Goal: Task Accomplishment & Management: Manage account settings

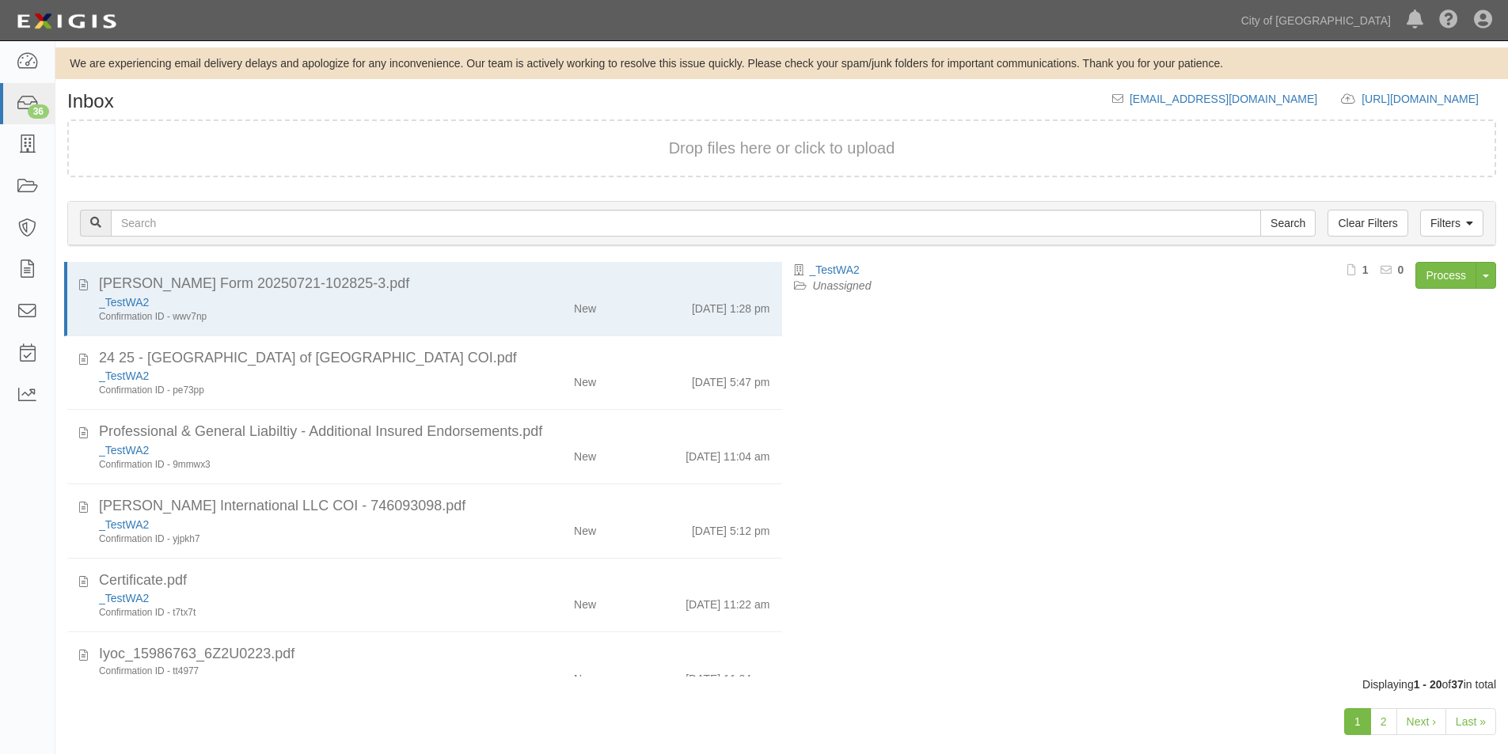
drag, startPoint x: 1153, startPoint y: 556, endPoint x: 1137, endPoint y: 548, distance: 17.7
click at [1153, 556] on div "_TestWA2 Unassigned Process Toggle Document Dropdown Archive Document Delete Do…" at bounding box center [1145, 462] width 727 height 400
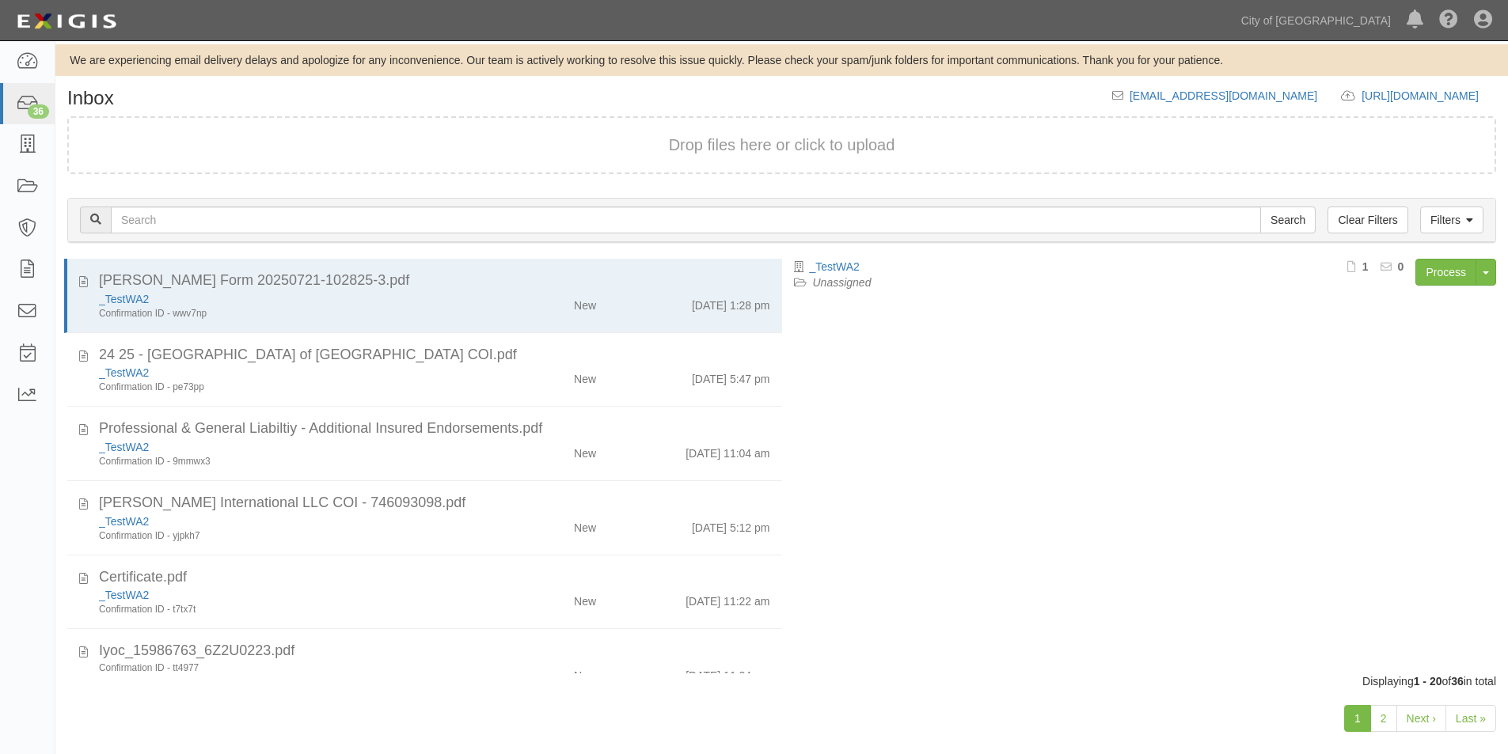
scroll to position [24, 0]
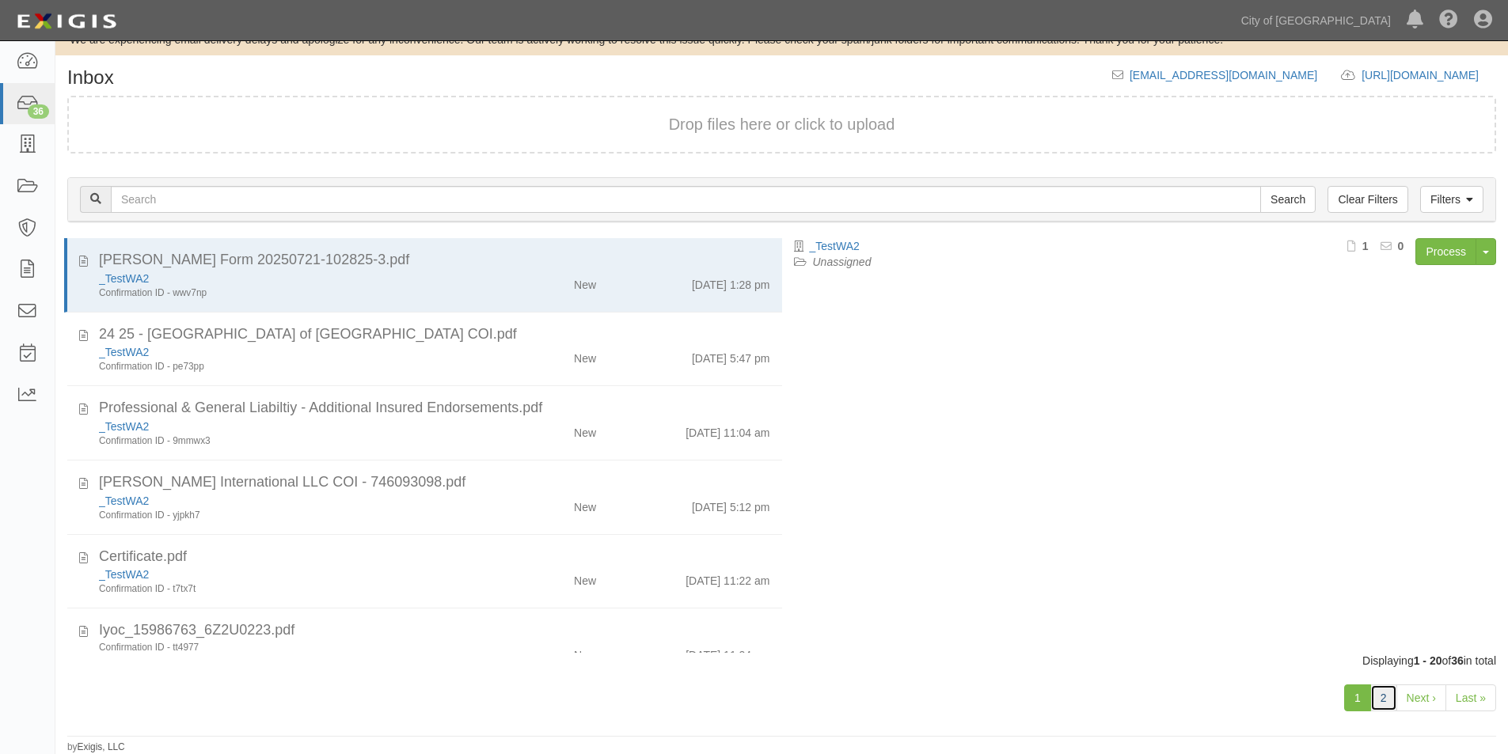
click at [1379, 697] on link "2" at bounding box center [1383, 698] width 27 height 27
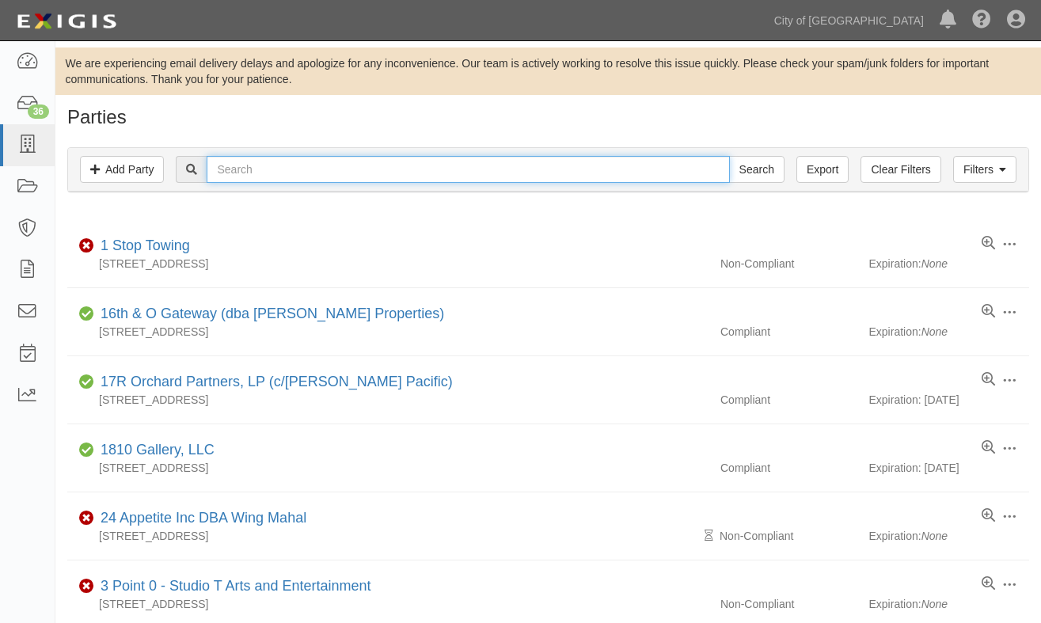
click at [311, 176] on input "text" at bounding box center [468, 169] width 522 height 27
type input "maddarin drim"
click at [729, 156] on input "Search" at bounding box center [756, 169] width 55 height 27
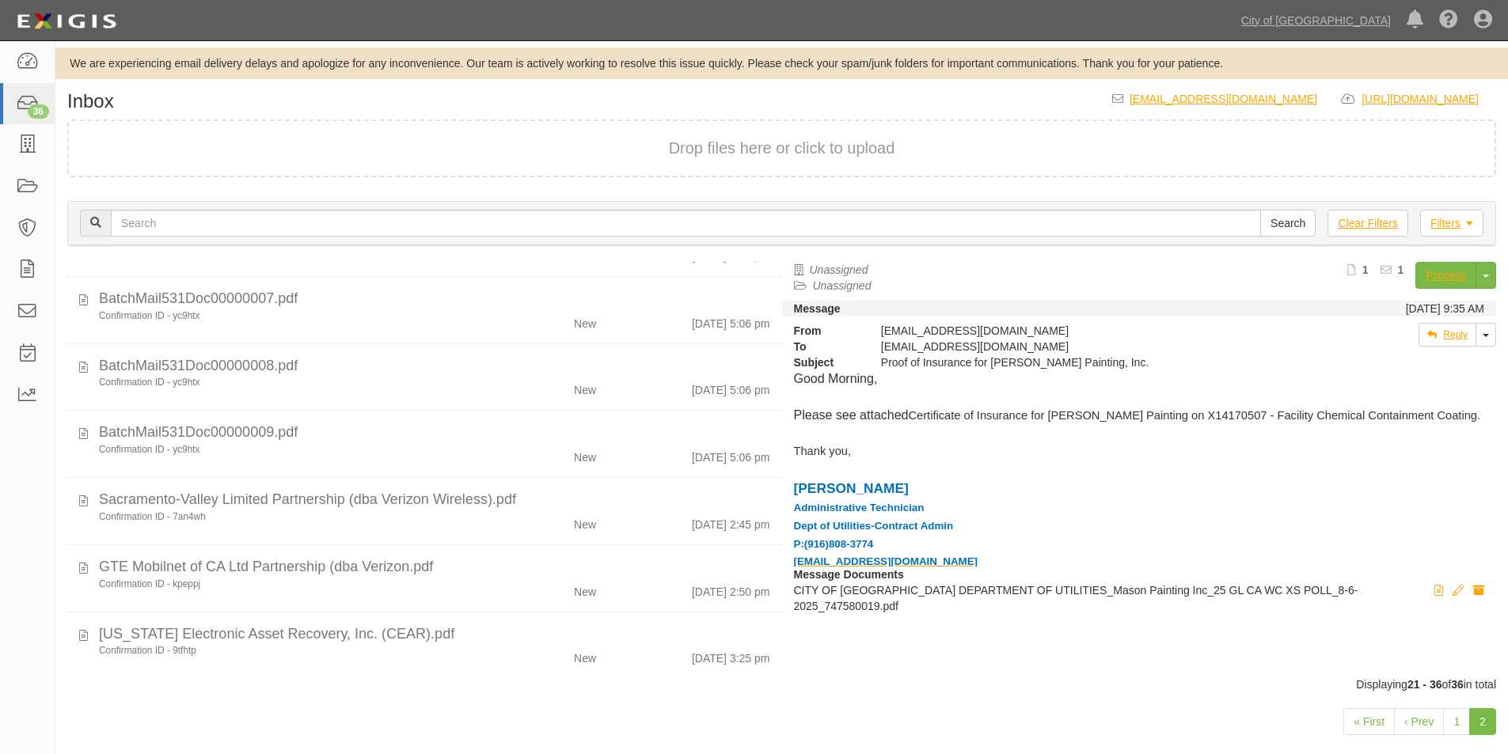
scroll to position [665, 0]
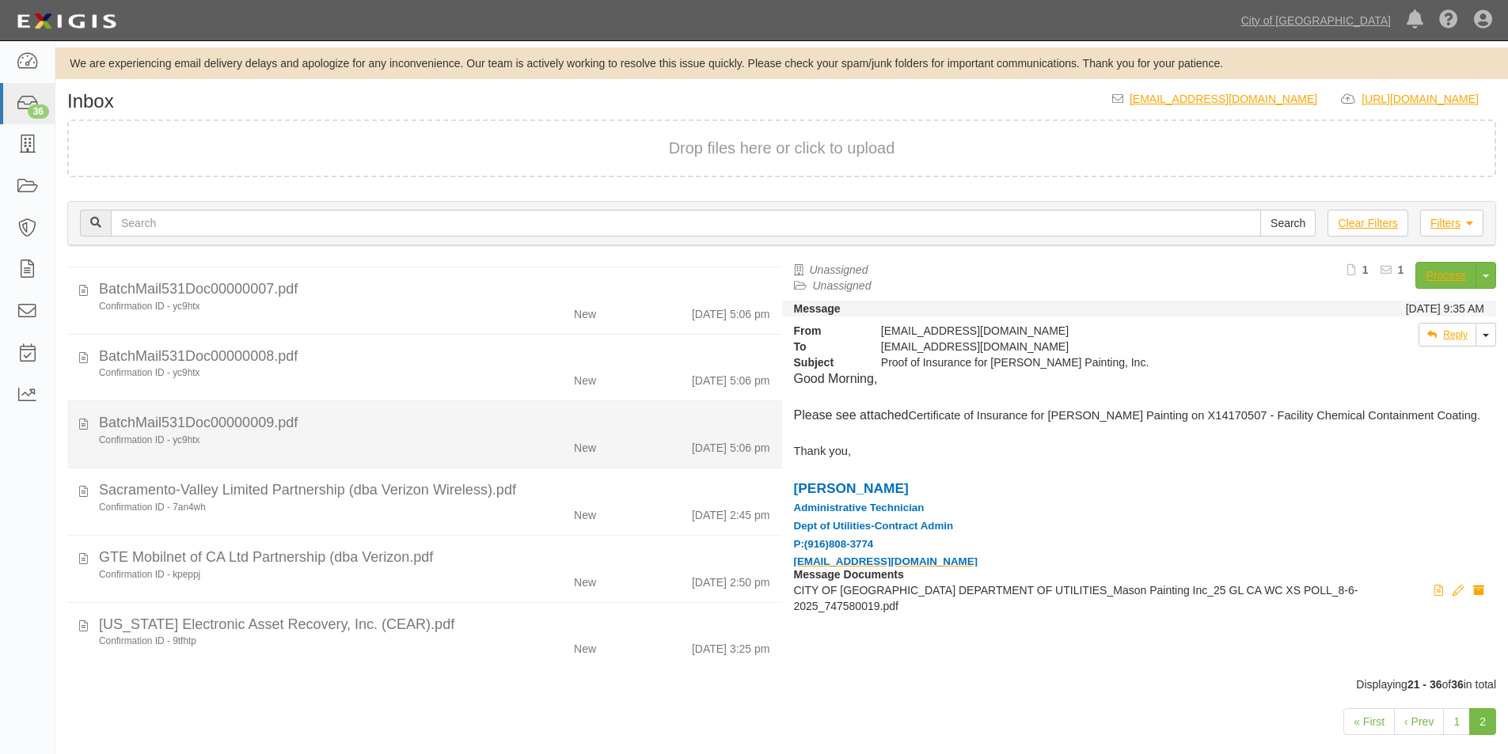
click at [437, 438] on div "Confirmation ID - yc9htx" at bounding box center [290, 440] width 382 height 13
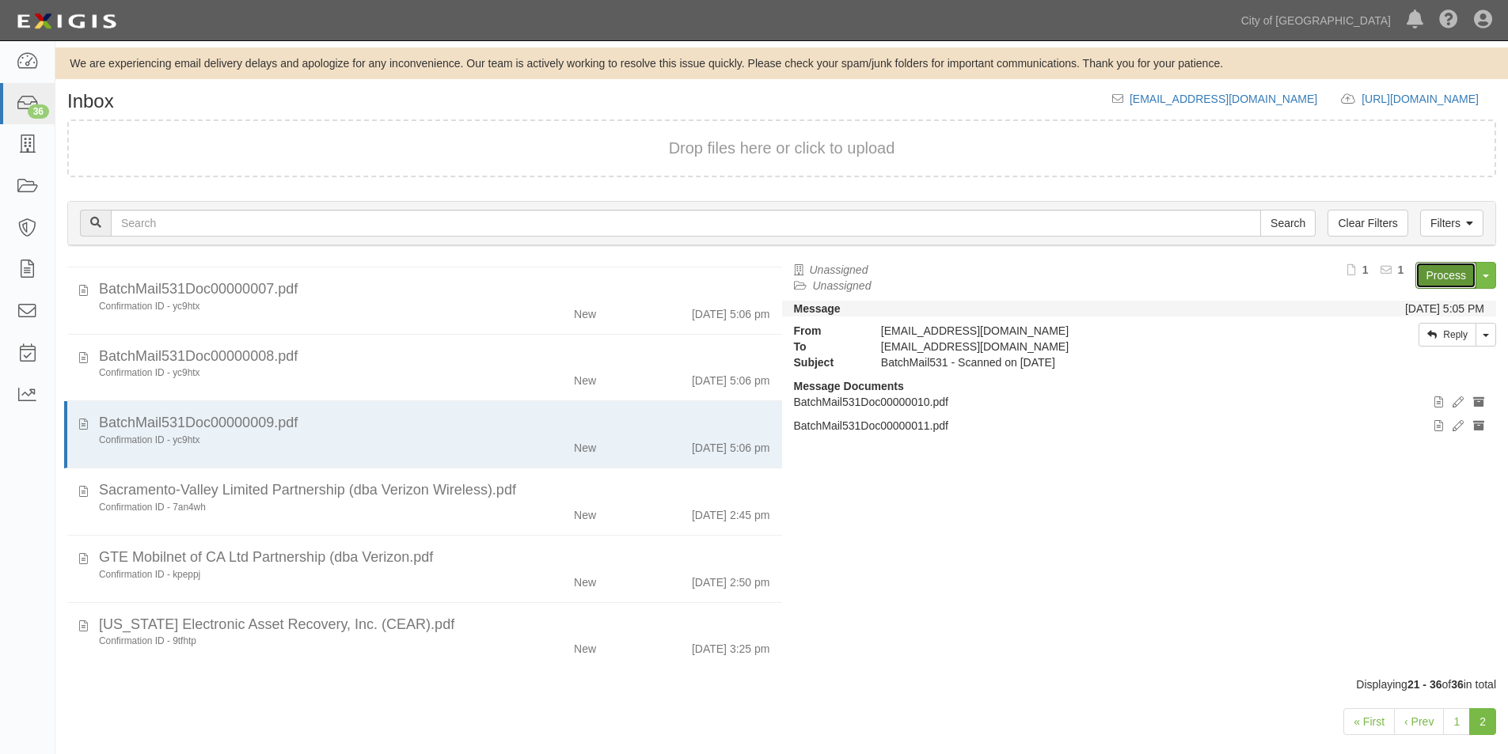
click at [1442, 272] on link "Process" at bounding box center [1445, 275] width 61 height 27
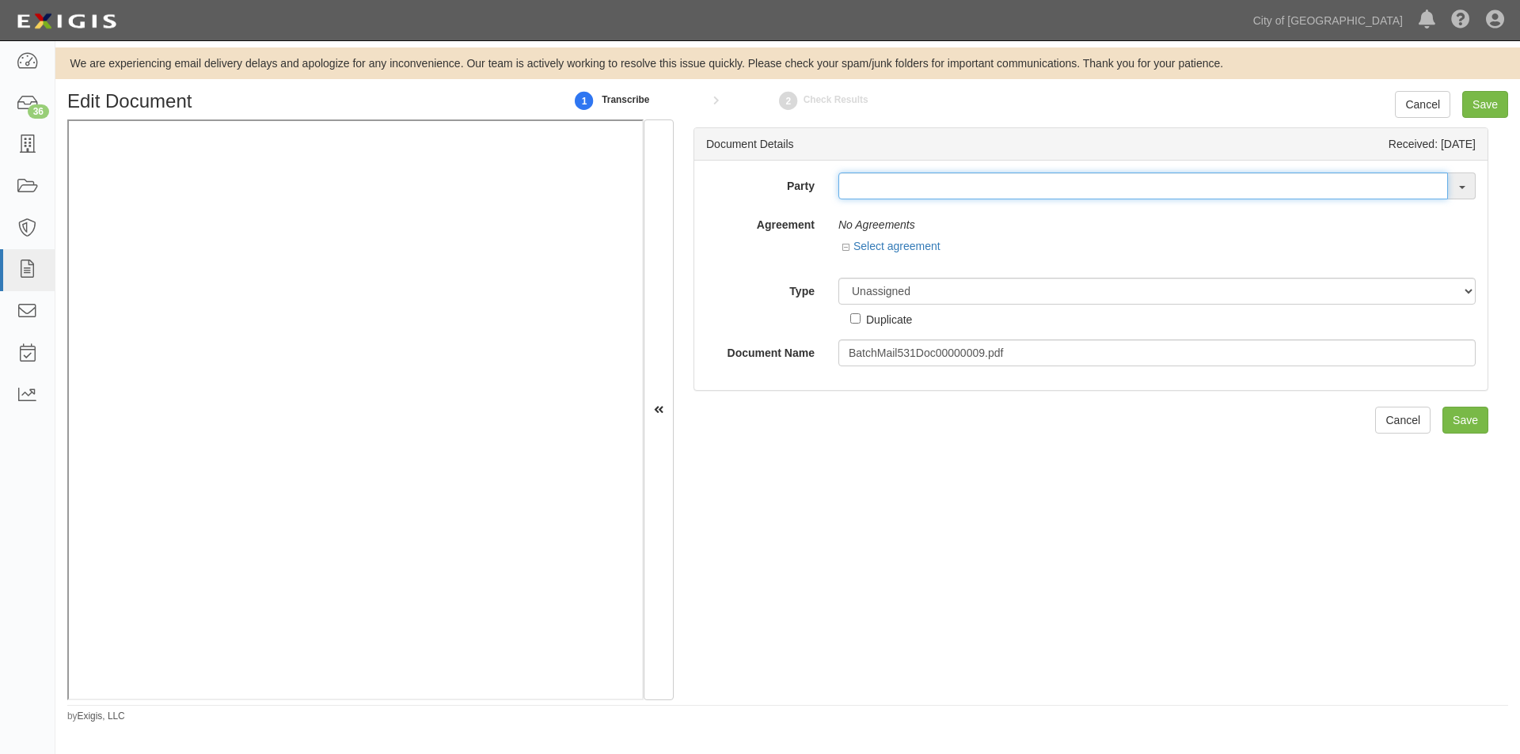
click at [858, 197] on input "text" at bounding box center [1143, 186] width 610 height 27
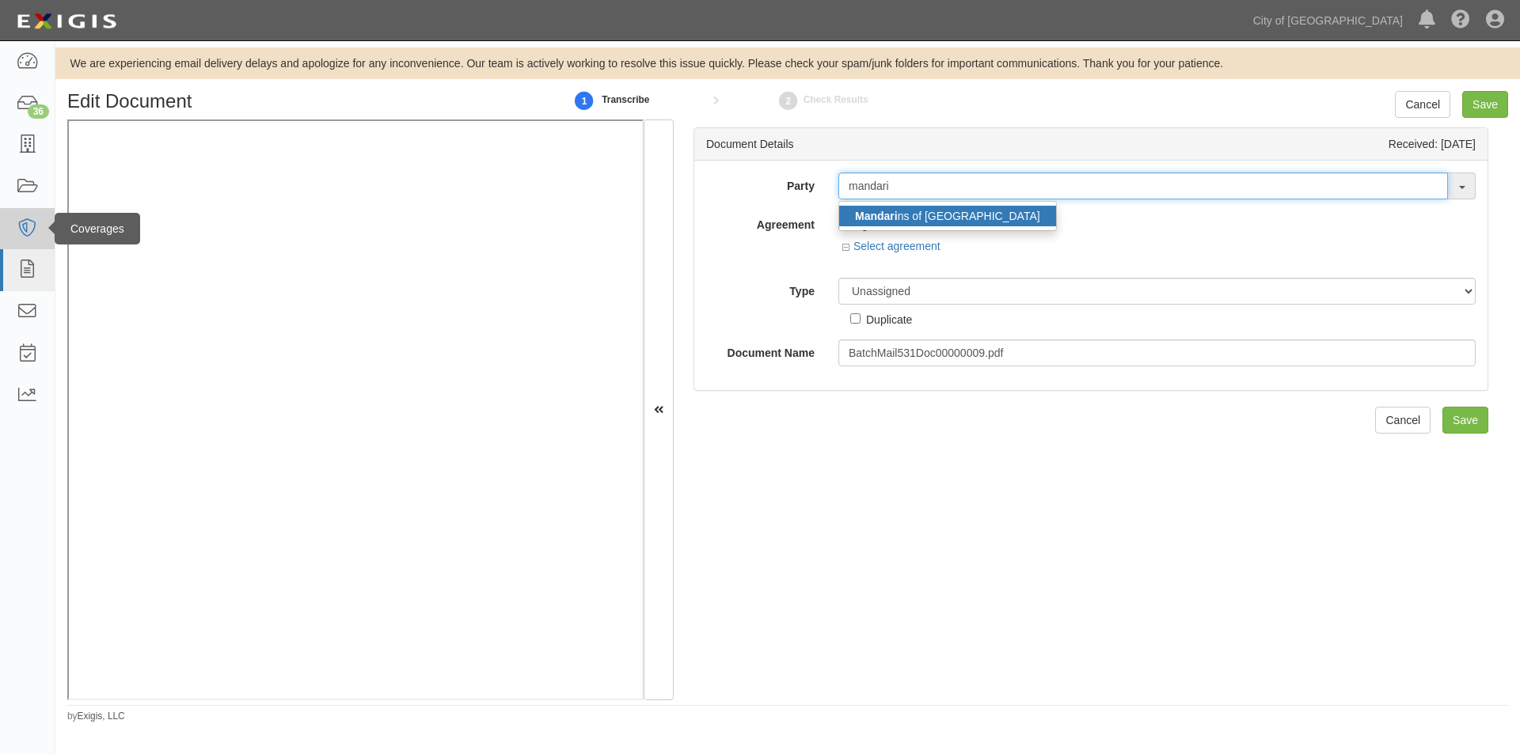
type input "mandari"
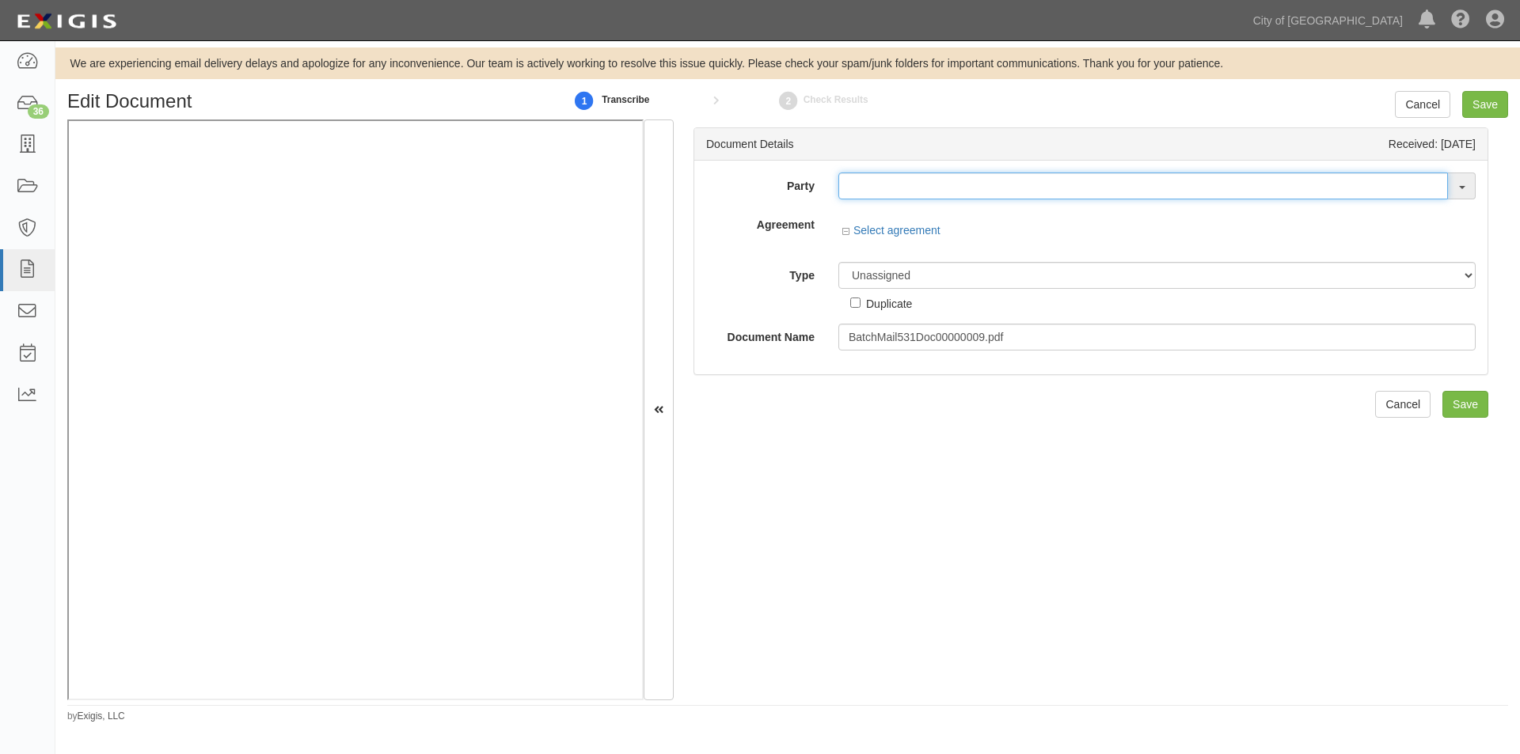
click at [901, 196] on input "text" at bounding box center [1143, 186] width 610 height 27
type input "testw"
click at [909, 212] on link "_ TestW A2" at bounding box center [901, 216] width 125 height 21
type input "_TestWA2"
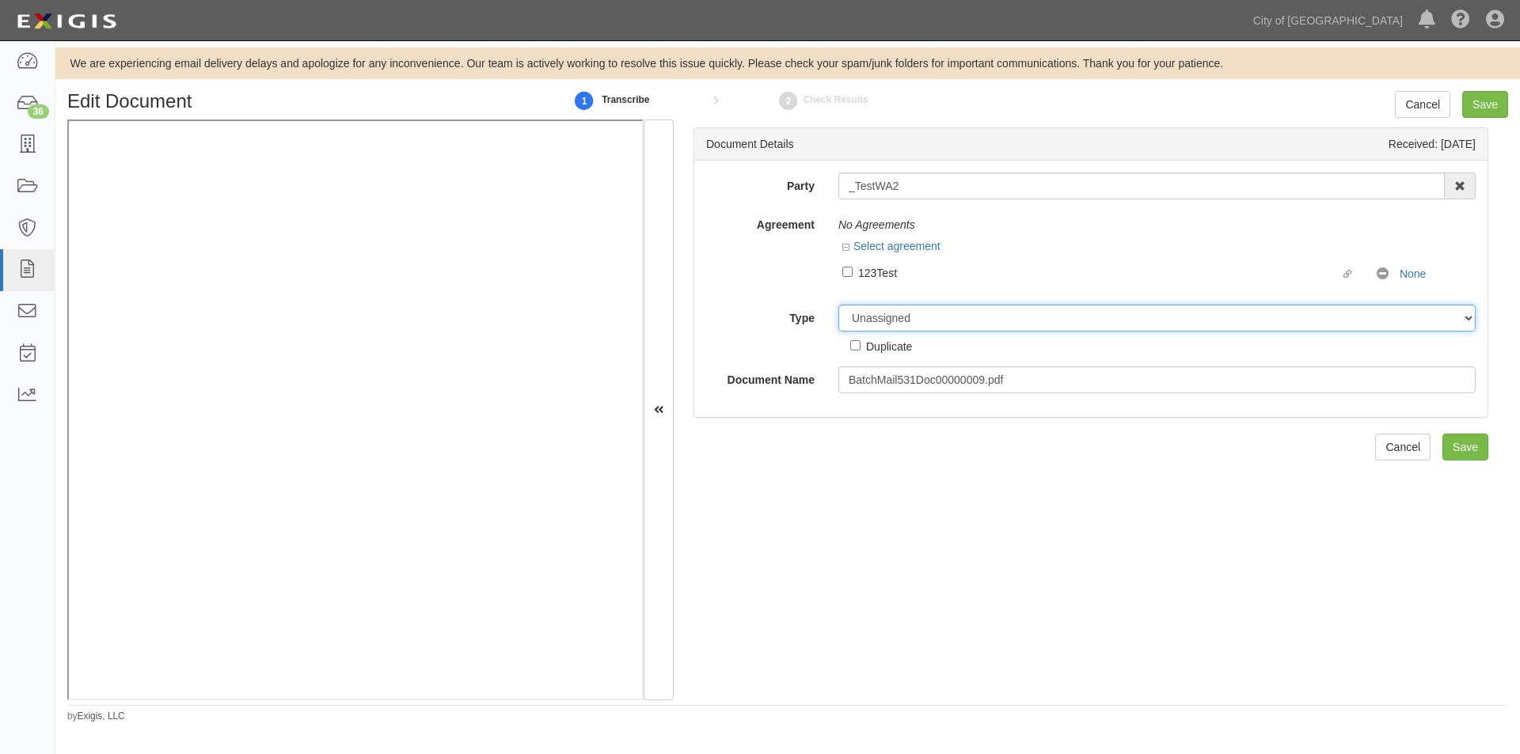
click at [933, 317] on select "Unassigned Binder Cancellation Notice Certificate Contract Endorsement Insuranc…" at bounding box center [1156, 318] width 637 height 27
click at [838, 305] on select "Unassigned Binder Cancellation Notice Certificate Contract Endorsement Insuranc…" at bounding box center [1156, 318] width 637 height 27
drag, startPoint x: 891, startPoint y: 317, endPoint x: 891, endPoint y: 331, distance: 13.5
click at [891, 317] on select "Unassigned Binder Cancellation Notice Certificate Contract Endorsement Insuranc…" at bounding box center [1156, 318] width 637 height 27
select select "OtherDetail"
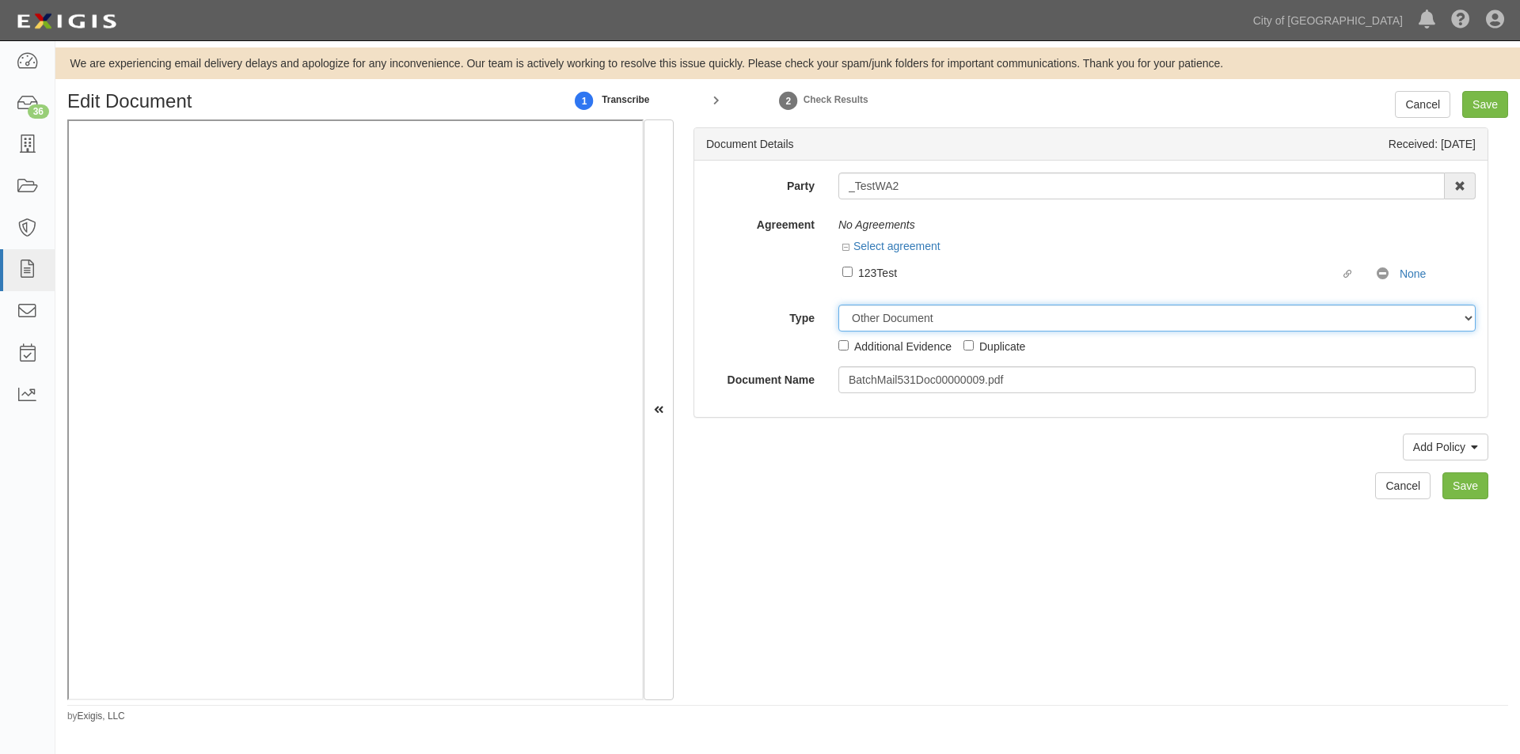
click at [838, 305] on select "Unassigned Binder Cancellation Notice Certificate Contract Endorsement Insuranc…" at bounding box center [1156, 318] width 637 height 27
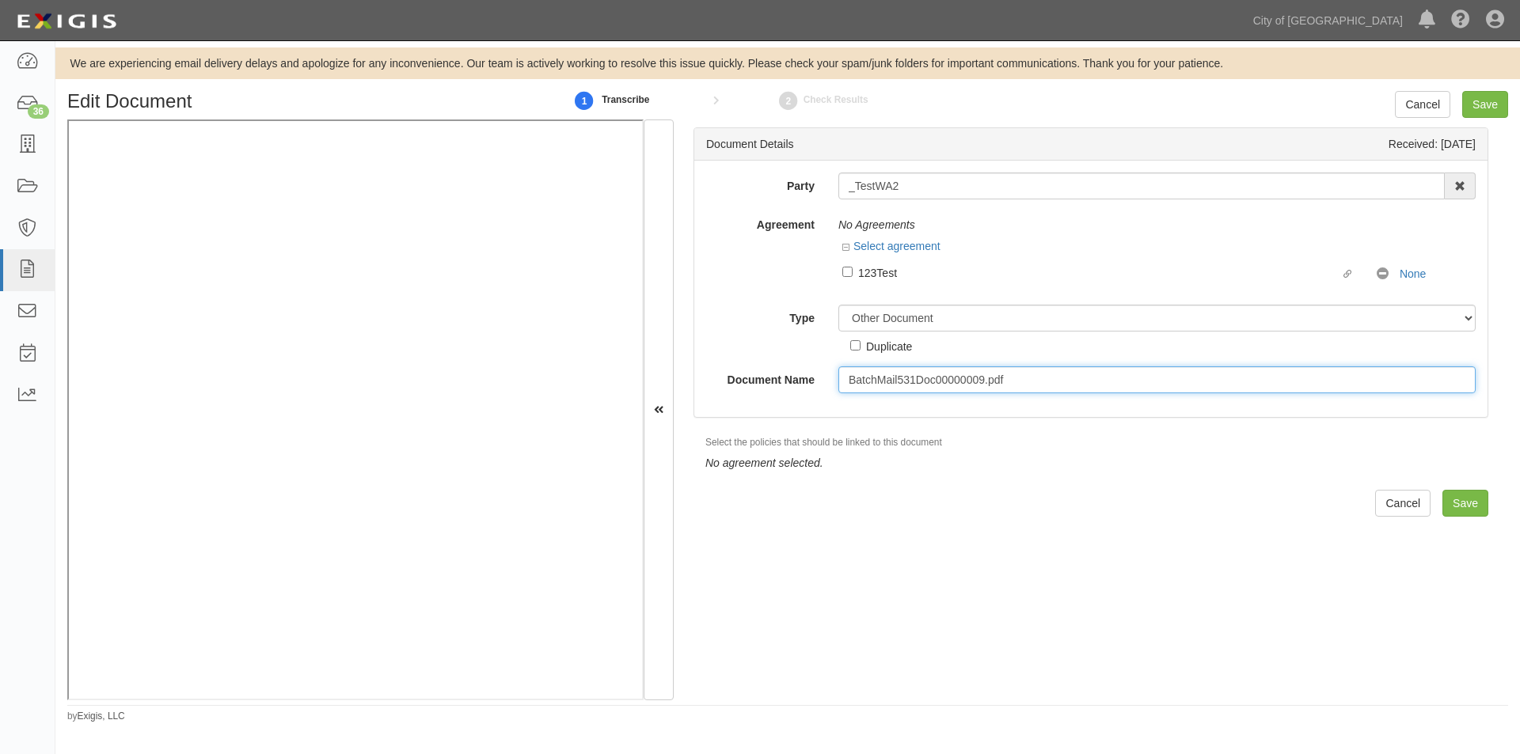
drag, startPoint x: 1006, startPoint y: 387, endPoint x: 832, endPoint y: 387, distance: 174.1
click at [832, 387] on div "BatchMail531Doc00000009.pdf" at bounding box center [1156, 380] width 661 height 27
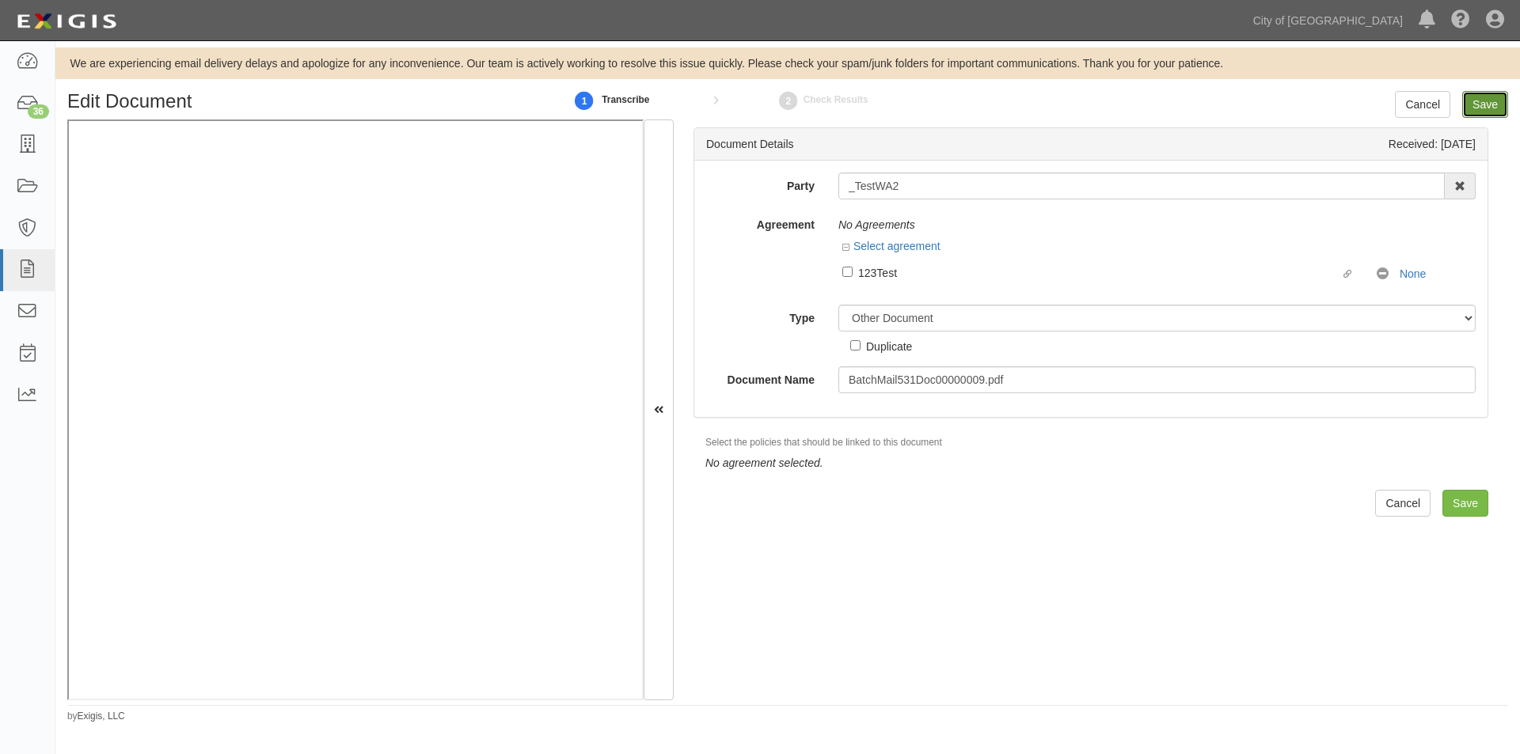
click at [1475, 104] on input "Save" at bounding box center [1485, 104] width 46 height 27
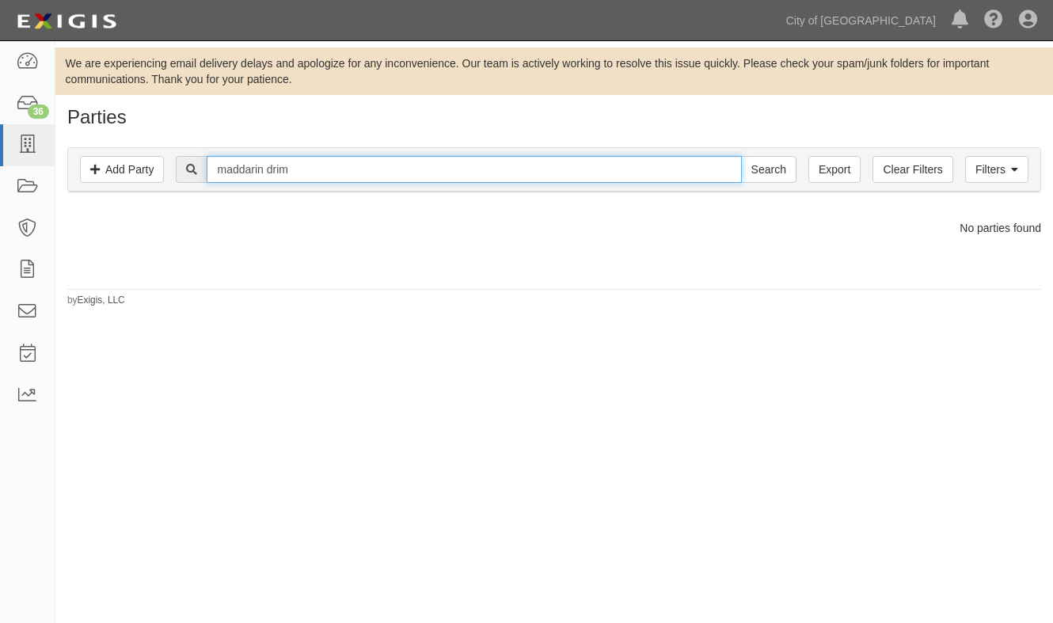
click at [307, 173] on input "maddarin drim" at bounding box center [474, 169] width 534 height 27
type input "maddarin drum"
click at [741, 156] on input "Search" at bounding box center [768, 169] width 55 height 27
drag, startPoint x: 326, startPoint y: 164, endPoint x: 169, endPoint y: 177, distance: 157.3
click at [187, 195] on div "Filters Add Party Clear Filters Export maddarin drum Search Filters Compliance …" at bounding box center [553, 171] width 997 height 73
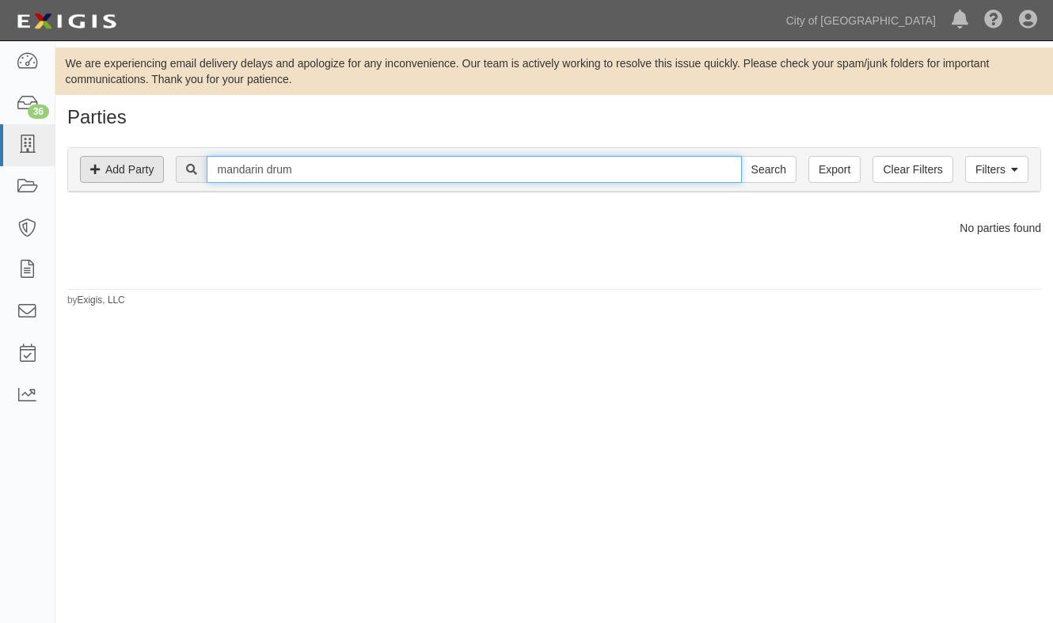
type input "mandarin drum"
click at [741, 156] on input "Search" at bounding box center [768, 169] width 55 height 27
click at [266, 179] on input "mandarin drum" at bounding box center [474, 169] width 534 height 27
type input "mandarine drum"
click at [741, 156] on input "Search" at bounding box center [768, 169] width 55 height 27
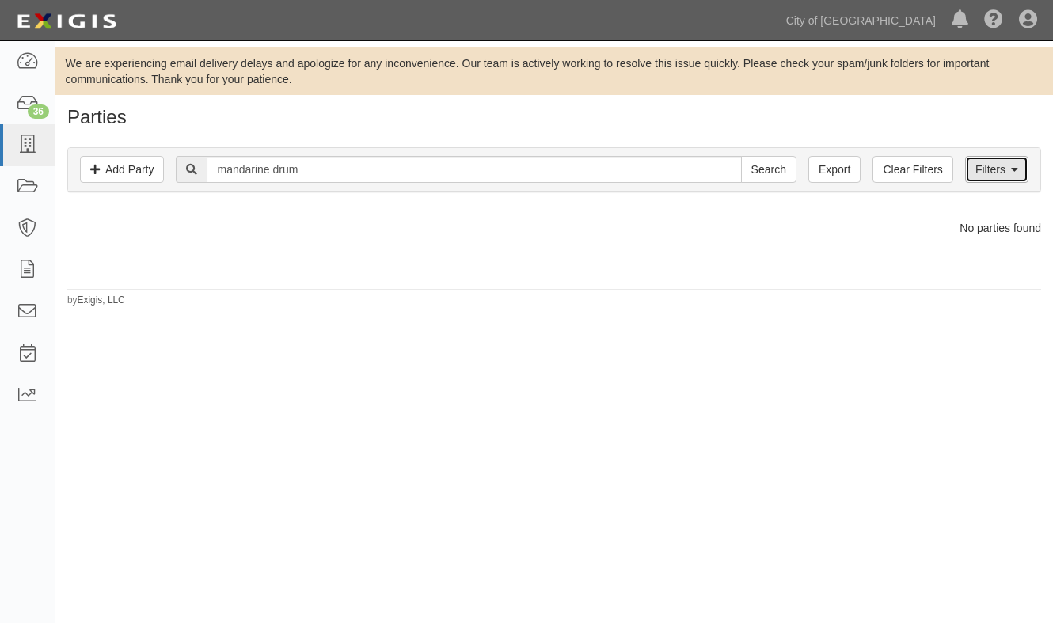
click at [972, 167] on link "Filters" at bounding box center [996, 169] width 63 height 27
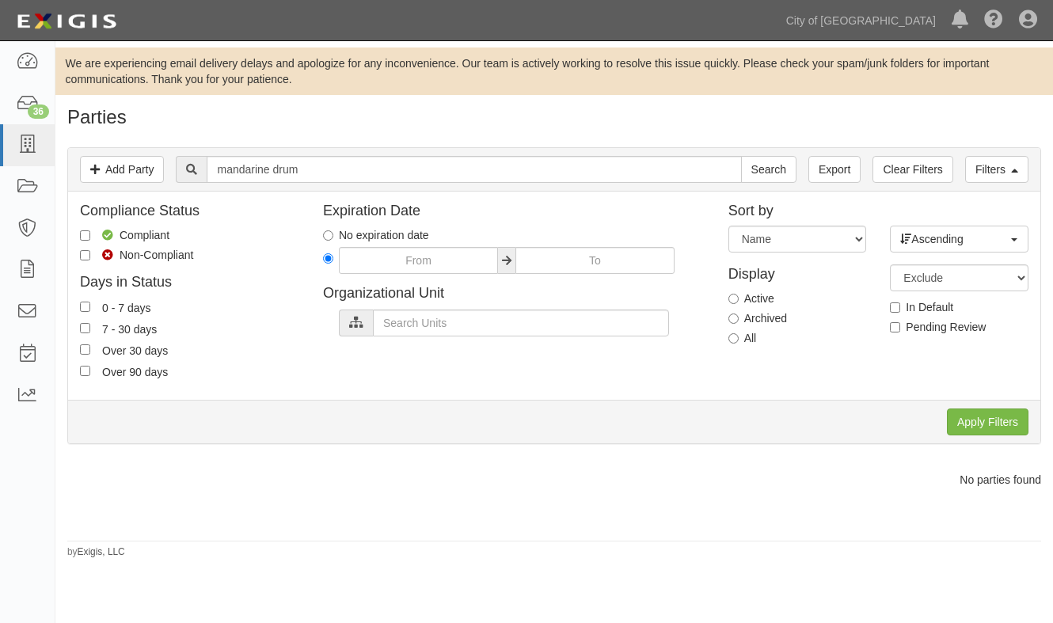
click at [738, 340] on label "All" at bounding box center [742, 338] width 28 height 16
click at [734, 340] on input "All" at bounding box center [733, 338] width 10 height 10
radio input "true"
click at [961, 412] on input "Apply Filters" at bounding box center [988, 421] width 82 height 27
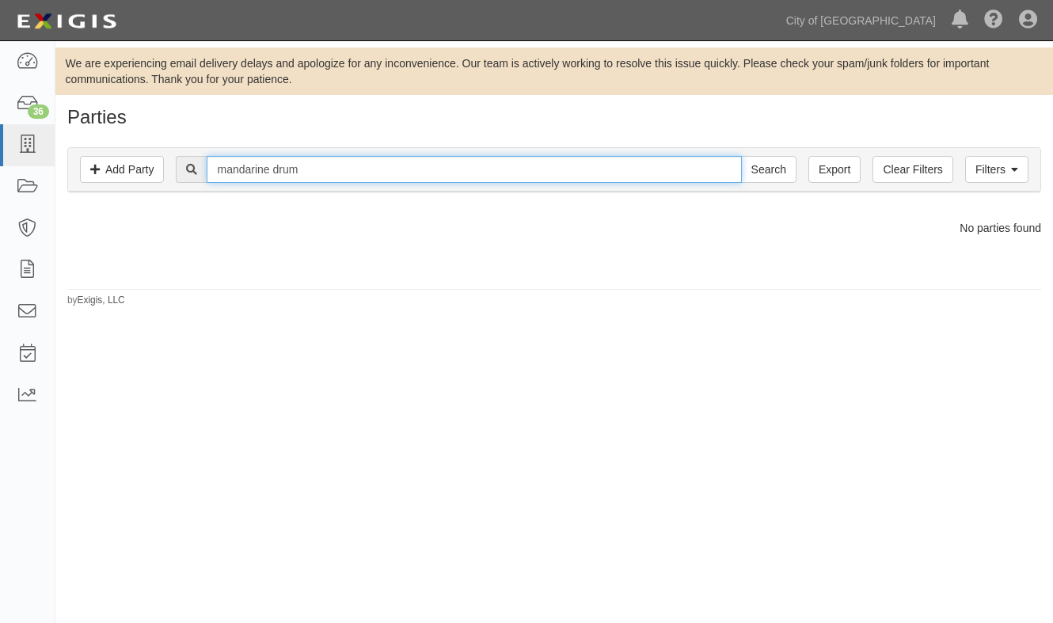
drag, startPoint x: 334, startPoint y: 172, endPoint x: 192, endPoint y: 173, distance: 141.7
click at [192, 173] on div "mandarine drum Search" at bounding box center [486, 169] width 620 height 27
type input "drum and bugle"
click at [741, 156] on input "Search" at bounding box center [768, 169] width 55 height 27
click at [264, 170] on input "drum and bugle" at bounding box center [474, 169] width 534 height 27
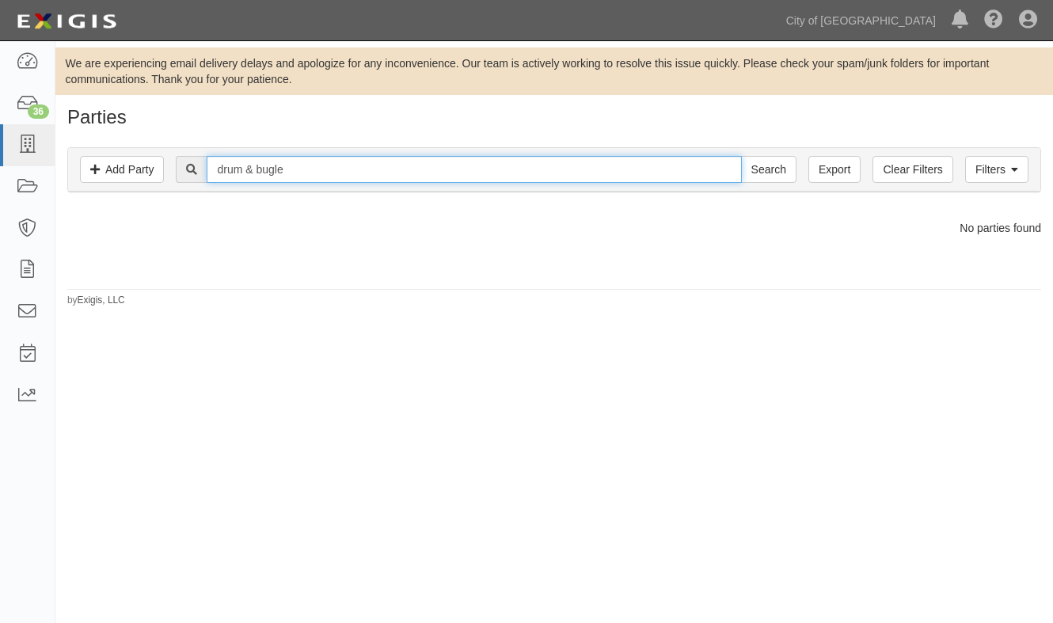
type input "drum & bugle"
click at [741, 156] on input "Search" at bounding box center [768, 169] width 55 height 27
drag, startPoint x: 315, startPoint y: 178, endPoint x: 213, endPoint y: 180, distance: 102.1
click at [201, 180] on div "drum & bugle Search" at bounding box center [486, 169] width 620 height 27
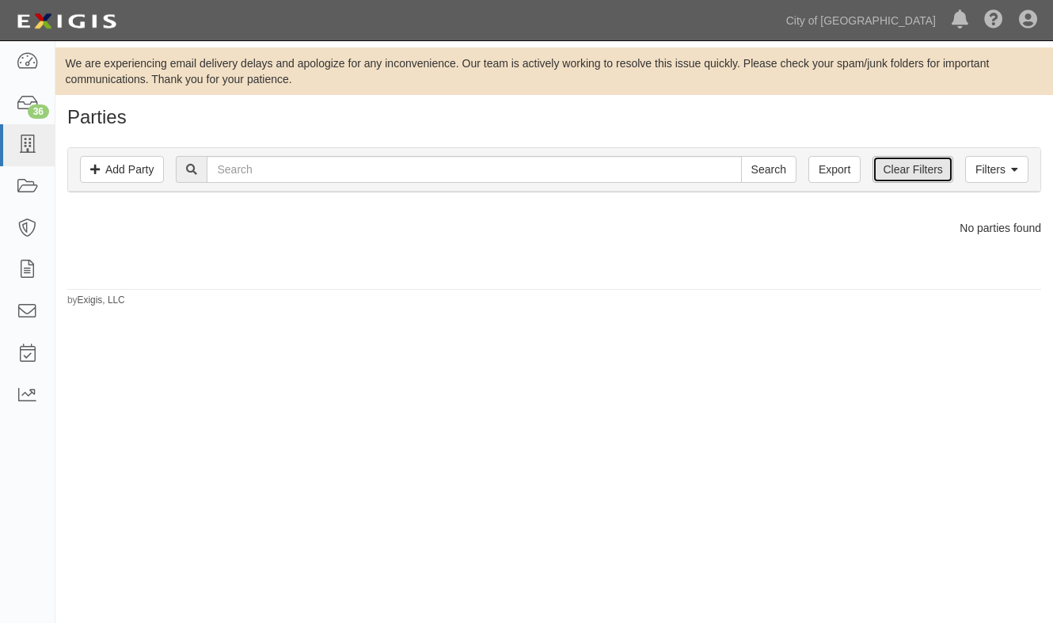
click at [896, 176] on link "Clear Filters" at bounding box center [912, 169] width 80 height 27
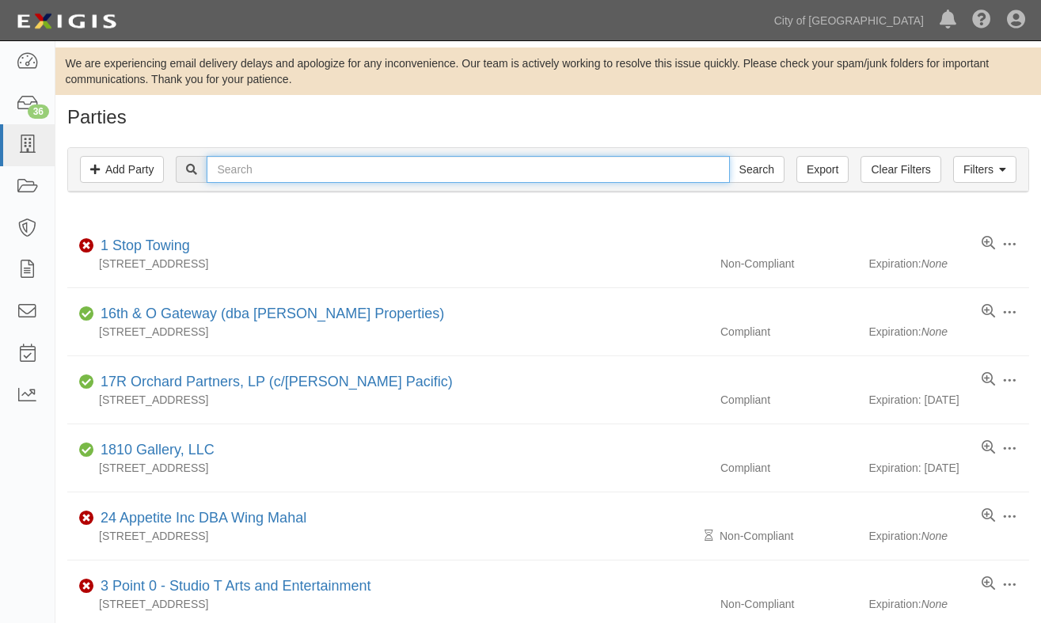
paste input "drum & bugle"
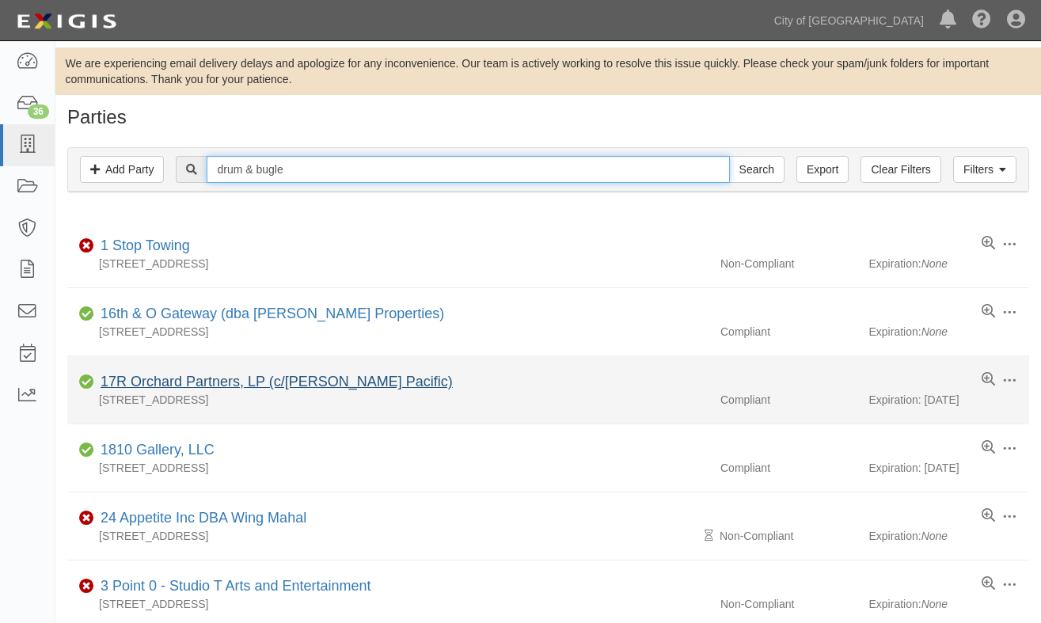
type input "drum & bugle"
click at [729, 156] on input "Search" at bounding box center [756, 169] width 55 height 27
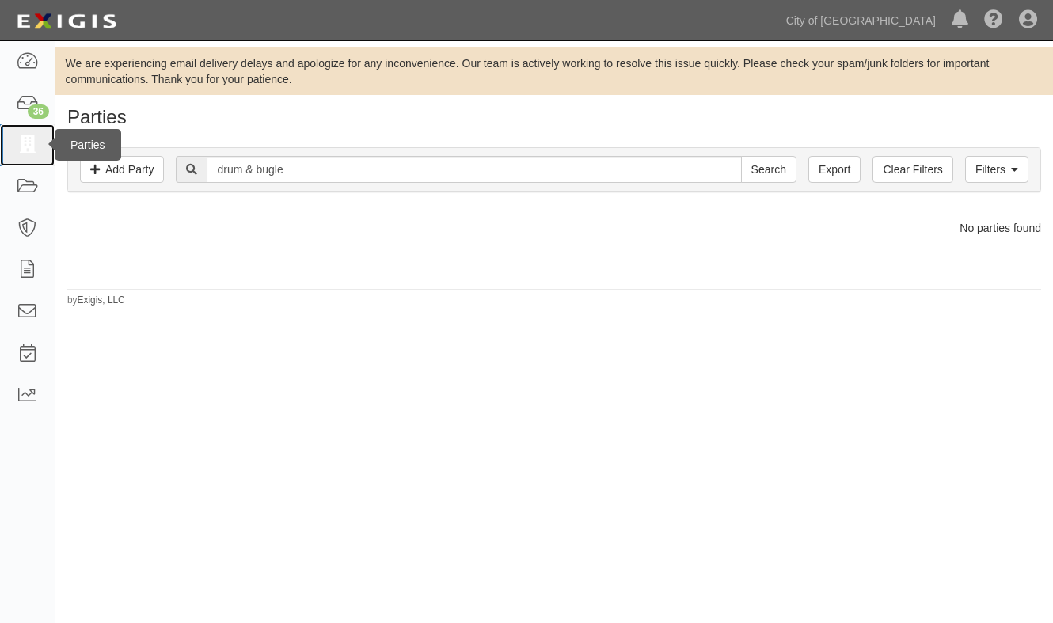
click at [19, 143] on icon at bounding box center [27, 145] width 22 height 18
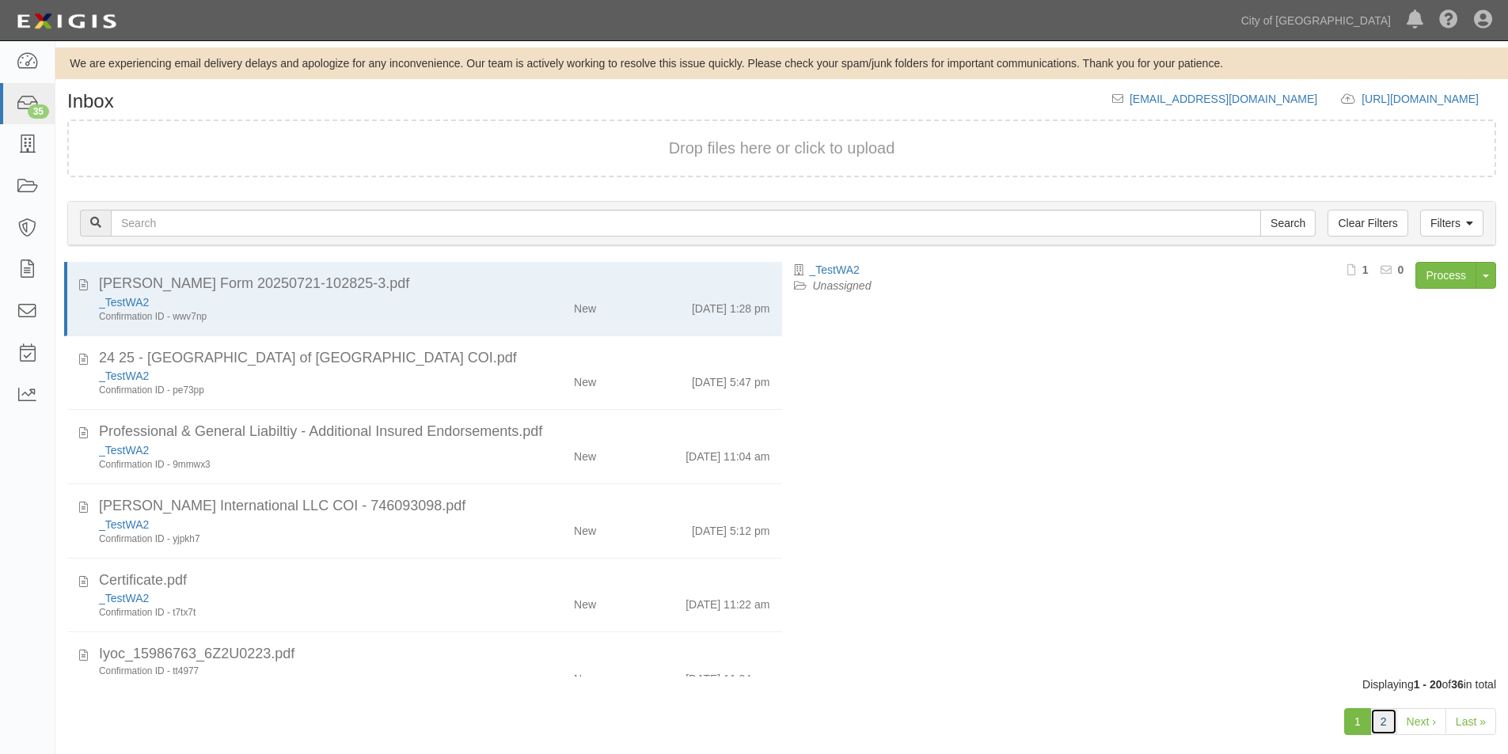
click at [1385, 726] on link "2" at bounding box center [1383, 721] width 27 height 27
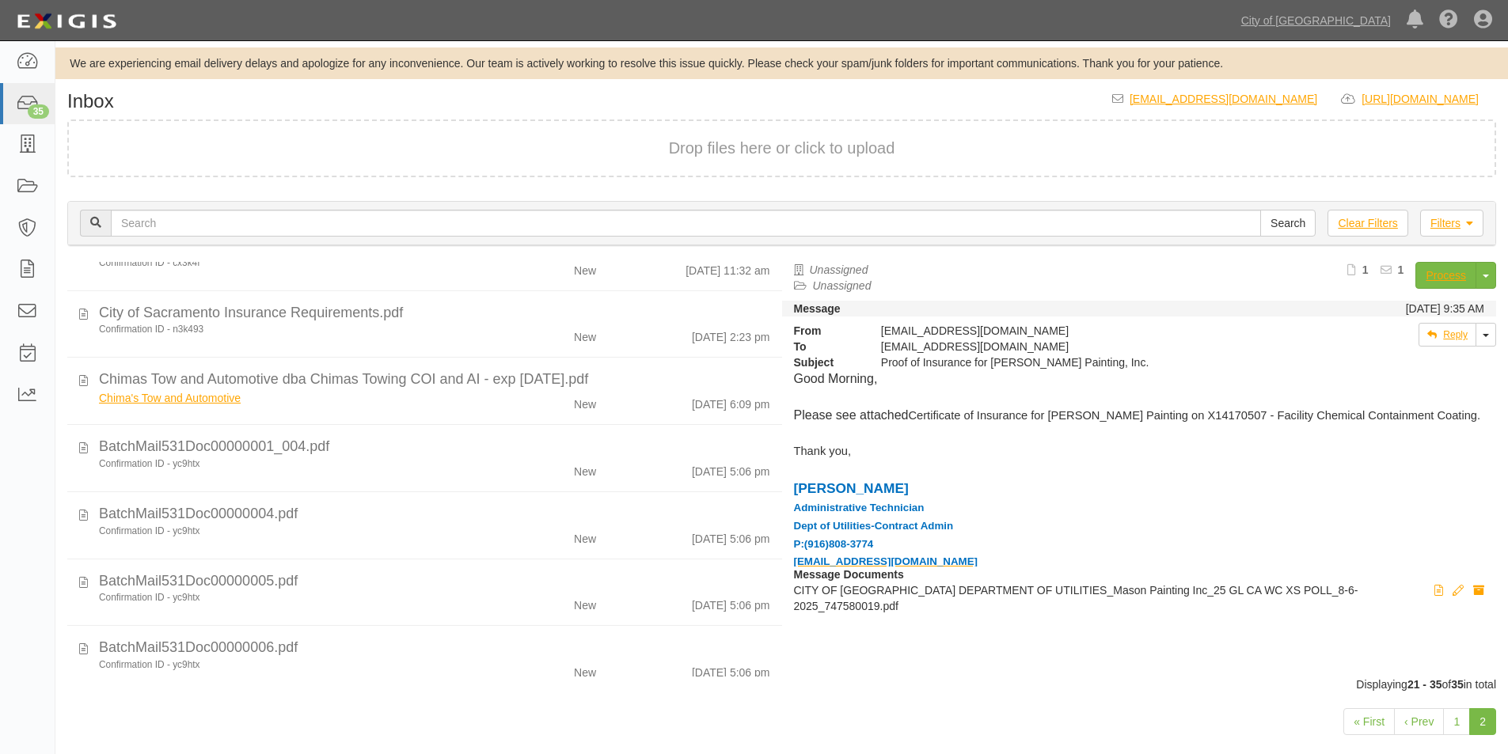
scroll to position [598, 0]
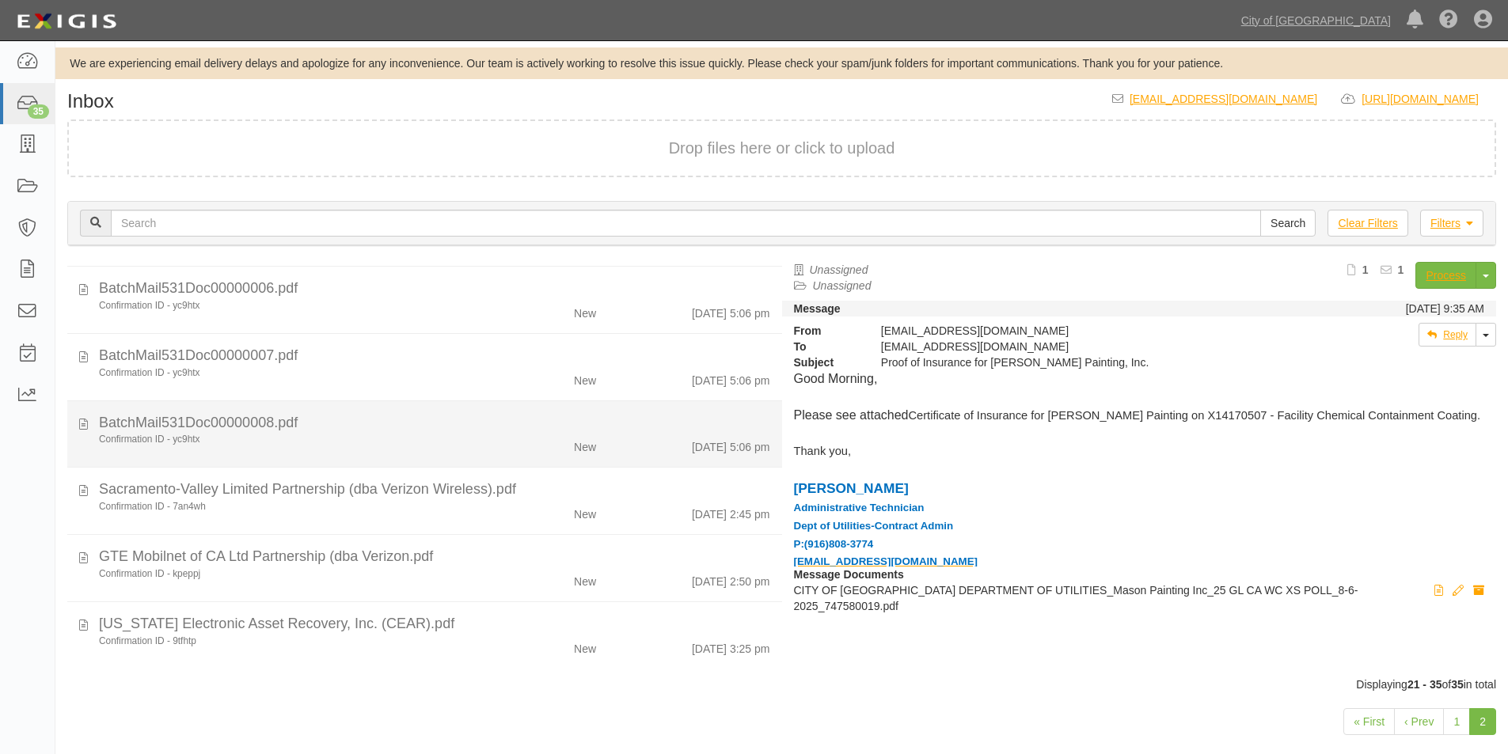
click at [433, 439] on div "Confirmation ID - yc9htx" at bounding box center [290, 439] width 382 height 13
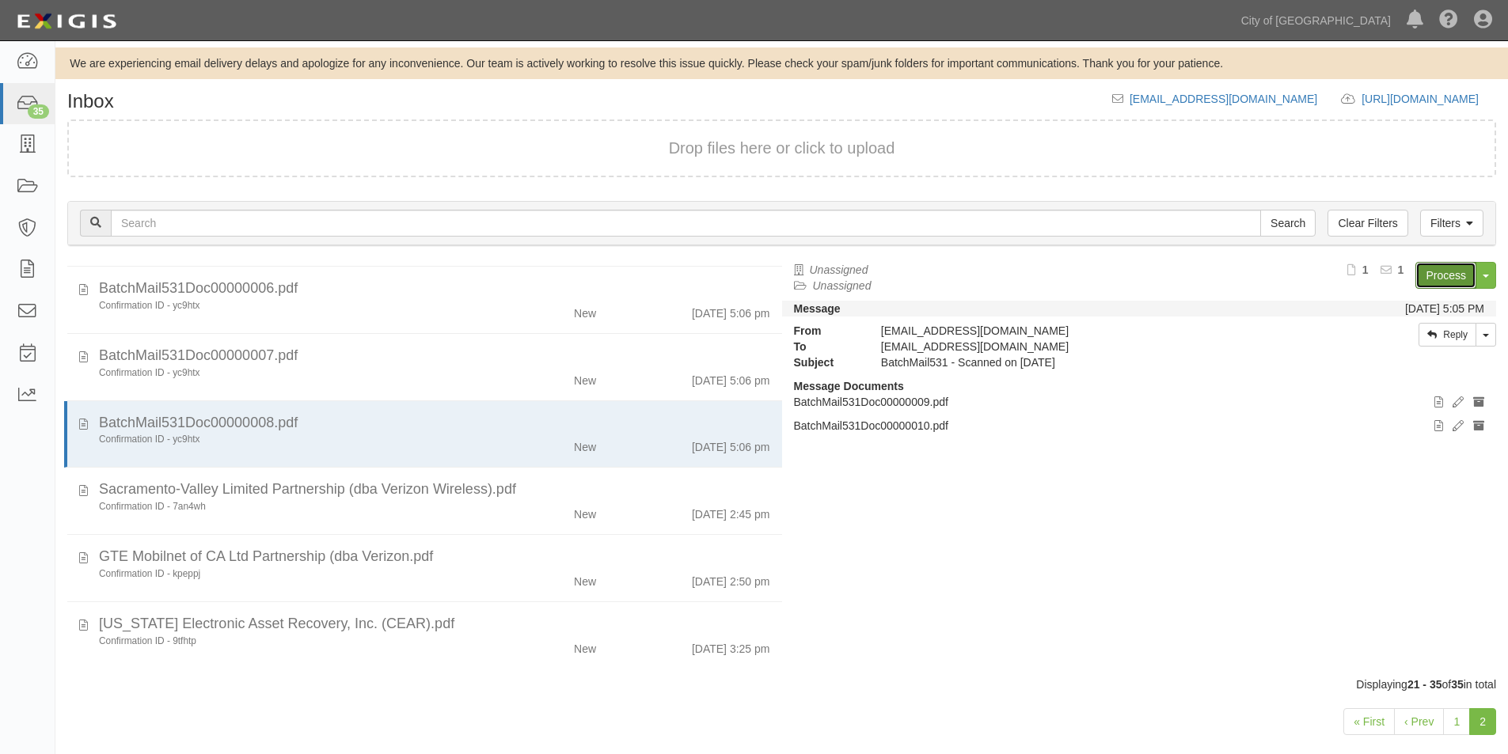
click at [1425, 277] on link "Process" at bounding box center [1445, 275] width 61 height 27
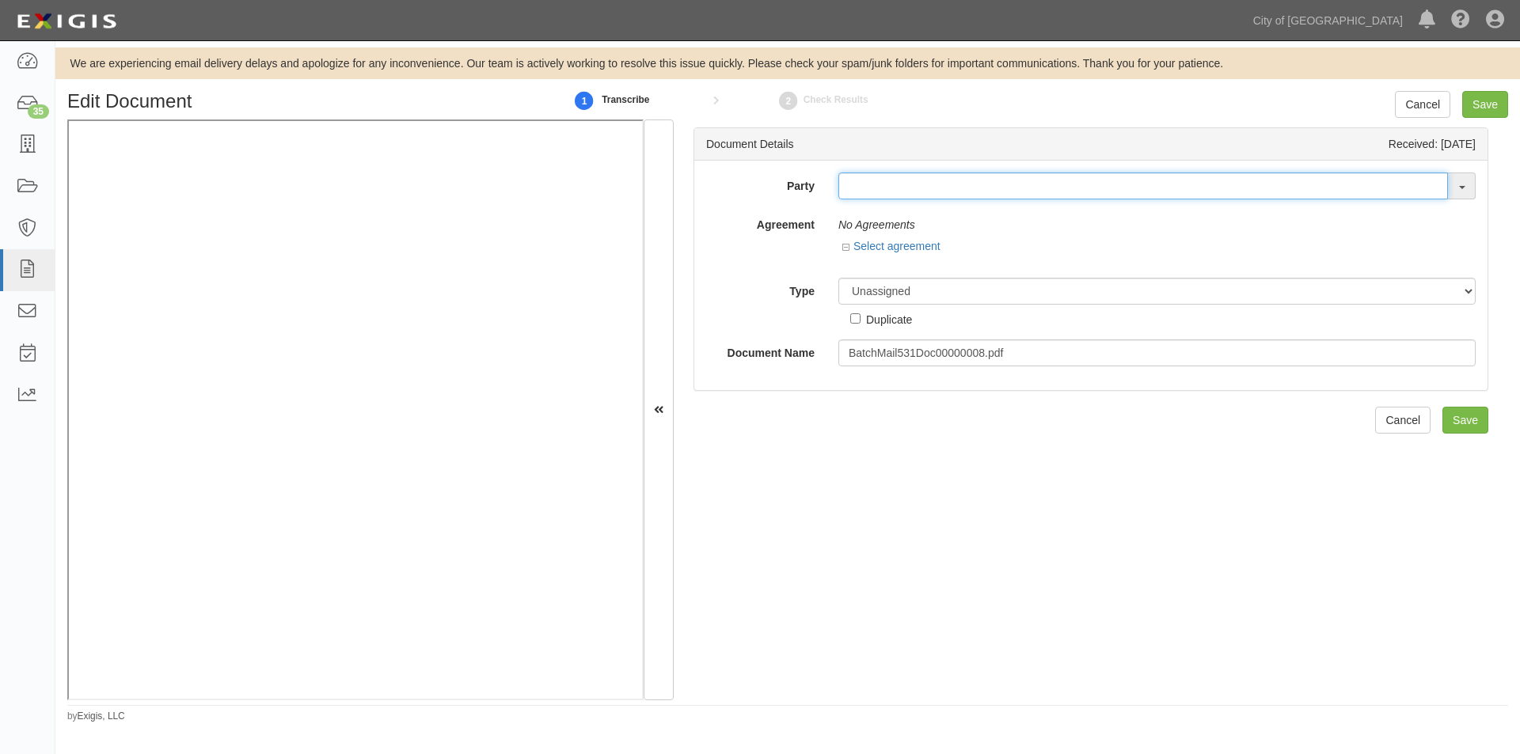
click at [868, 188] on input "text" at bounding box center [1143, 186] width 610 height 27
type input "[PERSON_NAME] and [PERSON_NAME]"
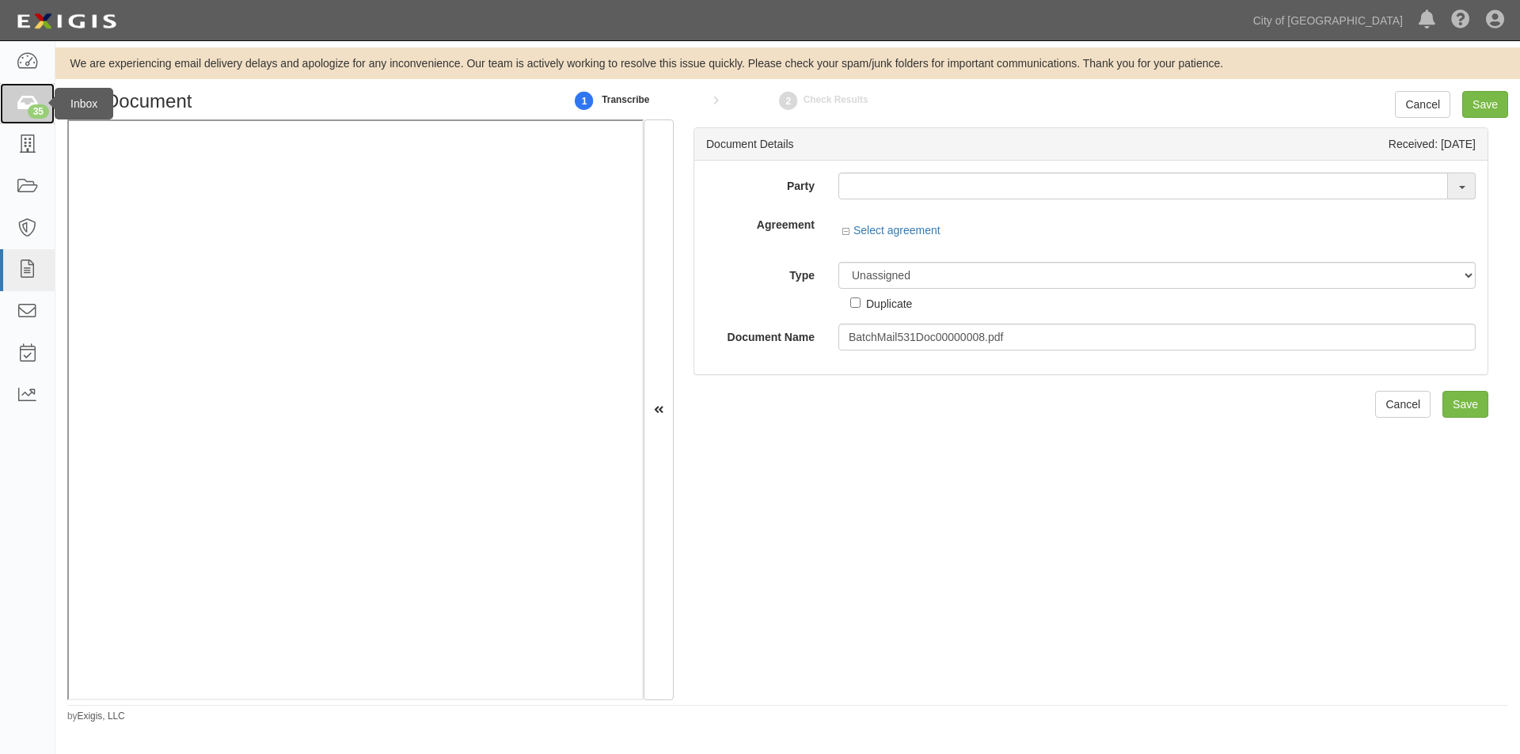
click at [37, 108] on div "35" at bounding box center [38, 111] width 21 height 14
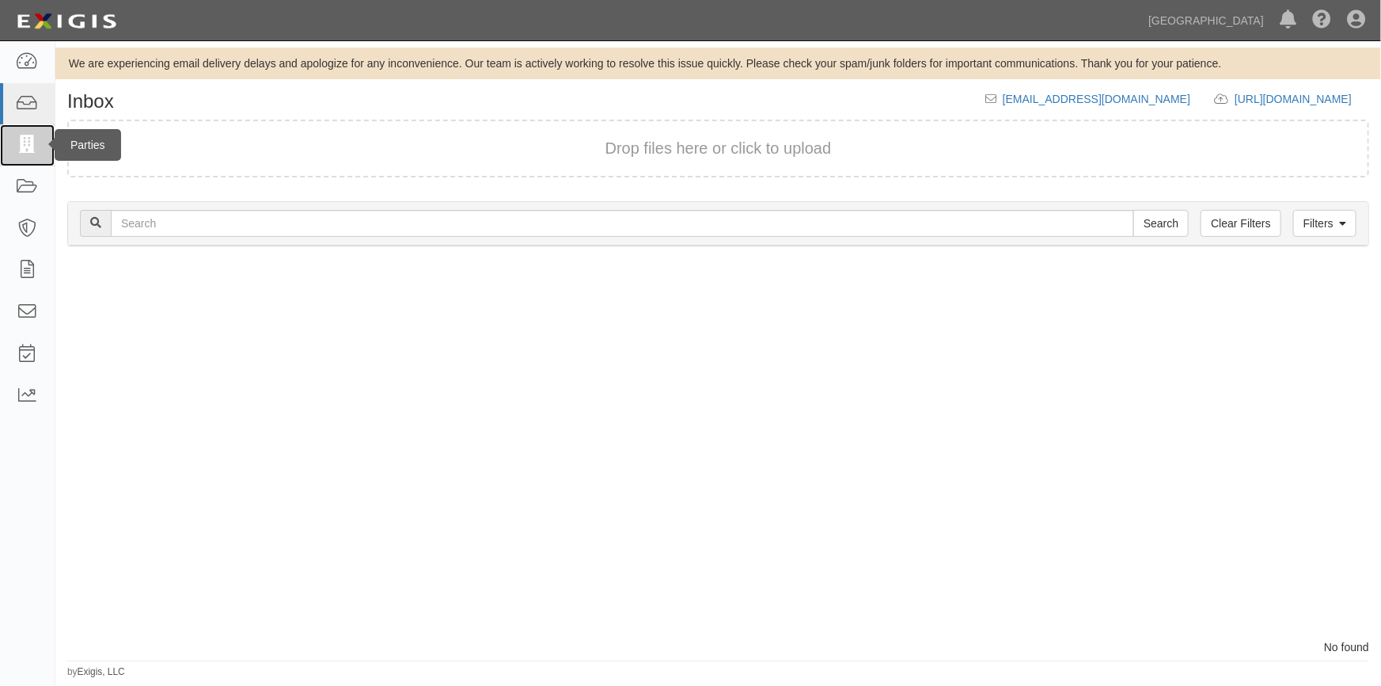
click at [26, 134] on link at bounding box center [27, 145] width 55 height 42
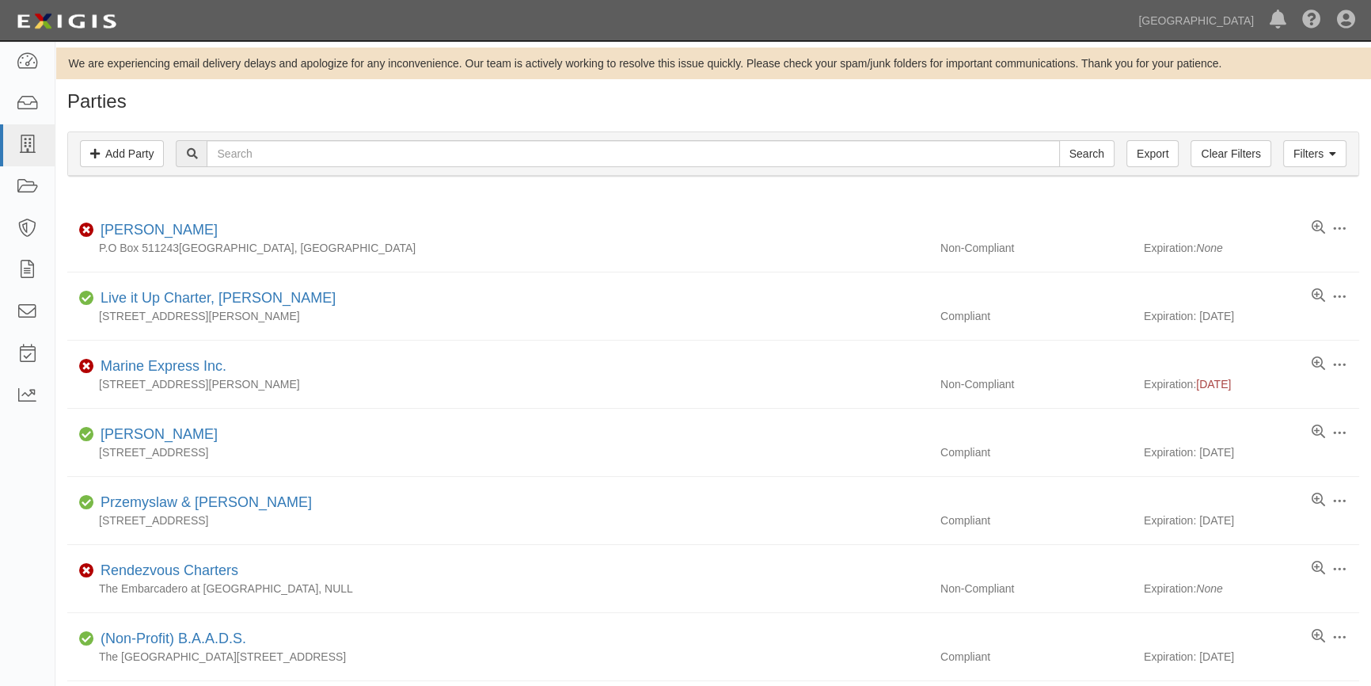
click at [35, 636] on div "Dashboard Inbox Parties Agreements Coverages Documents Messages Tasks Reports" at bounding box center [27, 363] width 55 height 644
click at [32, 604] on div "Dashboard Inbox Parties Agreements Coverages Documents Messages Tasks Reports" at bounding box center [27, 363] width 55 height 644
click at [117, 157] on link "Add Party" at bounding box center [122, 153] width 84 height 27
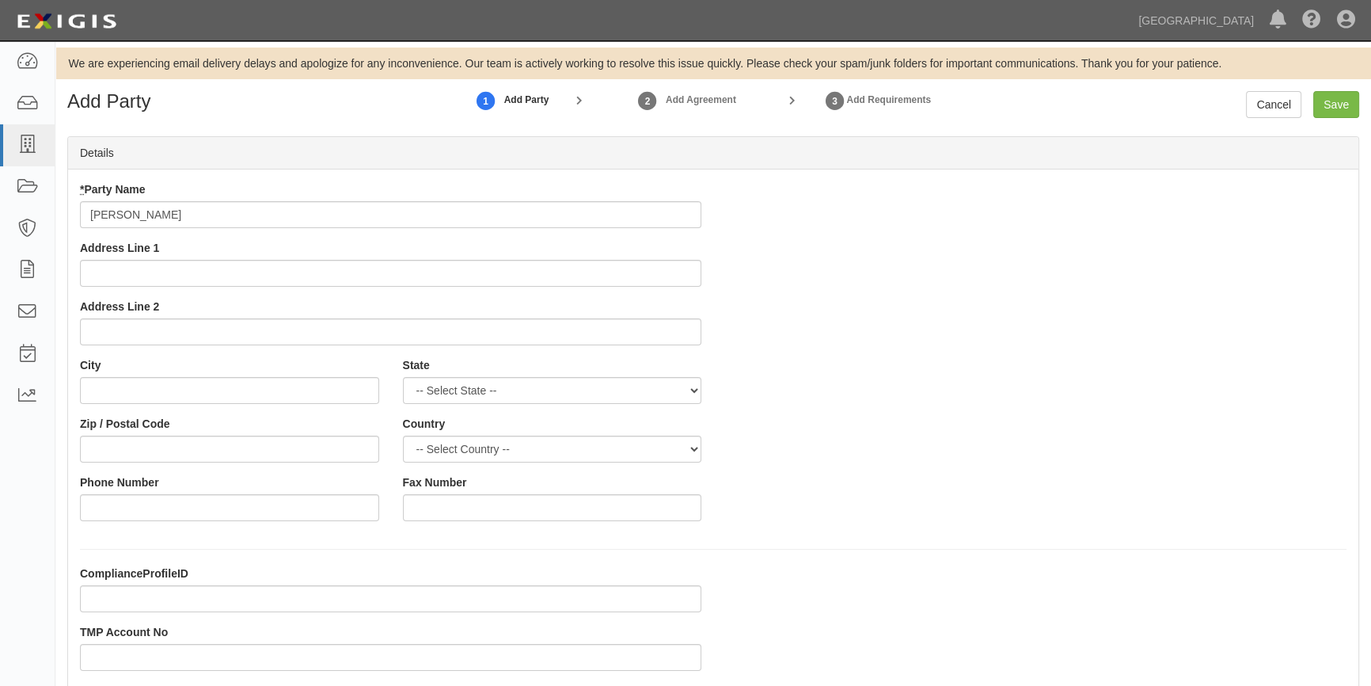
type input "[PERSON_NAME]"
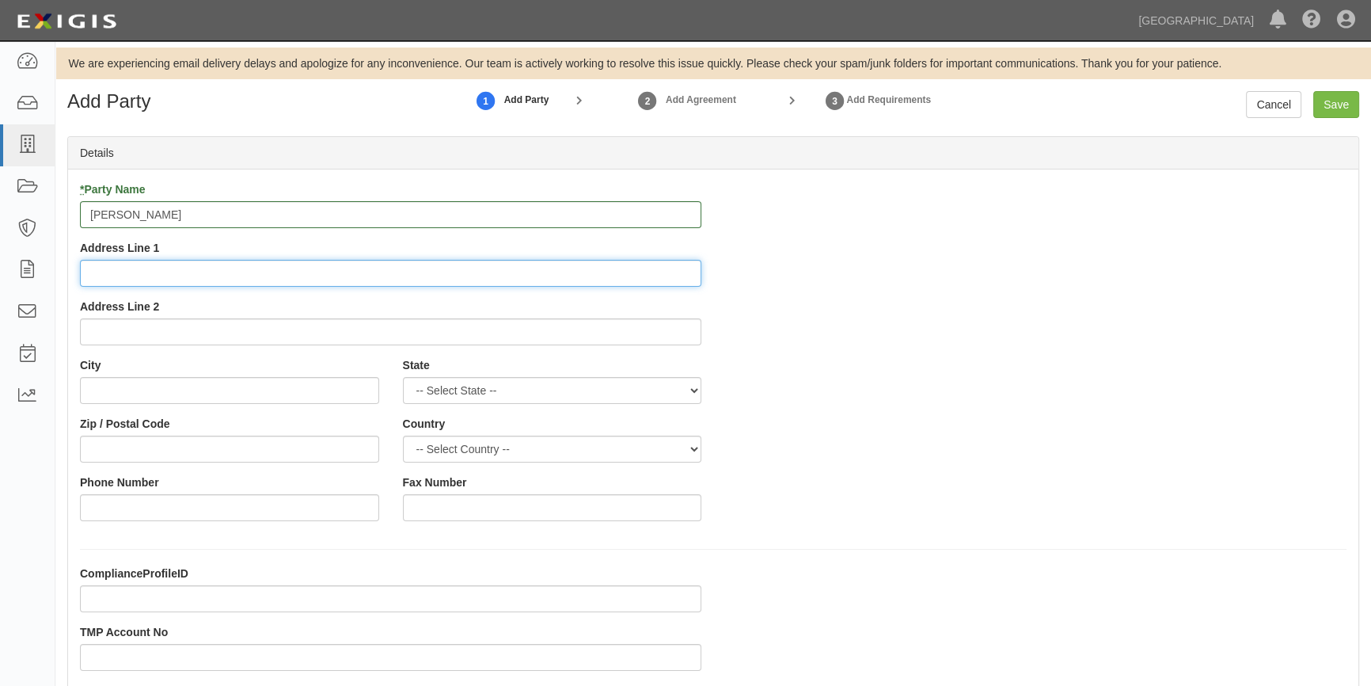
click at [261, 279] on input "Address Line 1" at bounding box center [390, 273] width 621 height 27
click at [193, 275] on input "Address Line 1" at bounding box center [390, 273] width 621 height 27
paste input "49 Grand View Ave."
click at [93, 275] on input "49 Grand View Ave." at bounding box center [390, 273] width 621 height 27
type input "49 Grand View Ave."
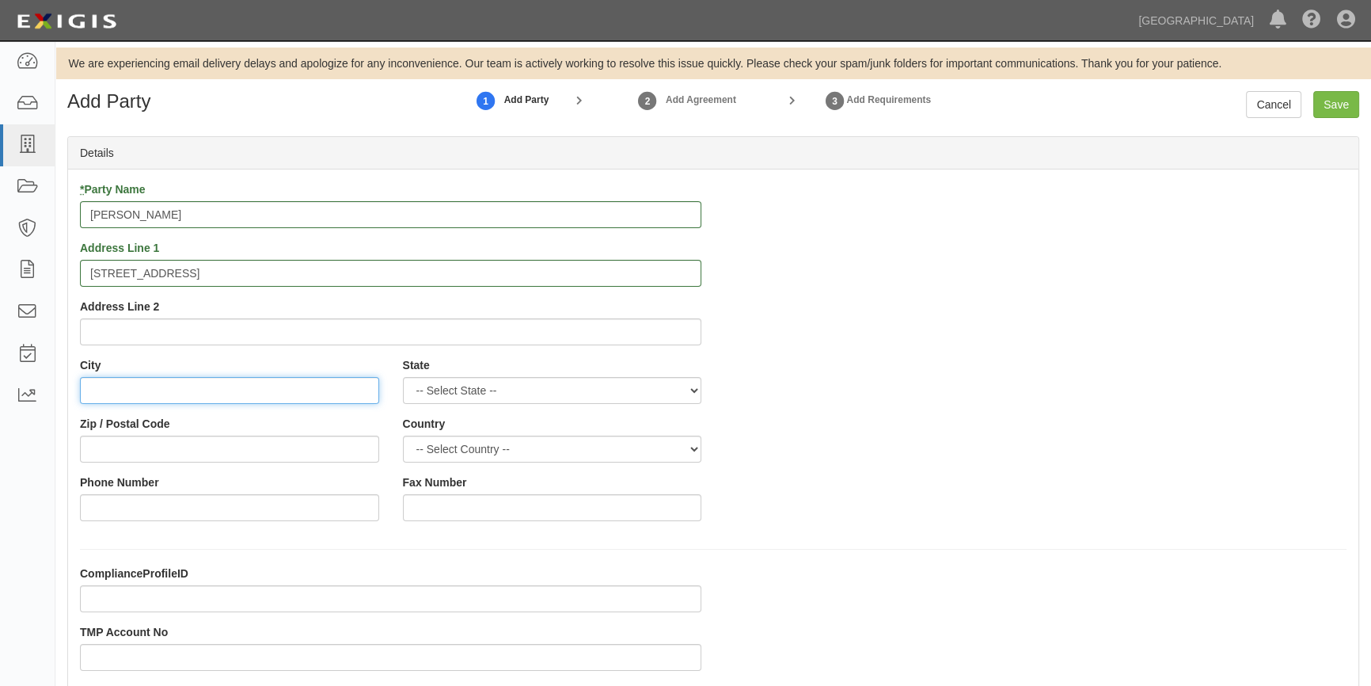
click at [98, 397] on input "City" at bounding box center [229, 390] width 299 height 27
type input "San Francisco"
select select "CA"
type input "94114"
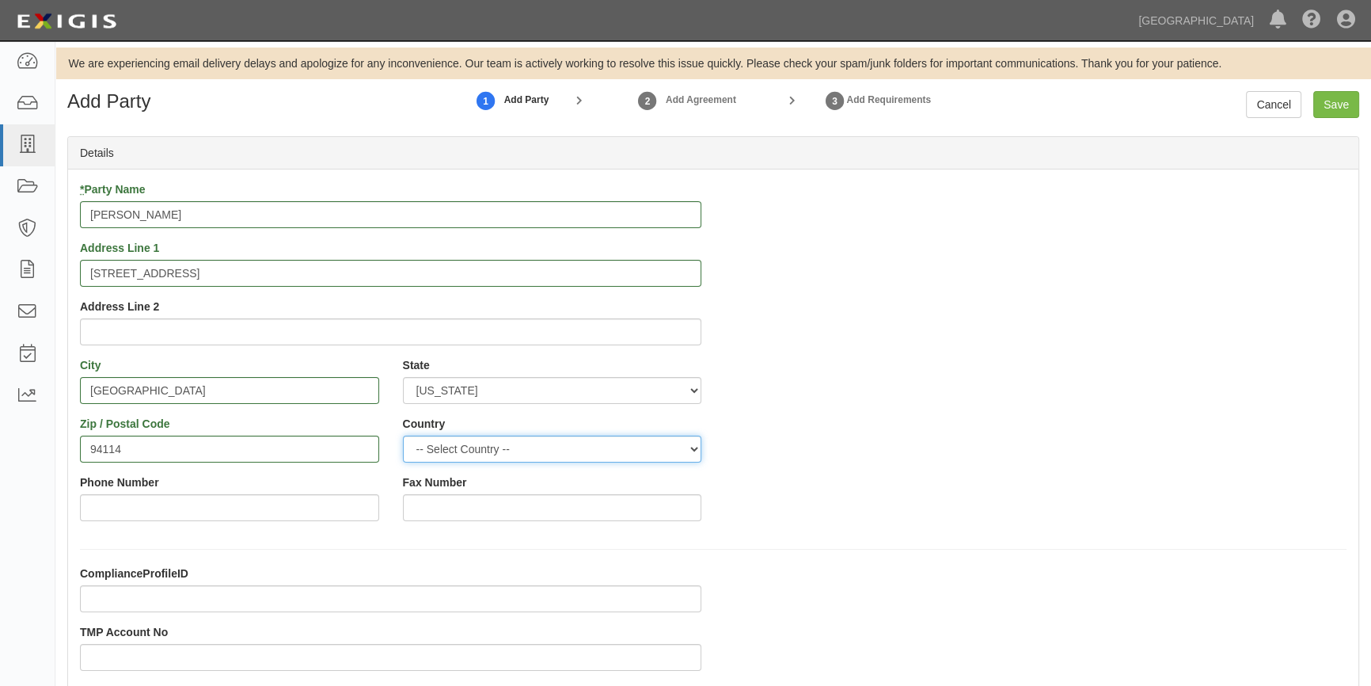
select select "US"
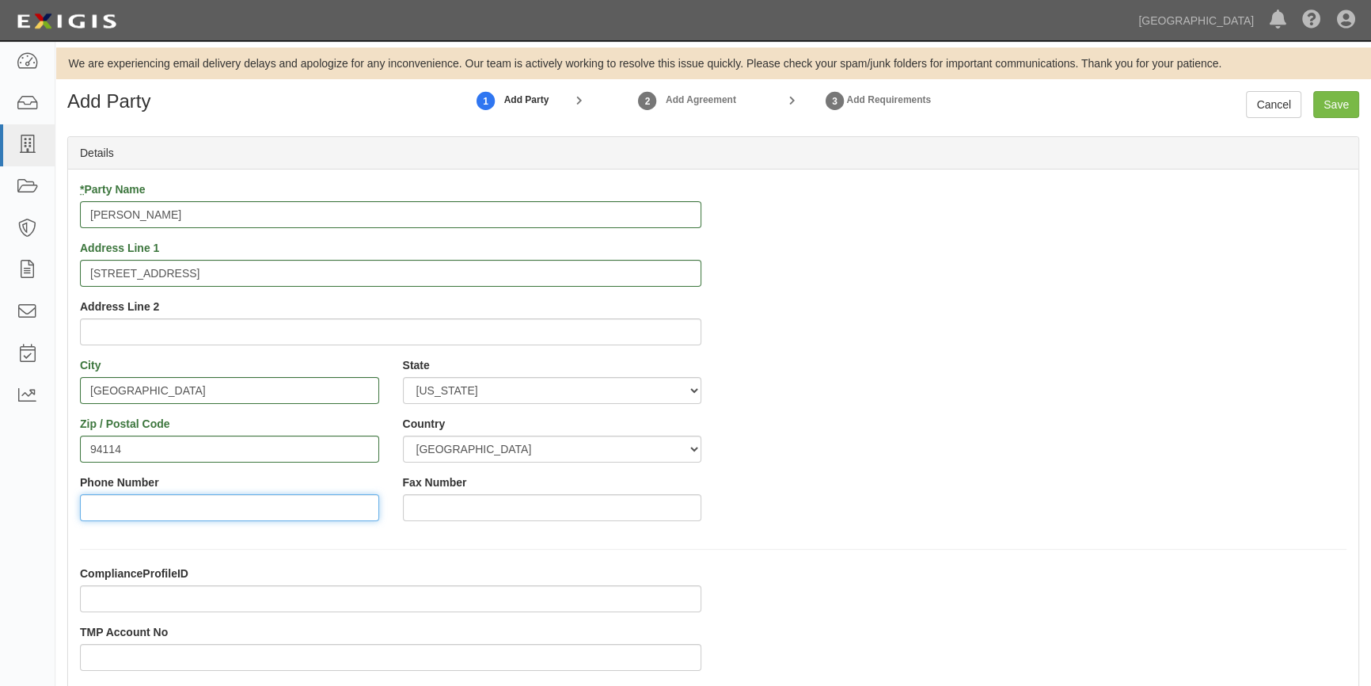
click at [84, 499] on input "Phone Number" at bounding box center [229, 507] width 299 height 27
click at [179, 506] on input "Phone Number" at bounding box center [229, 507] width 299 height 27
paste input "650.743.3877c"
click at [96, 506] on input "650.743.3877c" at bounding box center [229, 507] width 299 height 27
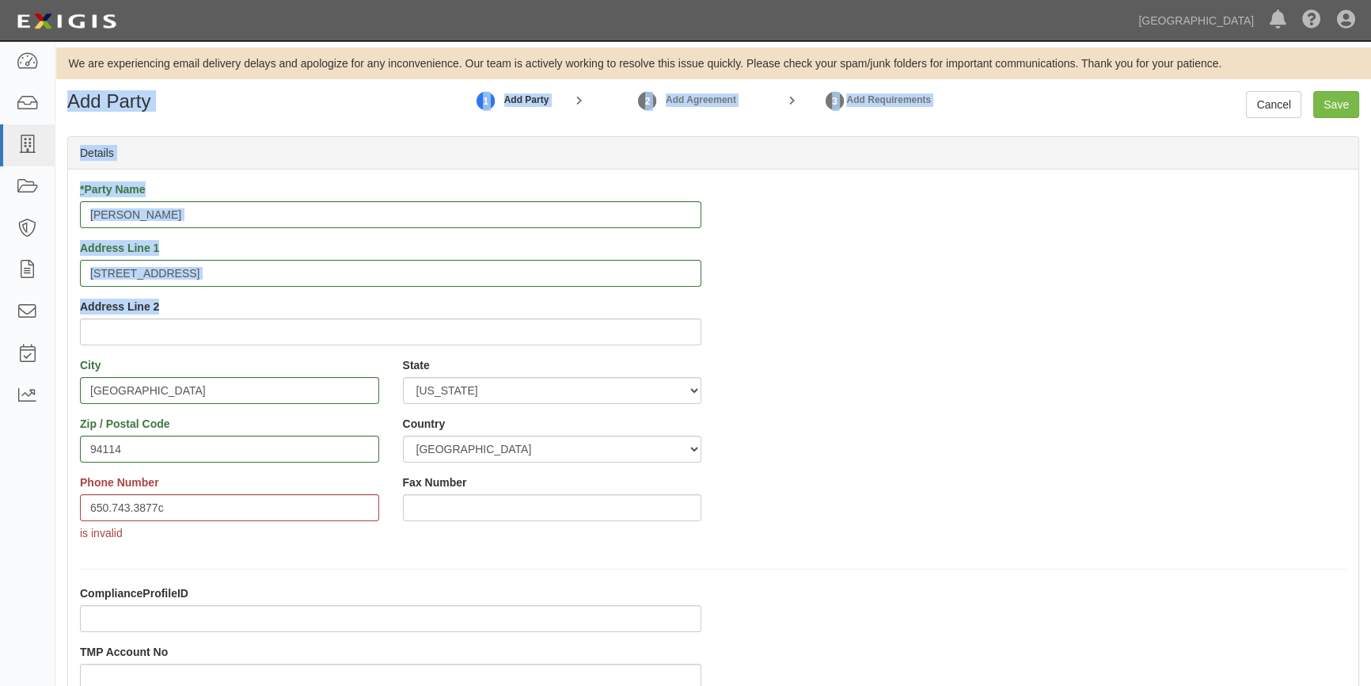
drag, startPoint x: 1367, startPoint y: 304, endPoint x: 1373, endPoint y: 346, distance: 42.4
click at [1370, 346] on html "Toggle navigation Dashboard Inbox Parties Agreements Coverages Documents Messag…" at bounding box center [685, 692] width 1371 height 1384
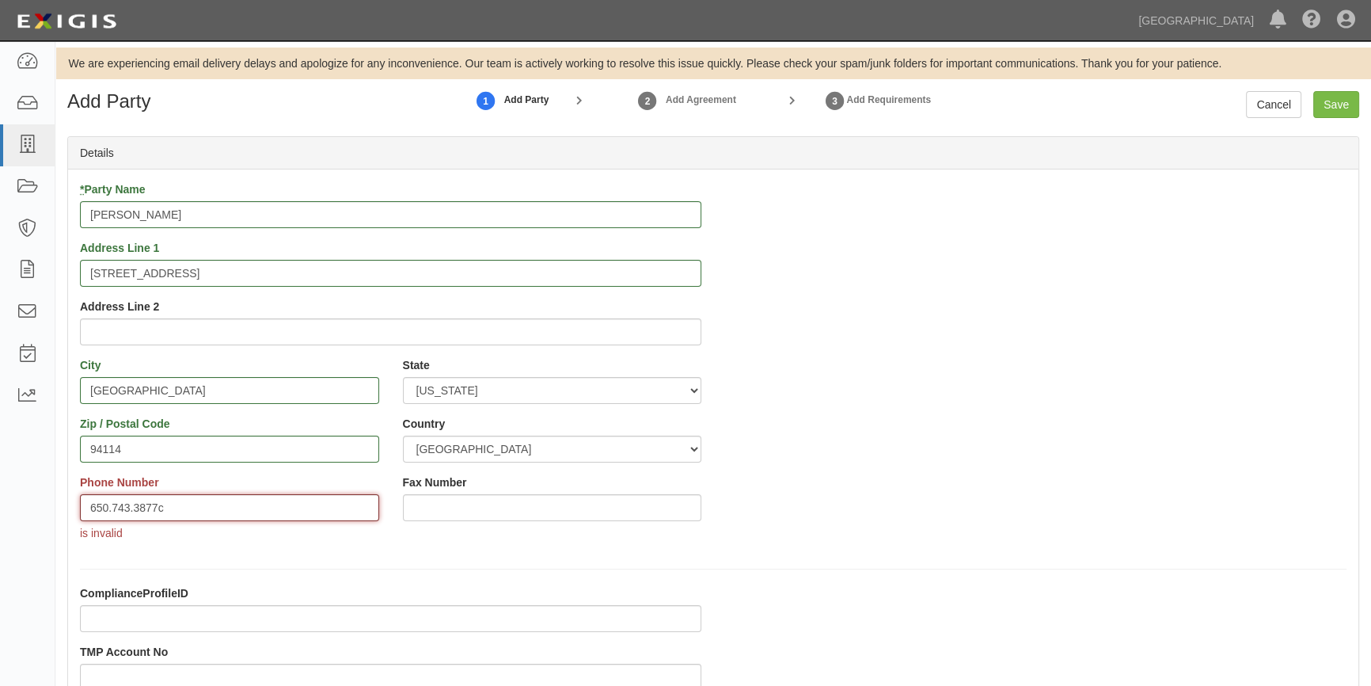
click at [190, 504] on input "650.743.3877c" at bounding box center [229, 507] width 299 height 27
click at [816, 471] on div "* Party Name Andrew Scott Address Line 1 49 Grand View Ave. Address Line 2 City…" at bounding box center [713, 366] width 1290 height 371
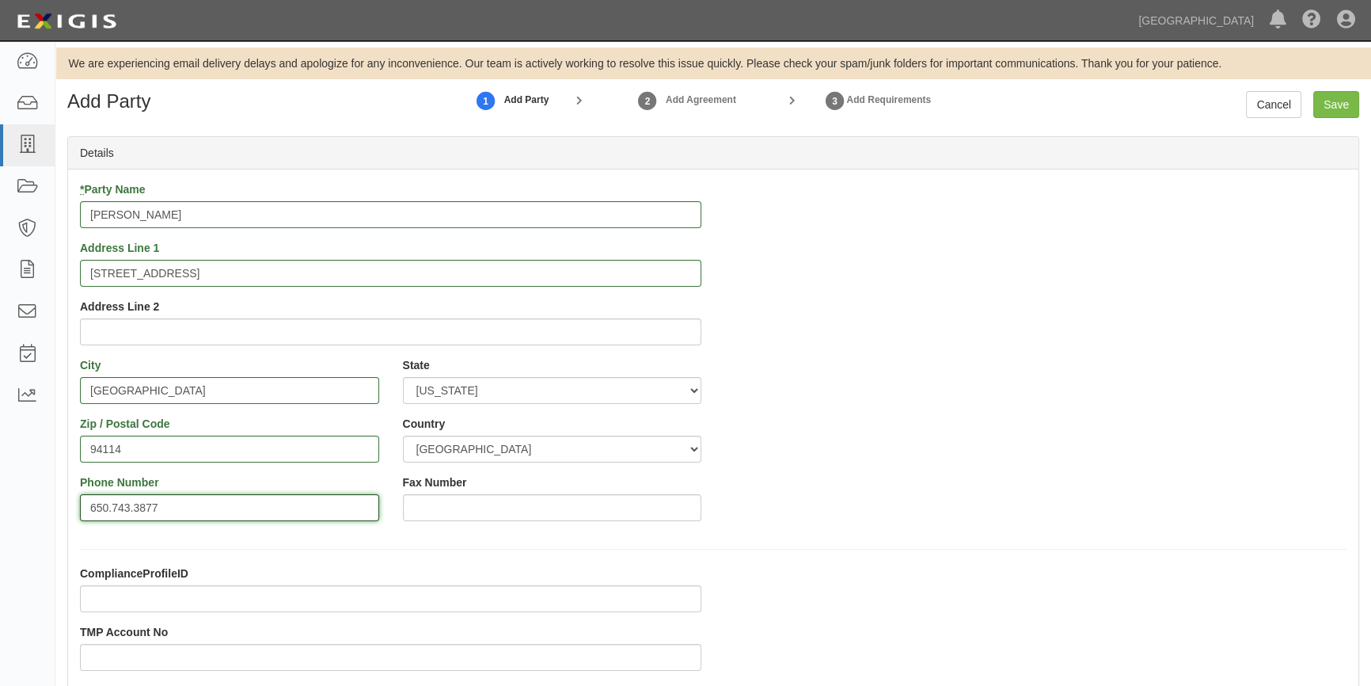
click at [115, 507] on input "650.743.3877" at bounding box center [229, 507] width 299 height 27
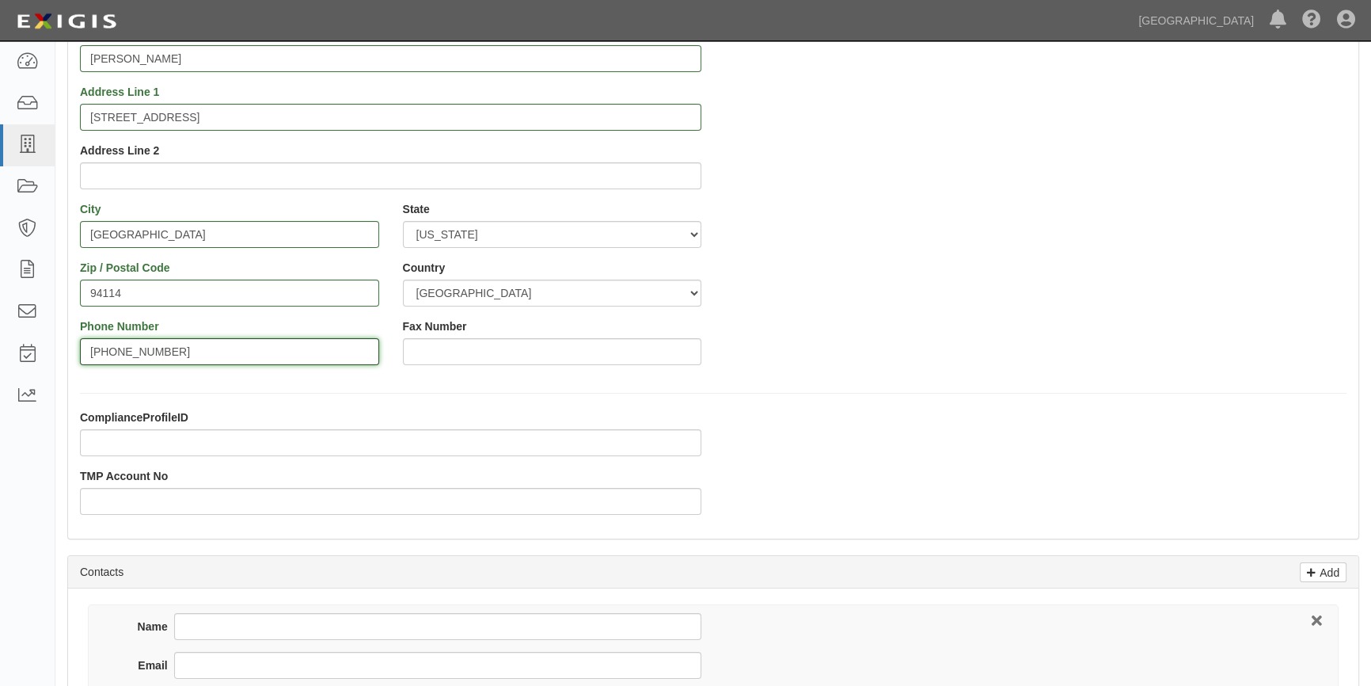
scroll to position [215, 0]
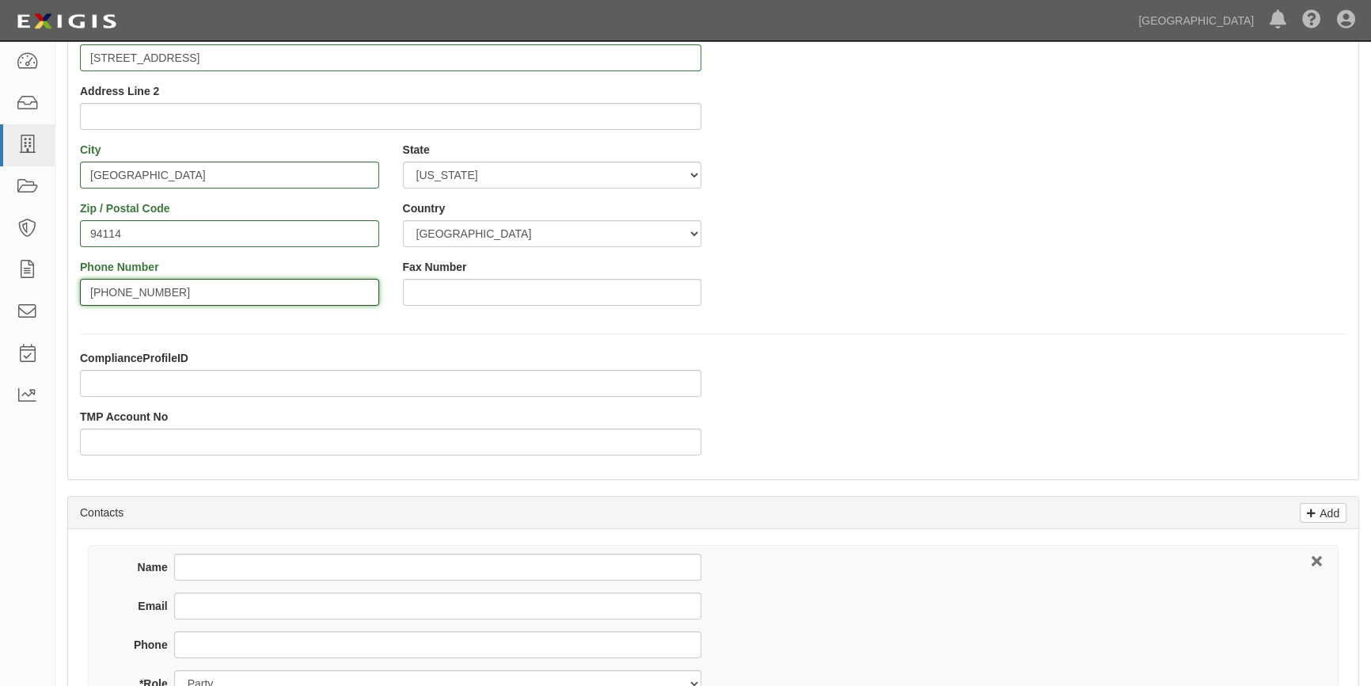
type input "650-743-3877"
click at [182, 442] on input "TMP Account No" at bounding box center [390, 441] width 621 height 27
type input "11243"
click at [188, 465] on div "ComplianceProfileID TMP Account No 11243" at bounding box center [390, 408] width 645 height 117
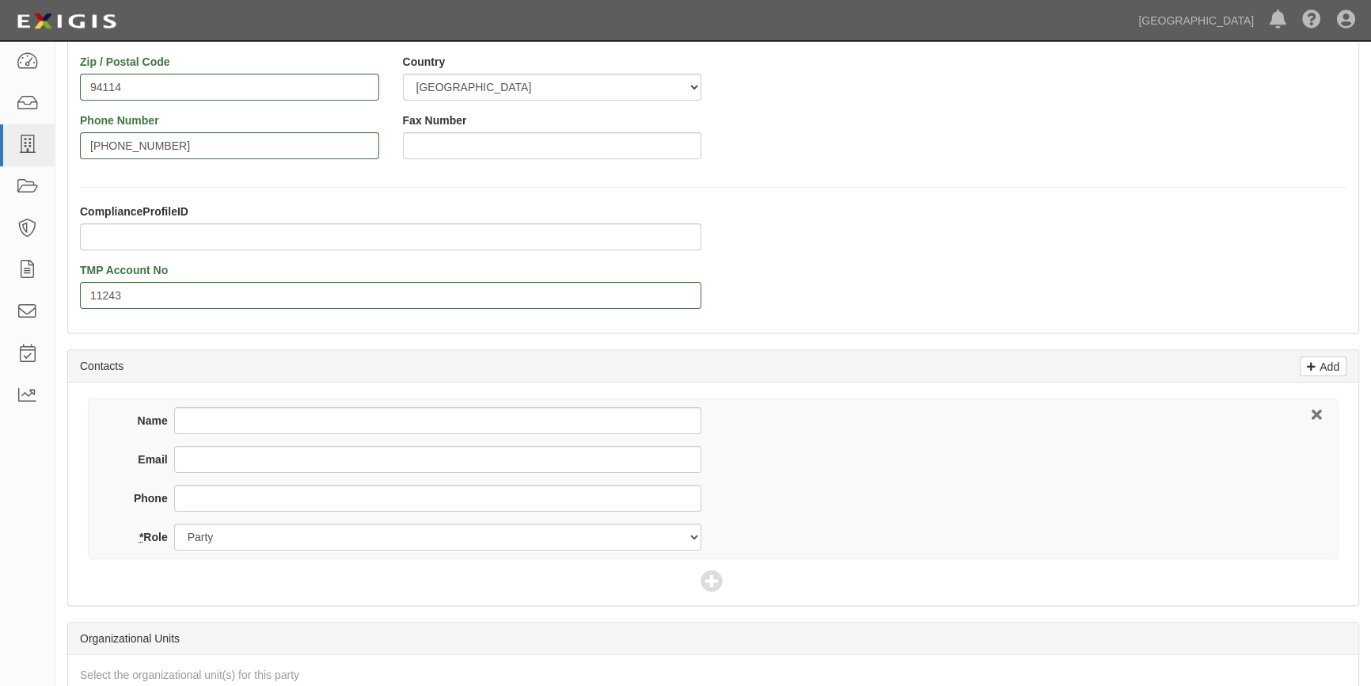
scroll to position [503, 0]
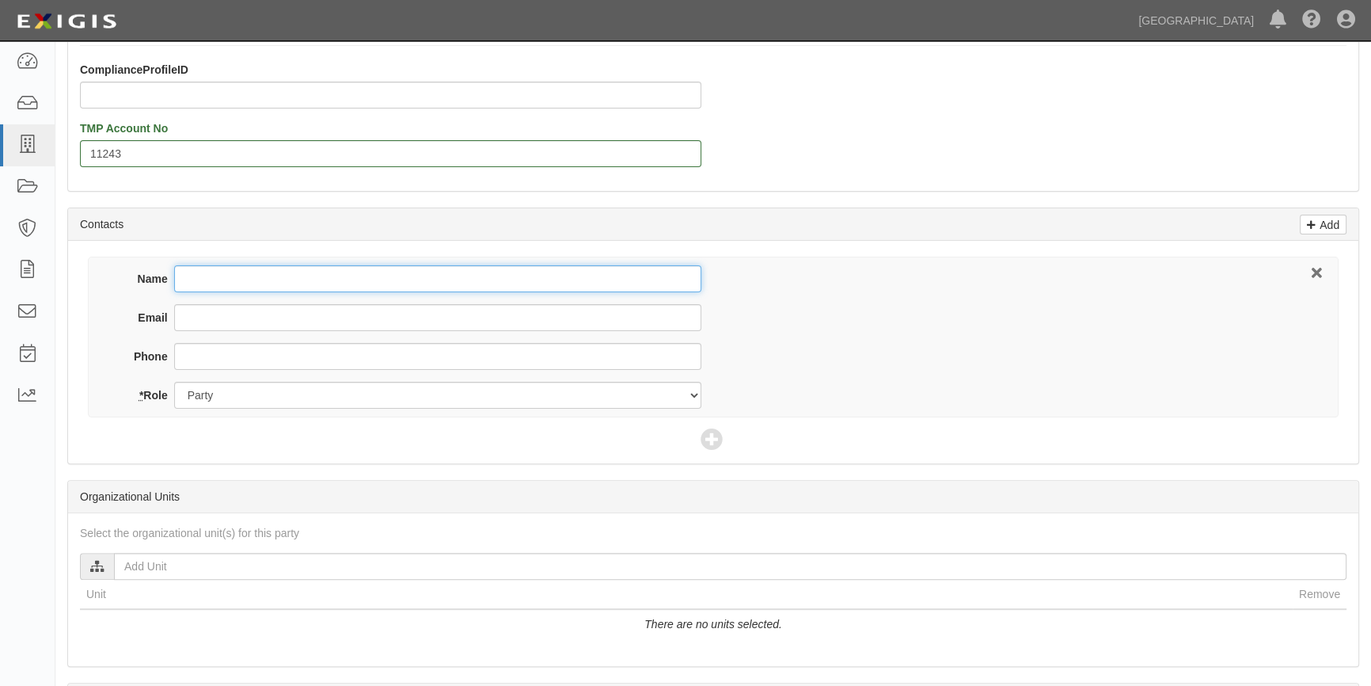
click at [233, 286] on input "Name" at bounding box center [437, 278] width 527 height 27
type input "Andrew Scott"
paste input "a_scott2@yahoo.com"
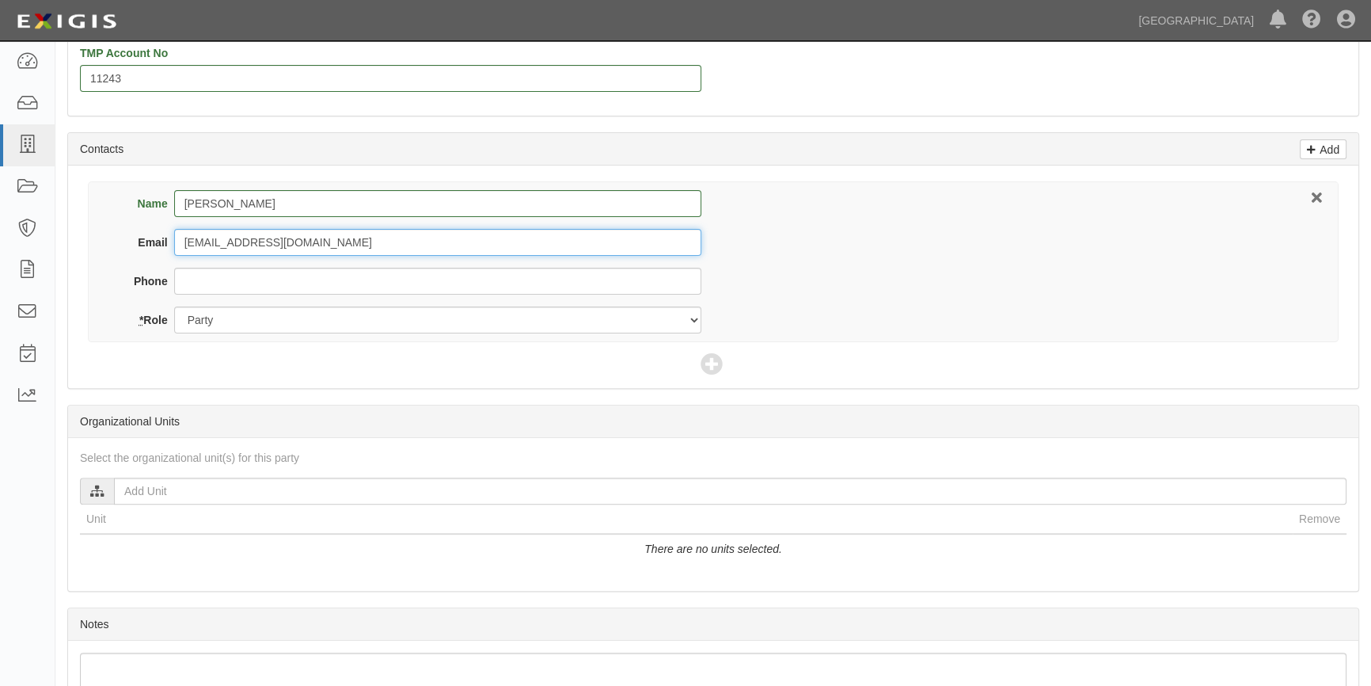
scroll to position [648, 0]
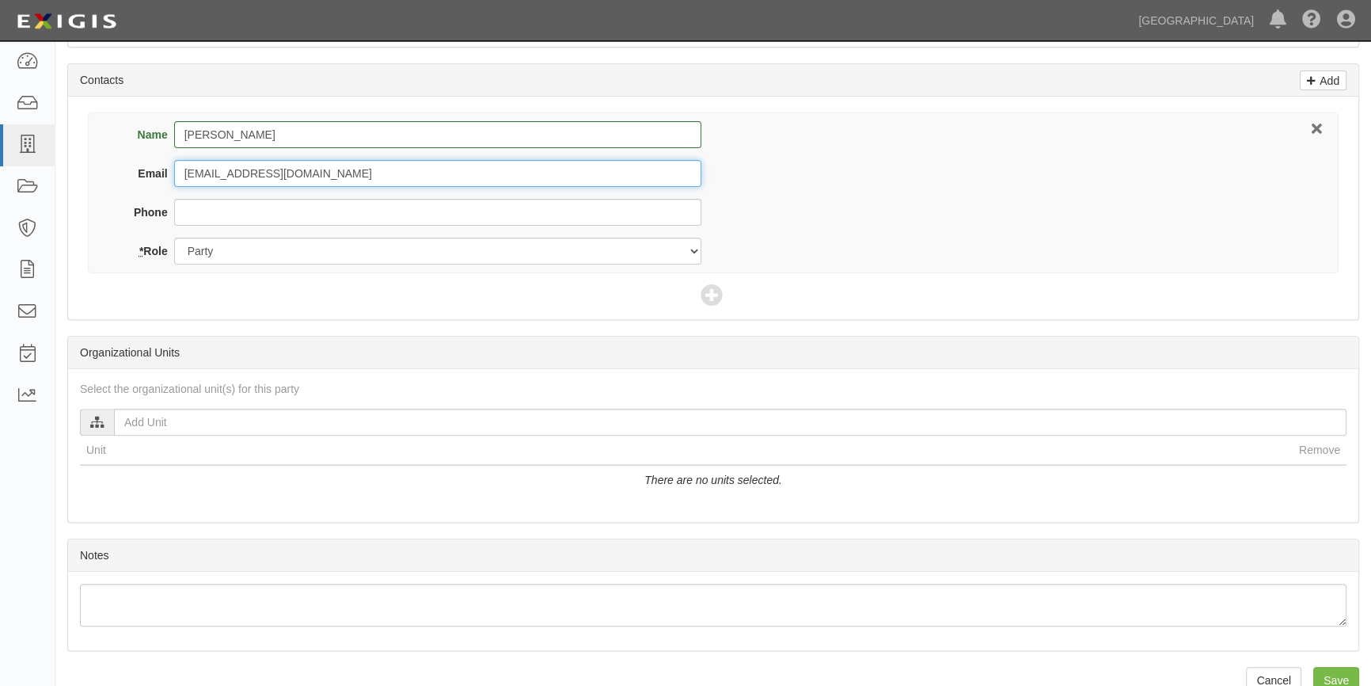
type input "a_scott2@yahoo.com"
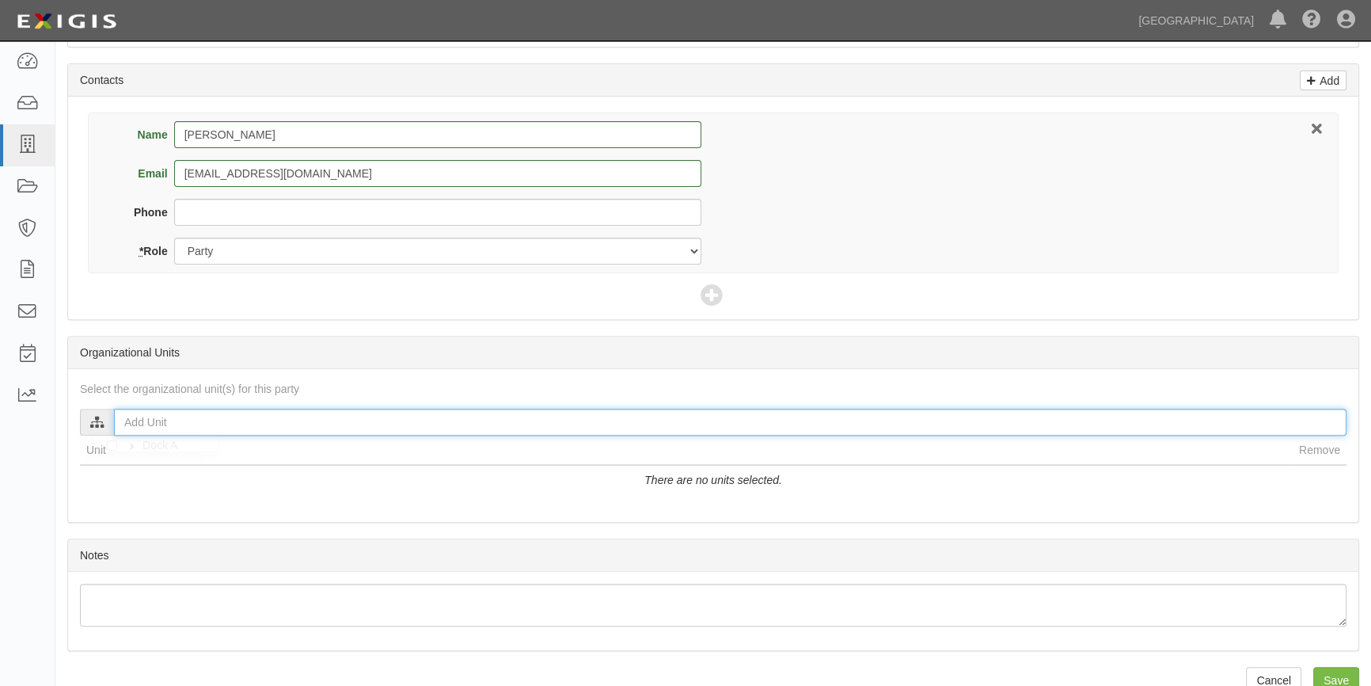
click at [174, 427] on input "text" at bounding box center [730, 421] width 1233 height 27
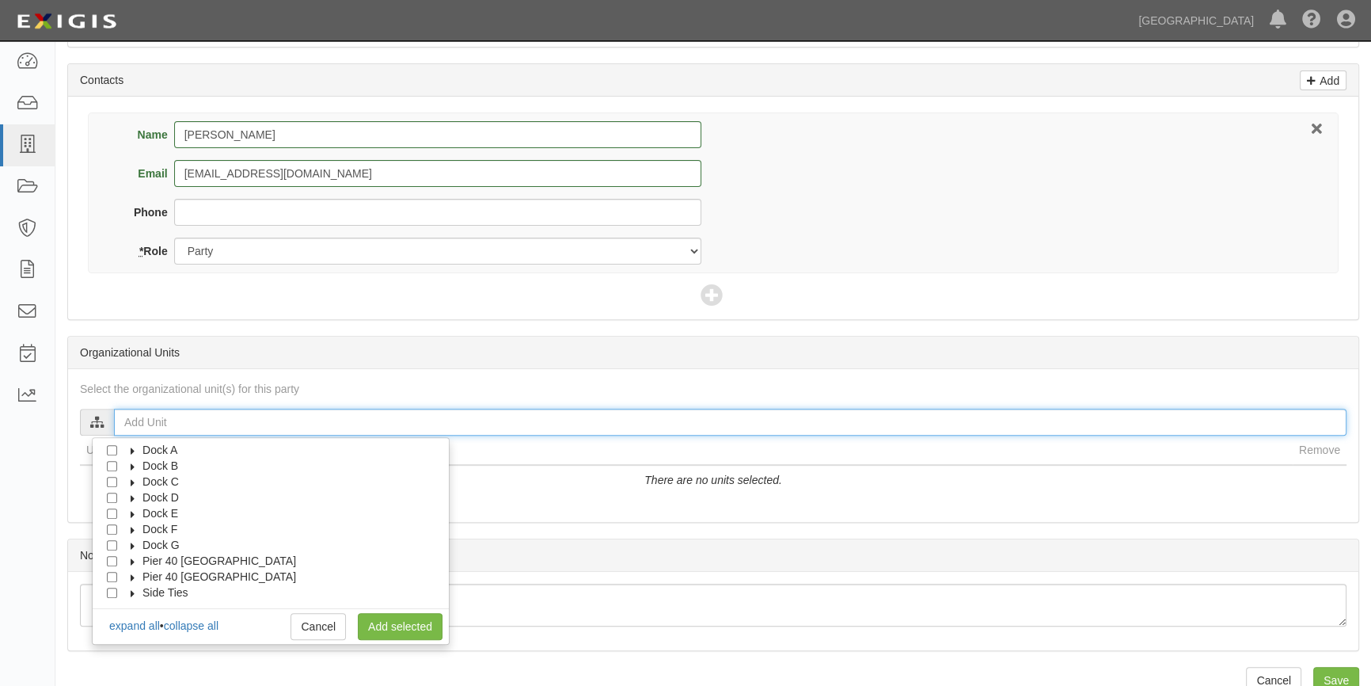
click at [130, 420] on input "text" at bounding box center [730, 421] width 1233 height 27
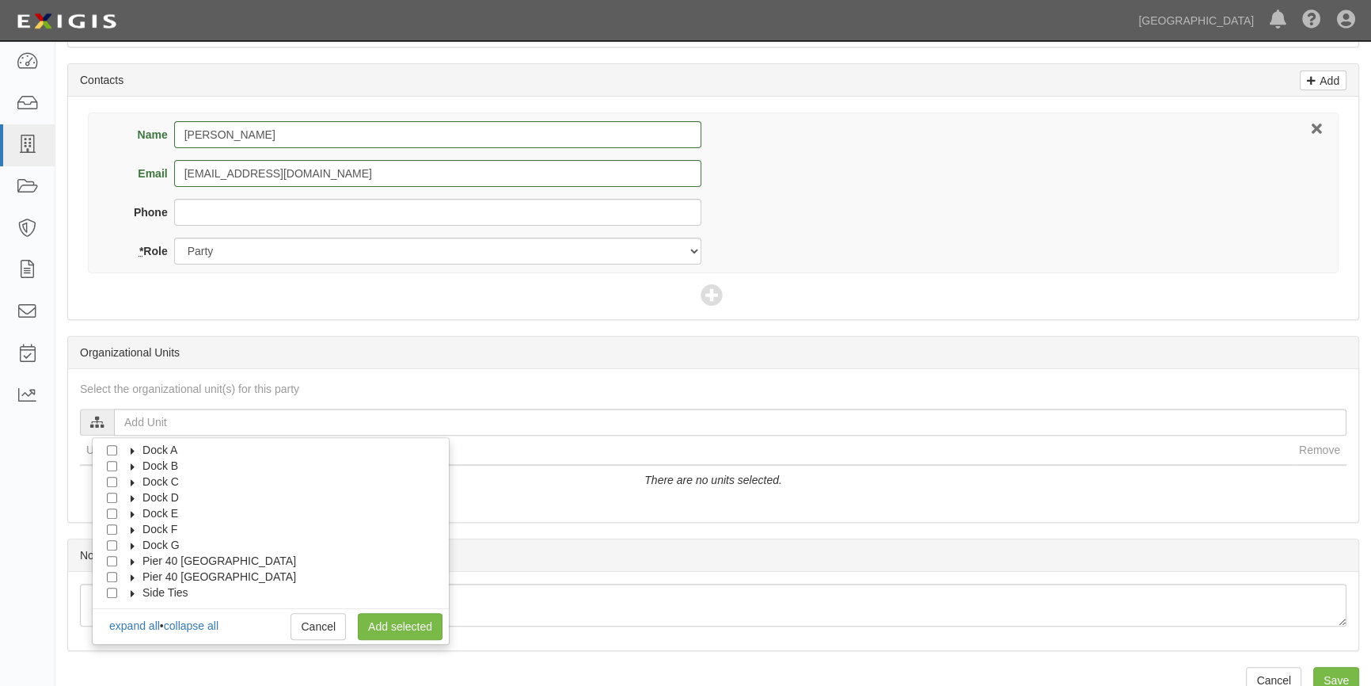
click at [94, 423] on icon at bounding box center [97, 422] width 14 height 11
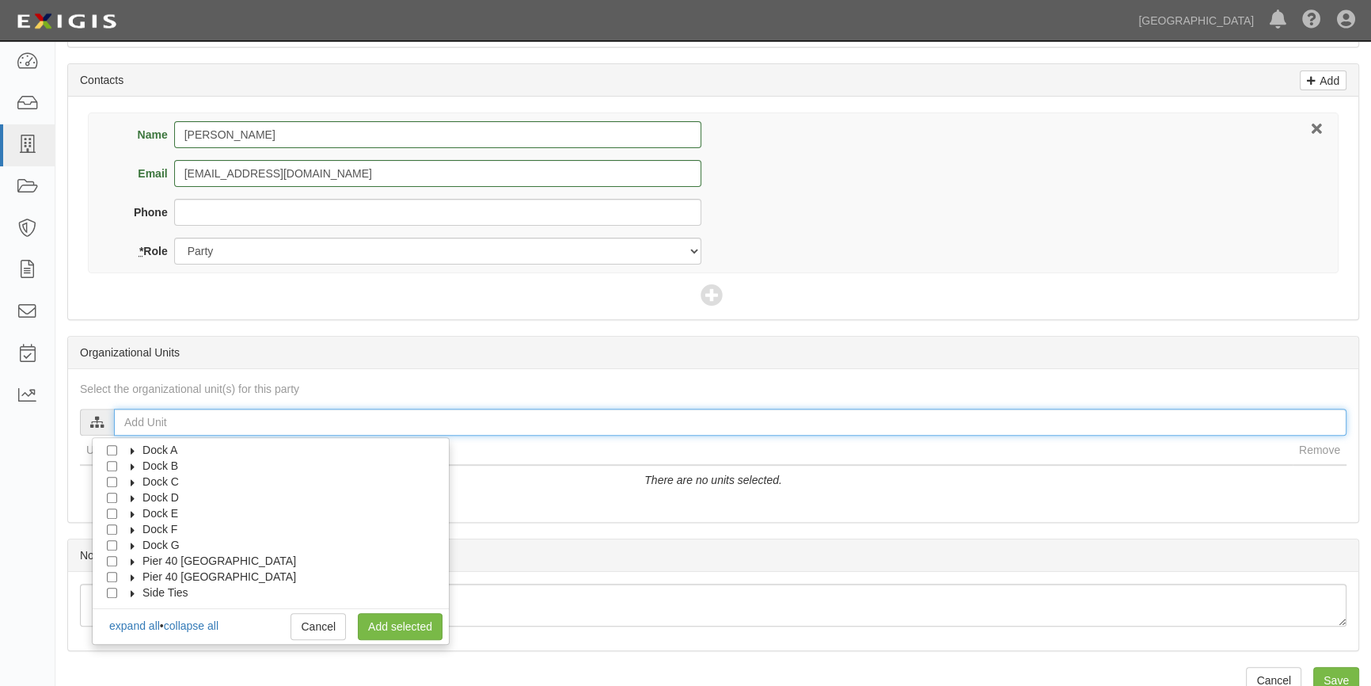
click at [153, 426] on input "text" at bounding box center [730, 421] width 1233 height 27
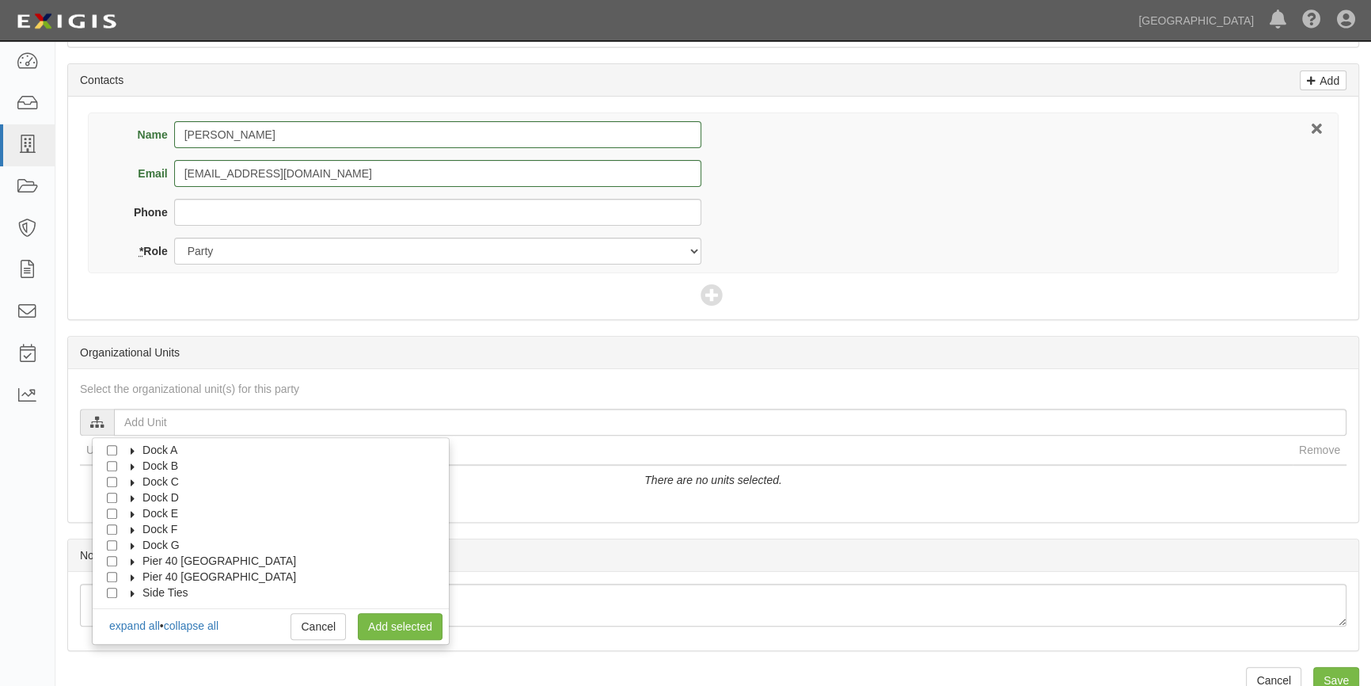
click at [96, 420] on icon at bounding box center [97, 422] width 14 height 11
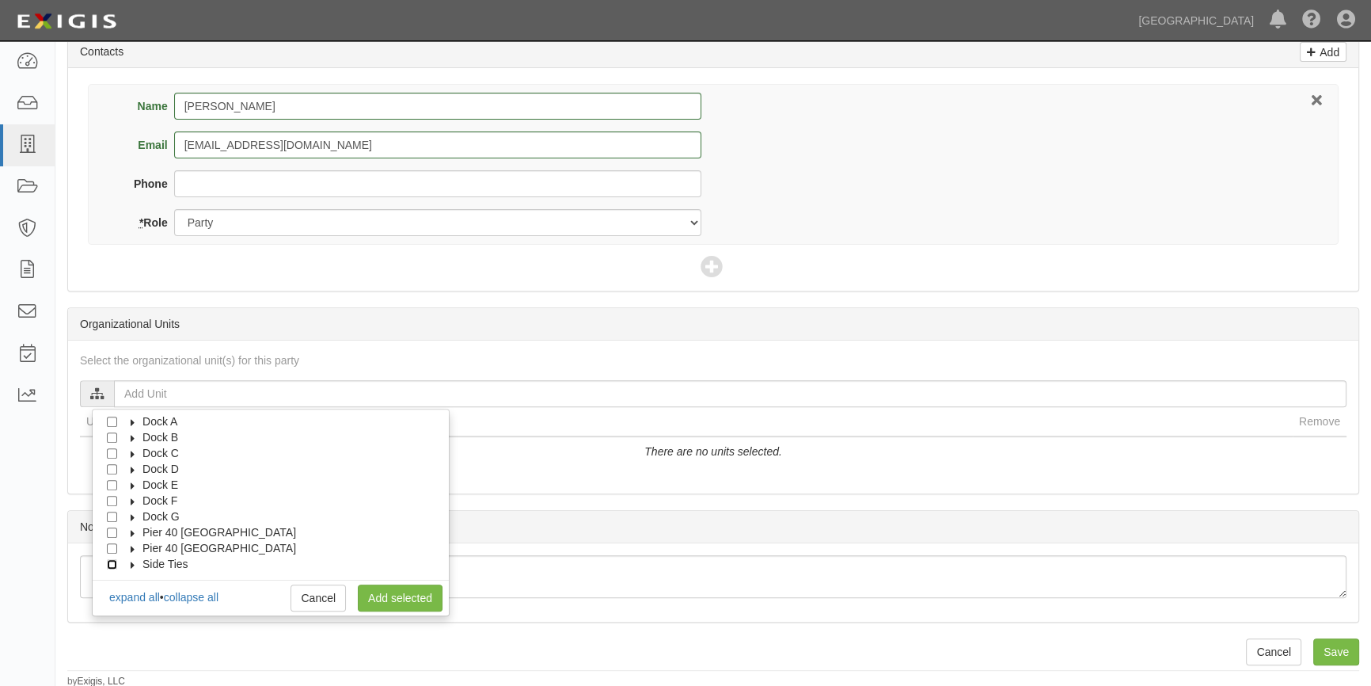
click at [116, 560] on input "Side Ties" at bounding box center [112, 564] width 10 height 10
checkbox input "true"
click at [131, 561] on icon at bounding box center [132, 564] width 11 height 7
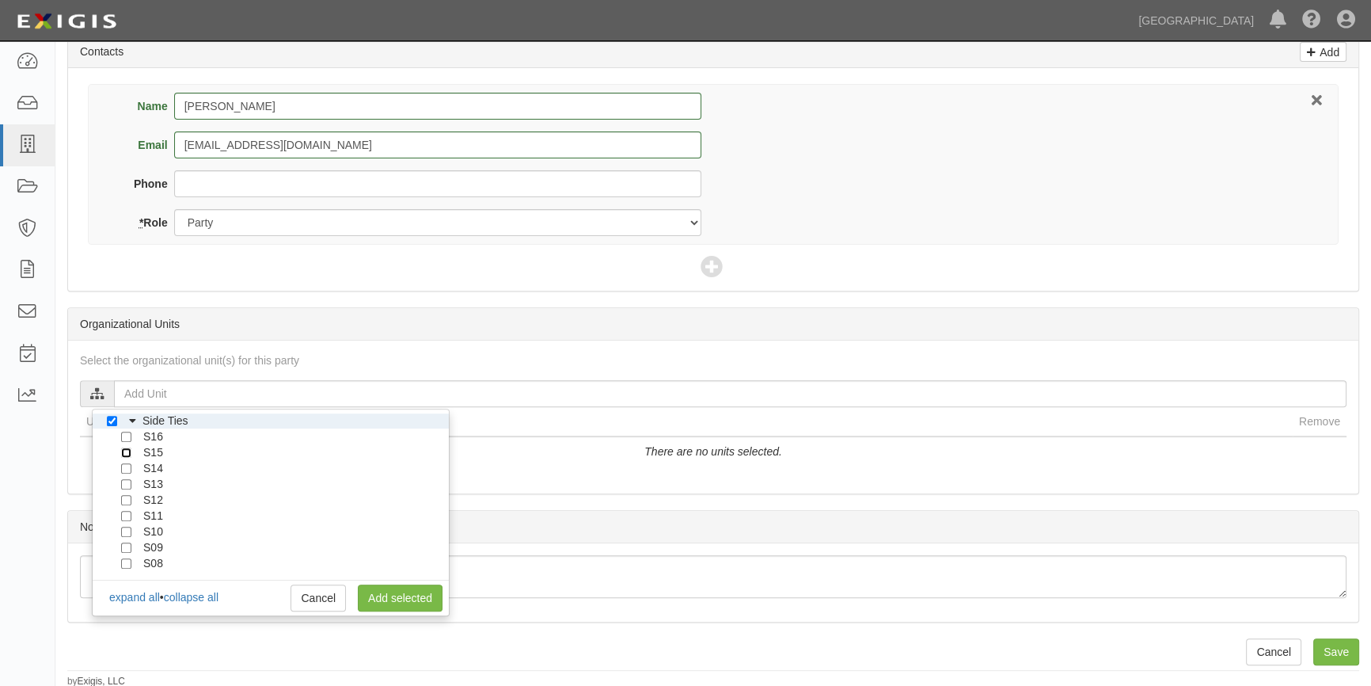
click at [123, 447] on input "S15" at bounding box center [126, 452] width 10 height 10
checkbox input "true"
click at [407, 604] on link "Add selected" at bounding box center [400, 597] width 85 height 27
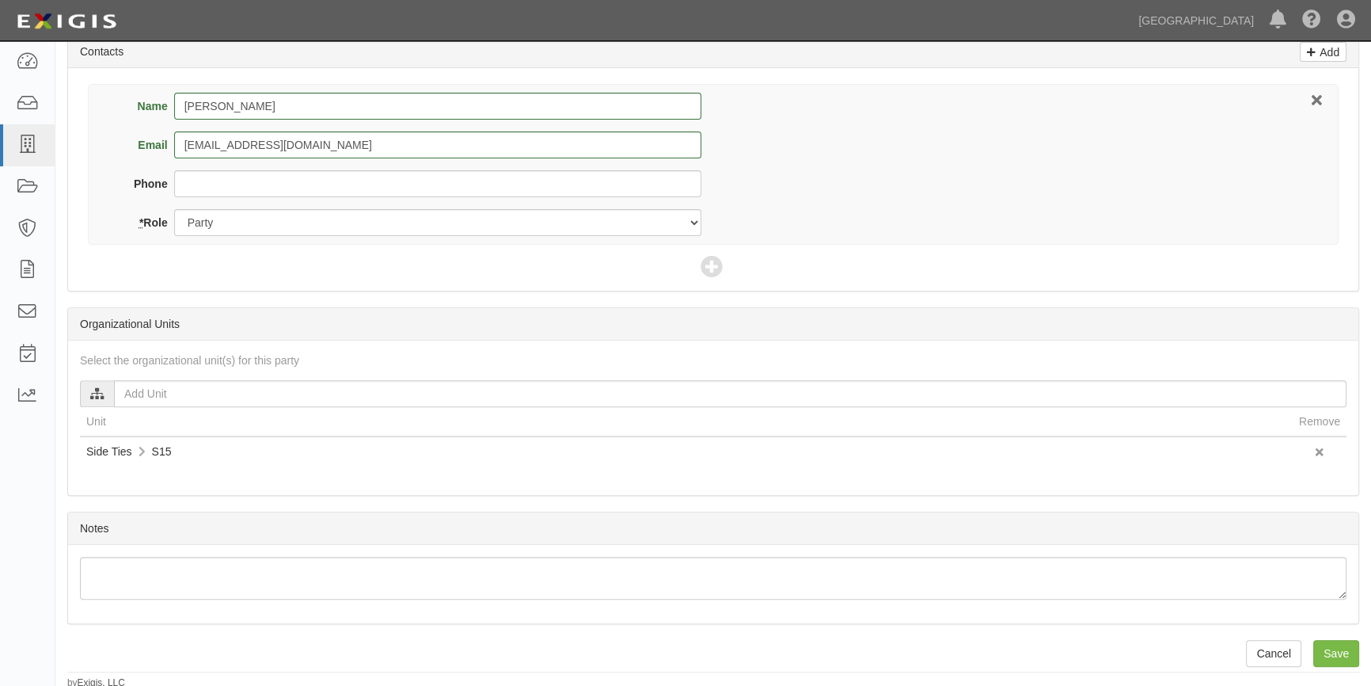
scroll to position [678, 0]
click at [1346, 641] on input "Save" at bounding box center [1336, 651] width 46 height 27
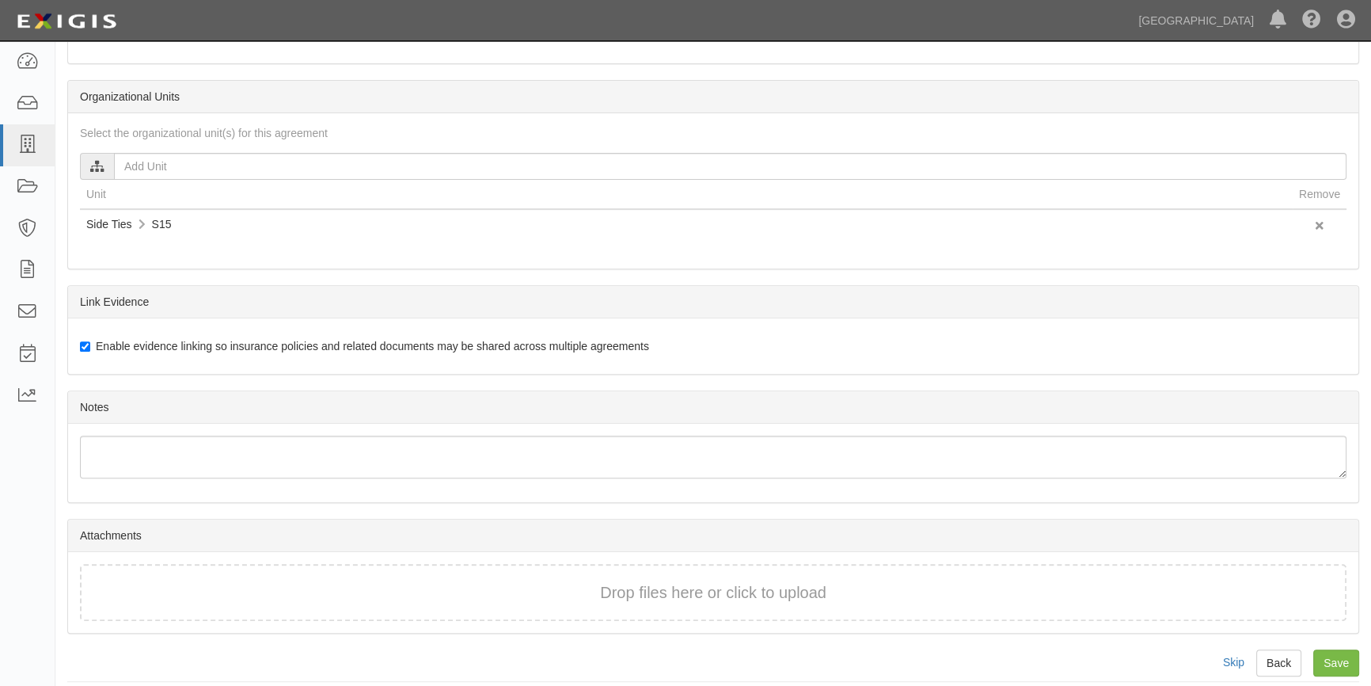
scroll to position [728, 0]
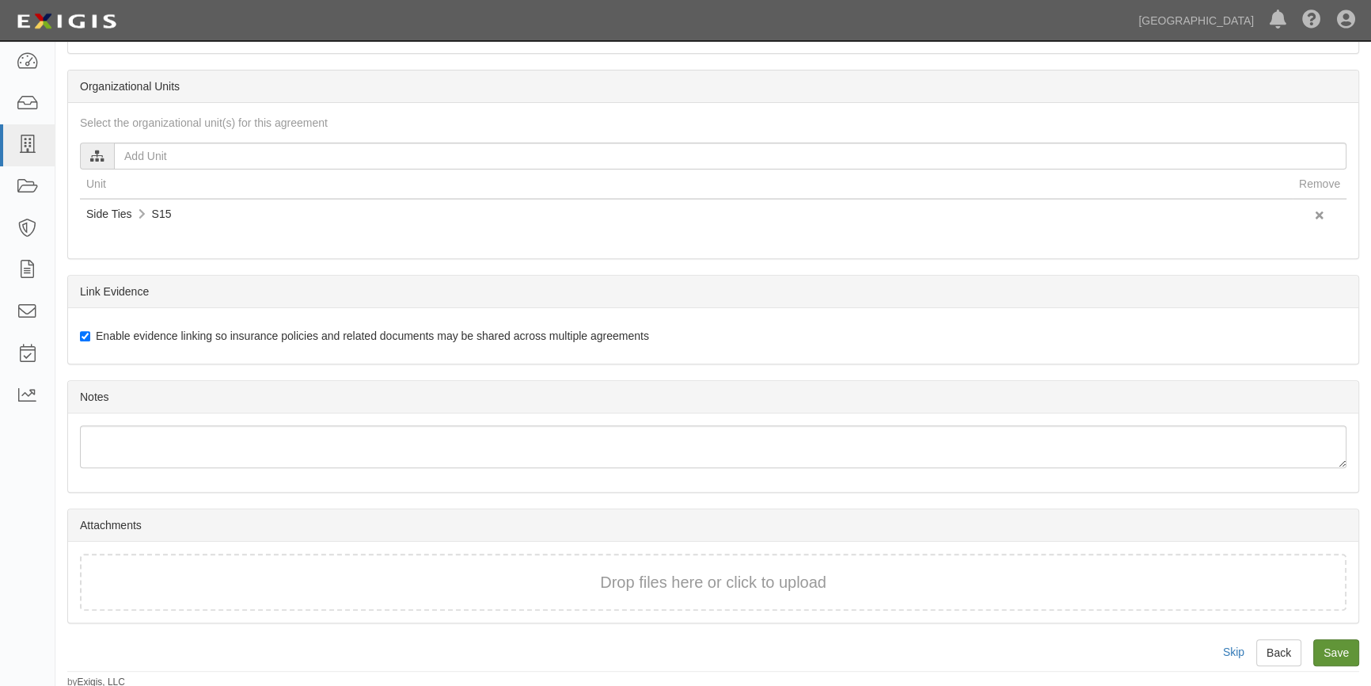
type input "N/A"
click at [1332, 648] on input "Save" at bounding box center [1336, 652] width 46 height 27
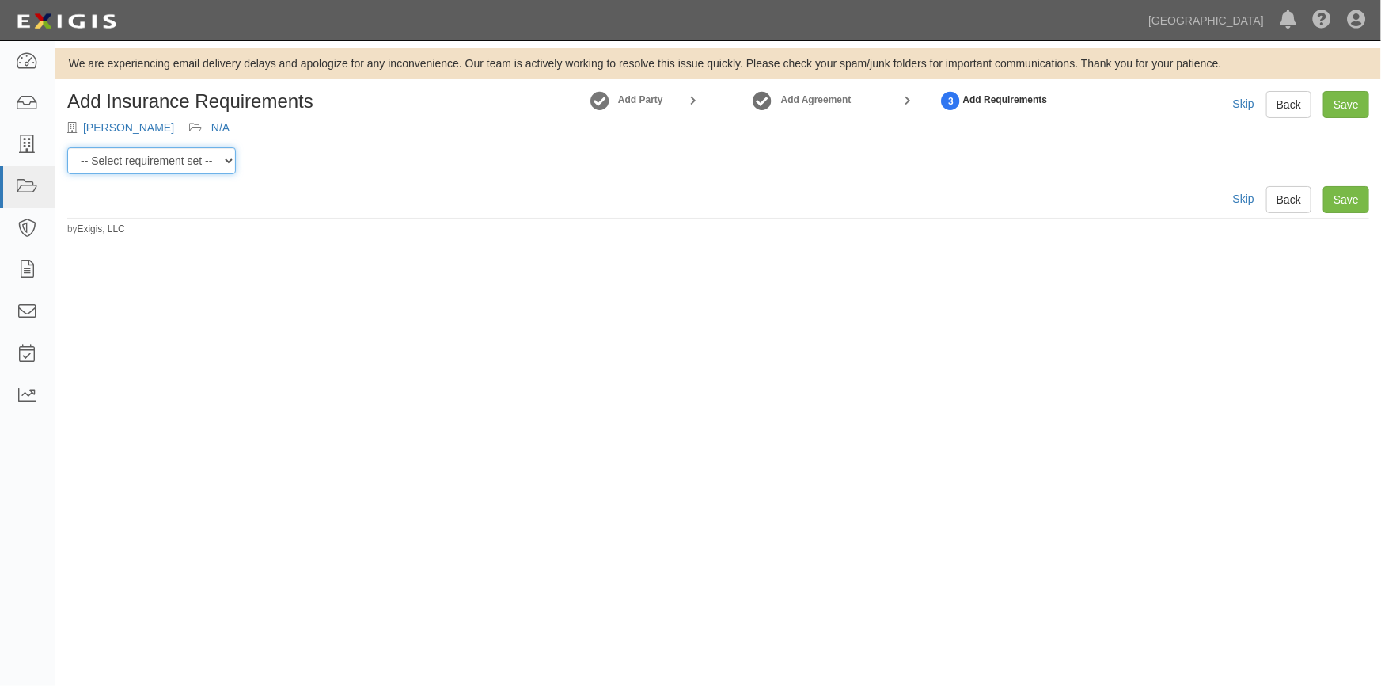
click at [232, 155] on select "-- Select requirement set -- Berth Holder Charter (24 or less) Charter (more th…" at bounding box center [151, 160] width 169 height 27
select select "53963"
click at [67, 147] on select "-- Select requirement set -- Berth Holder Charter (24 or less) Charter (more th…" at bounding box center [151, 160] width 169 height 27
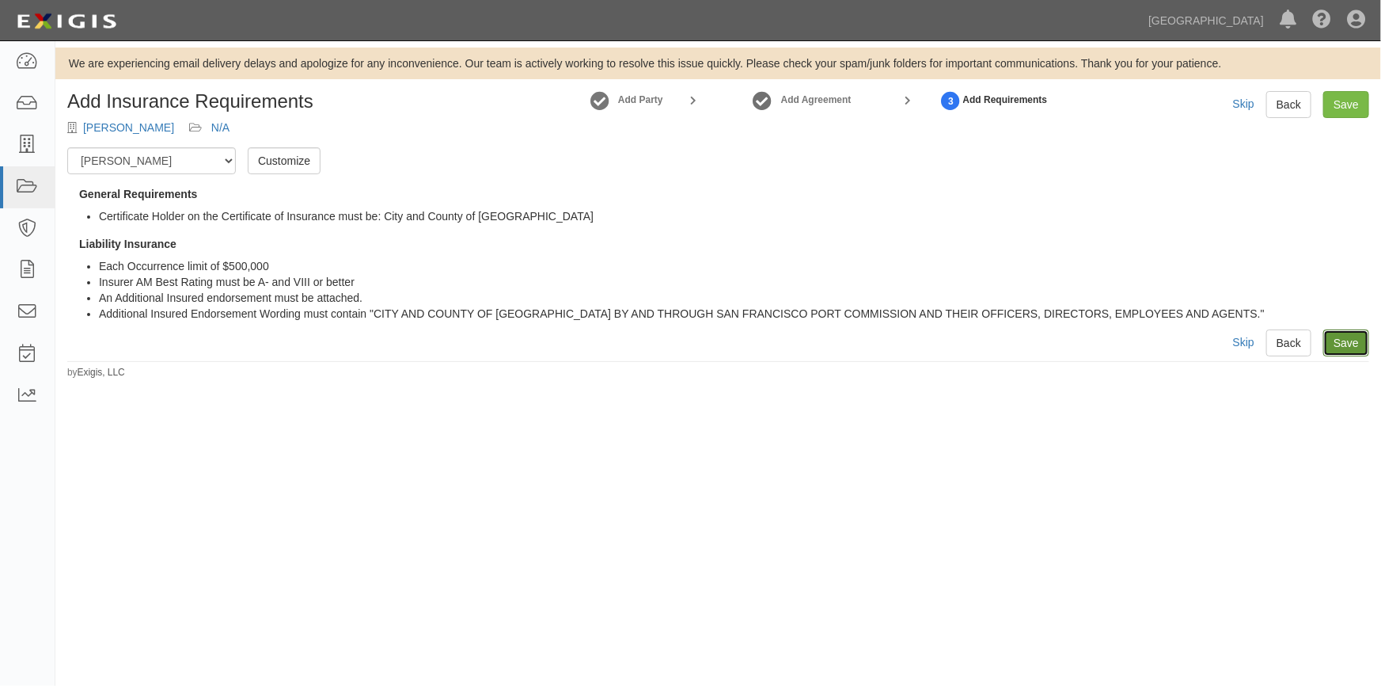
click at [1342, 340] on link "Save" at bounding box center [1347, 342] width 46 height 27
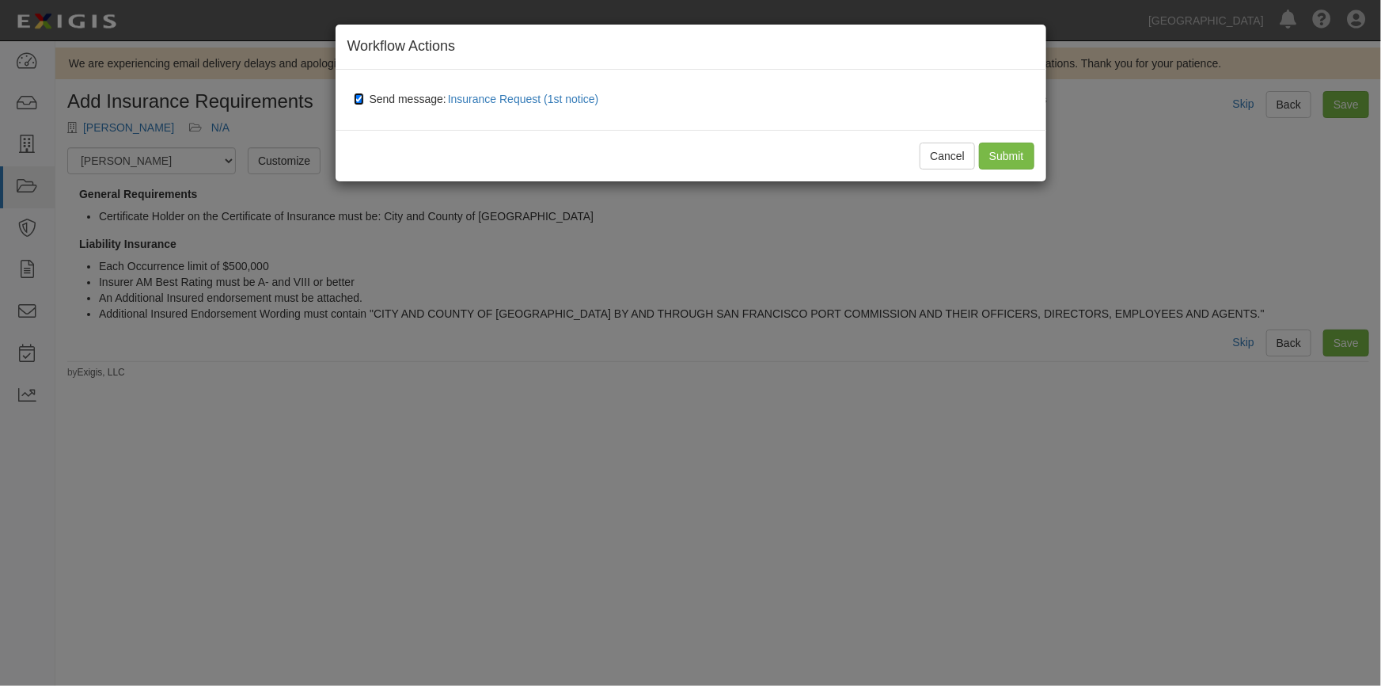
click at [360, 98] on input "Send message: Insurance Request (1st notice)" at bounding box center [359, 99] width 10 height 13
checkbox input "false"
click at [996, 161] on input "Submit" at bounding box center [1006, 155] width 55 height 27
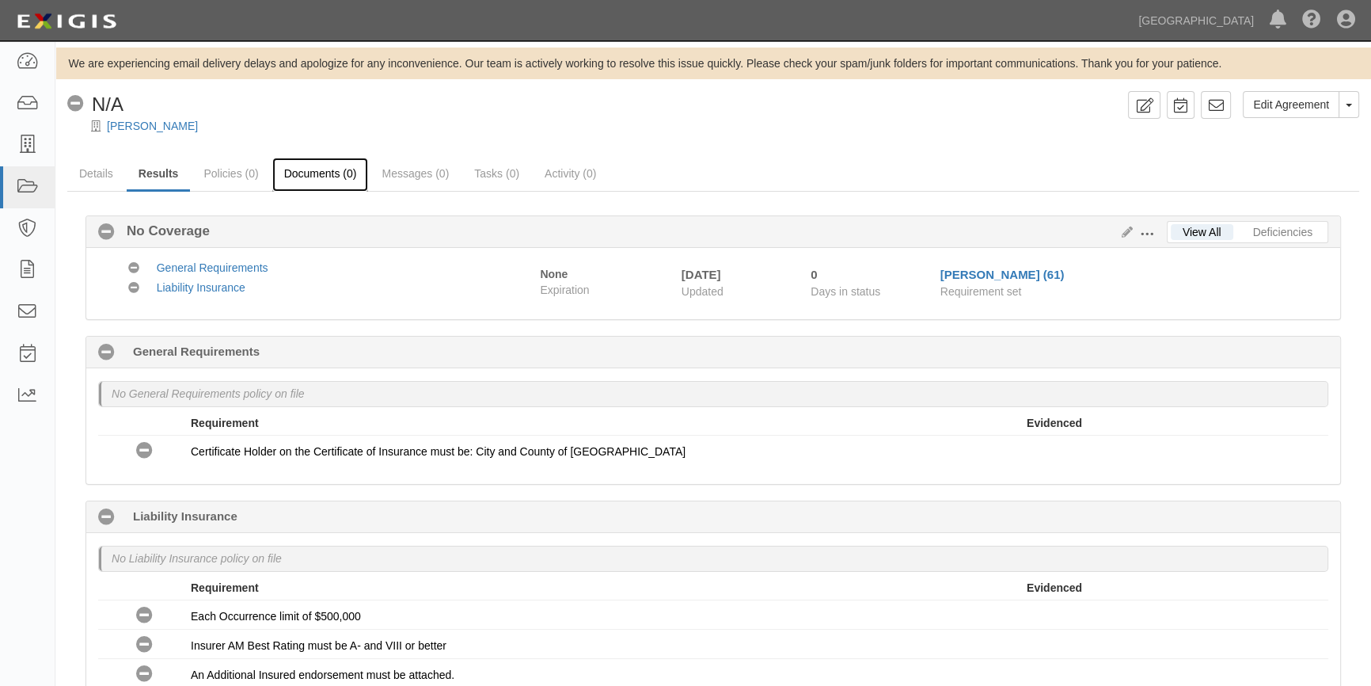
click at [325, 176] on link "Documents (0)" at bounding box center [320, 175] width 97 height 34
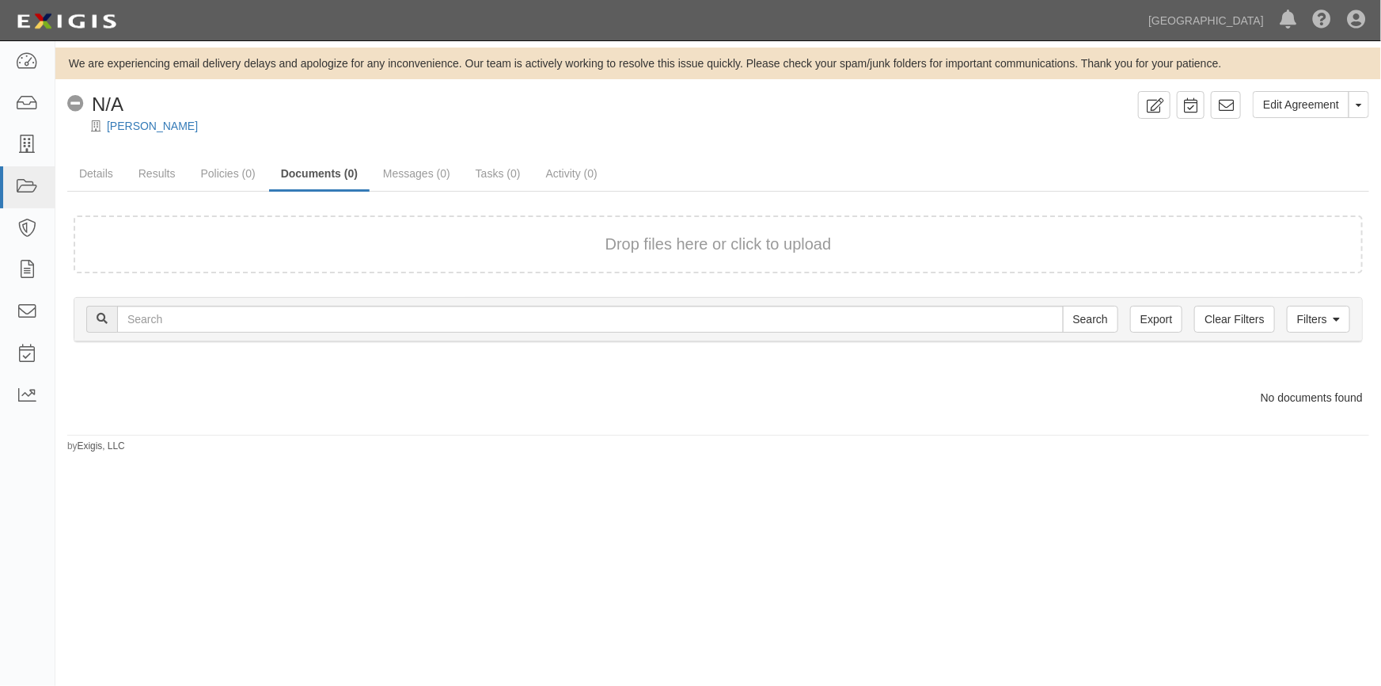
click at [366, 260] on form "Drop files here or click to upload" at bounding box center [718, 244] width 1289 height 58
click at [432, 241] on div "Drop files here or click to upload" at bounding box center [718, 244] width 1255 height 23
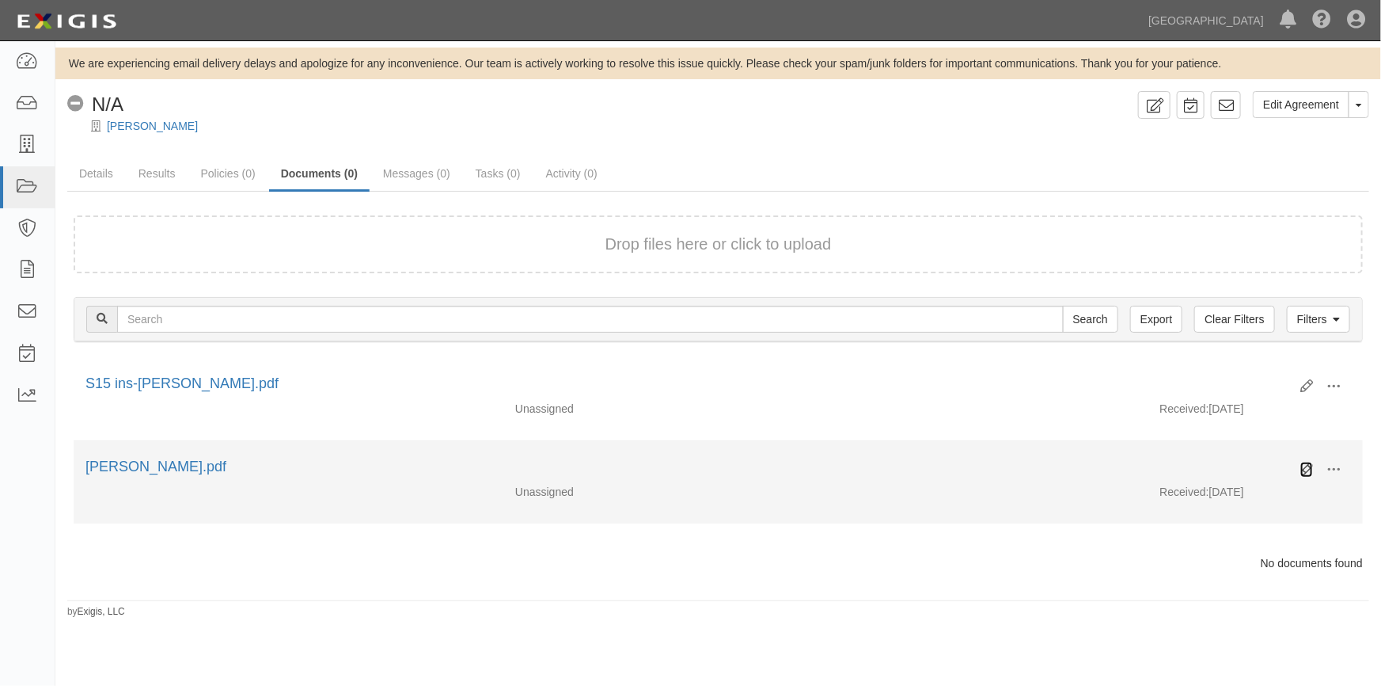
click at [1307, 469] on icon at bounding box center [1307, 469] width 13 height 13
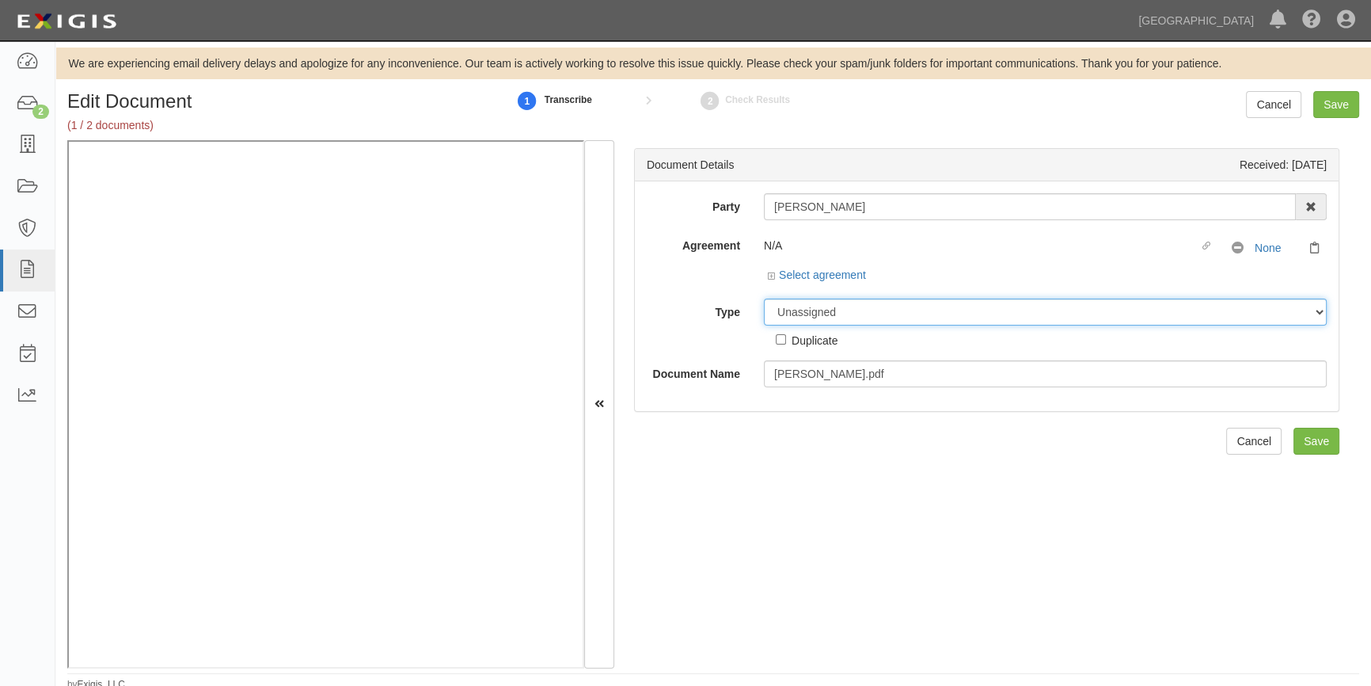
click at [815, 309] on select "Unassigned Binder Cancellation Notice Certificate Contract Endorsement Insuranc…" at bounding box center [1045, 311] width 563 height 27
select select "OtherDetail"
click at [764, 298] on select "Unassigned Binder Cancellation Notice Certificate Contract Endorsement Insuranc…" at bounding box center [1045, 311] width 563 height 27
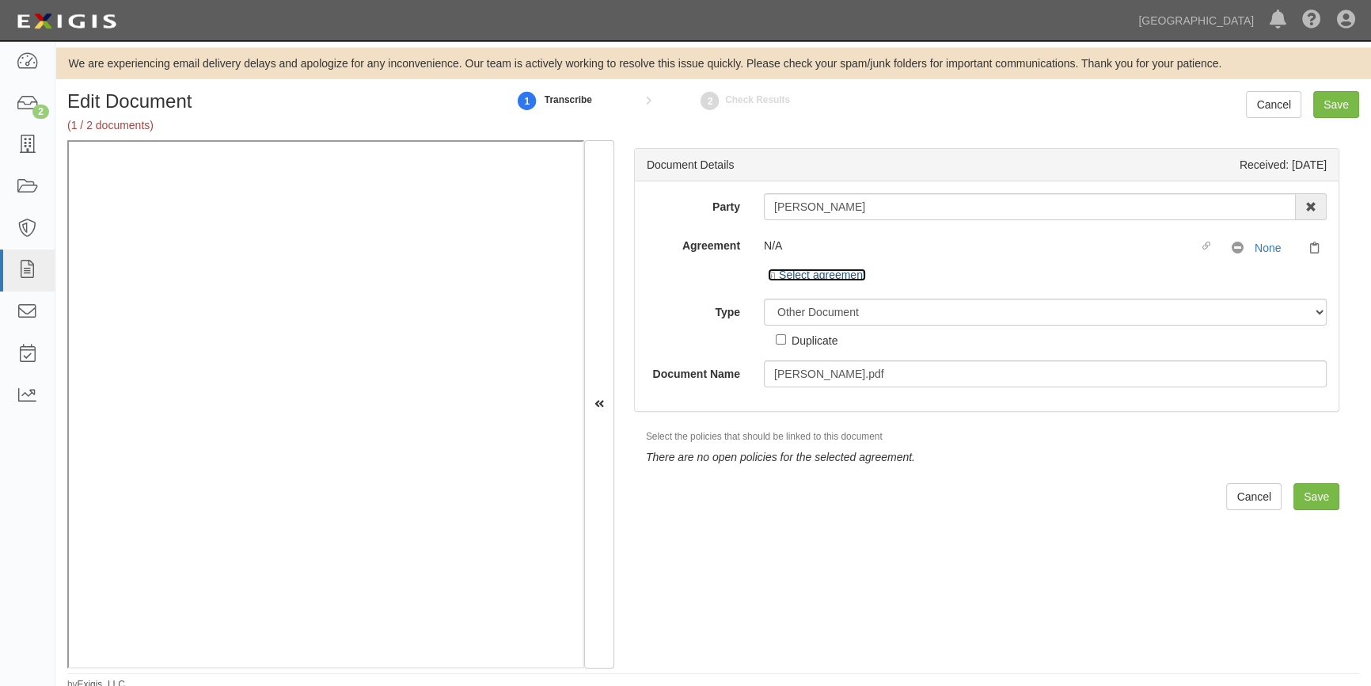
click at [784, 275] on link "Select agreement" at bounding box center [817, 274] width 98 height 13
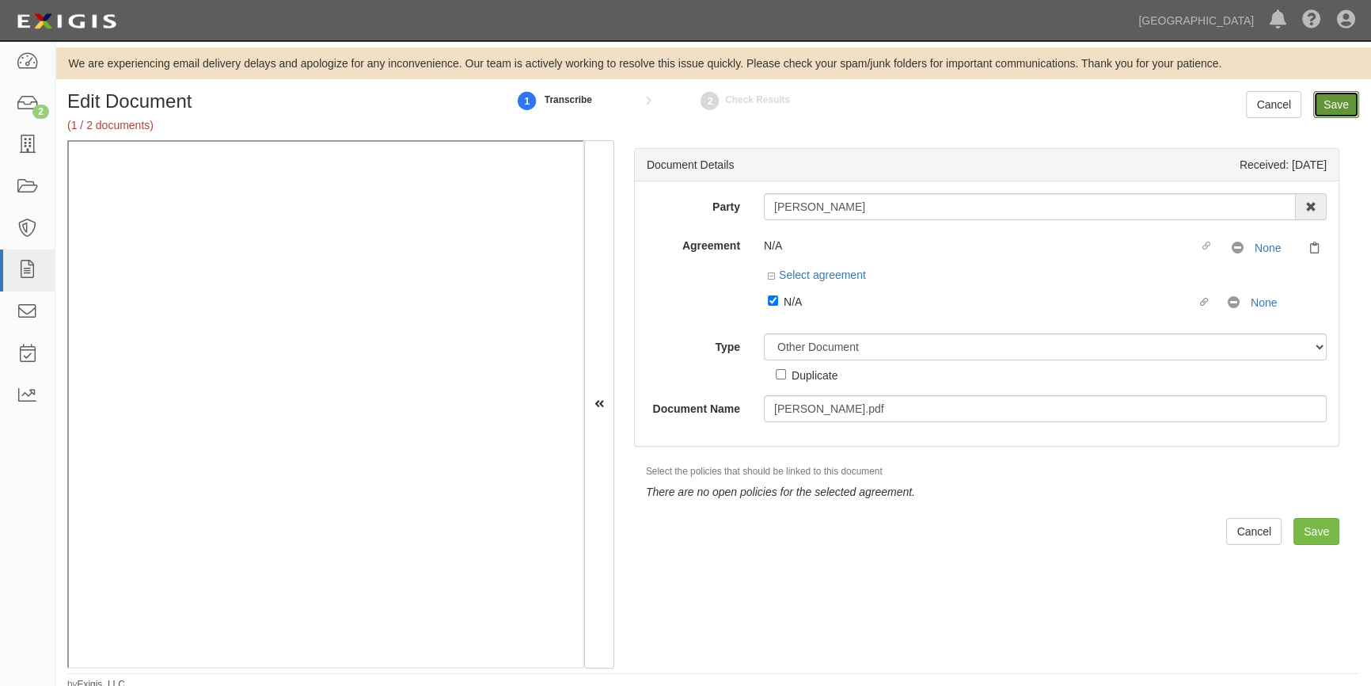
click at [1346, 99] on input "Save" at bounding box center [1336, 104] width 46 height 27
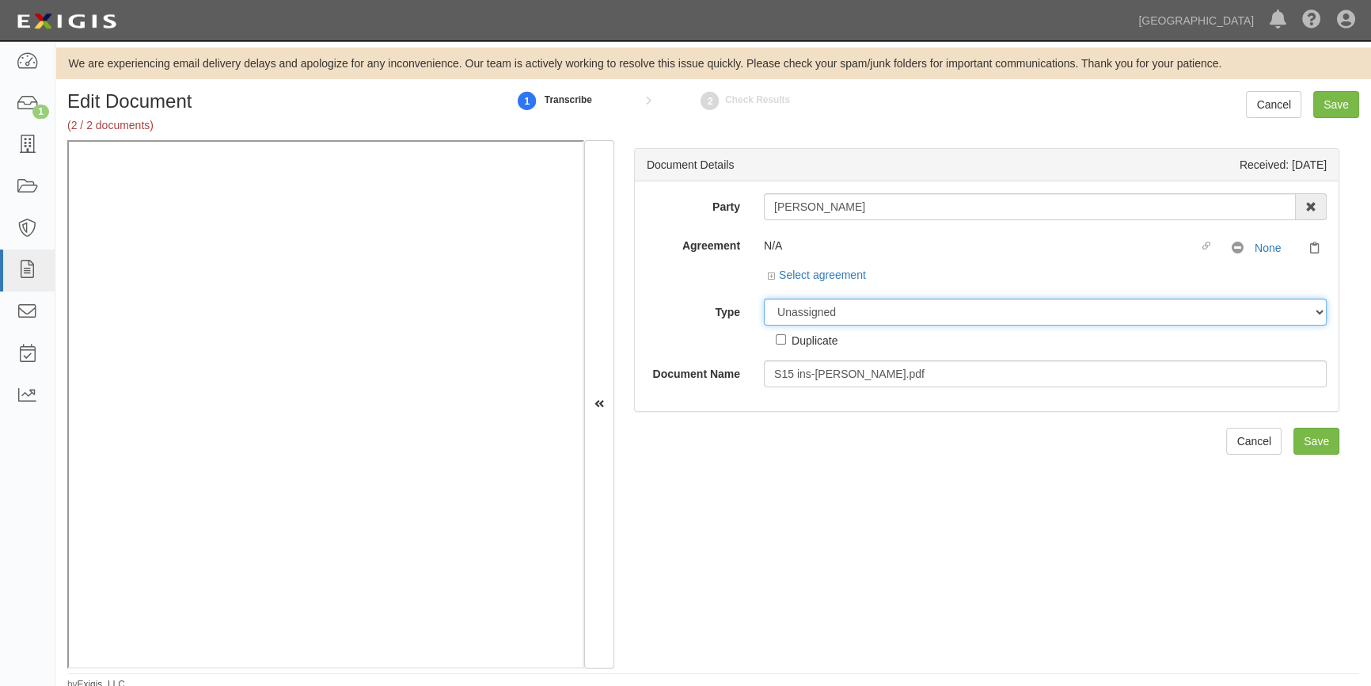
click at [843, 311] on select "Unassigned Binder Cancellation Notice Certificate Contract Endorsement Insuranc…" at bounding box center [1045, 311] width 563 height 27
select select "CertificateDetail"
click at [764, 298] on select "Unassigned Binder Cancellation Notice Certificate Contract Endorsement Insuranc…" at bounding box center [1045, 311] width 563 height 27
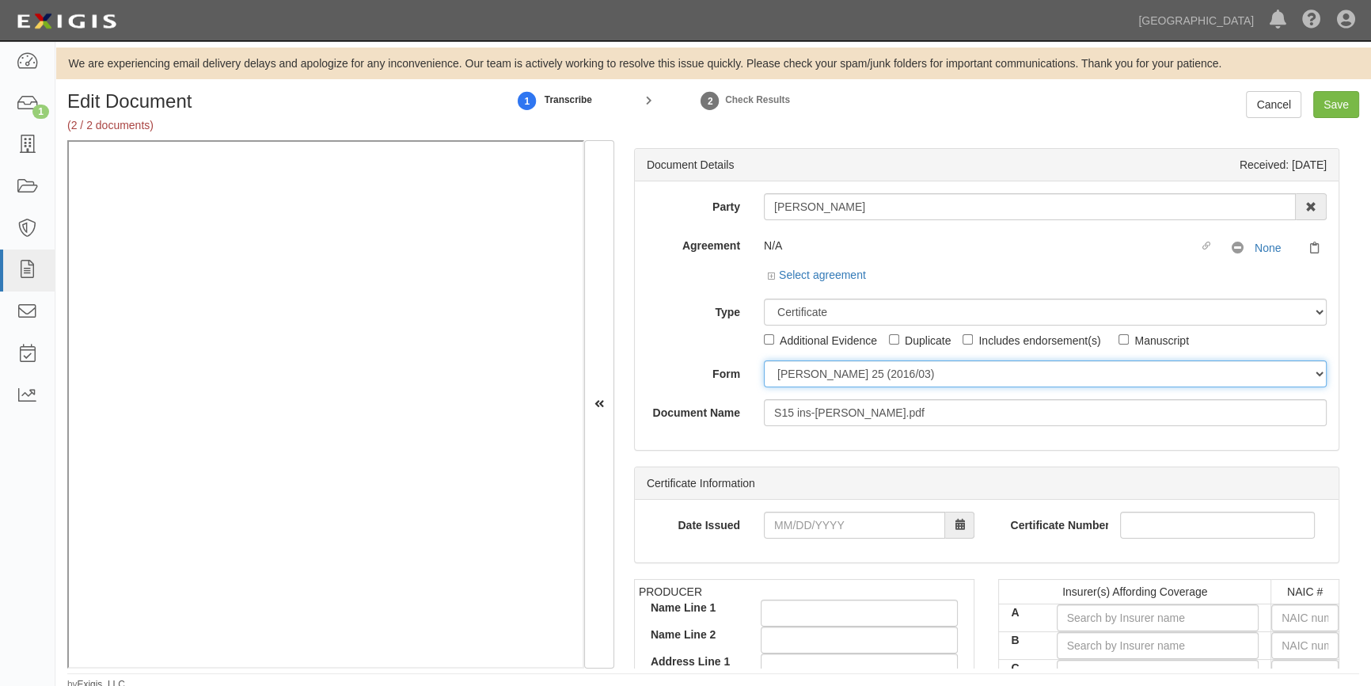
click at [800, 374] on select "ACORD 25 (2016/03) ACORD 101 ACORD 855 NY (2014/05) General" at bounding box center [1045, 373] width 563 height 27
select select "GeneralFormDetail"
click at [764, 360] on select "ACORD 25 (2016/03) ACORD 101 ACORD 855 NY (2014/05) General" at bounding box center [1045, 373] width 563 height 27
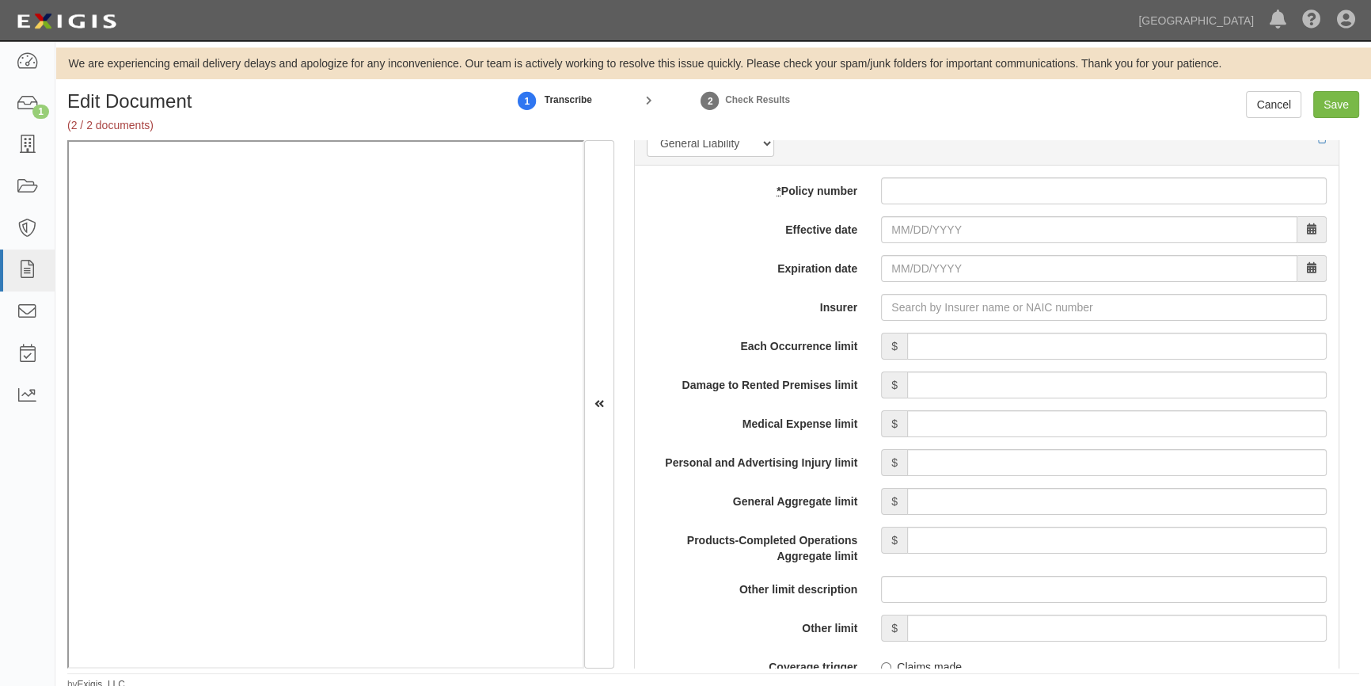
scroll to position [1164, 0]
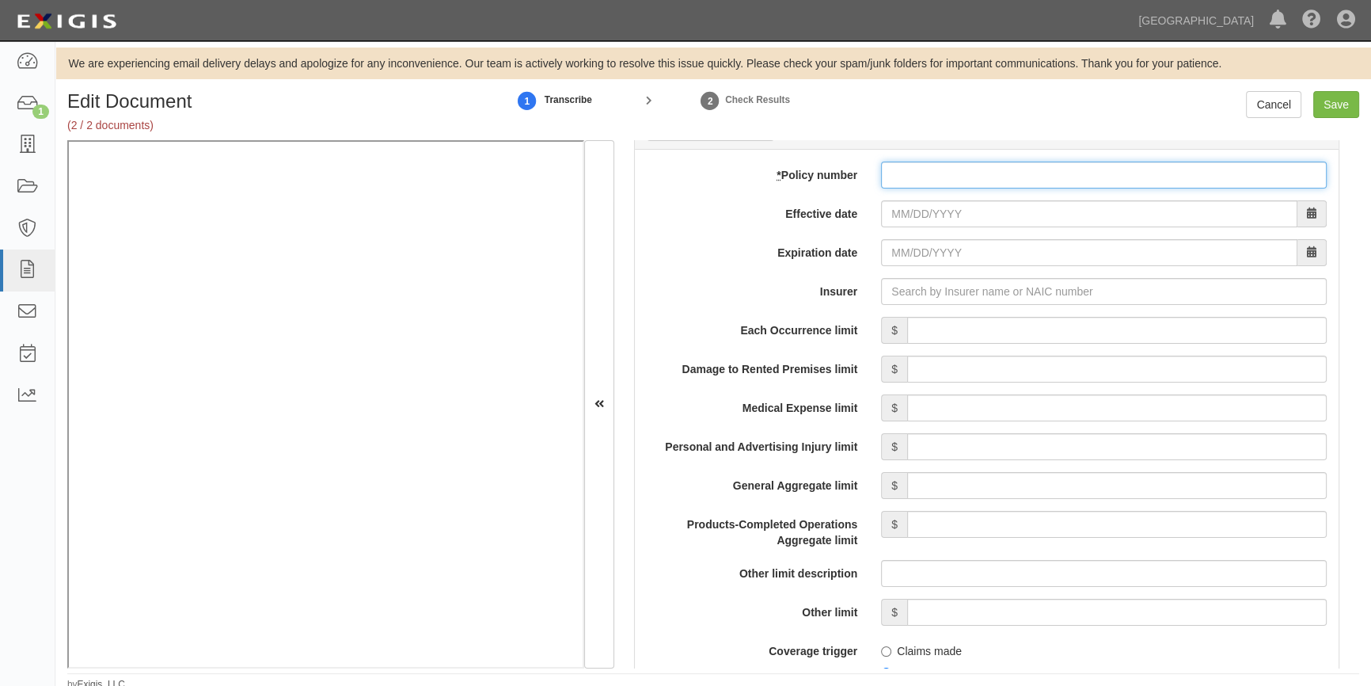
click at [894, 181] on input "* Policy number" at bounding box center [1104, 174] width 446 height 27
type input "921318779"
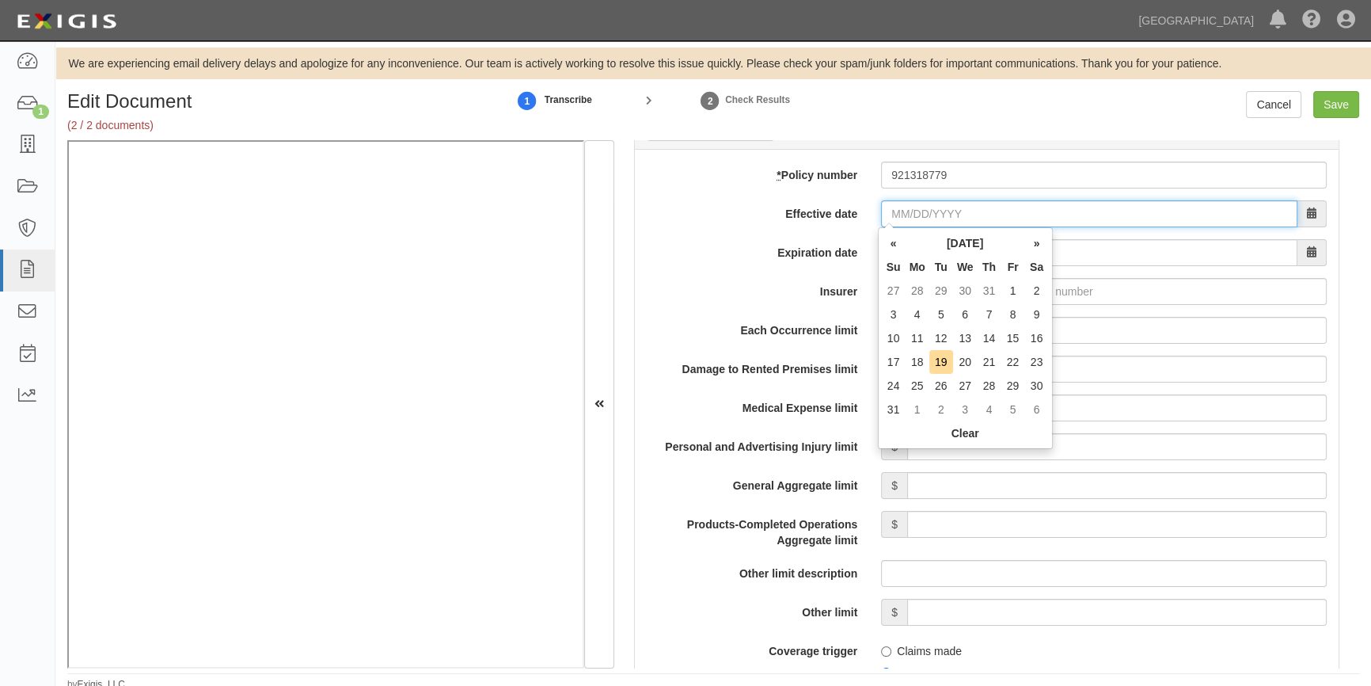
click at [946, 206] on input "Effective date" at bounding box center [1089, 213] width 416 height 27
type input "05/06/2025"
type input "05/06/2026"
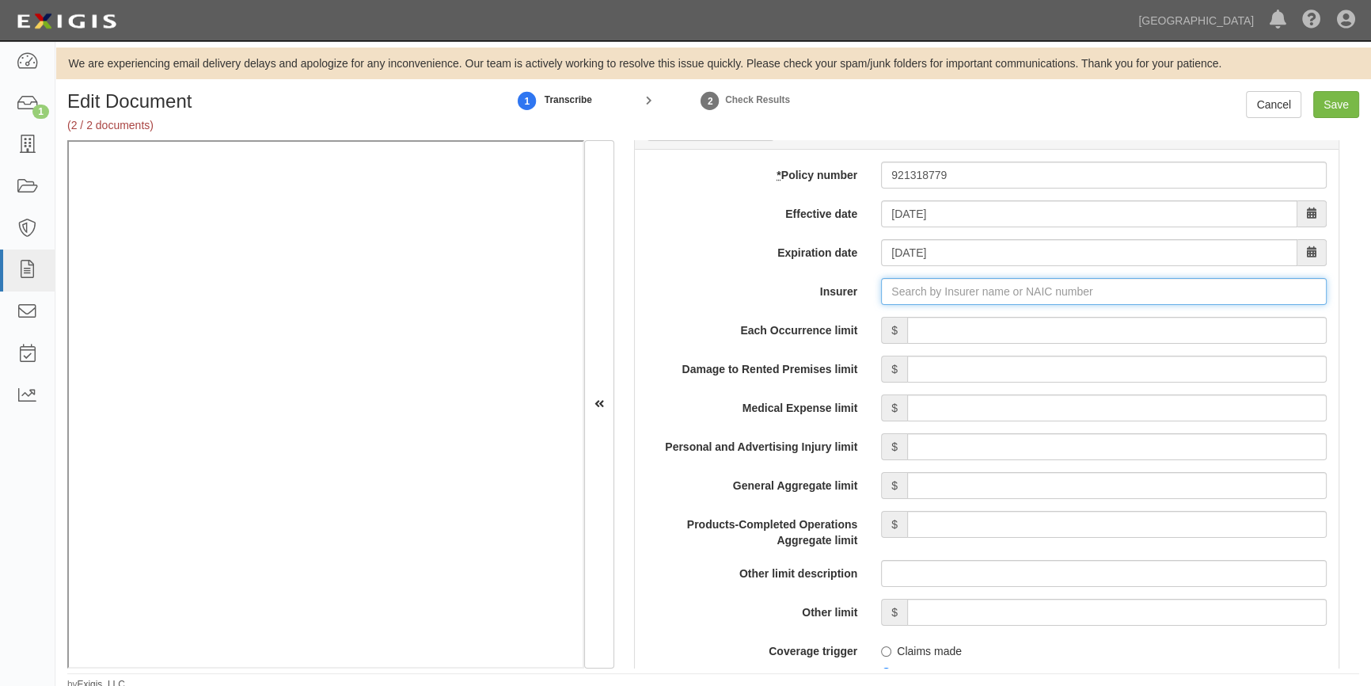
click at [902, 286] on input "Insurer" at bounding box center [1104, 291] width 446 height 27
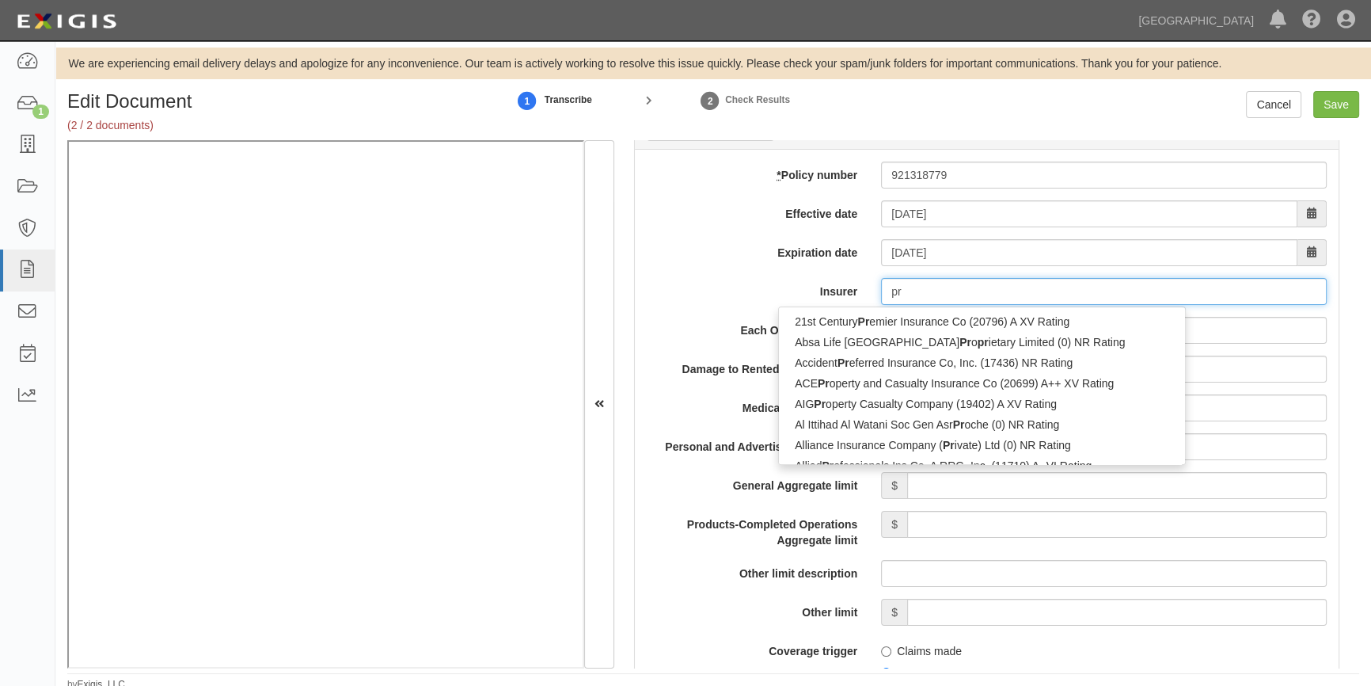
type input "pro"
type input "progressive Advanced Insurance Company (11851) A+ XV Rating"
type input "progressive"
type input "progressive direct Insurance Company (16322) A+ XV Rating"
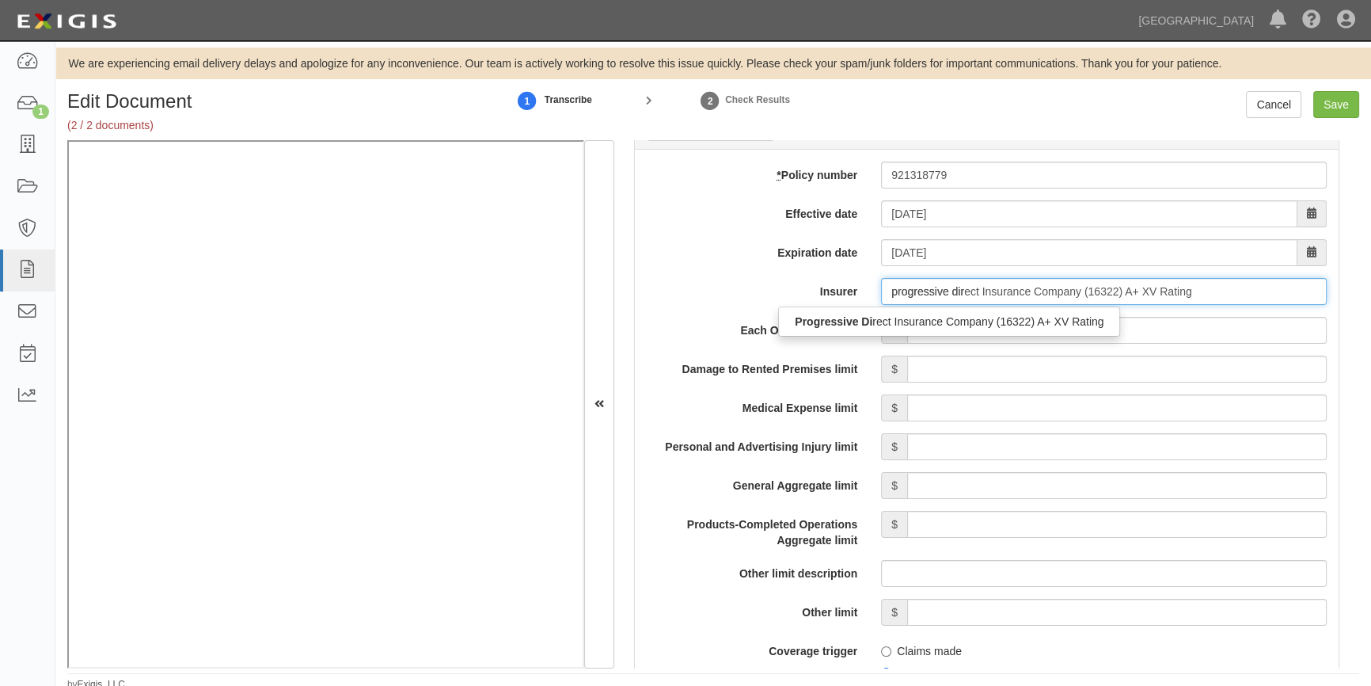
type input "progressive dire"
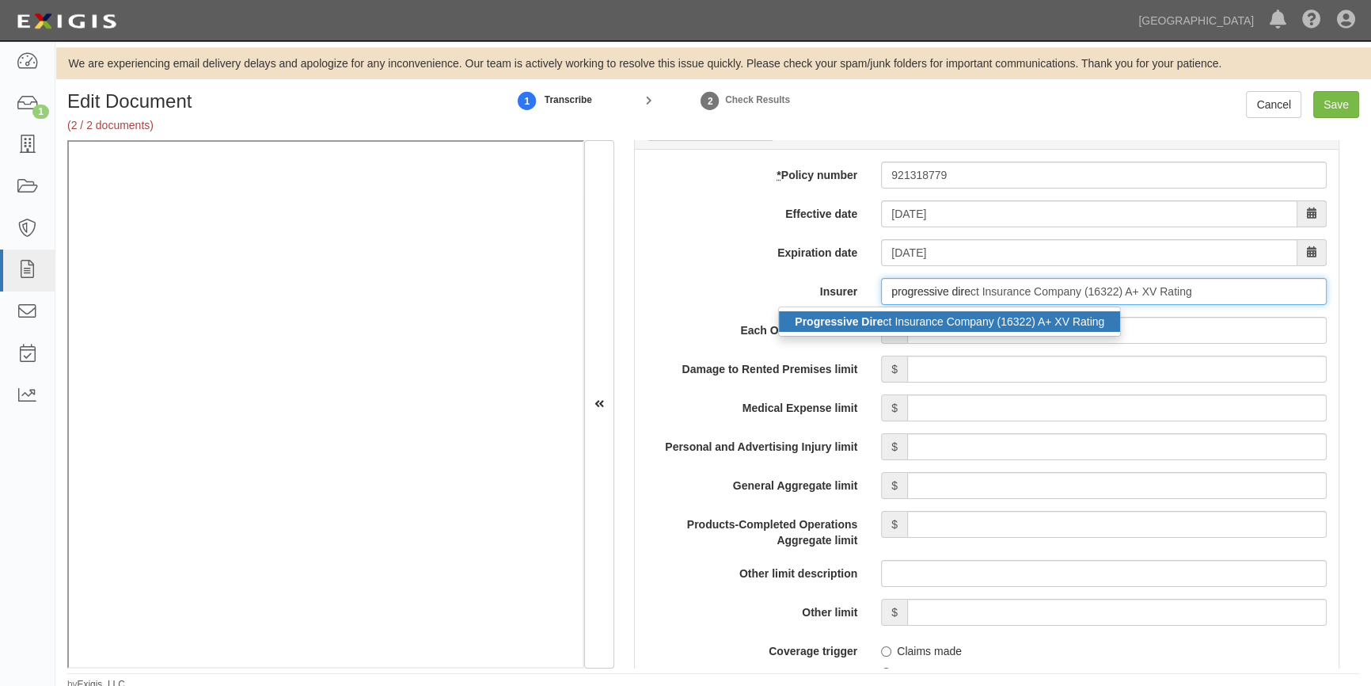
click at [902, 317] on div "Progressive Dire ct Insurance Company (16322) A+ XV Rating" at bounding box center [949, 321] width 341 height 21
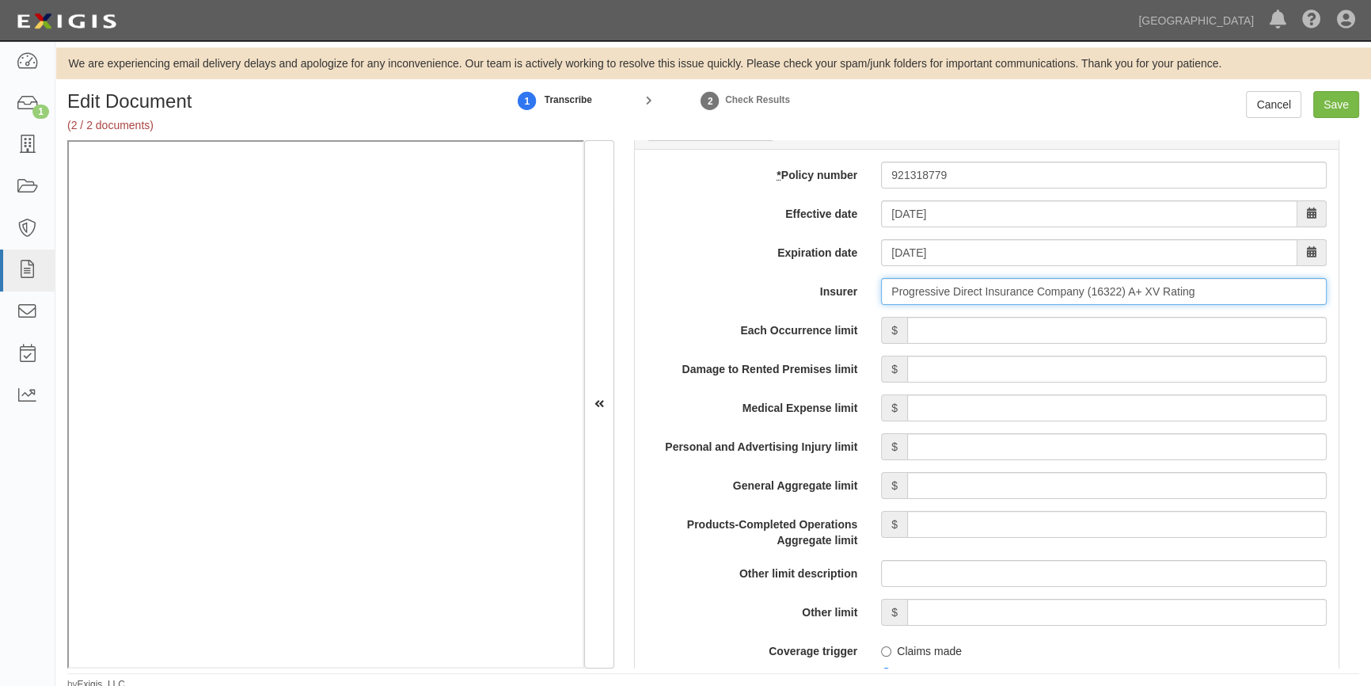
type input "Progressive Direct Insurance Company (16322) A+ XV Rating"
click at [957, 329] on input "Each Occurrence limit" at bounding box center [1117, 330] width 420 height 27
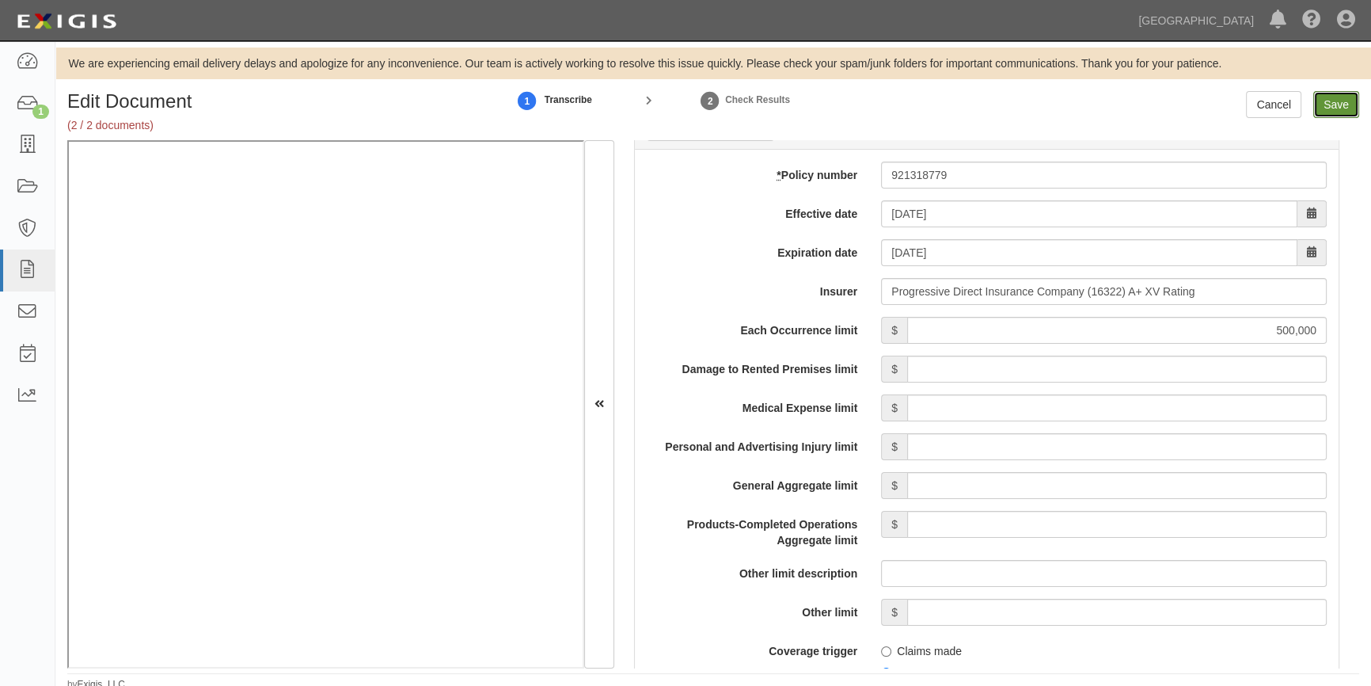
click at [1349, 103] on input "Save" at bounding box center [1336, 104] width 46 height 27
type input "500000"
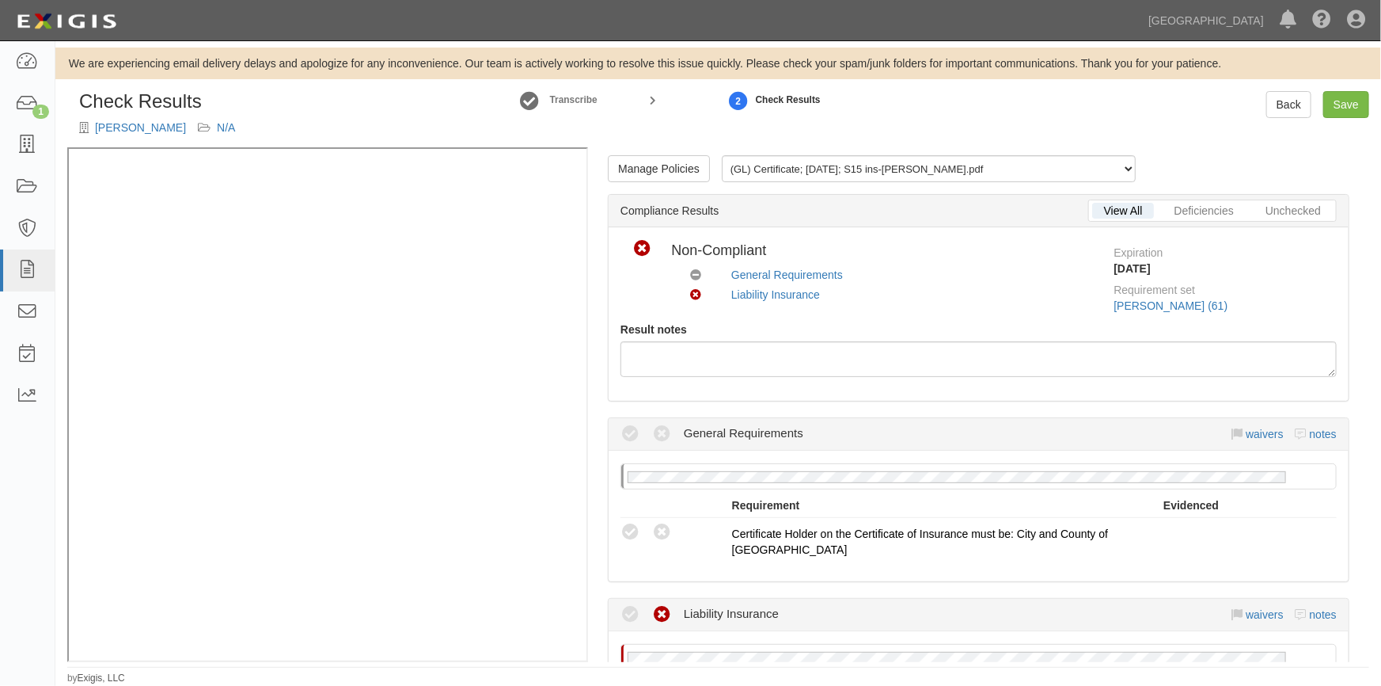
scroll to position [215, 0]
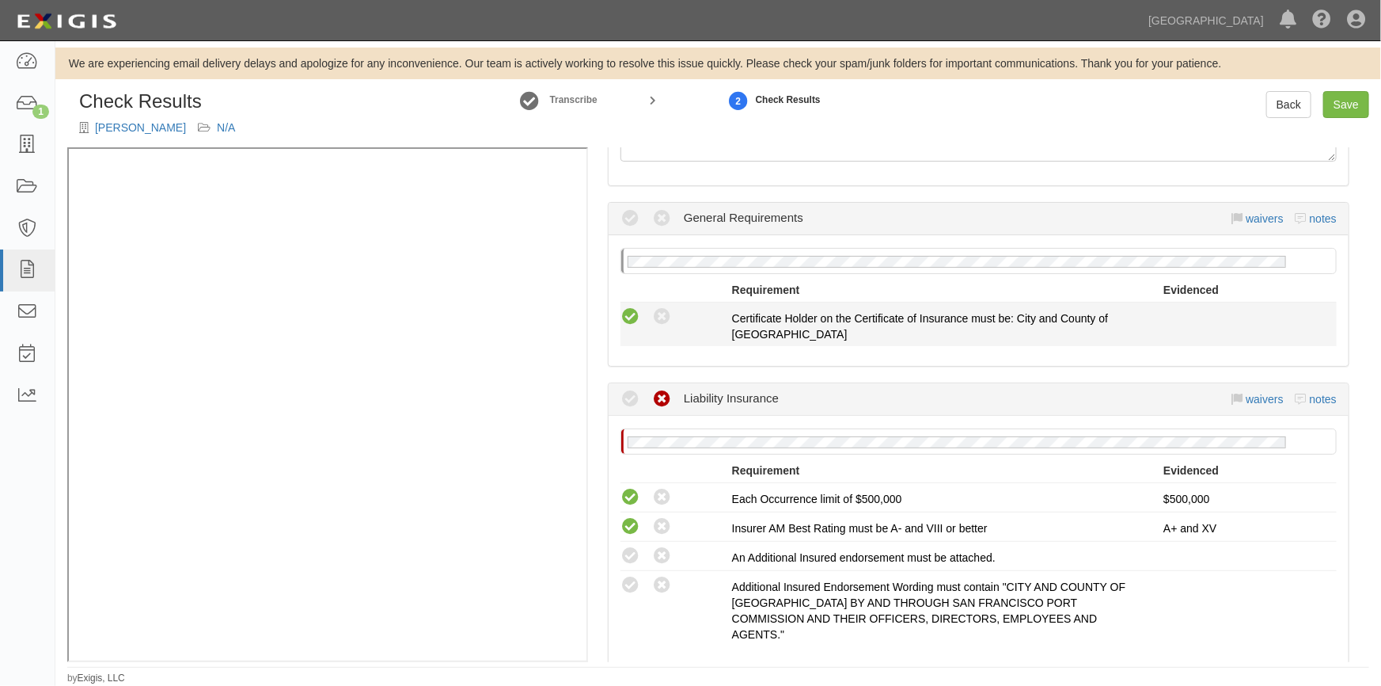
click at [627, 321] on icon at bounding box center [631, 317] width 20 height 20
radio input "true"
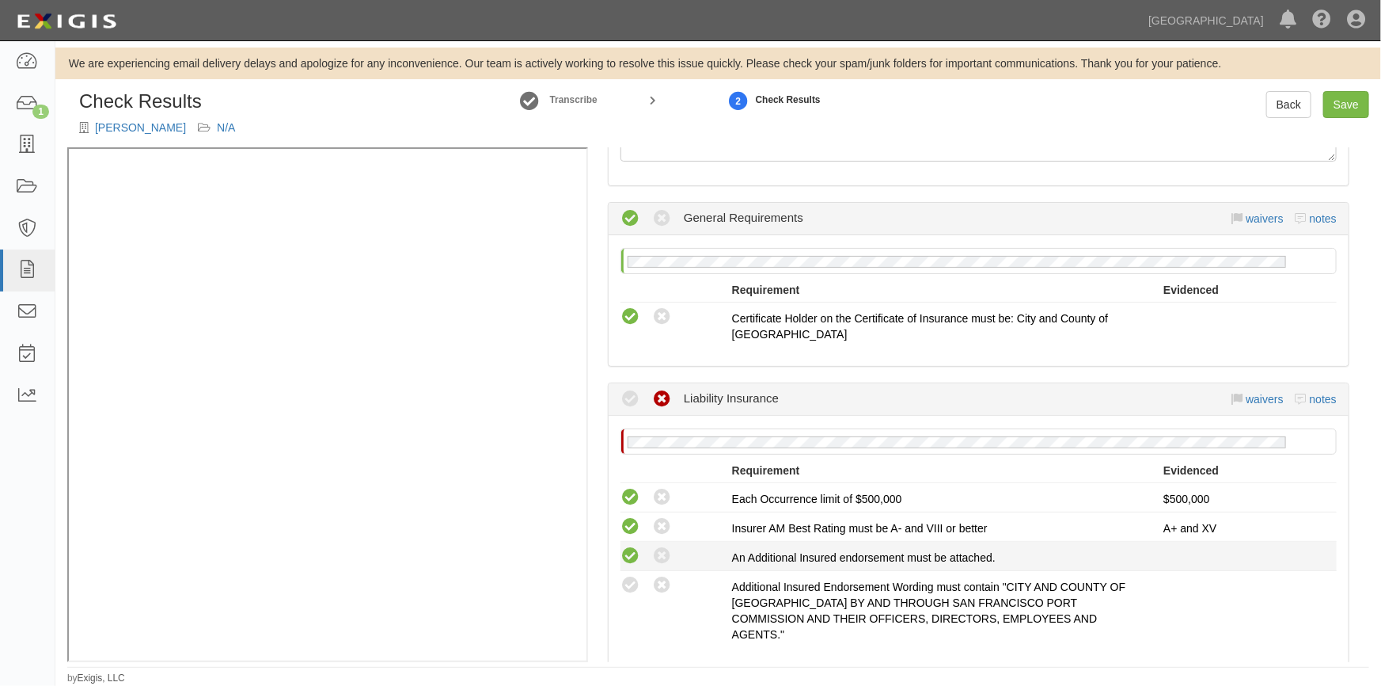
click at [631, 559] on icon at bounding box center [631, 556] width 20 height 20
radio input "true"
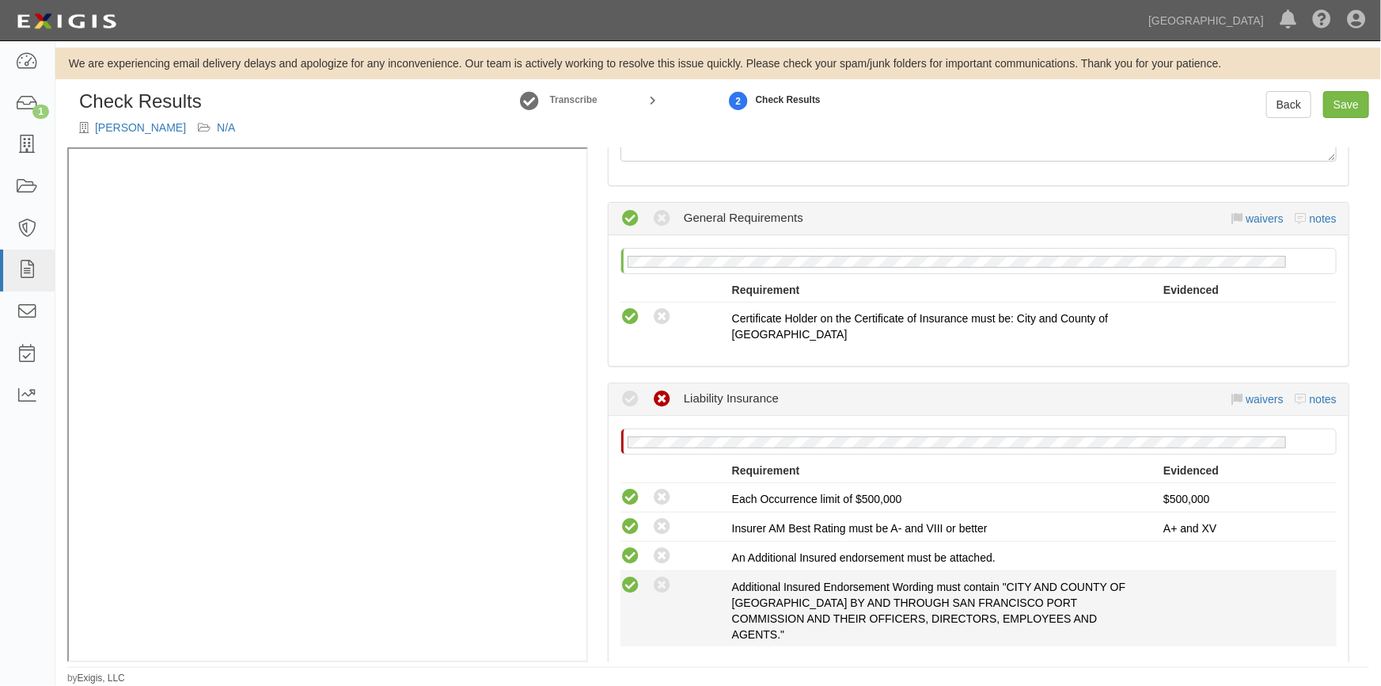
click at [632, 575] on icon at bounding box center [631, 585] width 20 height 20
radio input "true"
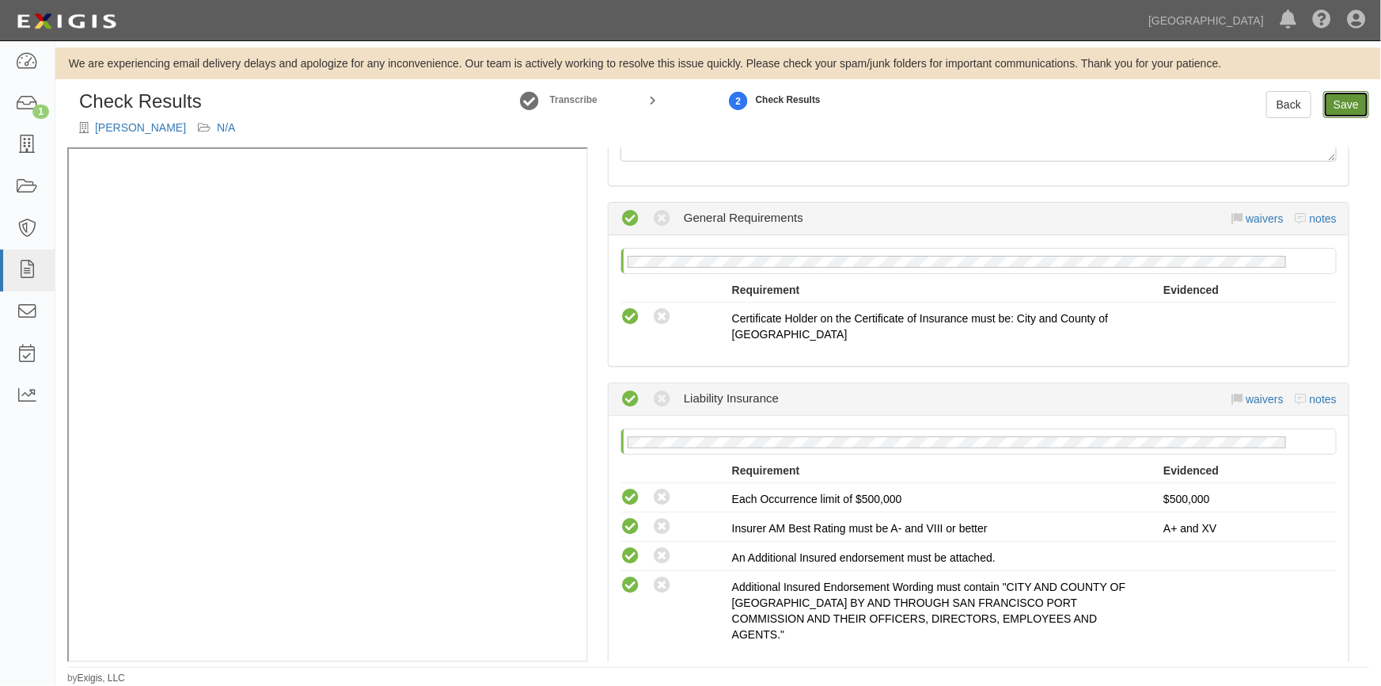
click at [1346, 108] on link "Save" at bounding box center [1347, 104] width 46 height 27
radio input "true"
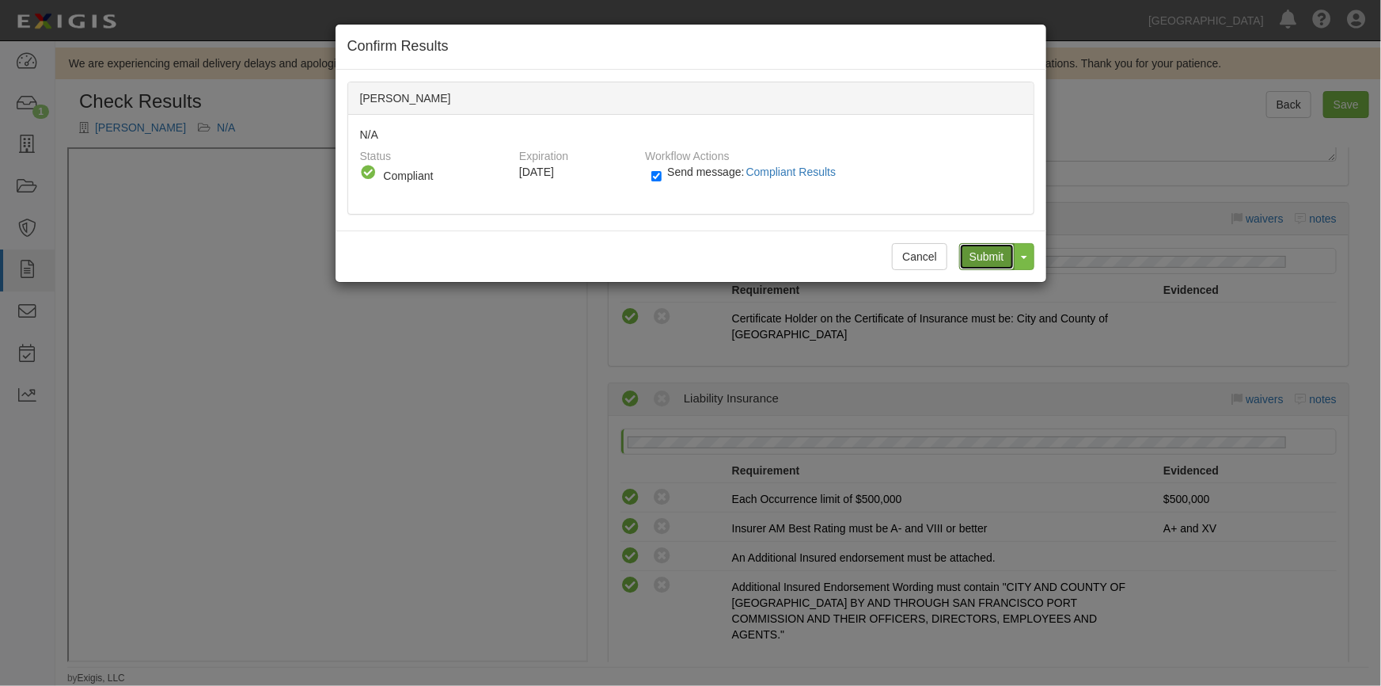
click at [988, 258] on input "Submit" at bounding box center [986, 256] width 55 height 27
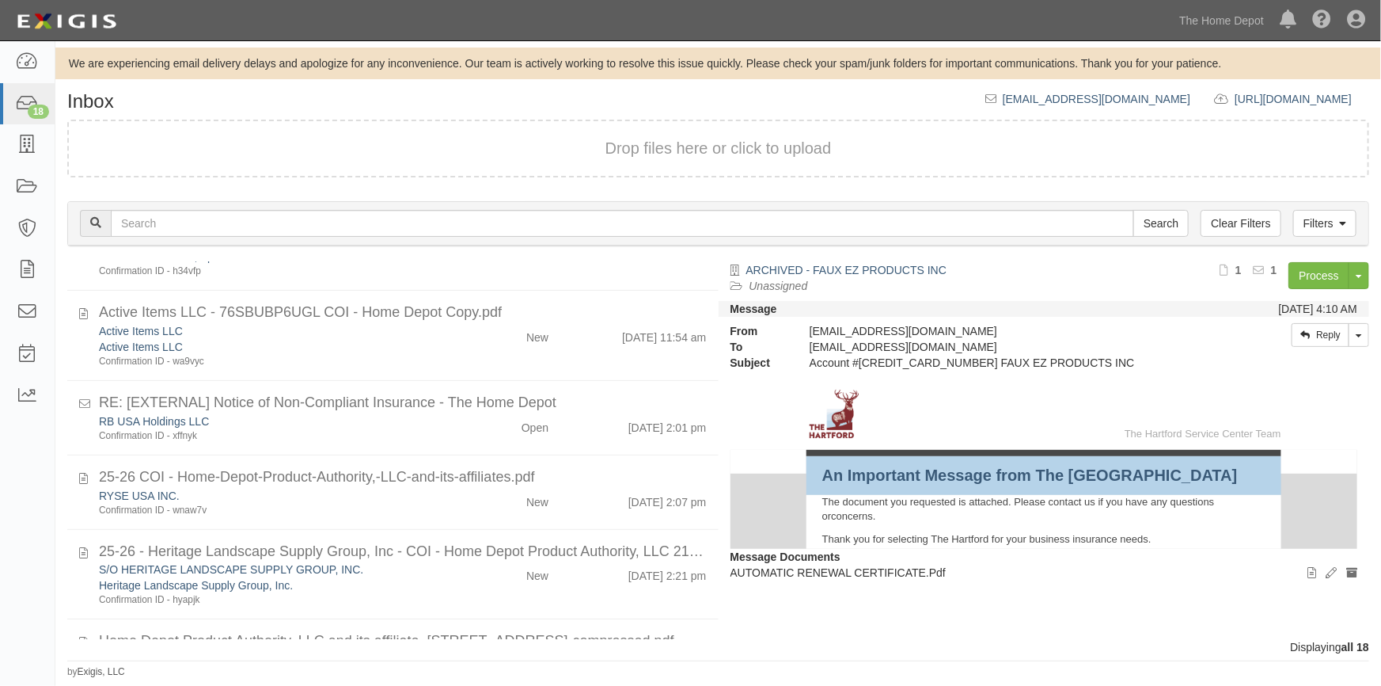
scroll to position [1012, 0]
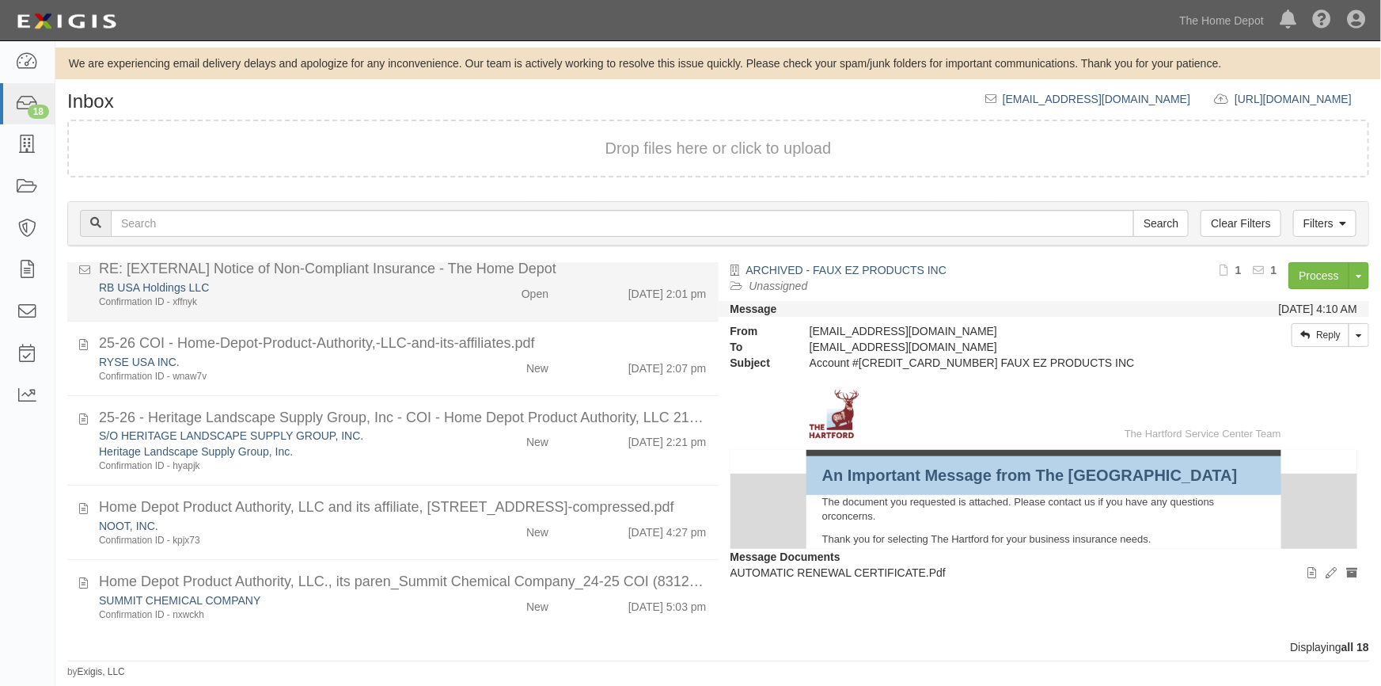
click at [422, 299] on div "Confirmation ID - xffnyk" at bounding box center [271, 301] width 344 height 13
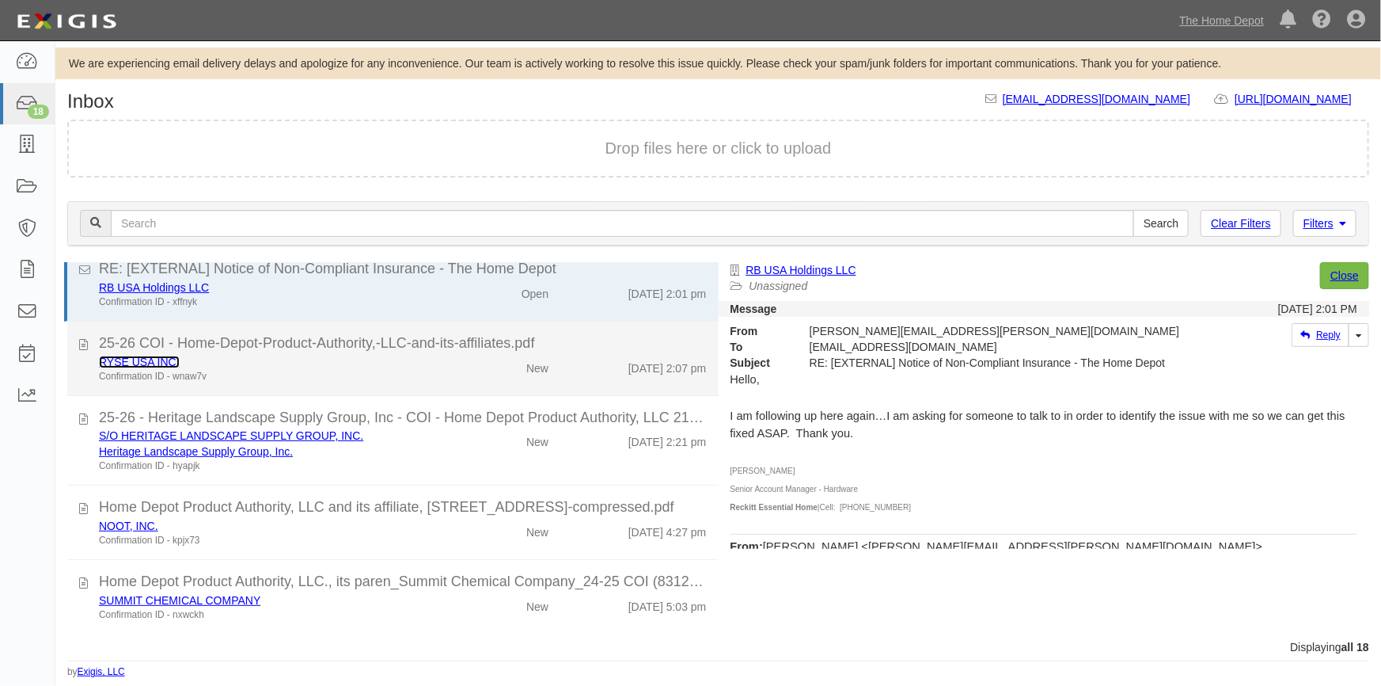
click at [150, 360] on link "RYSE USA INC." at bounding box center [139, 361] width 81 height 13
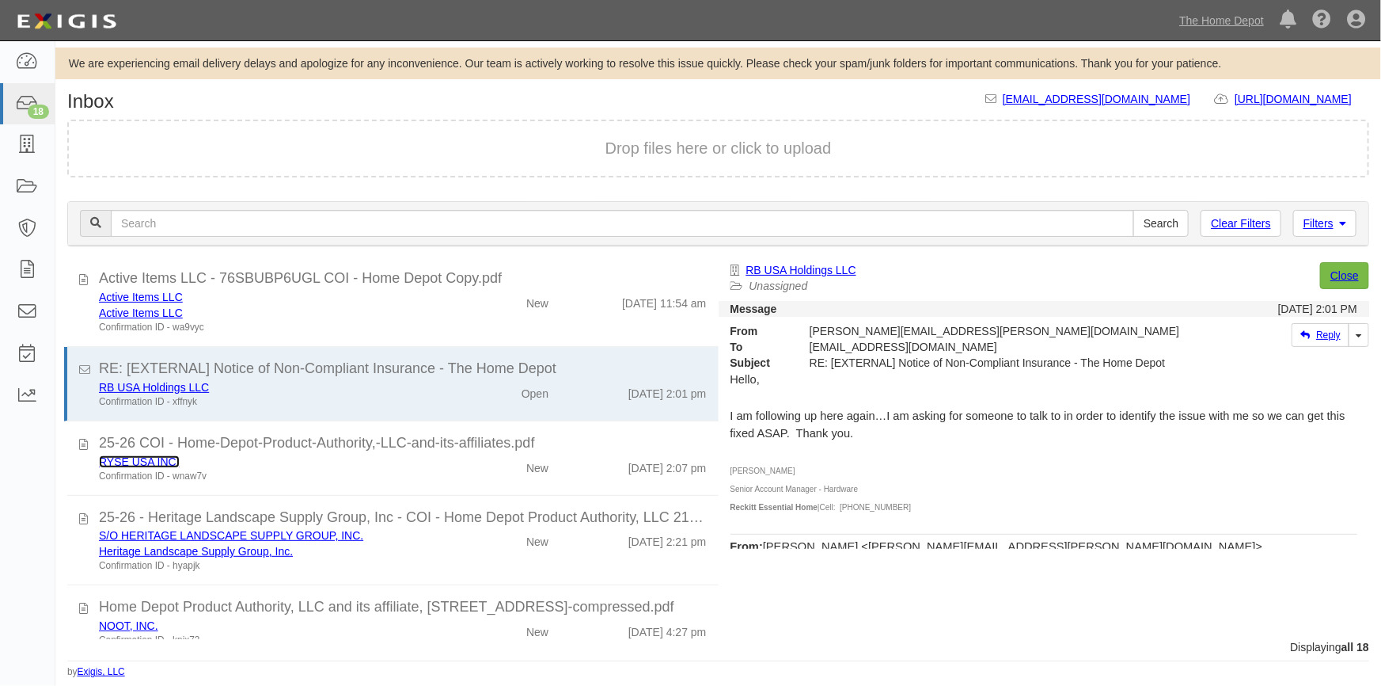
scroll to position [907, 0]
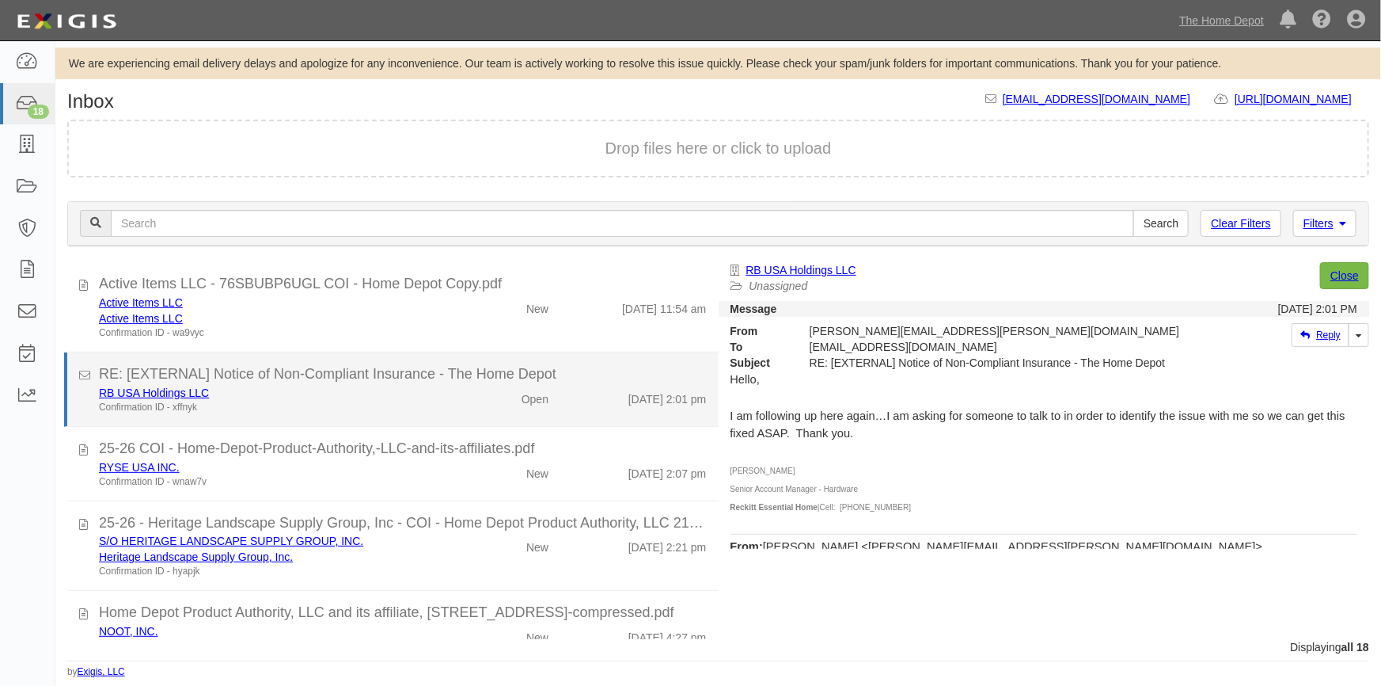
click at [399, 402] on div "Confirmation ID - xffnyk" at bounding box center [271, 407] width 344 height 13
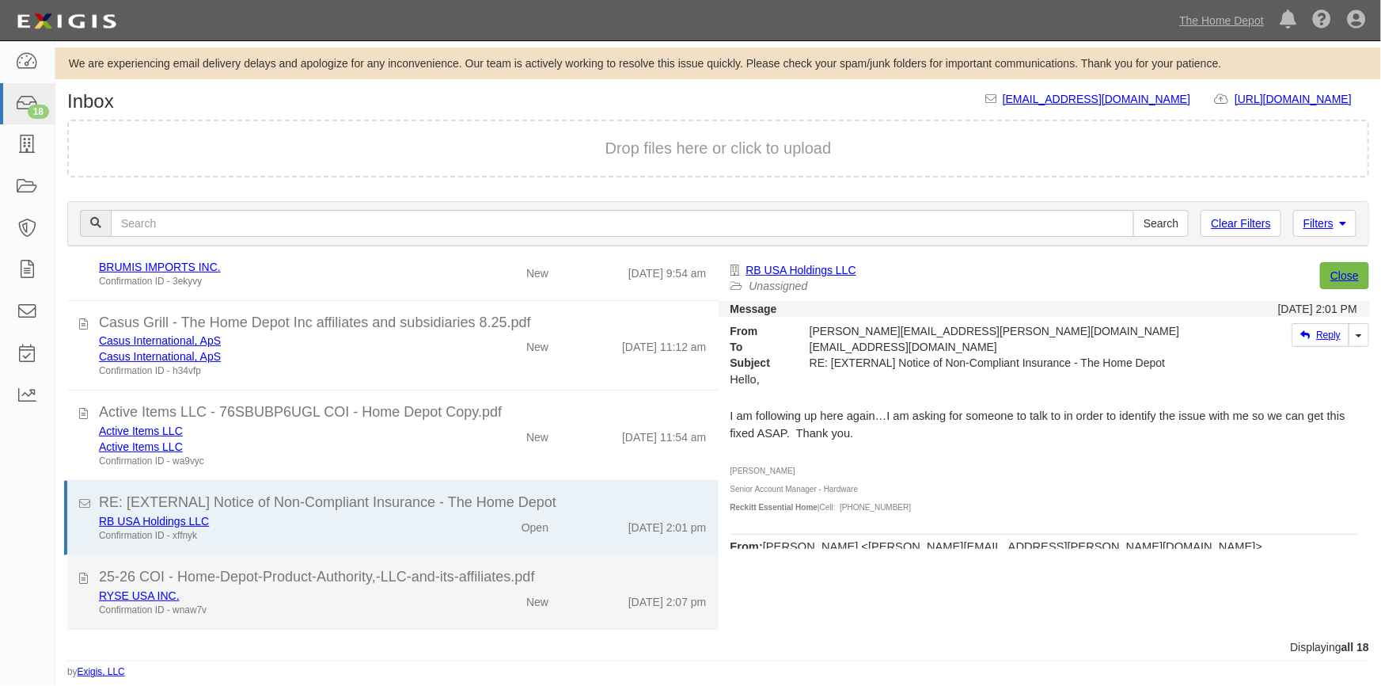
scroll to position [784, 0]
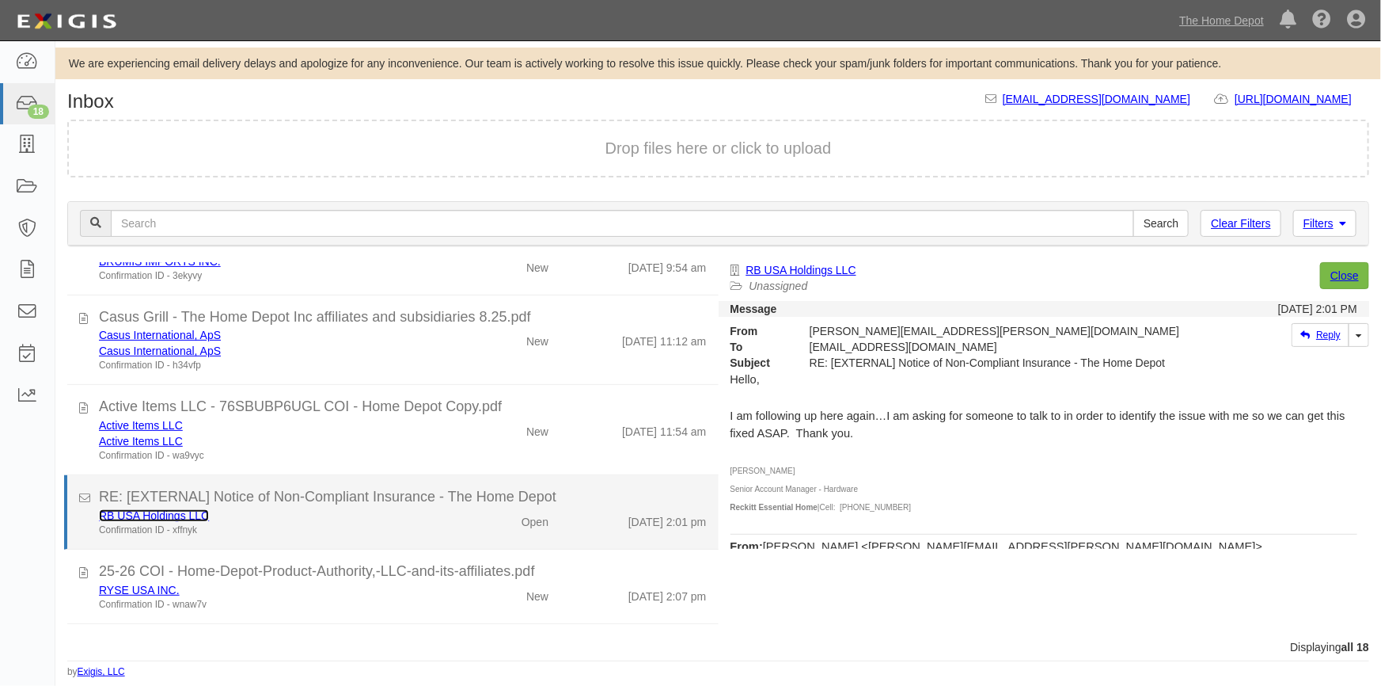
click at [172, 517] on link "RB USA Holdings LLC" at bounding box center [154, 515] width 110 height 13
click at [124, 516] on link "RB USA Holdings LLC" at bounding box center [154, 515] width 110 height 13
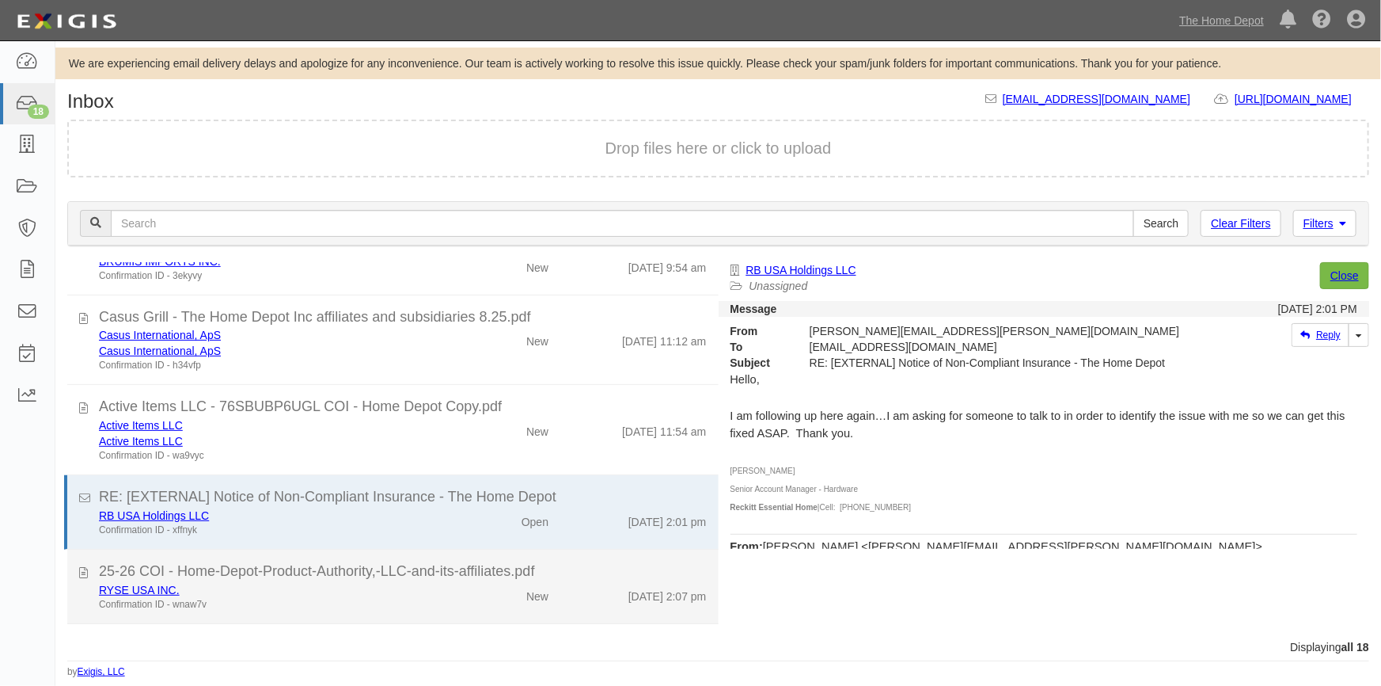
click at [294, 599] on div "Confirmation ID - wnaw7v" at bounding box center [271, 604] width 344 height 13
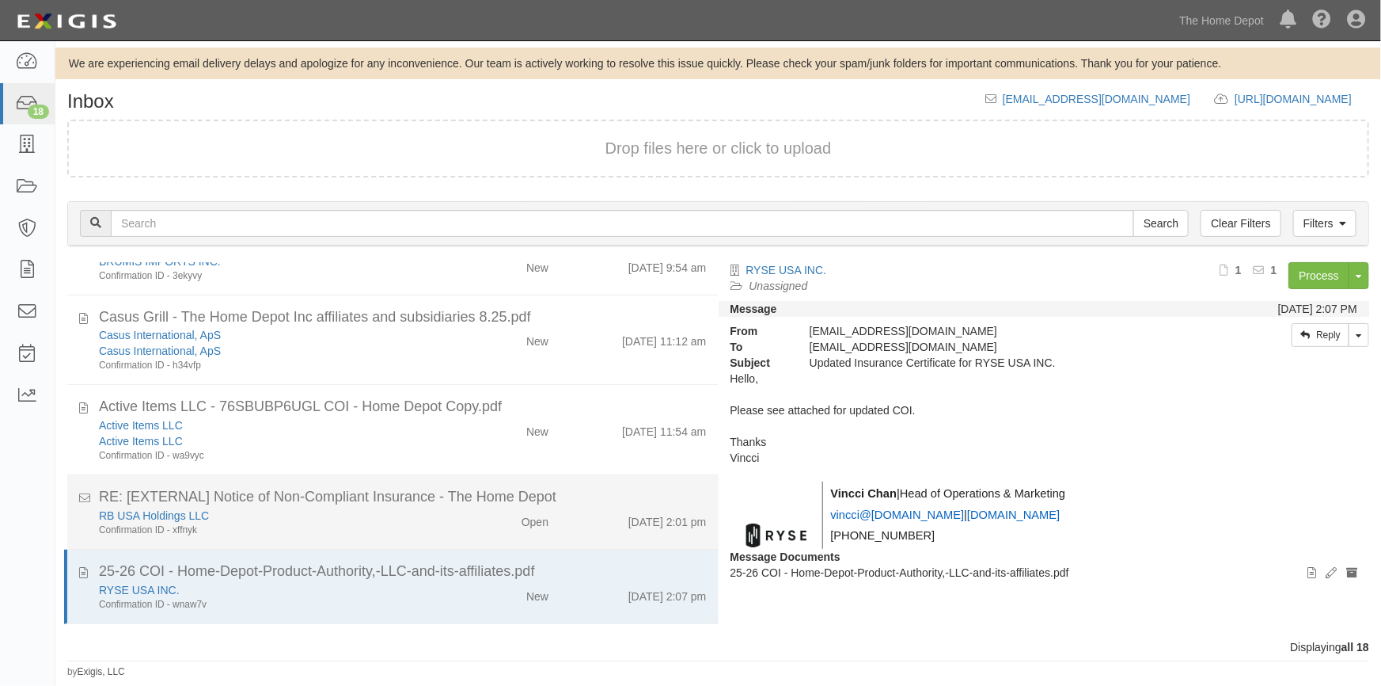
click at [332, 503] on div "RE: [EXTERNAL] Notice of Non-Compliant Insurance - The Home Depot" at bounding box center [403, 497] width 608 height 21
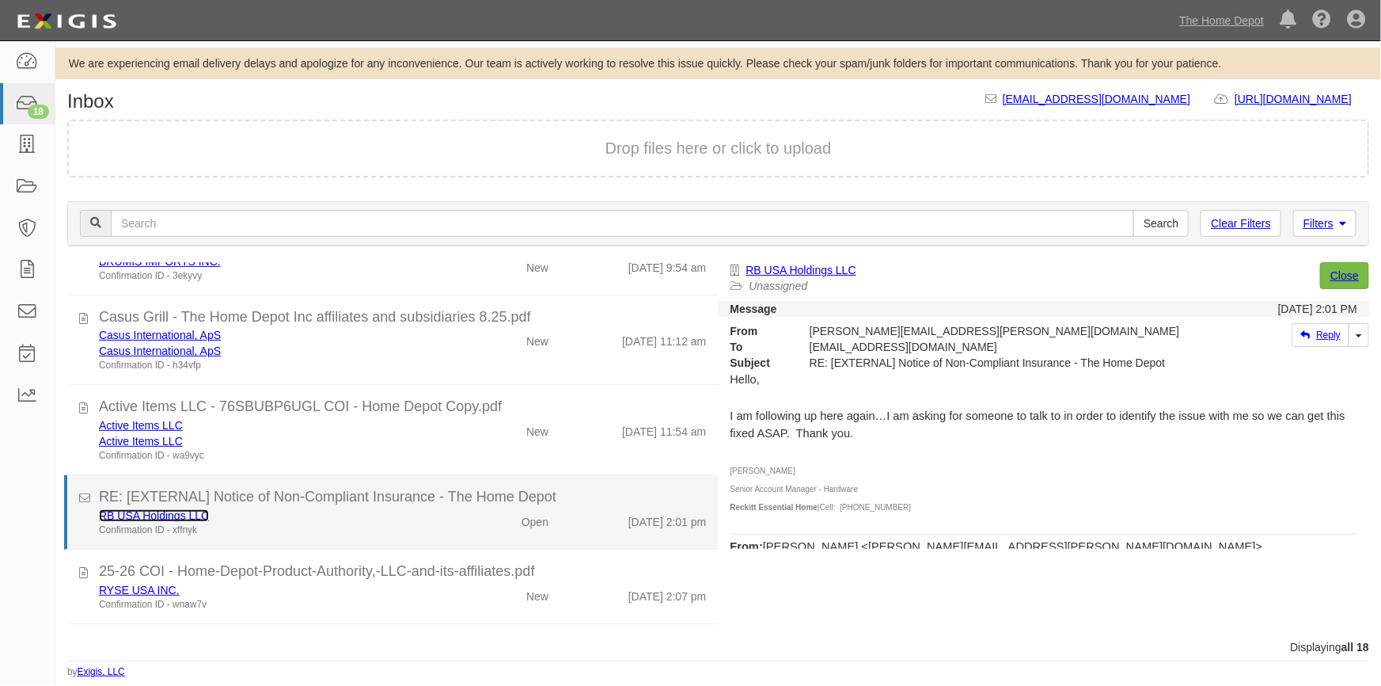
click at [174, 509] on link "RB USA Holdings LLC" at bounding box center [154, 515] width 110 height 13
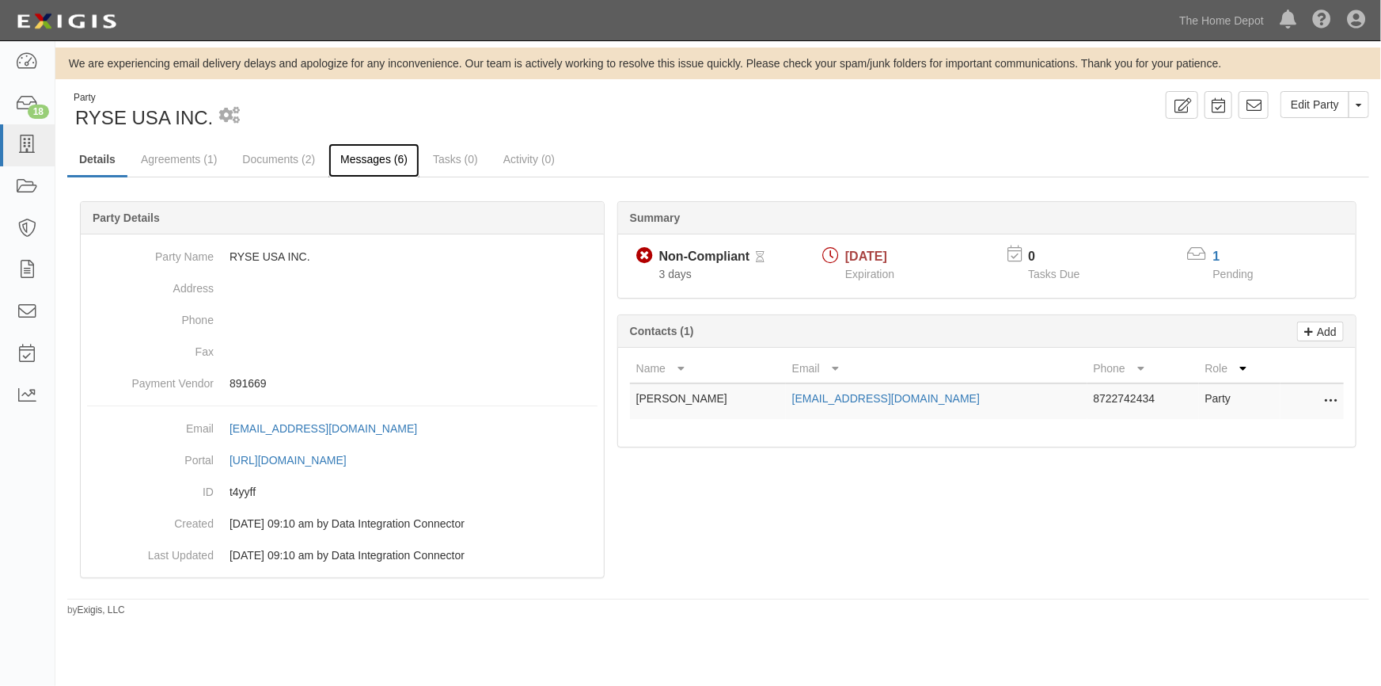
click at [345, 160] on link "Messages (6)" at bounding box center [374, 160] width 91 height 34
click at [283, 158] on link "Documents (2)" at bounding box center [278, 160] width 97 height 34
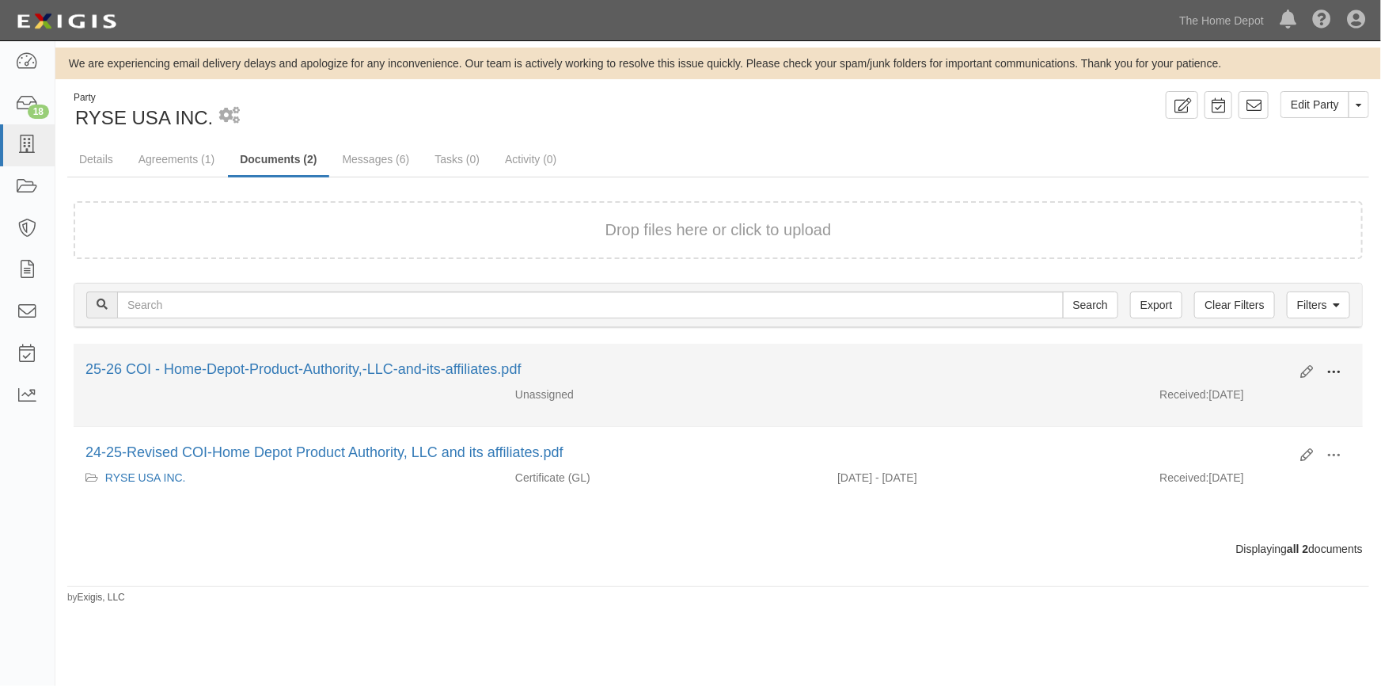
click at [1335, 369] on span at bounding box center [1334, 372] width 14 height 14
click at [1248, 392] on link "View" at bounding box center [1257, 395] width 125 height 28
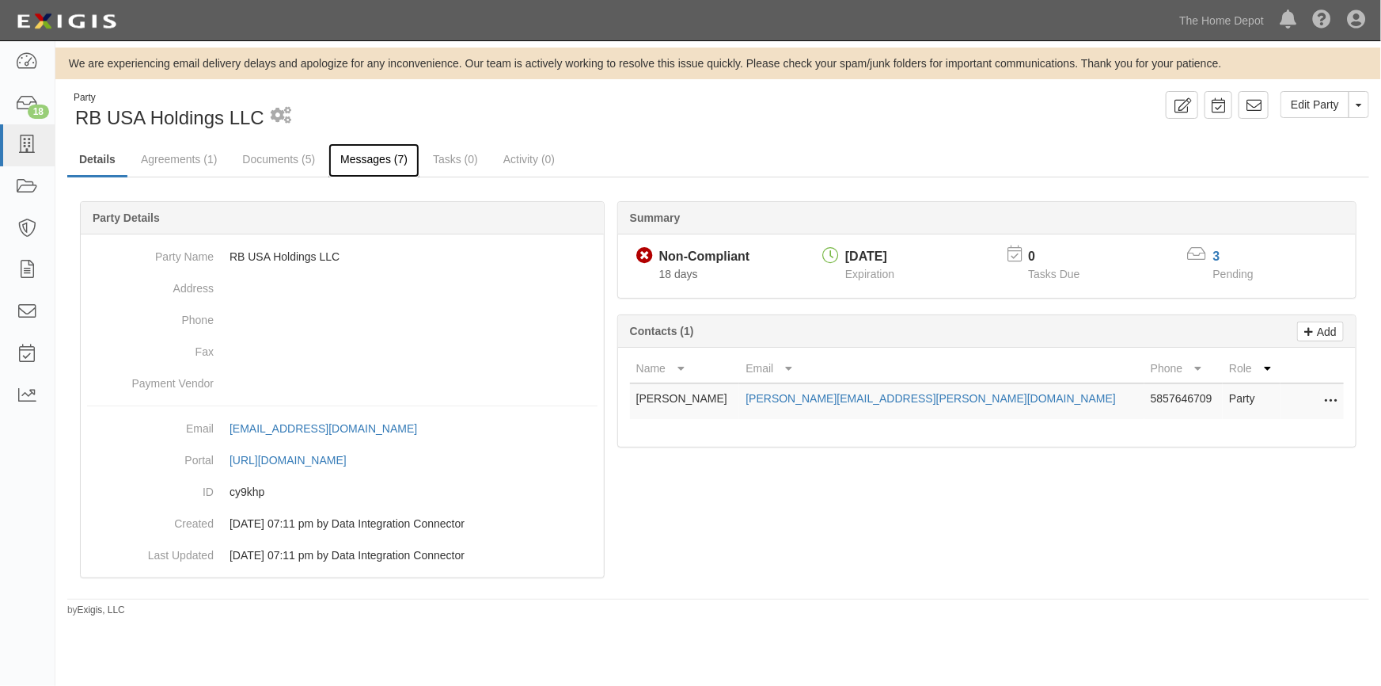
click at [376, 164] on link "Messages (7)" at bounding box center [374, 160] width 91 height 34
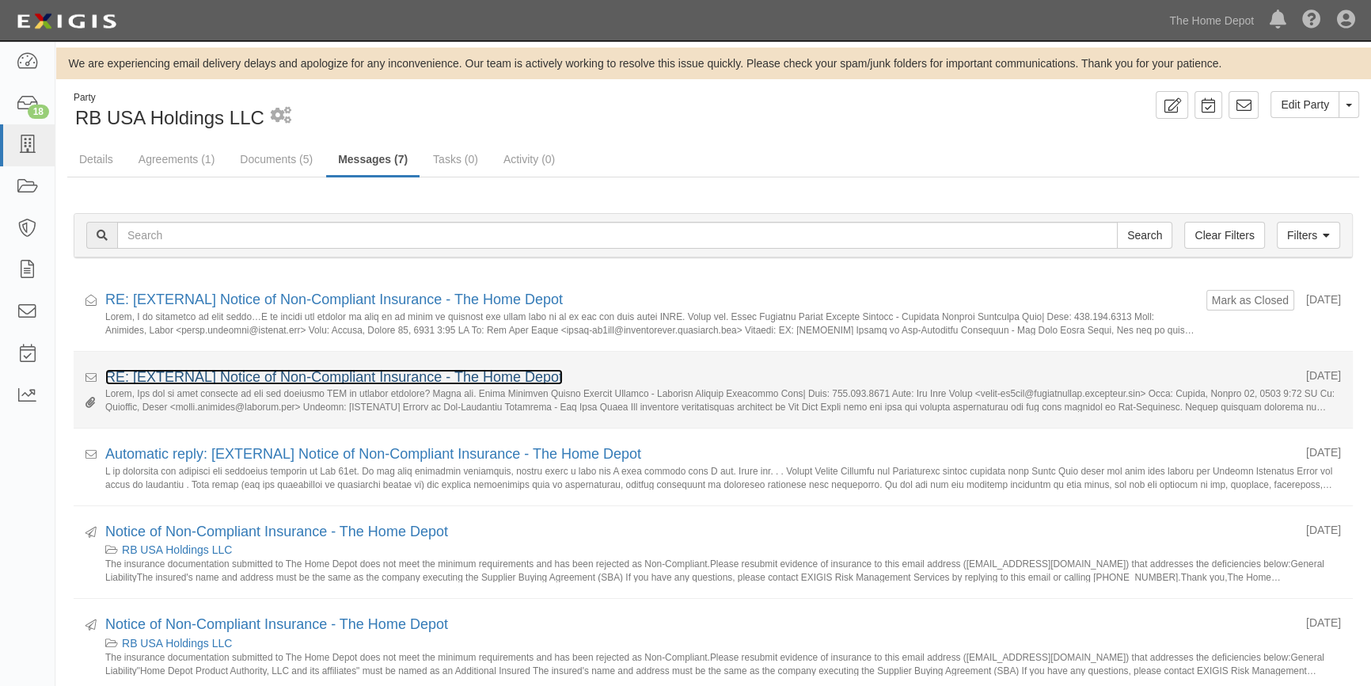
click at [274, 370] on link "RE: [EXTERNAL] Notice of Non-Compliant Insurance - The Home Depot" at bounding box center [334, 377] width 458 height 16
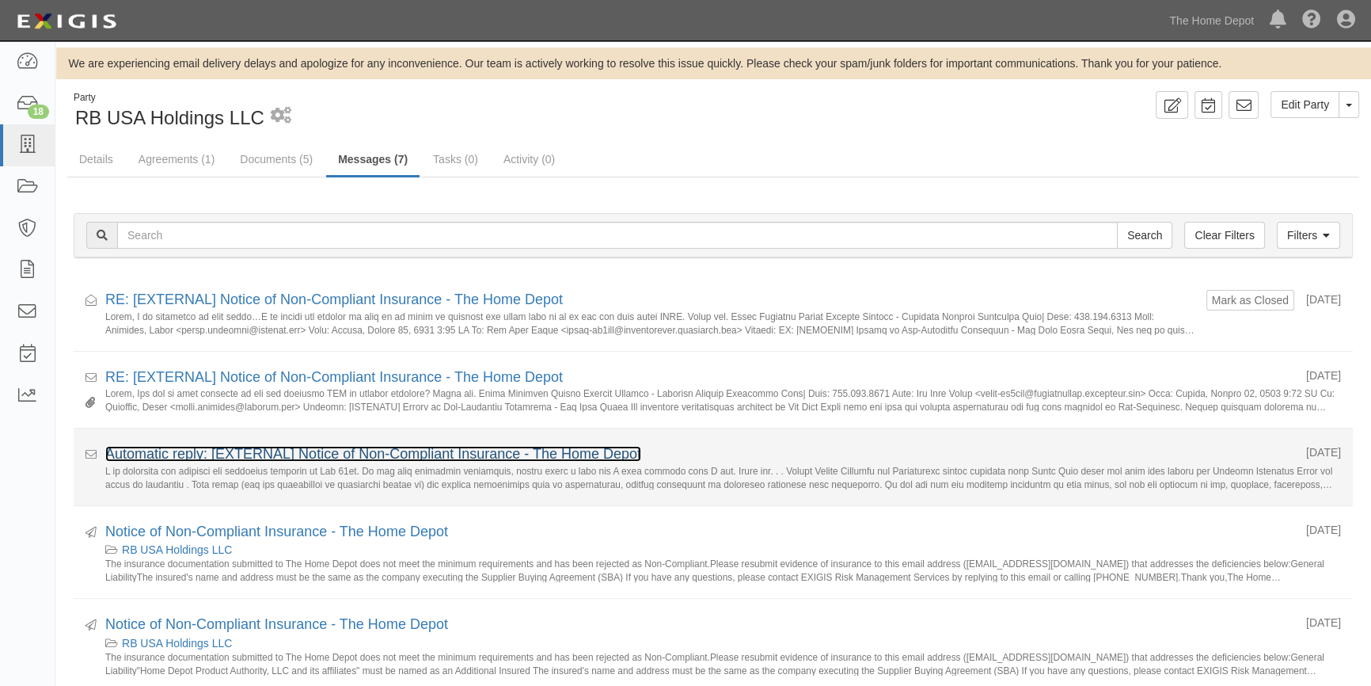
click at [330, 451] on link "Automatic reply: [EXTERNAL] Notice of Non-Compliant Insurance - The Home Depot" at bounding box center [373, 454] width 536 height 16
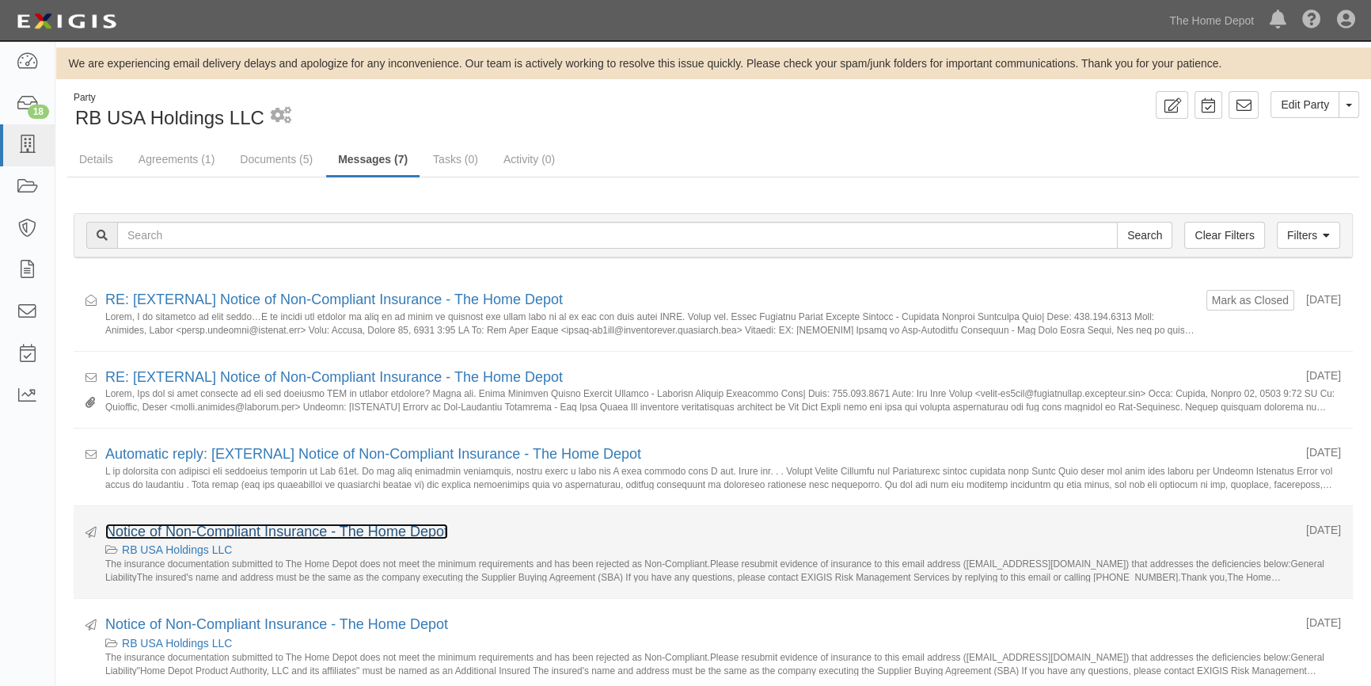
click at [264, 529] on link "Notice of Non-Compliant Insurance - The Home Depot" at bounding box center [276, 531] width 343 height 16
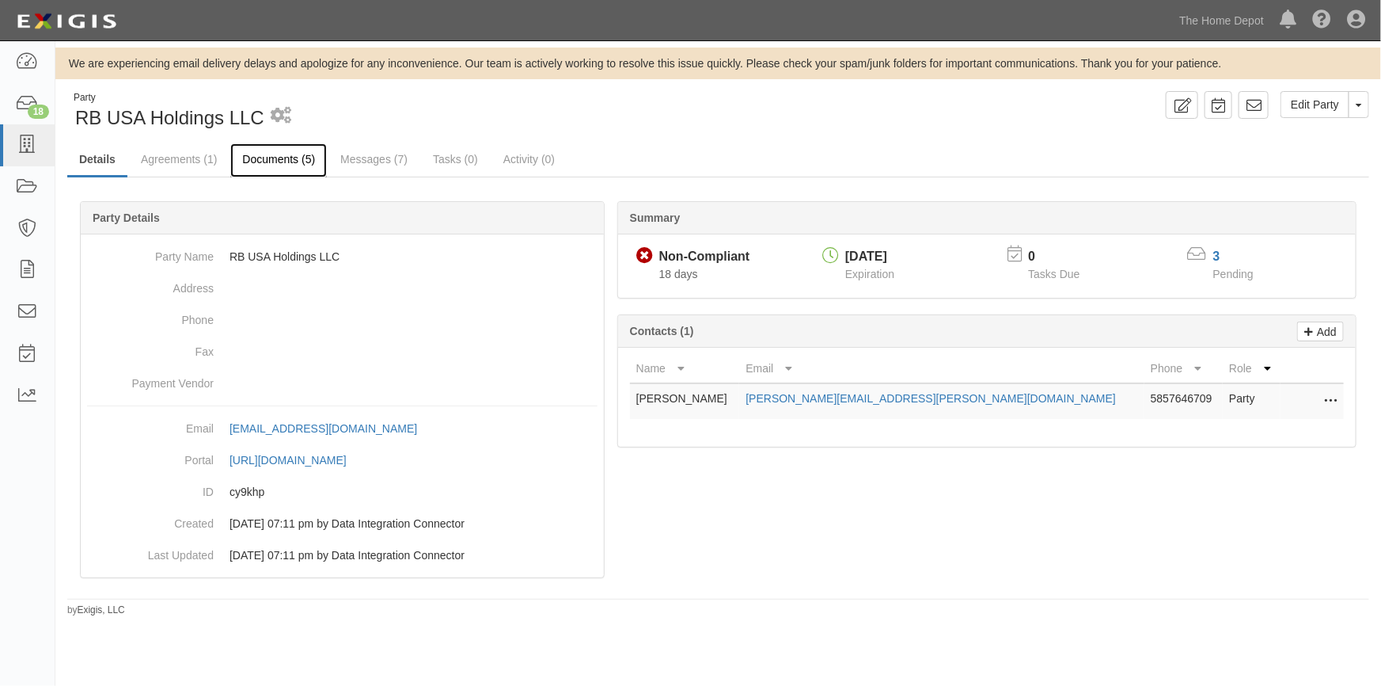
click at [276, 156] on link "Documents (5)" at bounding box center [278, 160] width 97 height 34
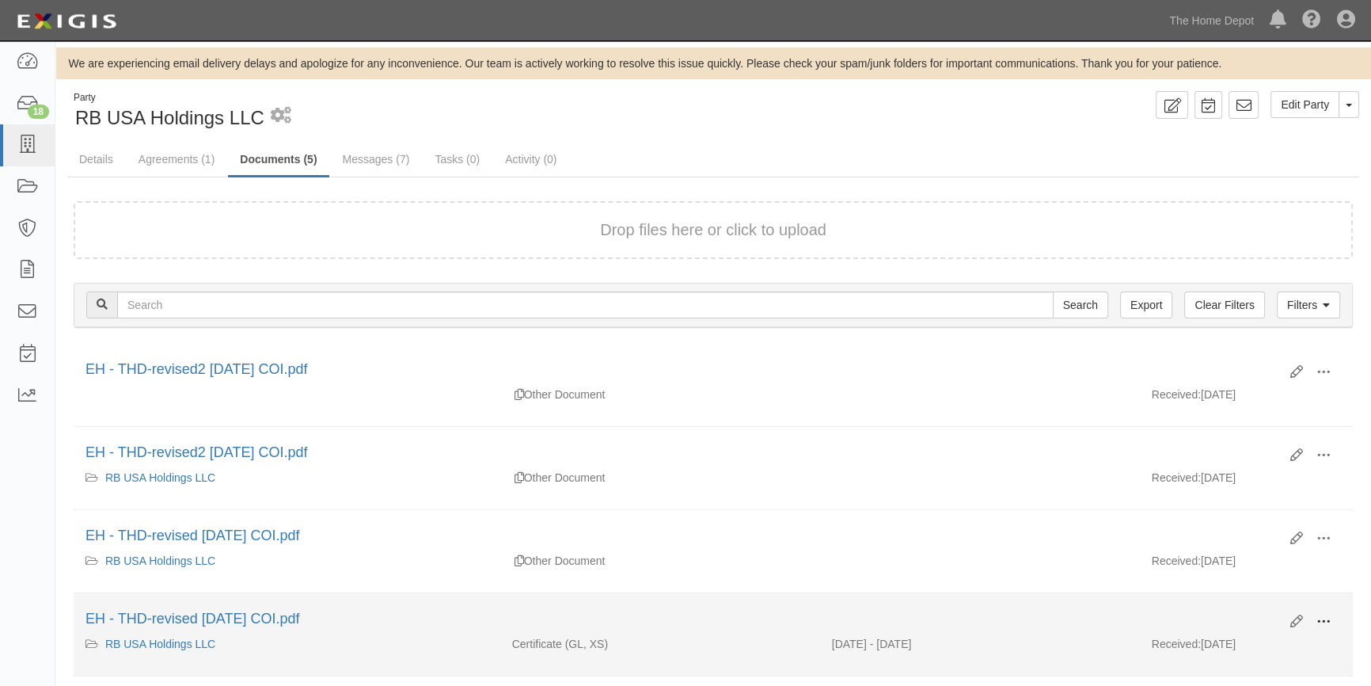
click at [1322, 621] on span at bounding box center [1323, 621] width 14 height 14
click at [1217, 636] on link "View" at bounding box center [1246, 644] width 125 height 28
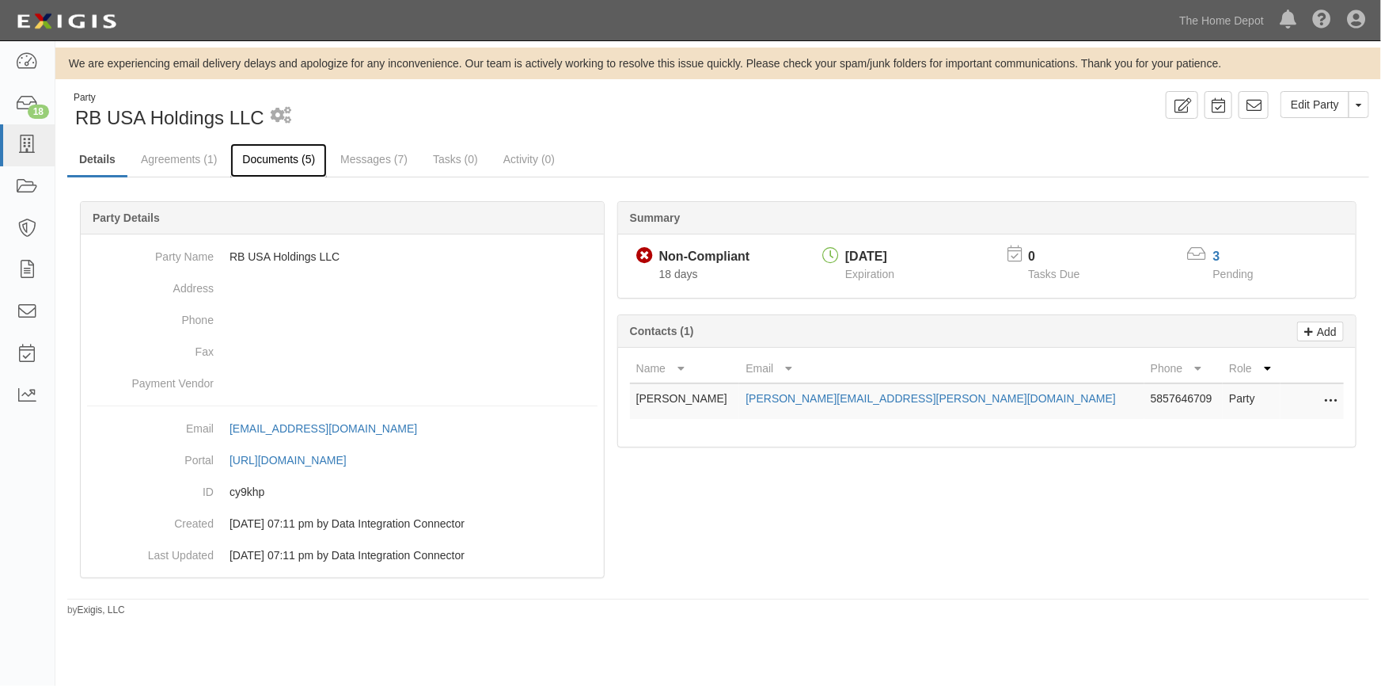
click at [296, 159] on link "Documents (5)" at bounding box center [278, 160] width 97 height 34
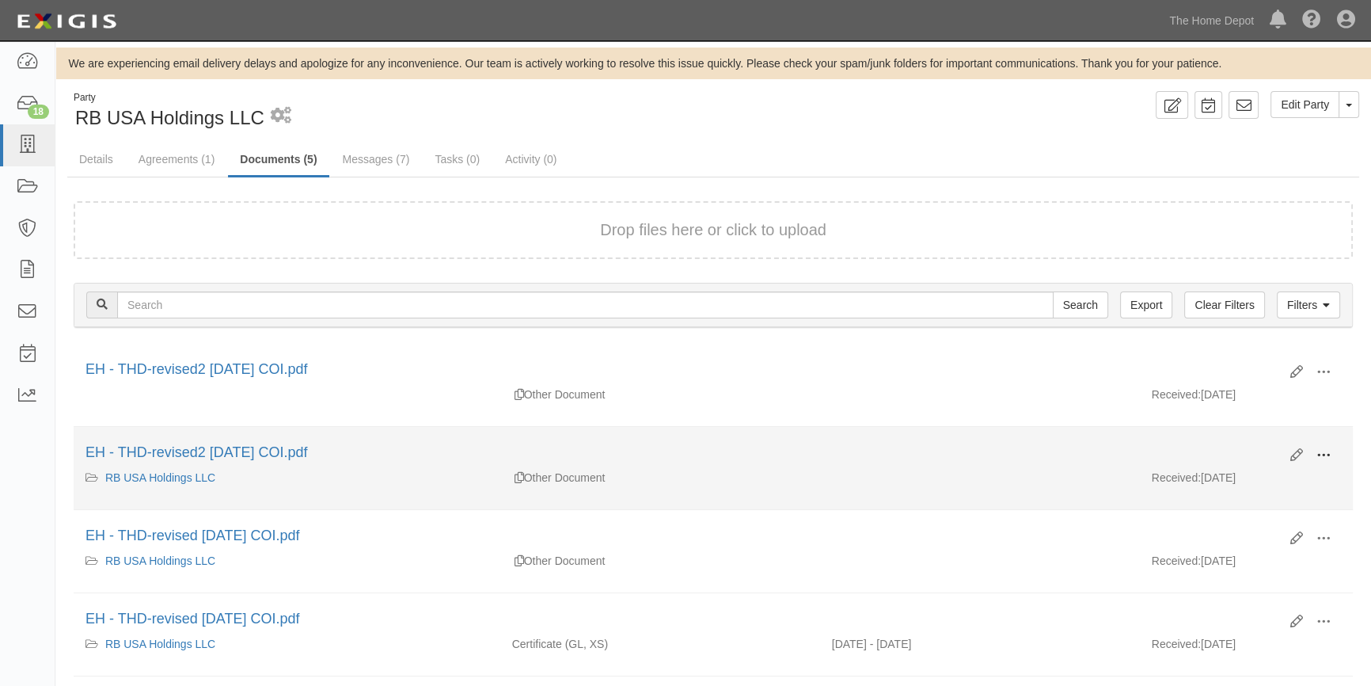
click at [1314, 451] on button at bounding box center [1323, 455] width 35 height 27
click at [1216, 479] on link "View" at bounding box center [1246, 478] width 125 height 28
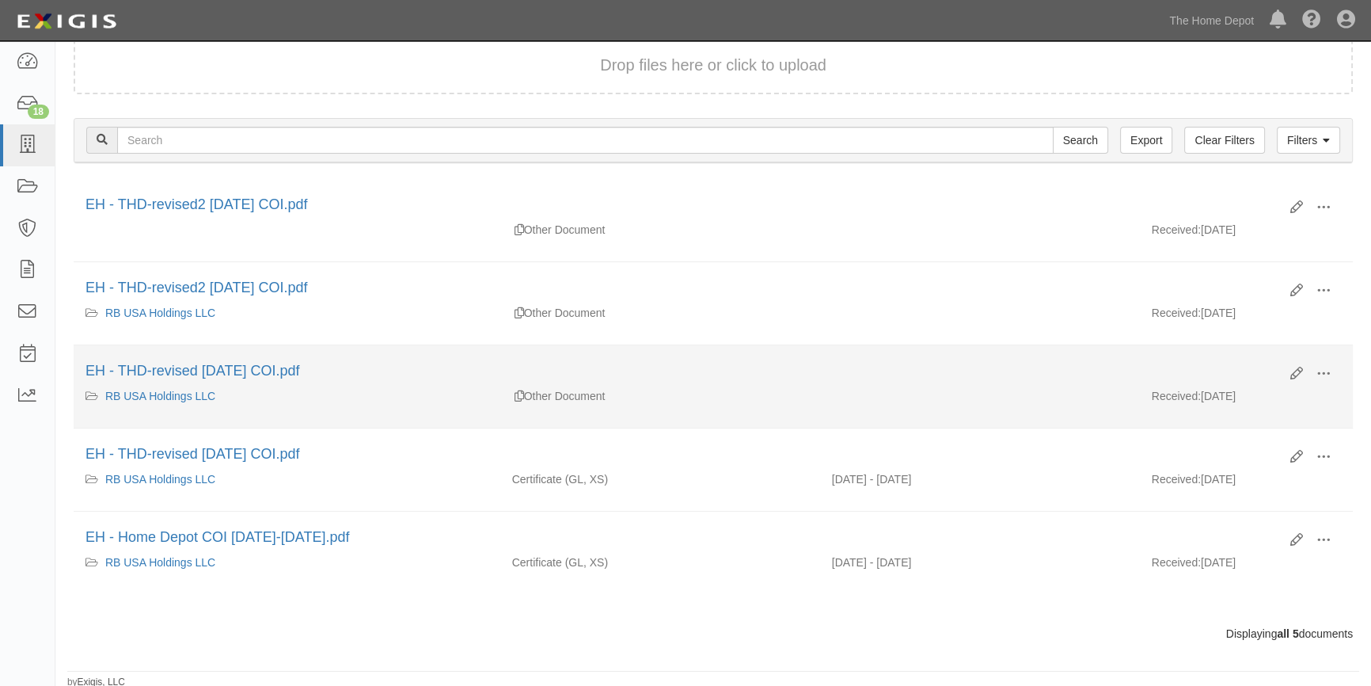
scroll to position [165, 0]
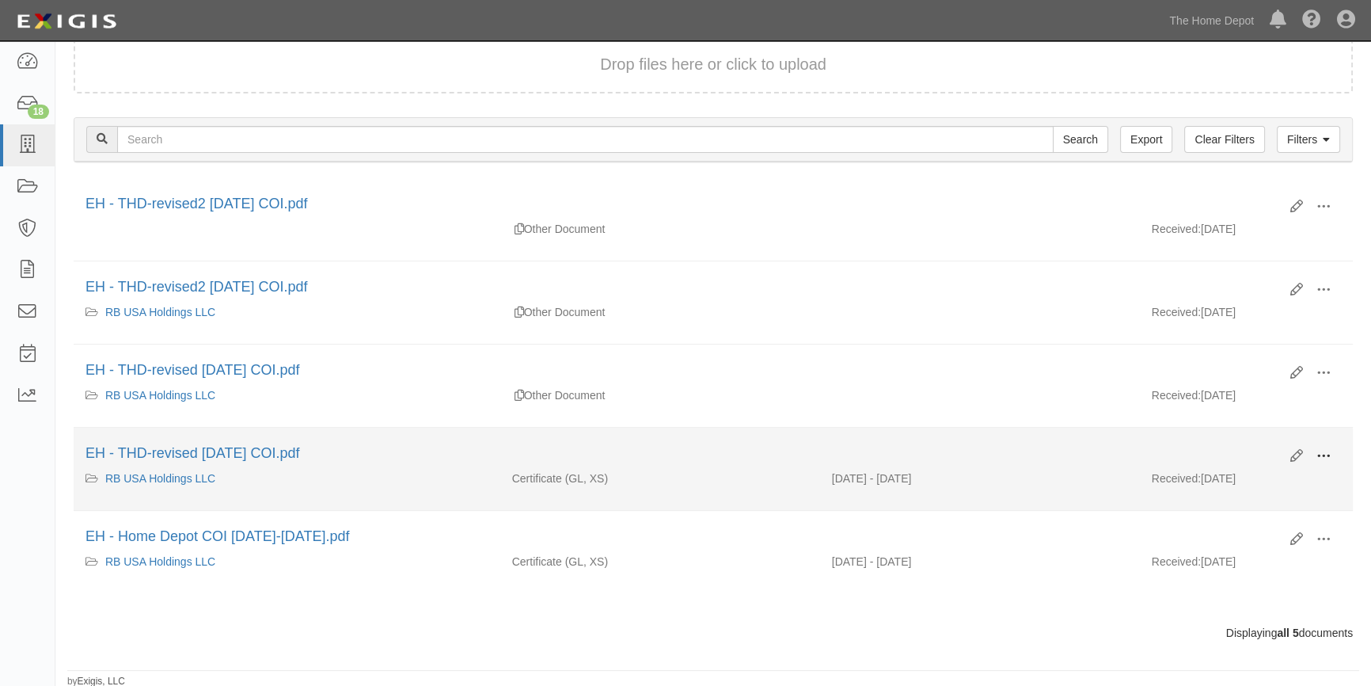
click at [1326, 451] on span at bounding box center [1323, 456] width 14 height 14
click at [1221, 480] on link "View" at bounding box center [1246, 479] width 125 height 28
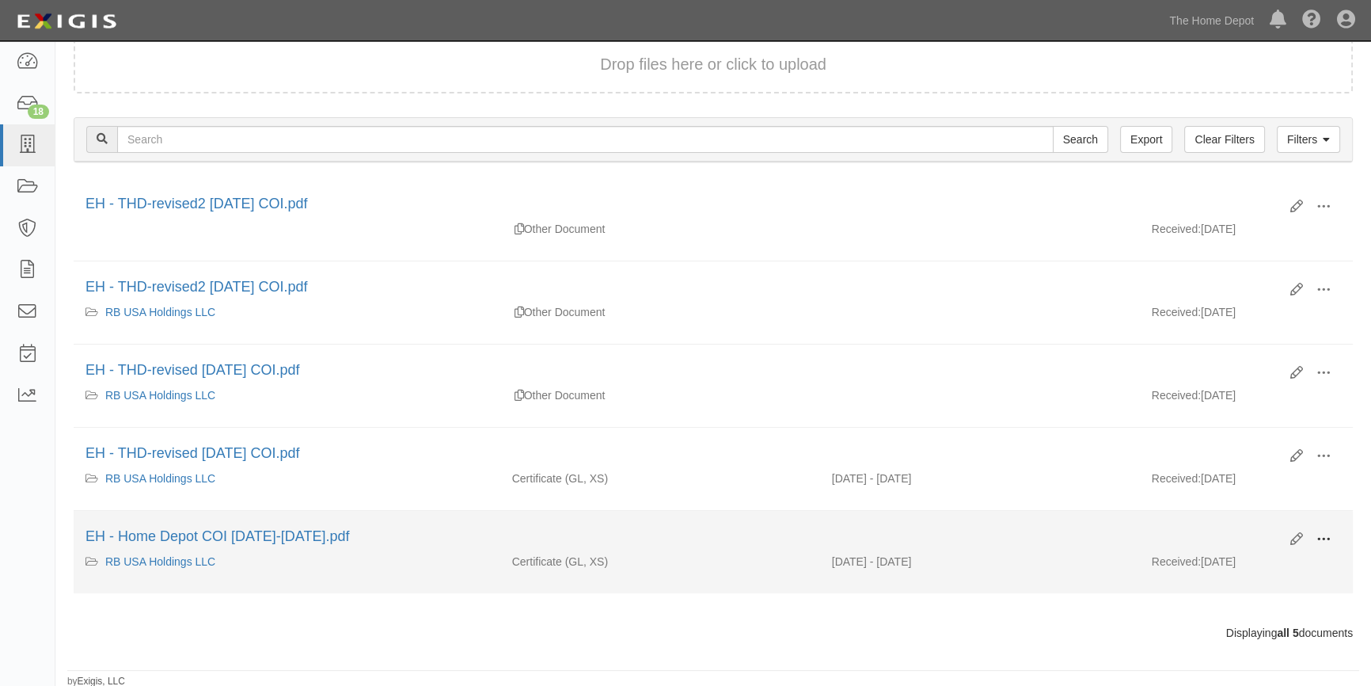
click at [1321, 533] on span at bounding box center [1323, 539] width 14 height 14
click at [1236, 562] on link "View" at bounding box center [1246, 562] width 125 height 28
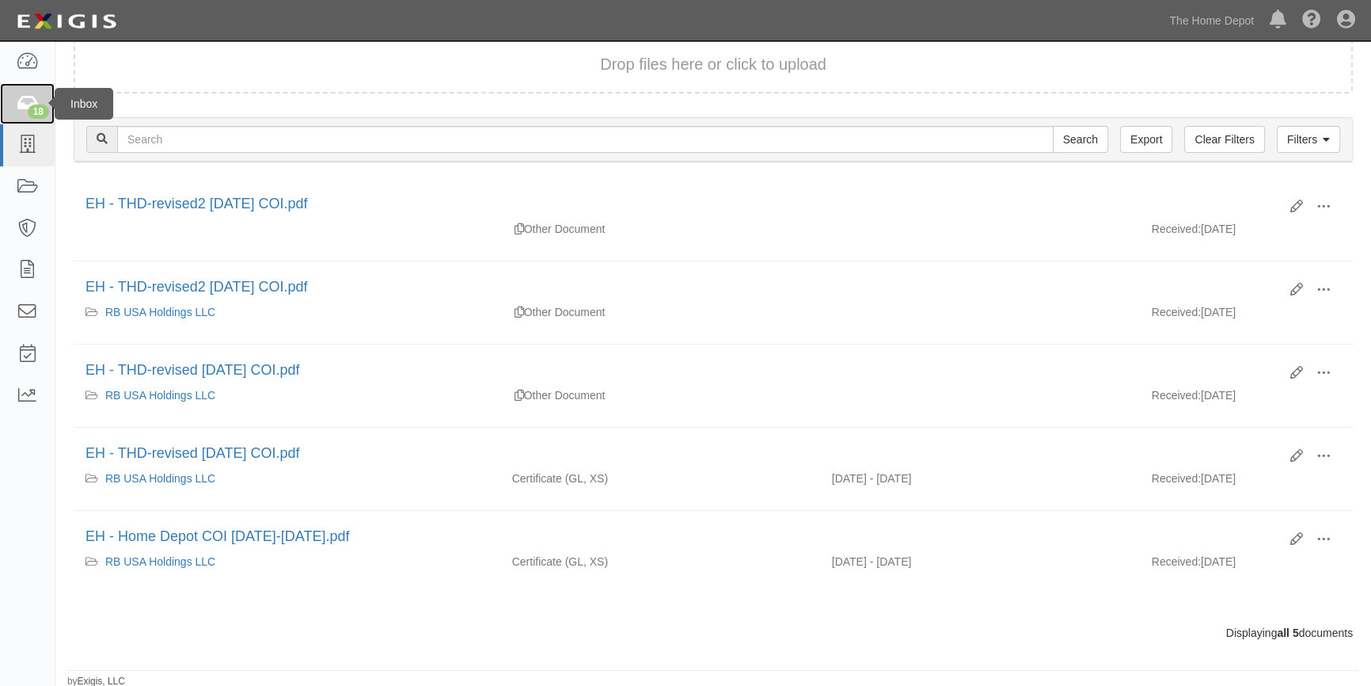
click at [31, 99] on icon at bounding box center [27, 104] width 22 height 18
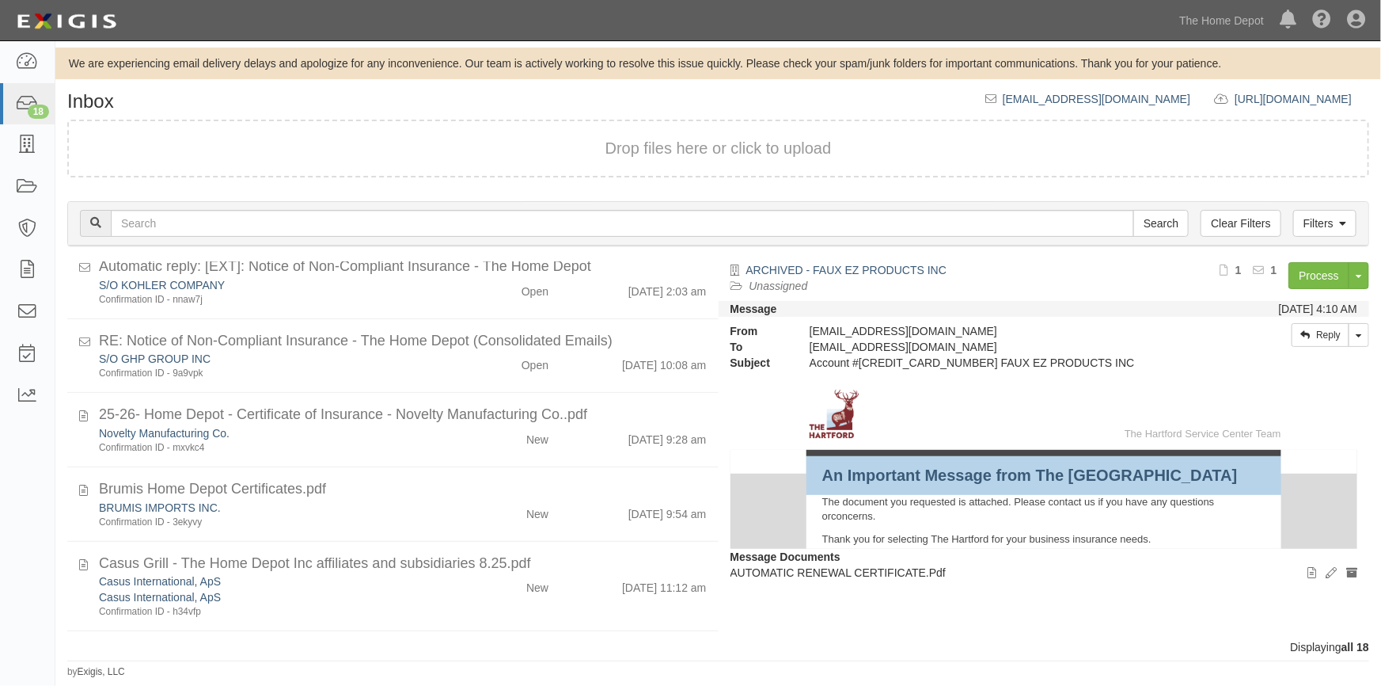
scroll to position [1012, 0]
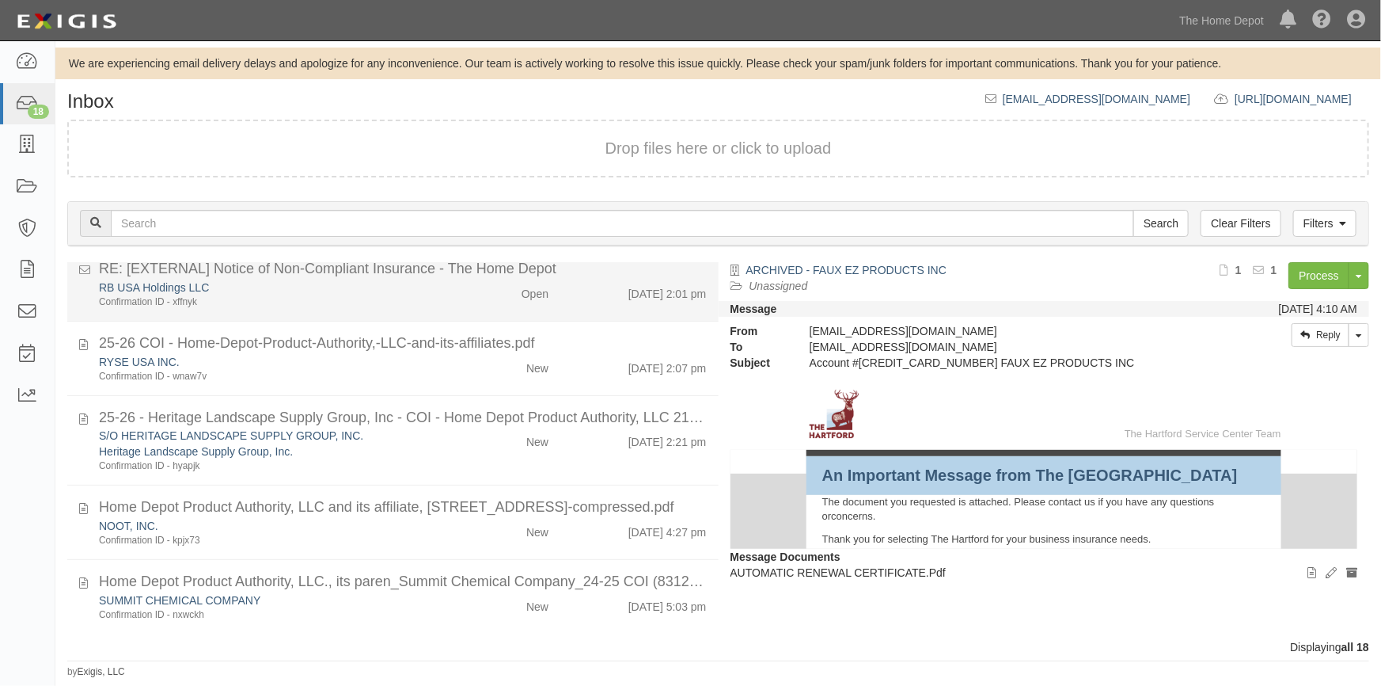
click at [356, 298] on div "Confirmation ID - xffnyk" at bounding box center [271, 301] width 344 height 13
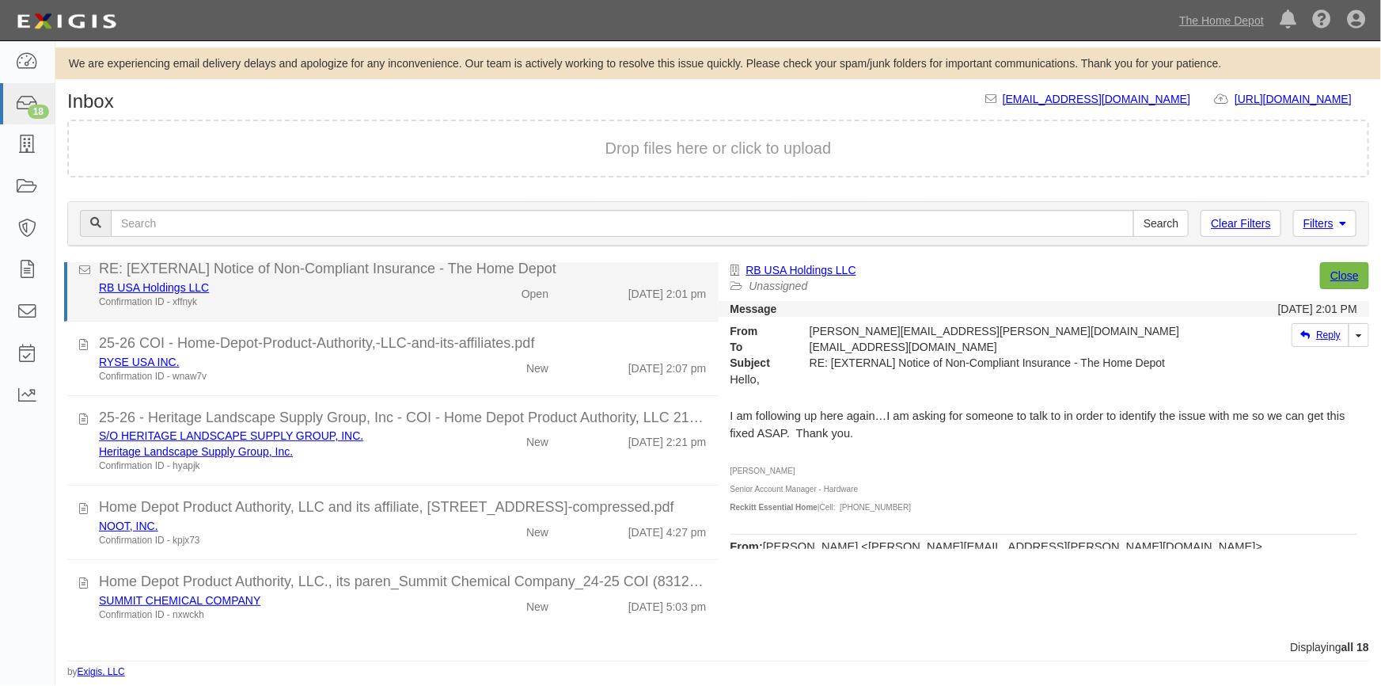
click at [370, 283] on div "RB USA Holdings LLC" at bounding box center [271, 287] width 344 height 16
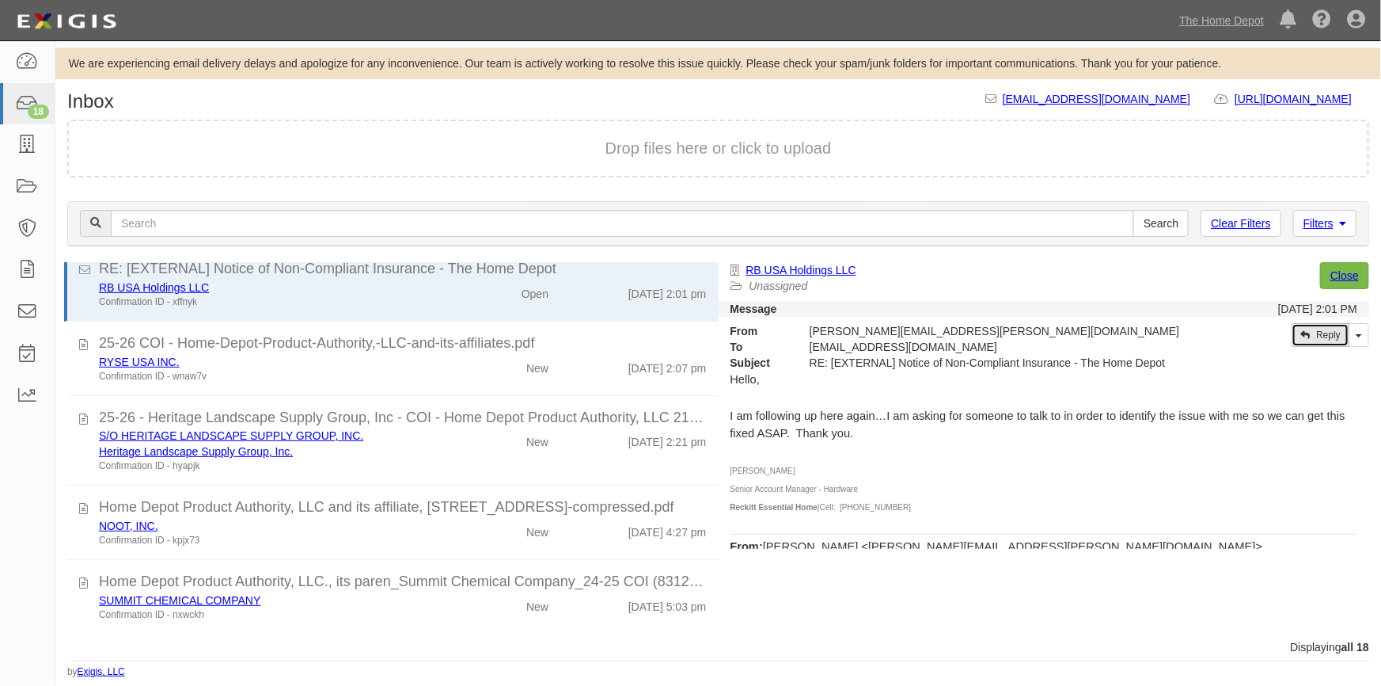
click at [1327, 340] on link "Reply" at bounding box center [1321, 335] width 58 height 24
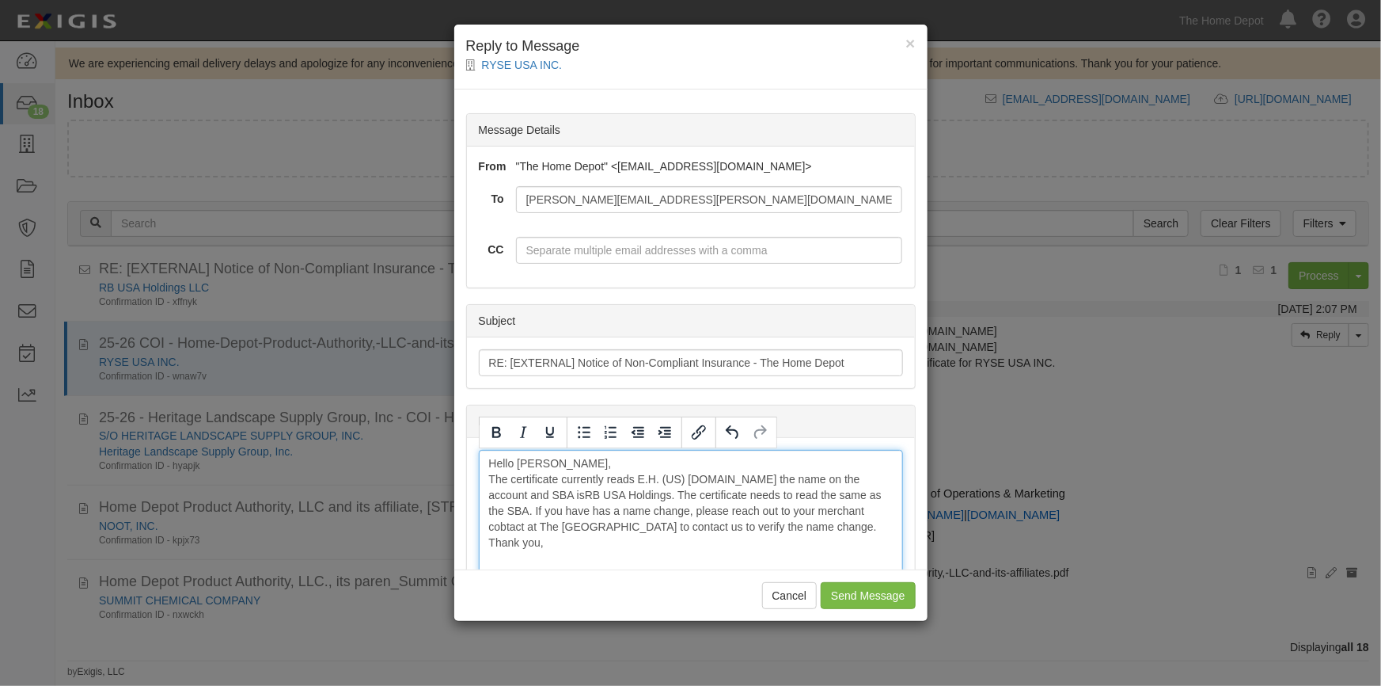
drag, startPoint x: 644, startPoint y: 476, endPoint x: 716, endPoint y: 479, distance: 71.3
drag, startPoint x: 496, startPoint y: 435, endPoint x: 507, endPoint y: 434, distance: 11.1
click at [500, 434] on icon "Bold" at bounding box center [496, 432] width 19 height 19
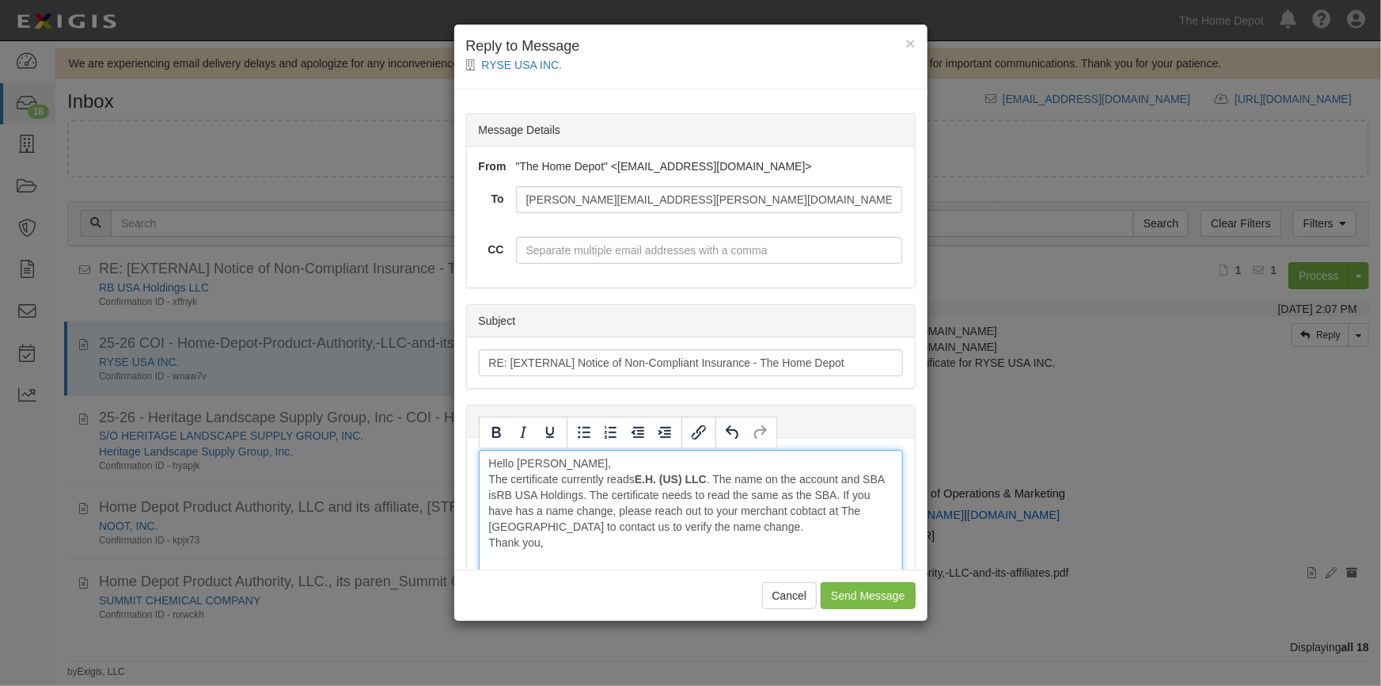
drag, startPoint x: 525, startPoint y: 494, endPoint x: 616, endPoint y: 495, distance: 91.0
click at [499, 431] on icon "Bold" at bounding box center [496, 432] width 9 height 11
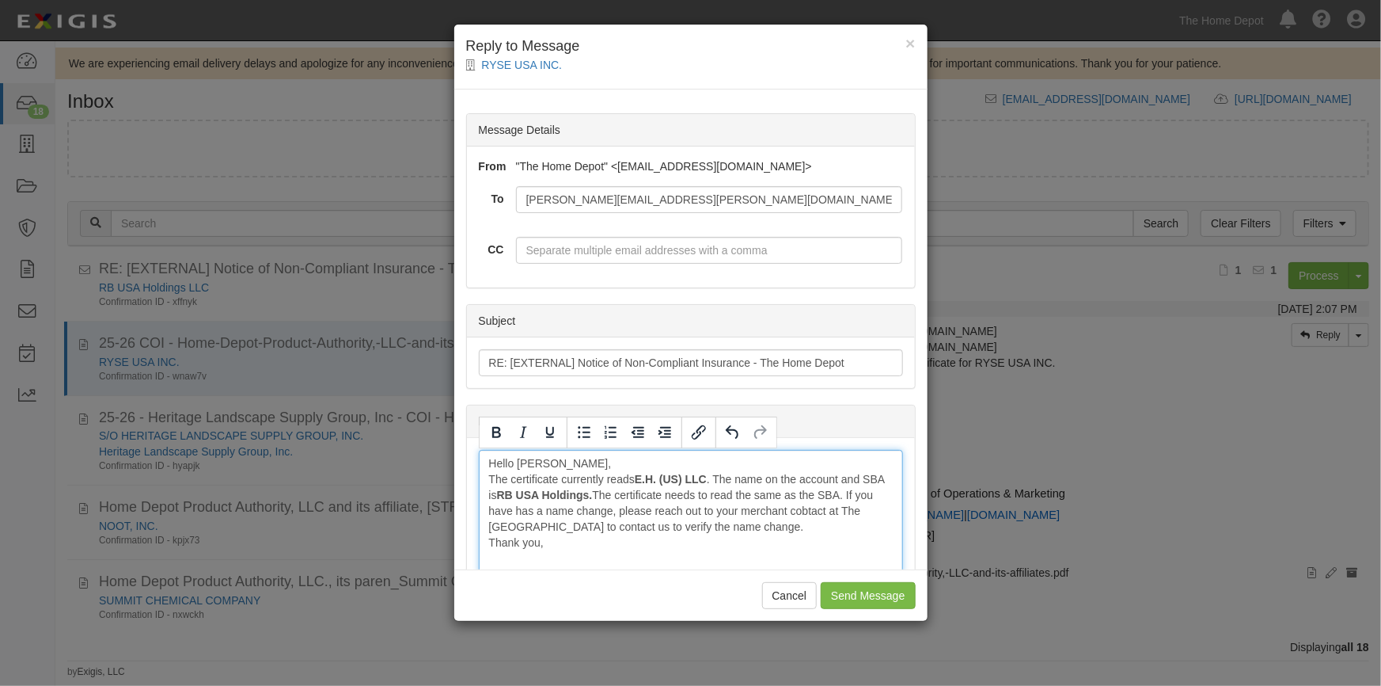
click at [859, 594] on input "Send Message" at bounding box center [868, 595] width 94 height 27
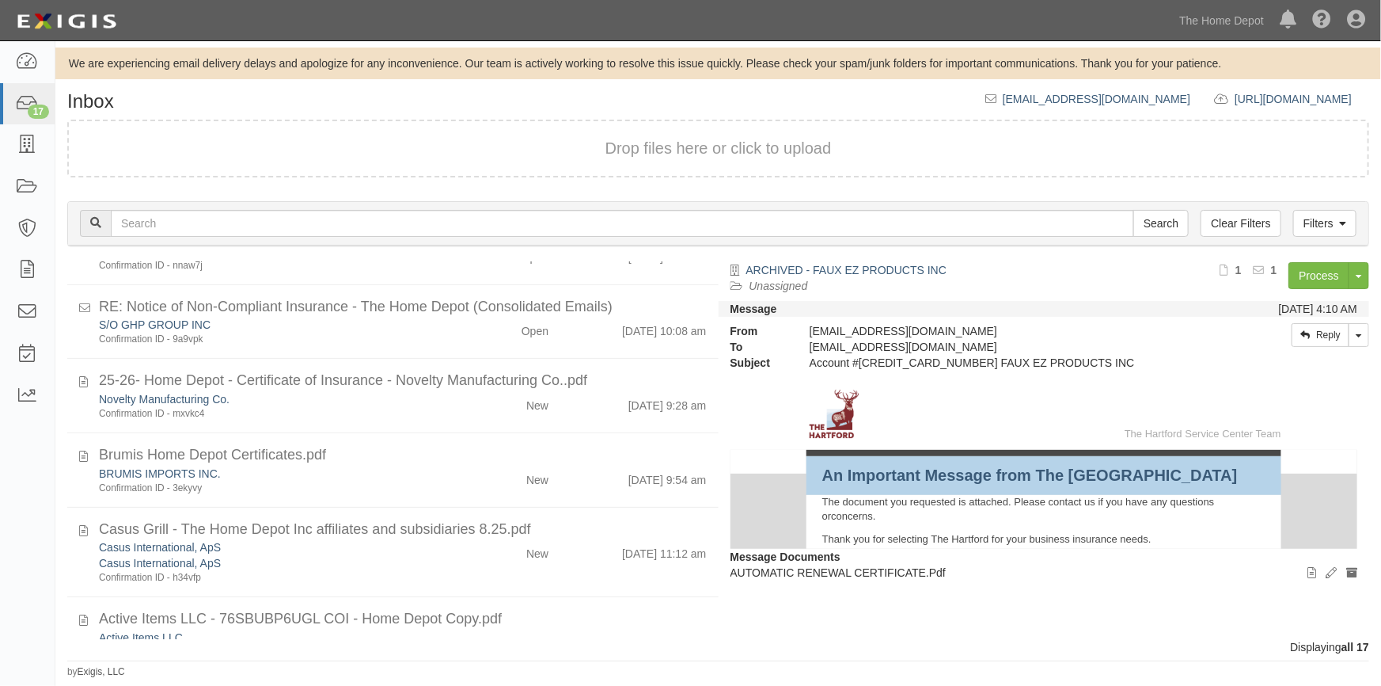
scroll to position [562, 0]
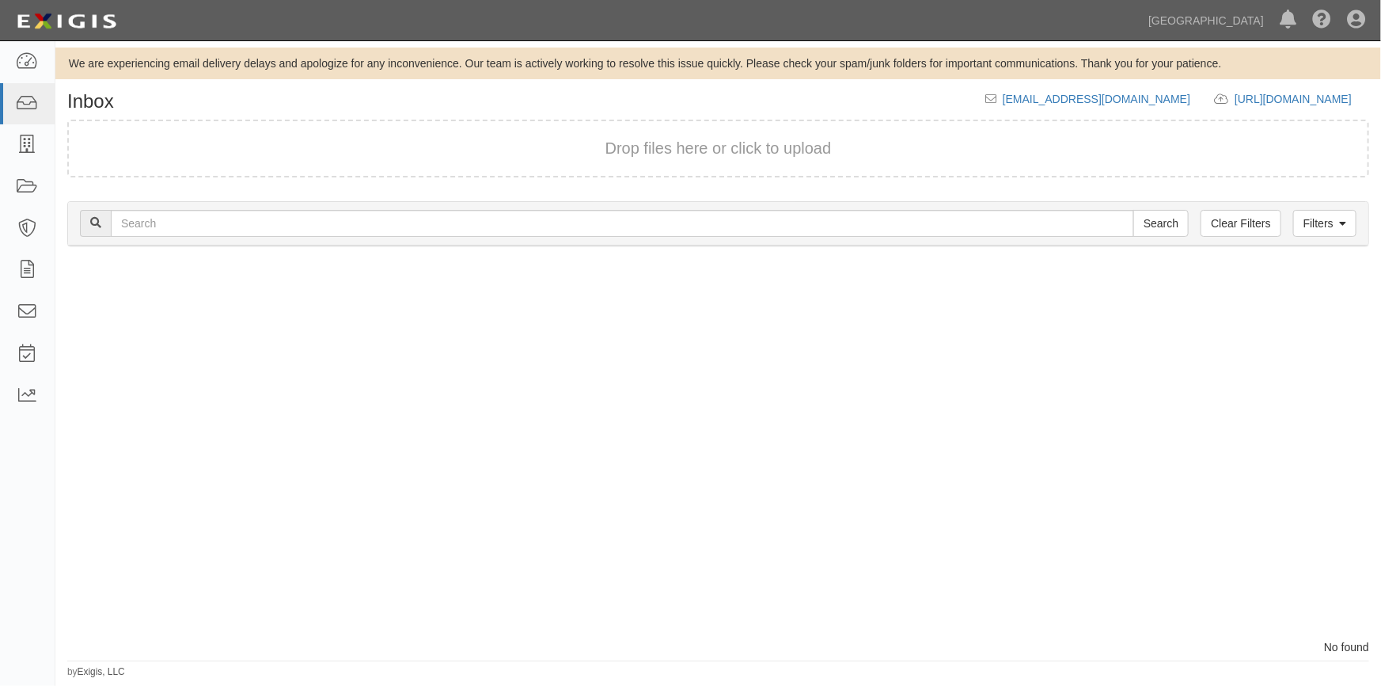
click at [79, 549] on div at bounding box center [386, 450] width 663 height 377
click at [82, 568] on div at bounding box center [386, 450] width 663 height 377
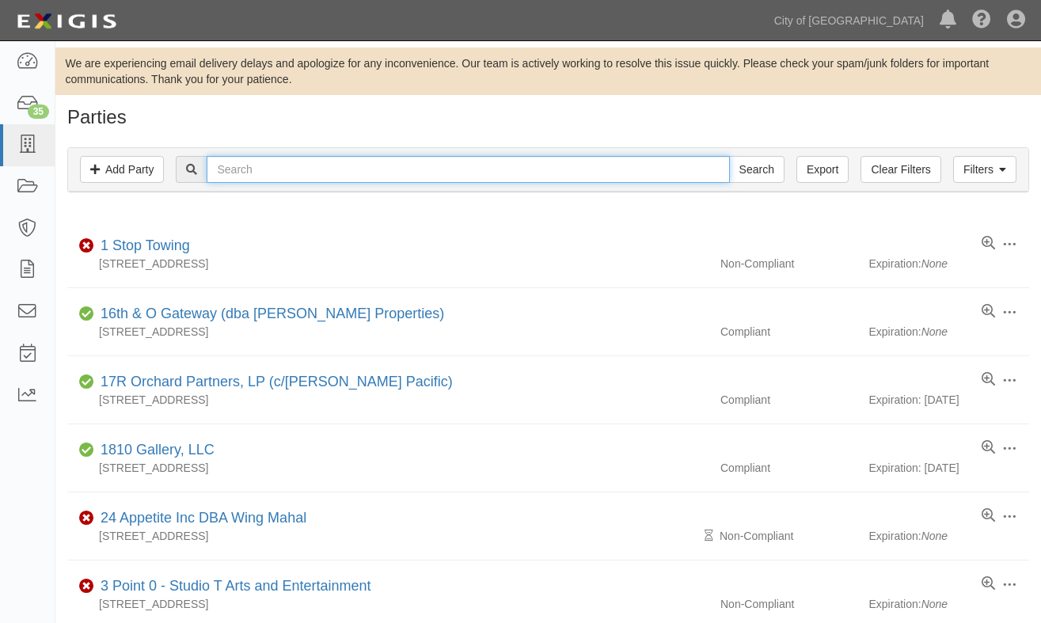
click at [536, 178] on input "text" at bounding box center [468, 169] width 522 height 27
type input "[PERSON_NAME] and [PERSON_NAME]"
click at [729, 156] on input "Search" at bounding box center [756, 169] width 55 height 27
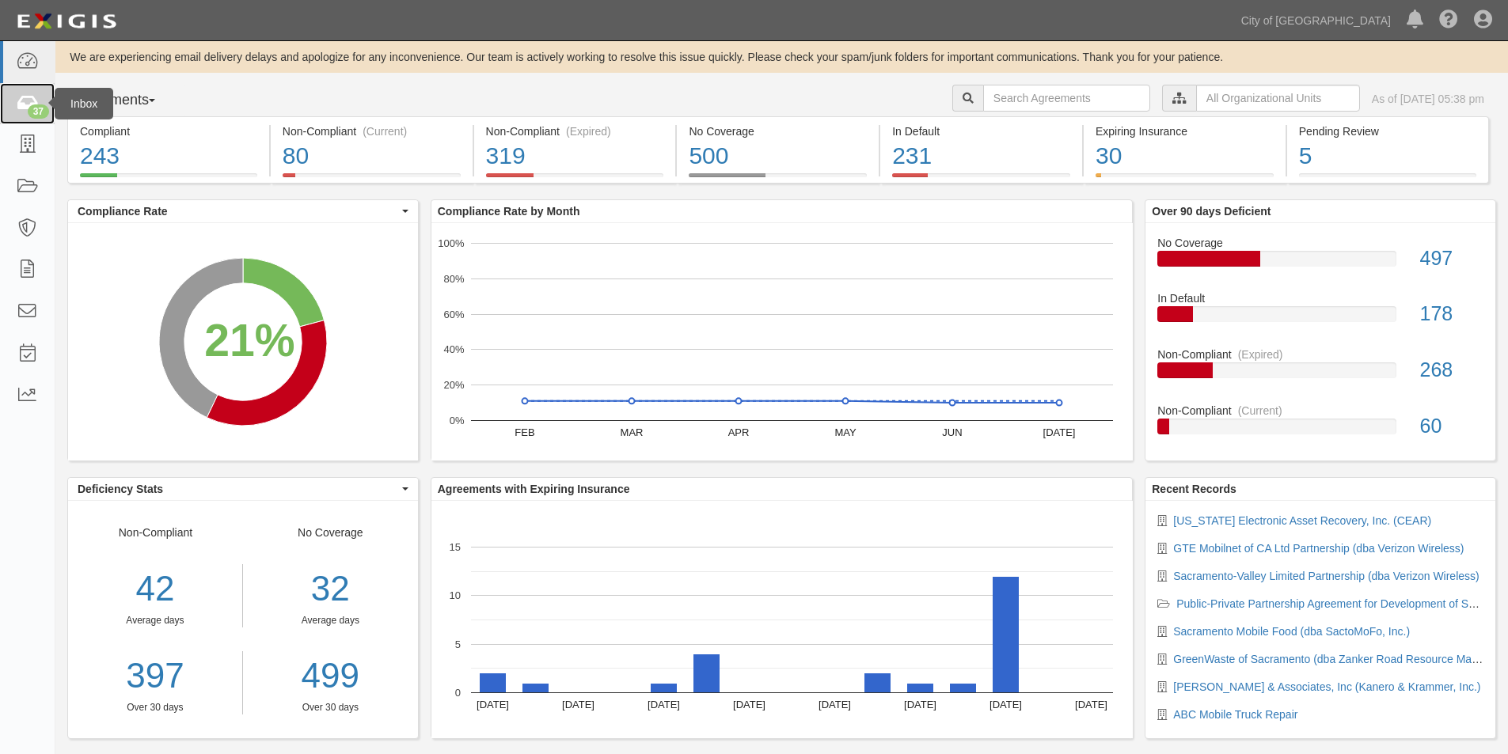
click at [28, 107] on div "37" at bounding box center [38, 111] width 21 height 14
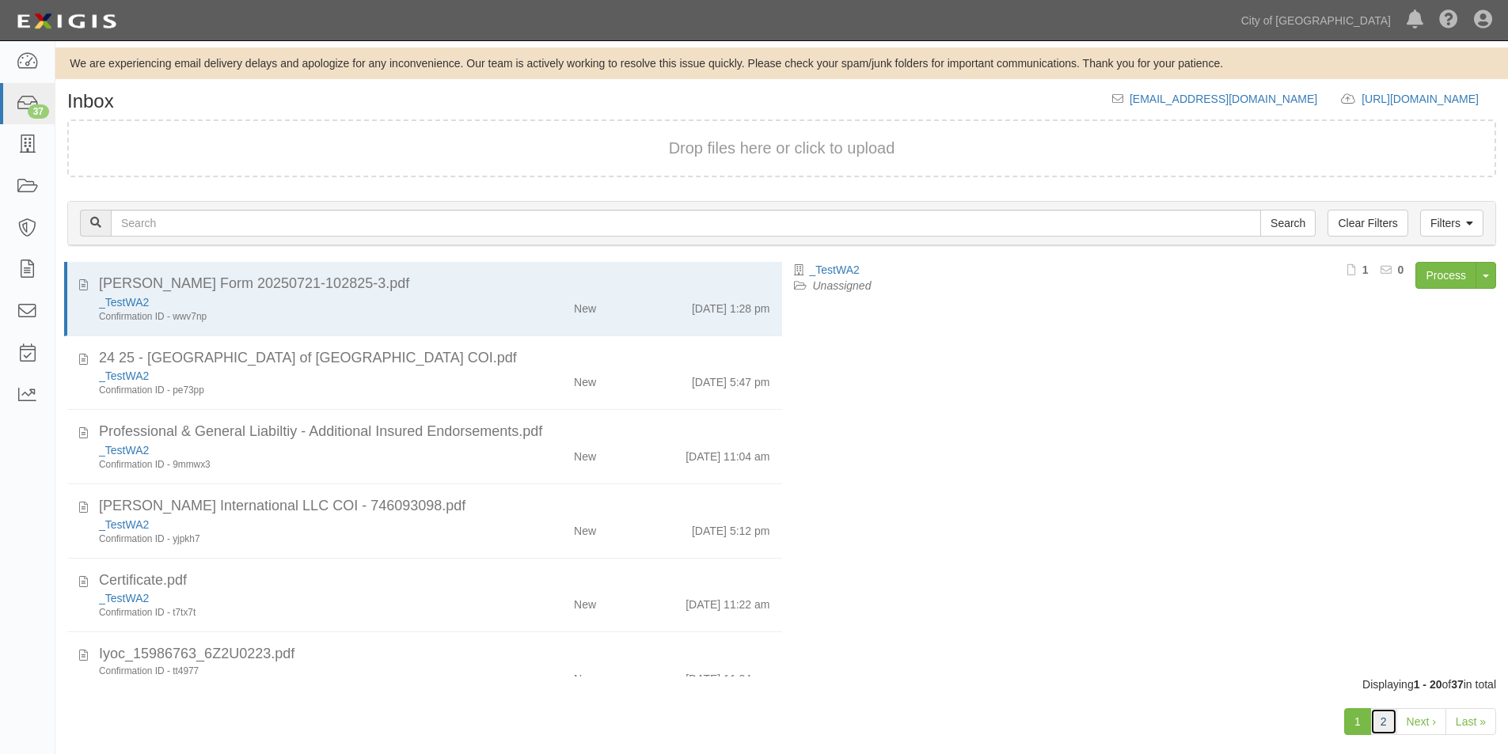
click at [1377, 714] on link "2" at bounding box center [1383, 721] width 27 height 27
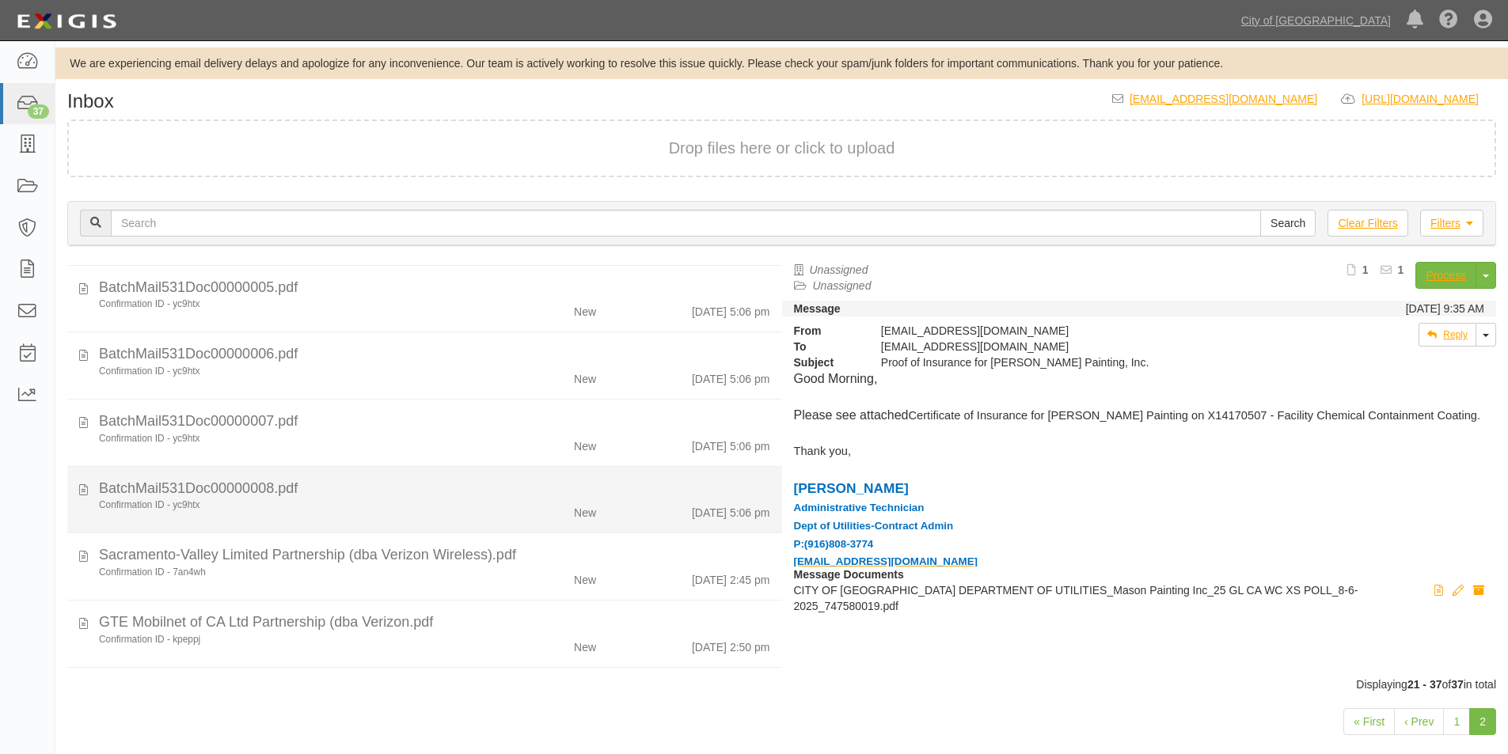
scroll to position [523, 0]
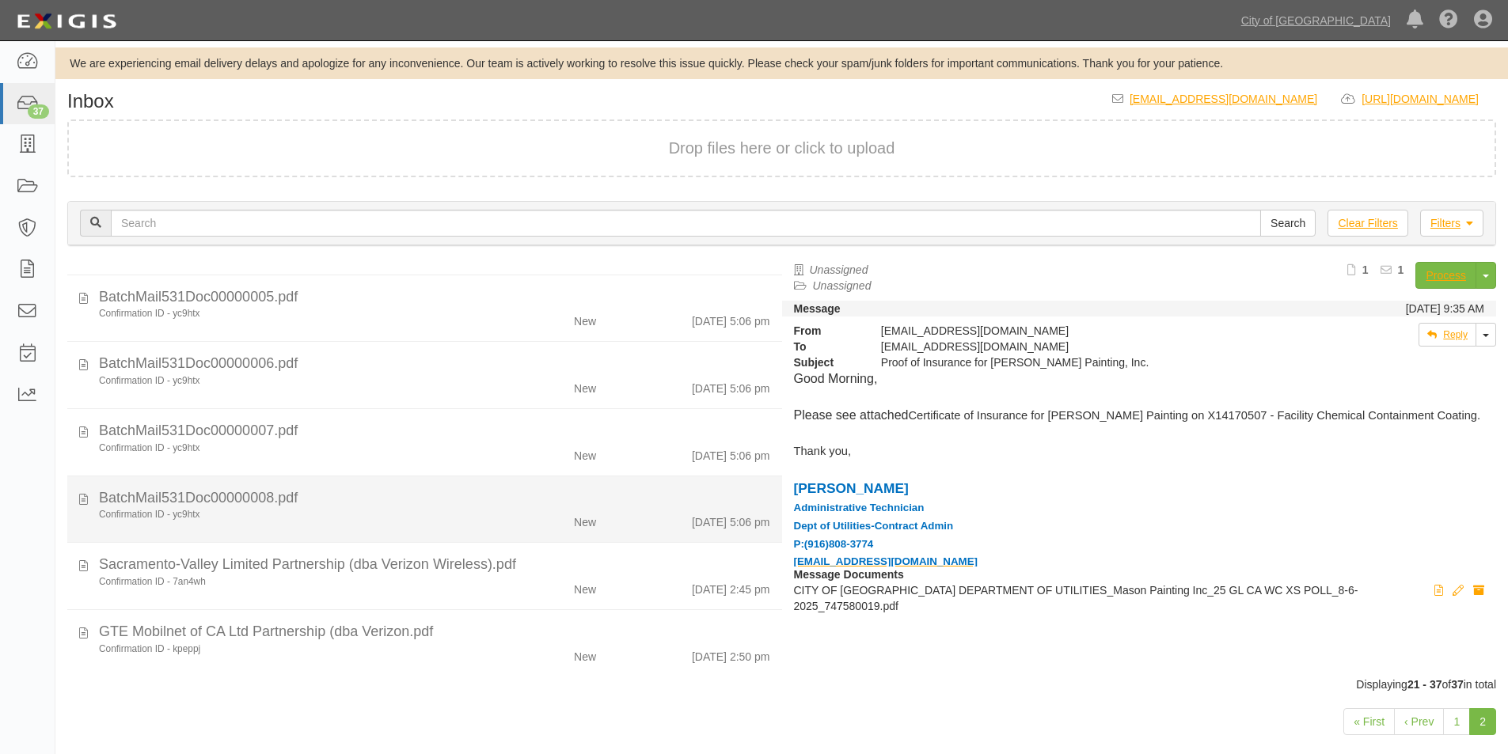
click at [304, 106] on div "BatchMail531Doc00000008.pdf" at bounding box center [434, 95] width 671 height 21
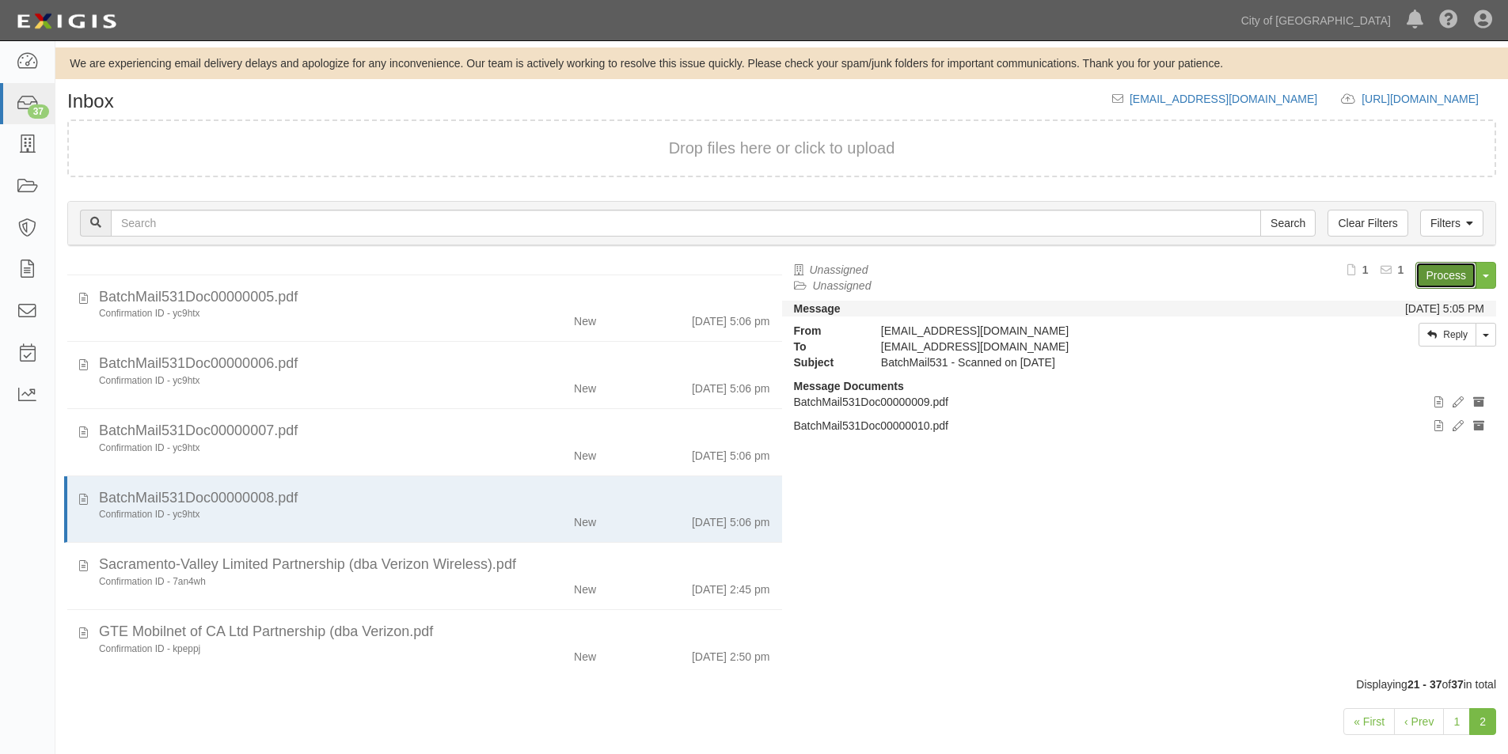
click at [1438, 274] on link "Process" at bounding box center [1445, 275] width 61 height 27
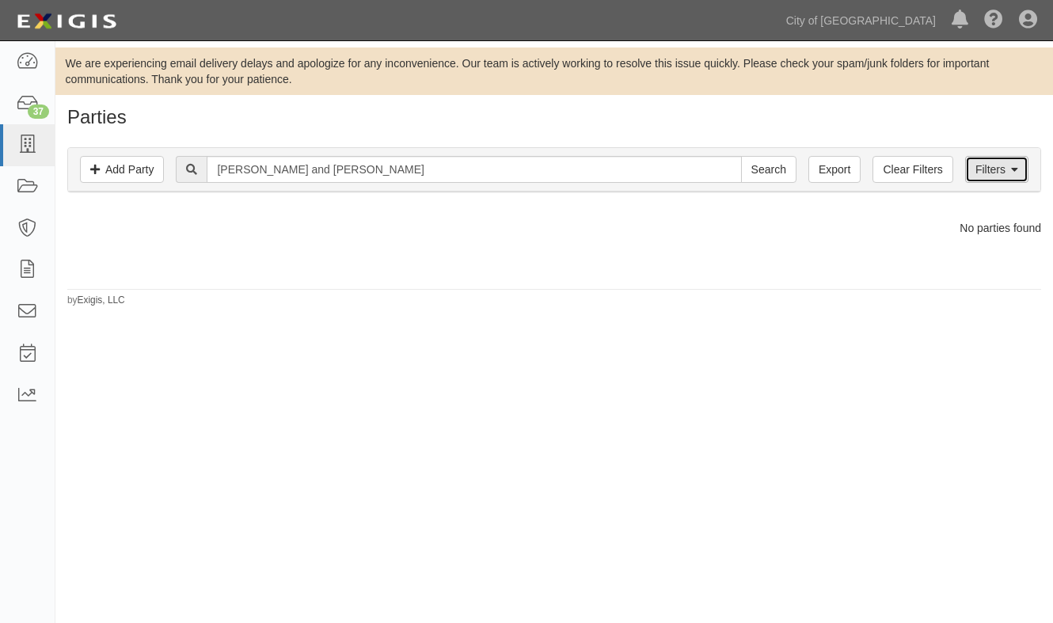
click at [980, 173] on link "Filters" at bounding box center [996, 169] width 63 height 27
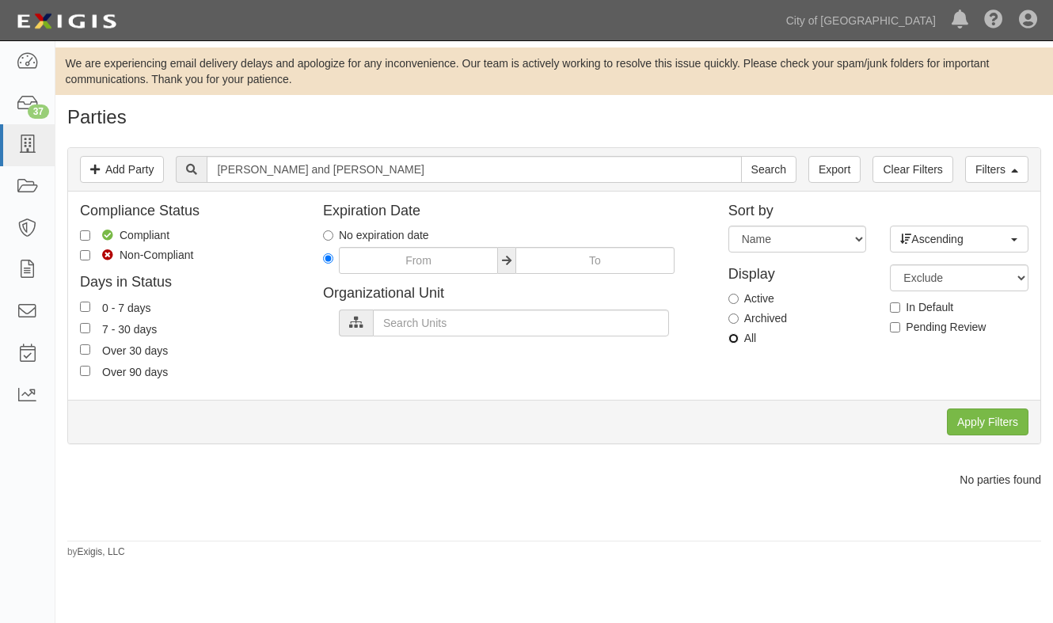
drag, startPoint x: 734, startPoint y: 340, endPoint x: 812, endPoint y: 367, distance: 82.6
click at [735, 340] on input "All" at bounding box center [733, 338] width 10 height 10
radio input "true"
click at [963, 420] on input "Apply Filters" at bounding box center [988, 421] width 82 height 27
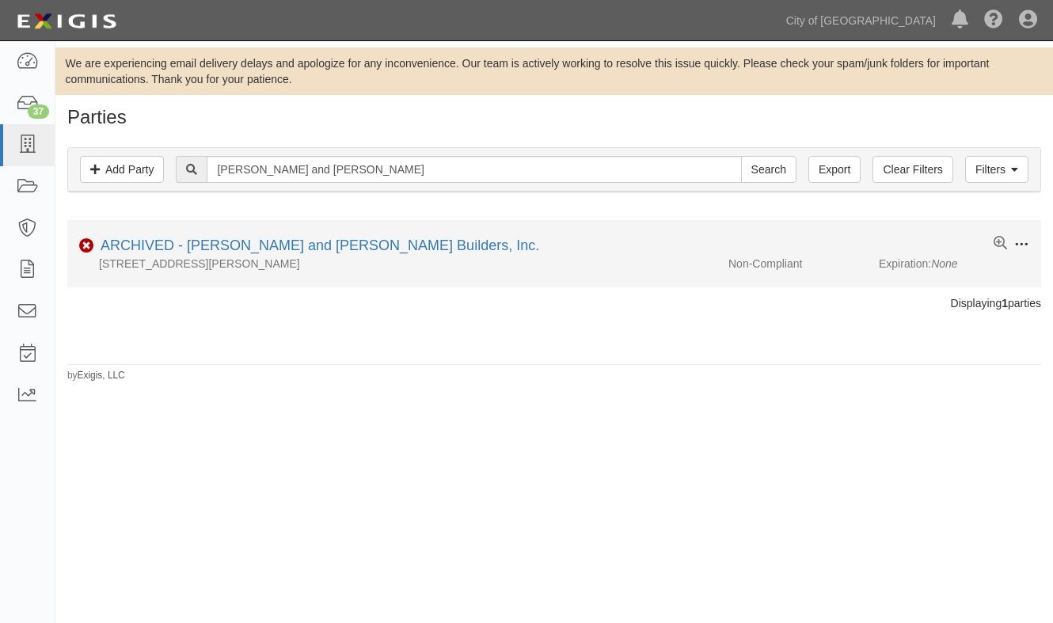
click at [1026, 243] on span at bounding box center [1021, 244] width 14 height 14
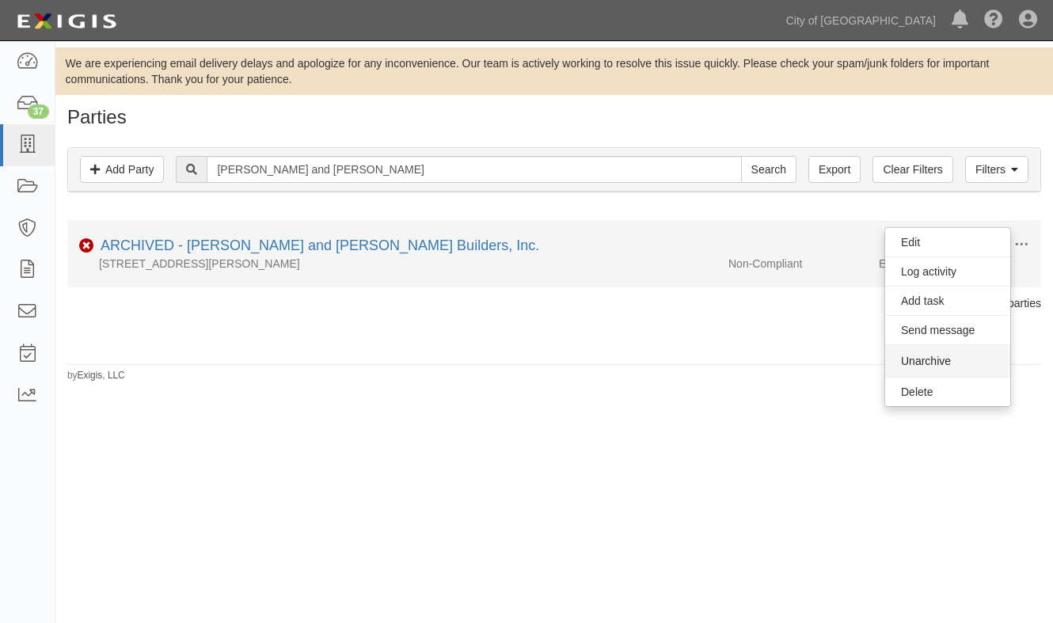
click at [918, 359] on button "Unarchive" at bounding box center [947, 361] width 125 height 32
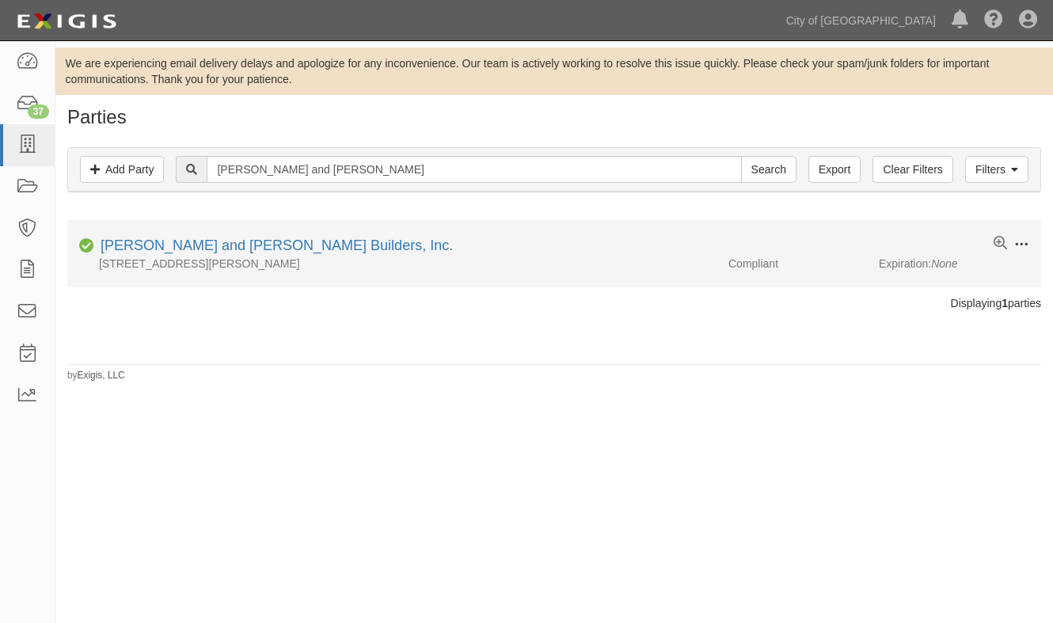
click at [1026, 245] on span at bounding box center [1021, 244] width 14 height 14
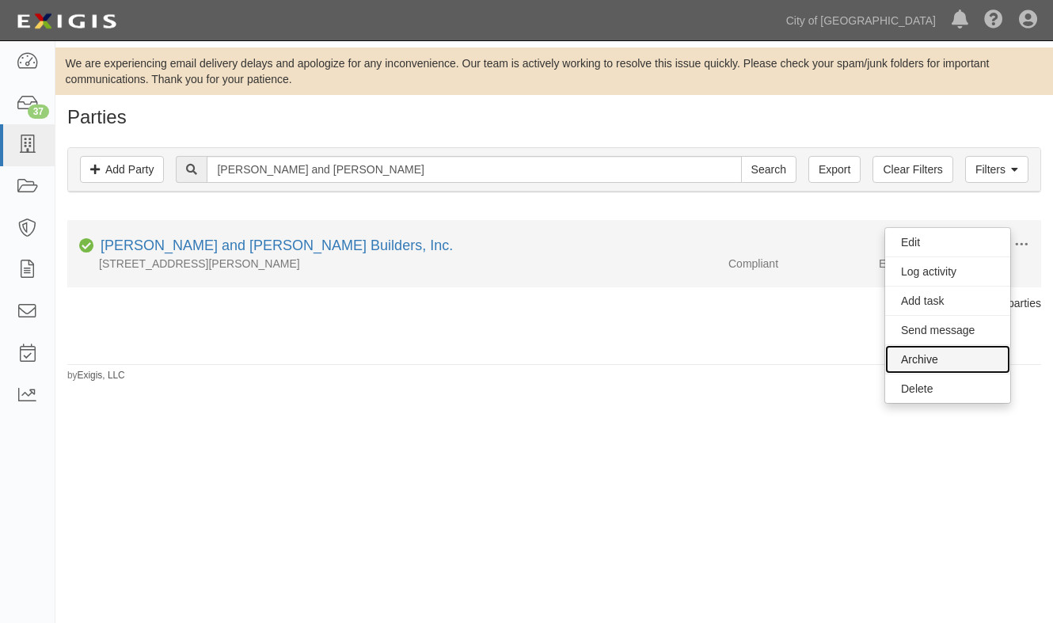
click at [946, 369] on link "Archive" at bounding box center [947, 359] width 125 height 28
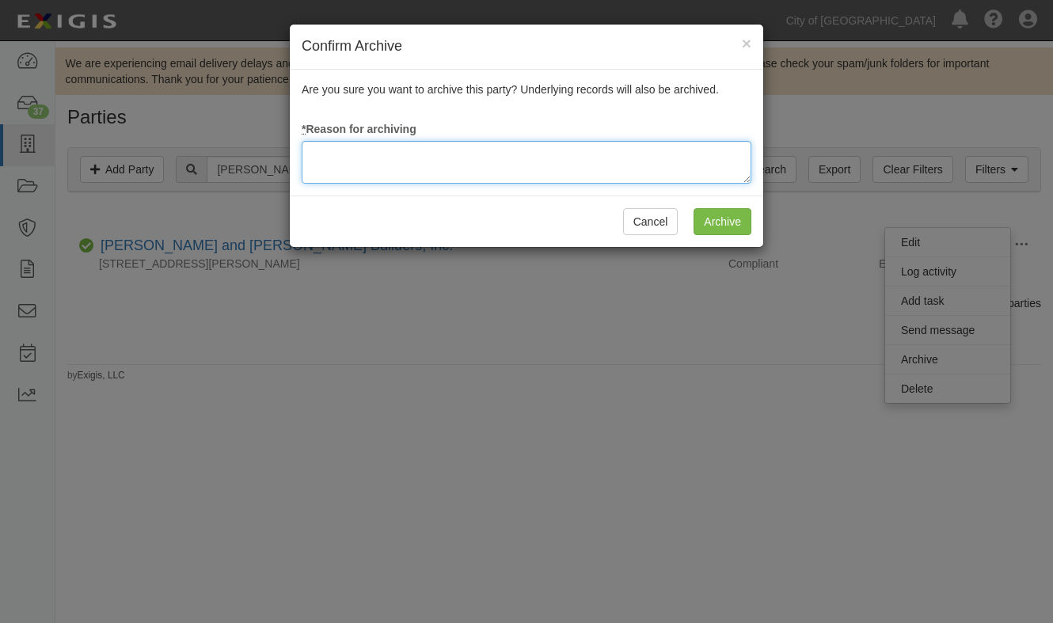
click at [547, 149] on textarea at bounding box center [527, 162] width 450 height 43
type textarea "update"
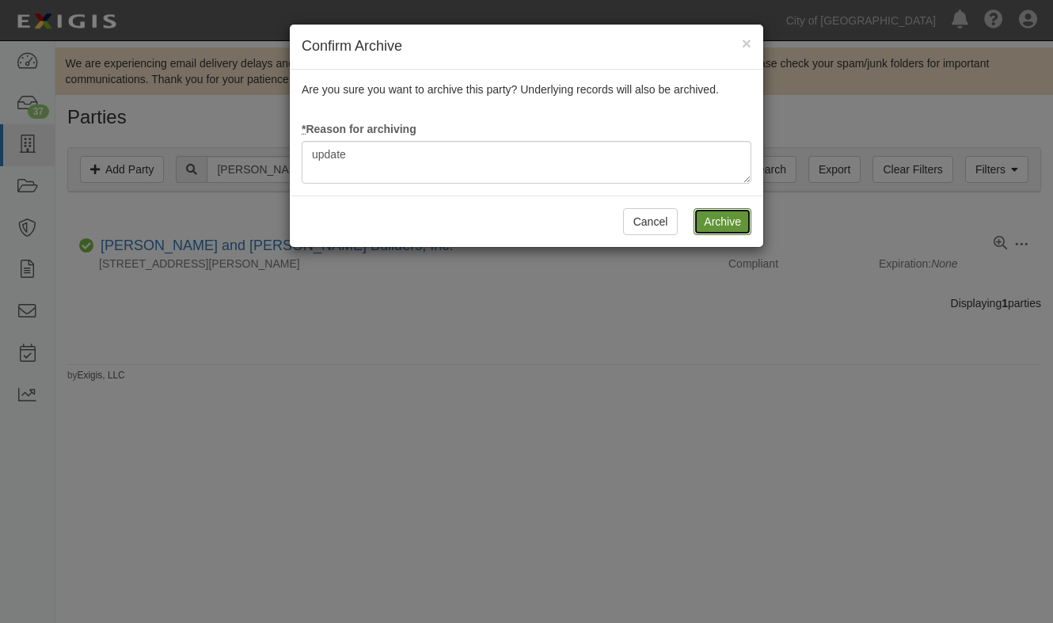
click at [736, 218] on input "Archive" at bounding box center [722, 221] width 58 height 27
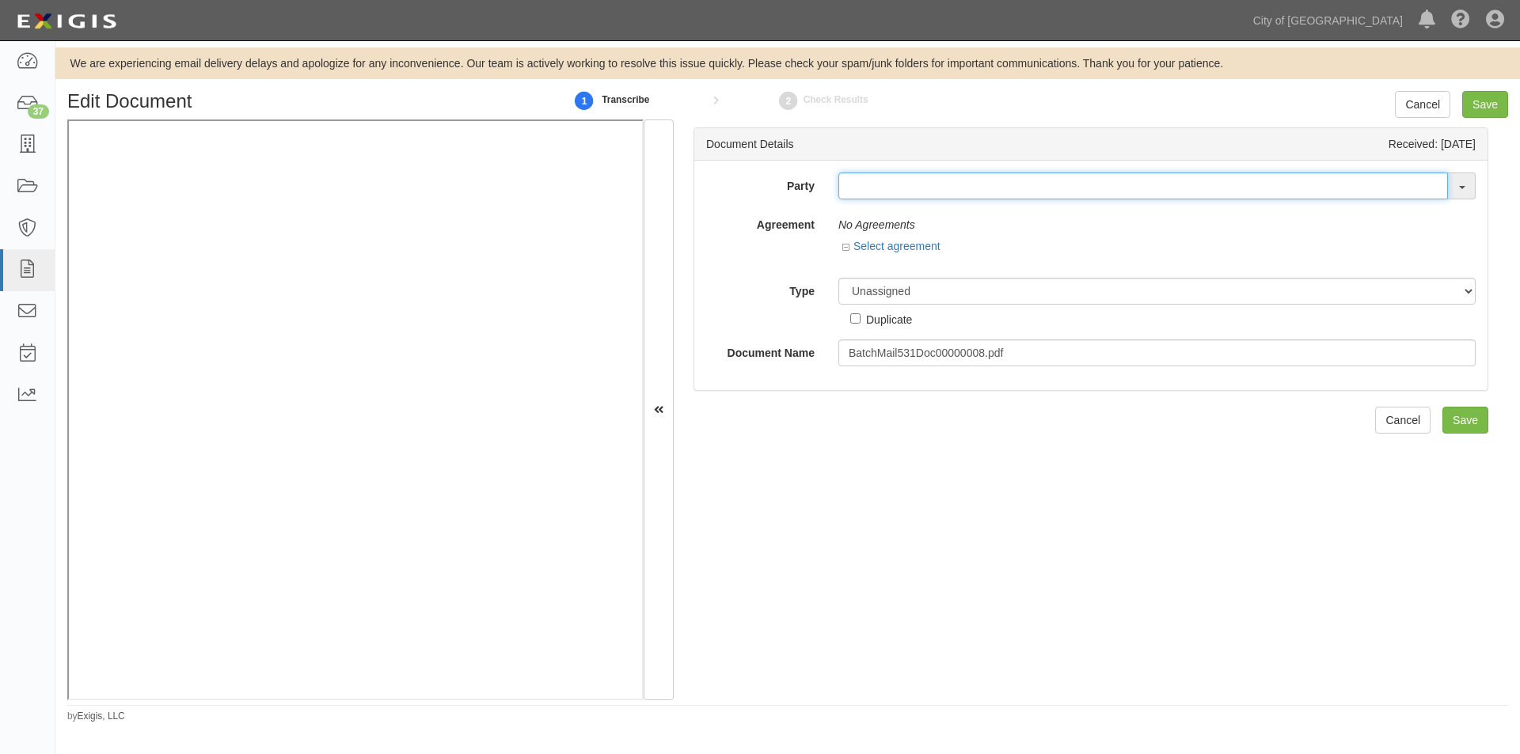
click at [912, 187] on input "text" at bounding box center [1143, 186] width 610 height 27
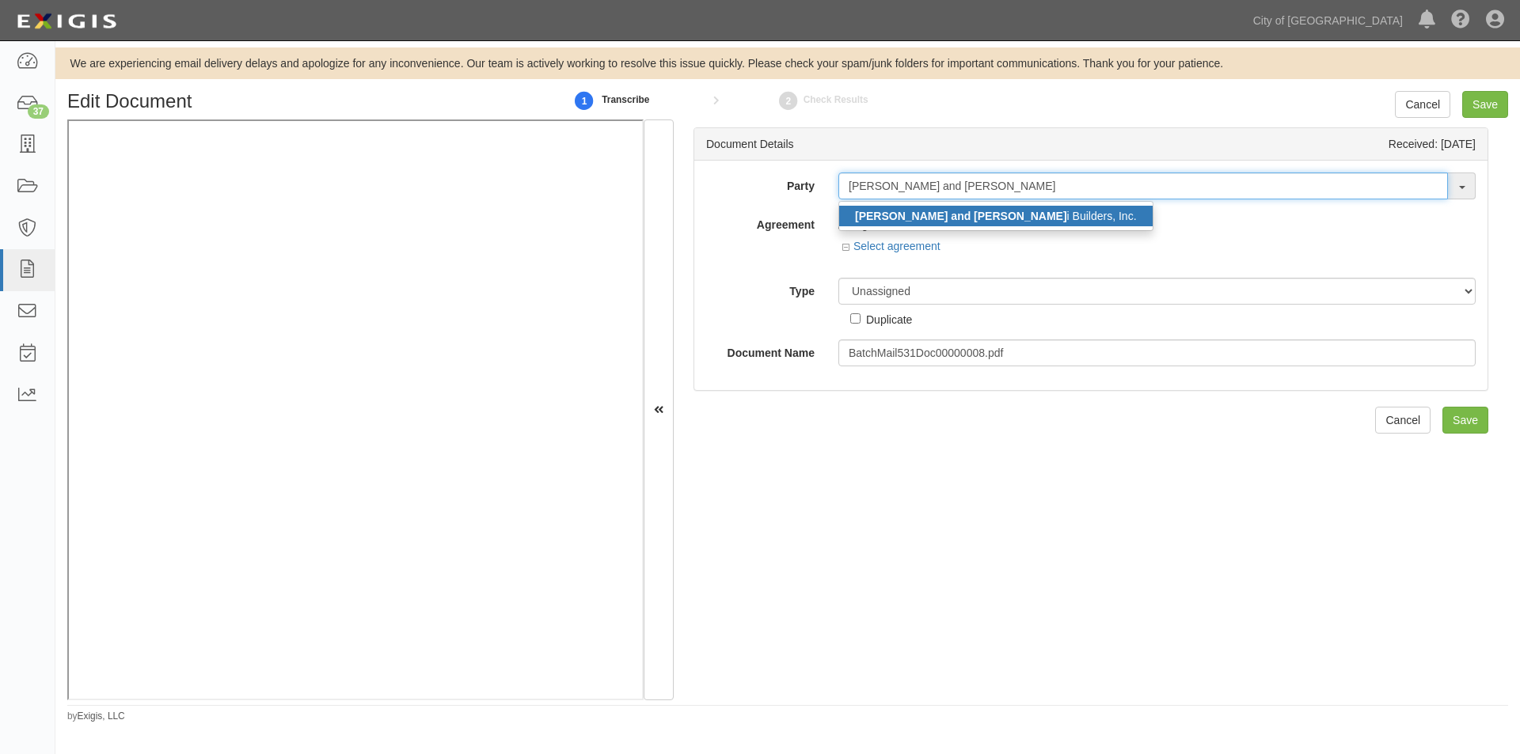
type input "[PERSON_NAME] and [PERSON_NAME]"
click at [956, 225] on link "[PERSON_NAME] and [PERSON_NAME] i Builders, Inc." at bounding box center [995, 216] width 313 height 21
type input "[PERSON_NAME] and [PERSON_NAME] Builders, Inc."
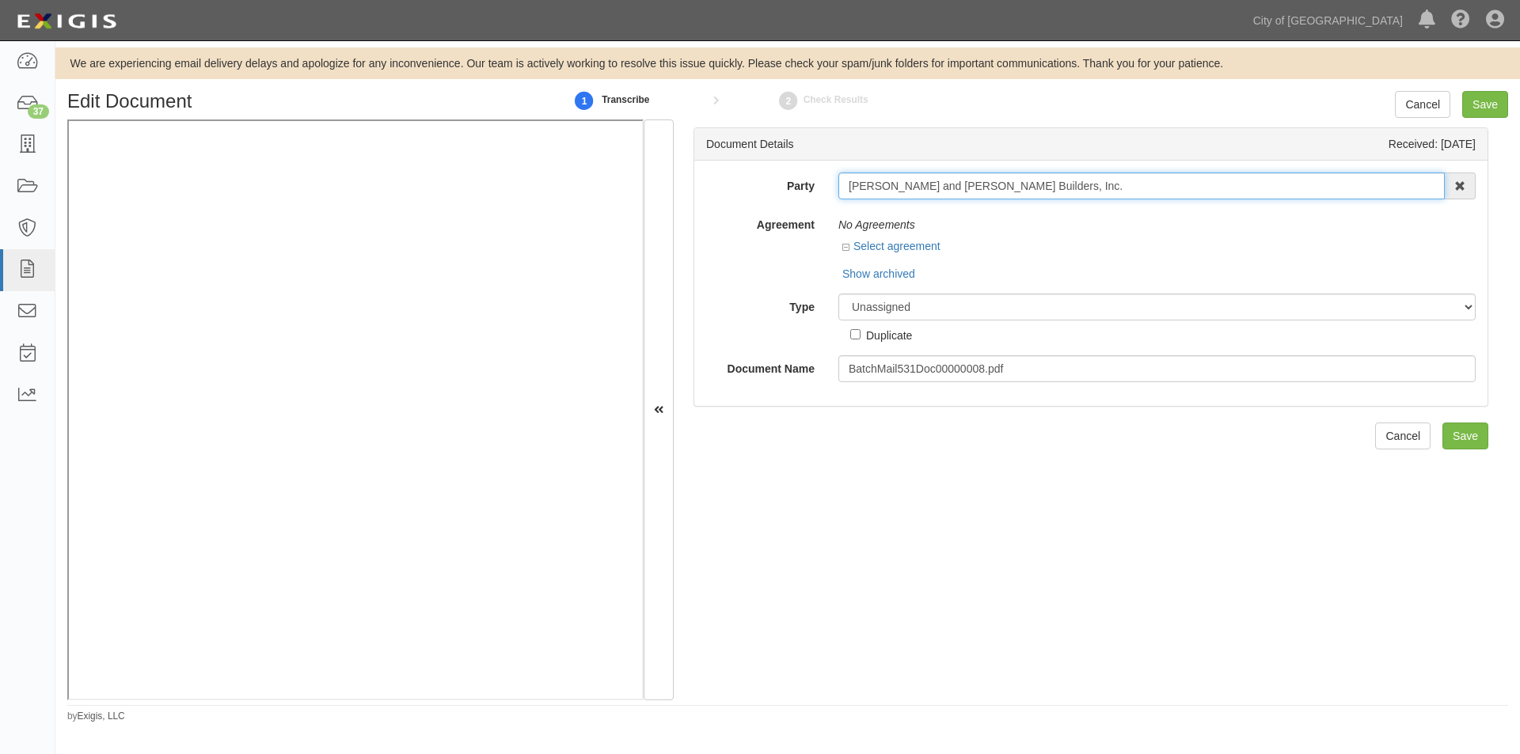
drag, startPoint x: 1034, startPoint y: 191, endPoint x: 828, endPoint y: 188, distance: 205.8
click at [828, 188] on div "[PERSON_NAME] and [PERSON_NAME] Builders, Inc. [PERSON_NAME] and [PERSON_NAME] …" at bounding box center [1156, 186] width 661 height 27
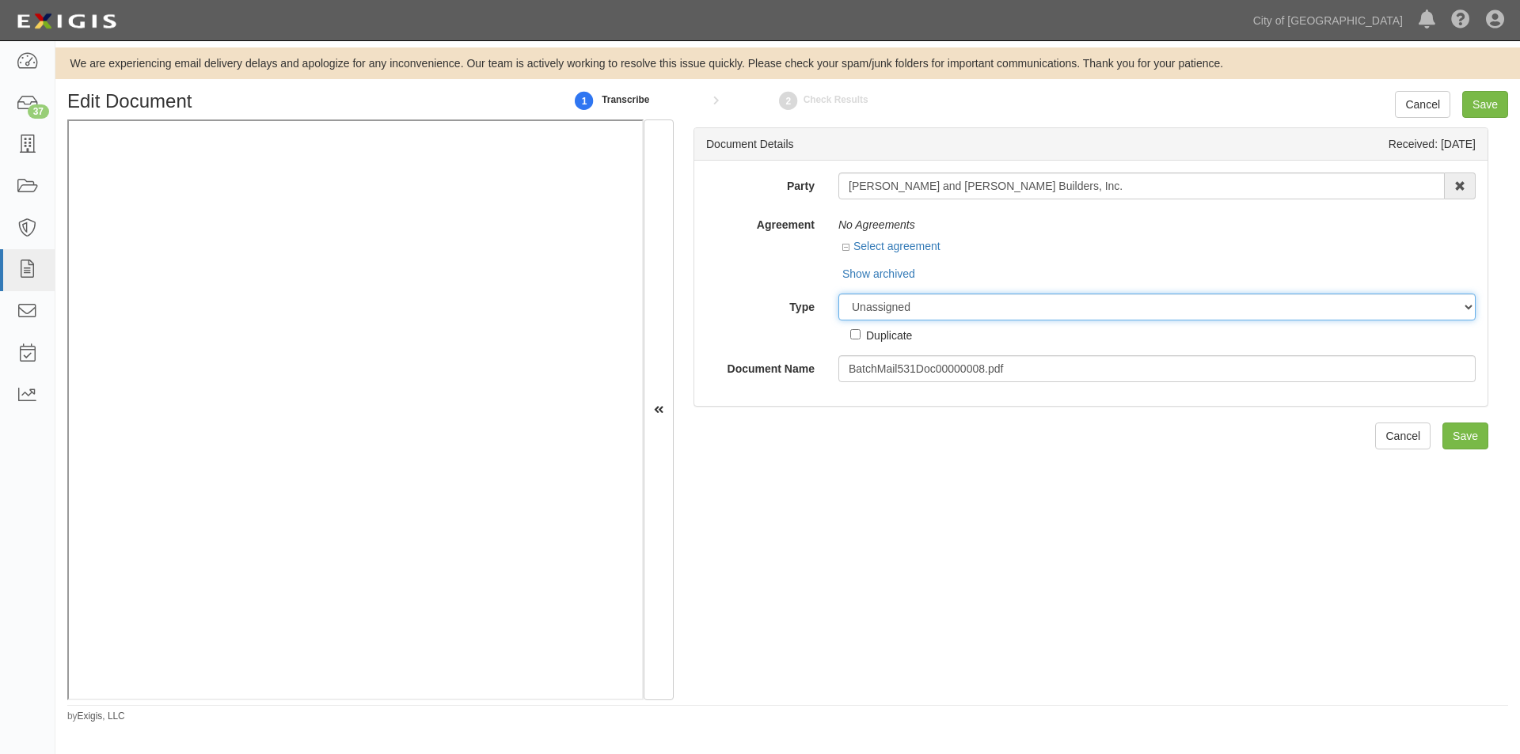
click at [904, 310] on select "Unassigned Binder Cancellation Notice Certificate Contract Endorsement Insuranc…" at bounding box center [1156, 307] width 637 height 27
select select "OtherDetail"
click at [838, 294] on select "Unassigned Binder Cancellation Notice Certificate Contract Endorsement Insuranc…" at bounding box center [1156, 307] width 637 height 27
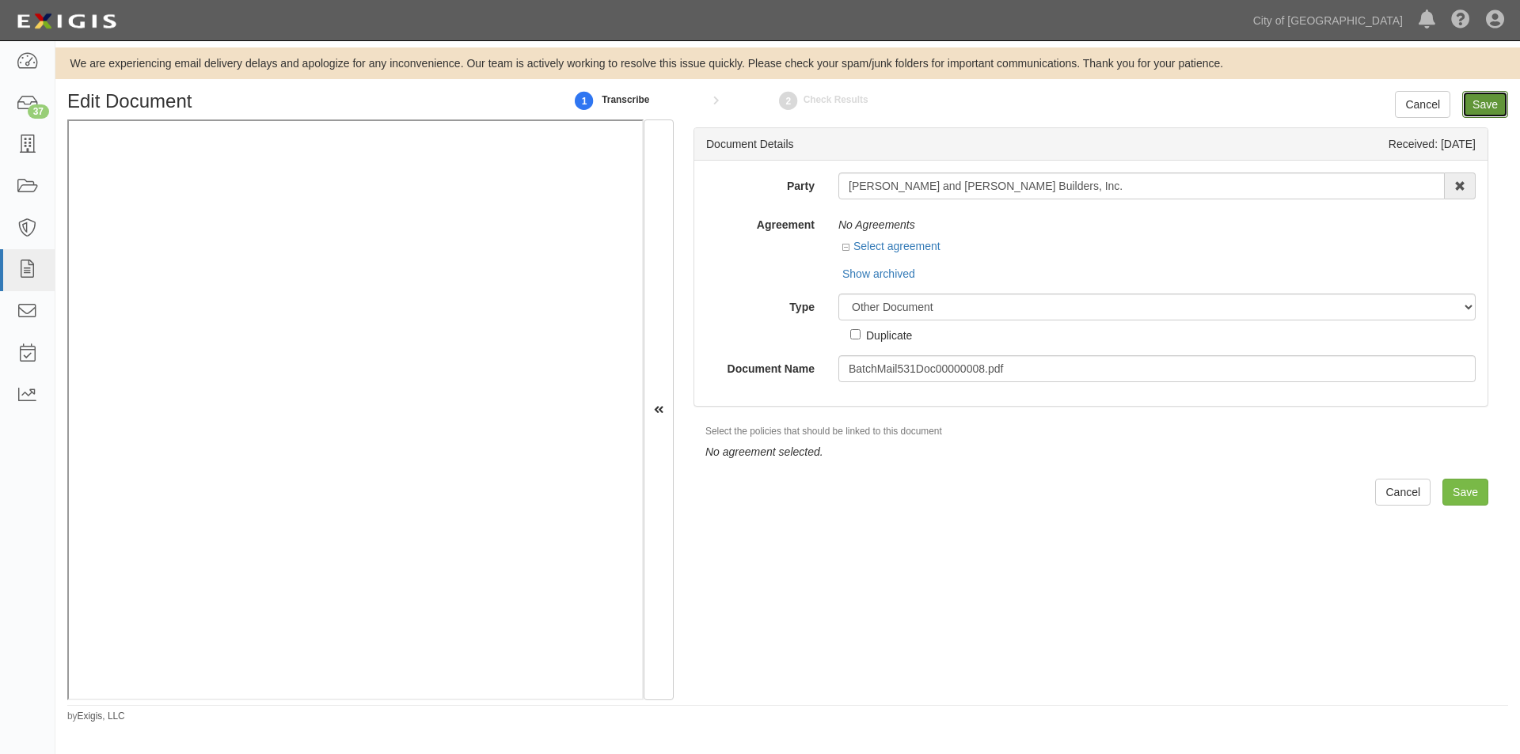
click at [1488, 108] on input "Save" at bounding box center [1485, 104] width 46 height 27
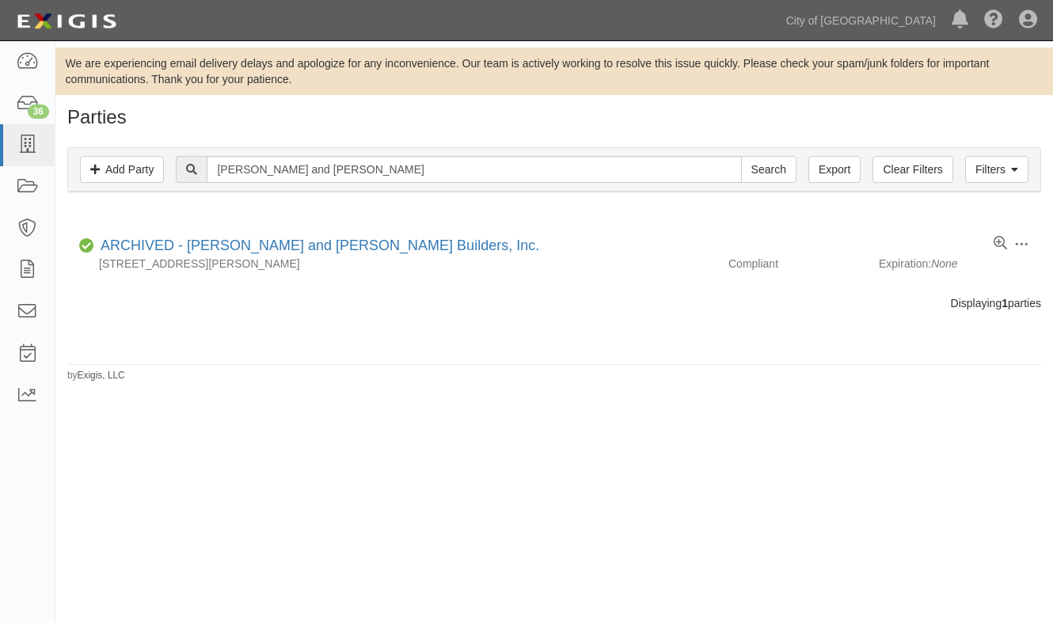
click at [89, 447] on div "We are experiencing email delivery delays and apologize for any inconvenience. …" at bounding box center [526, 327] width 1053 height 560
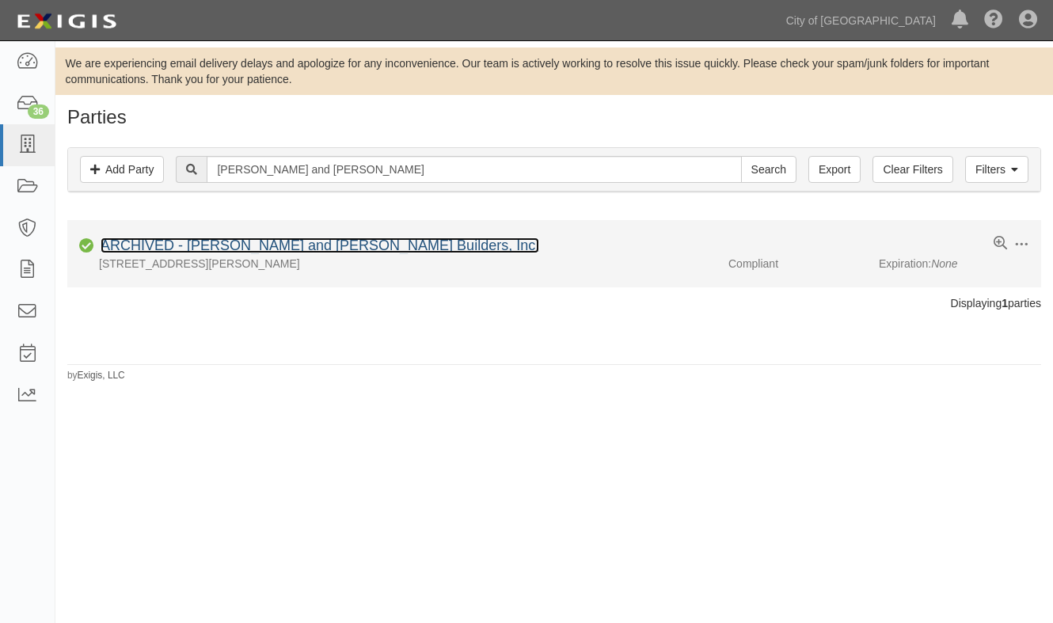
click at [218, 249] on link "ARCHIVED - Jones and Lamberti Builders, Inc." at bounding box center [320, 245] width 439 height 16
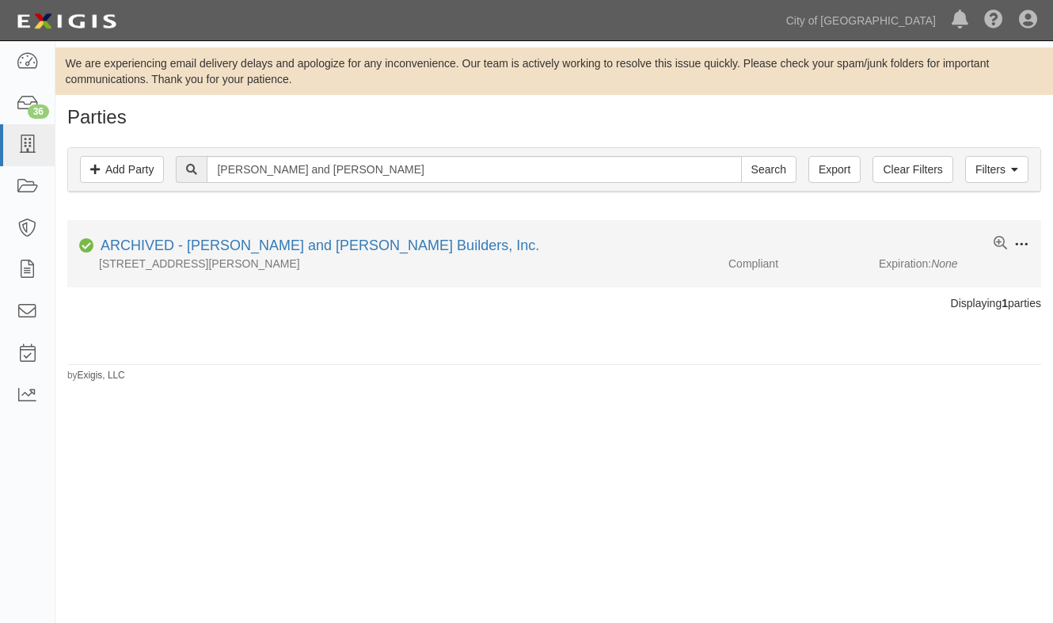
click at [1023, 245] on span at bounding box center [1021, 244] width 14 height 14
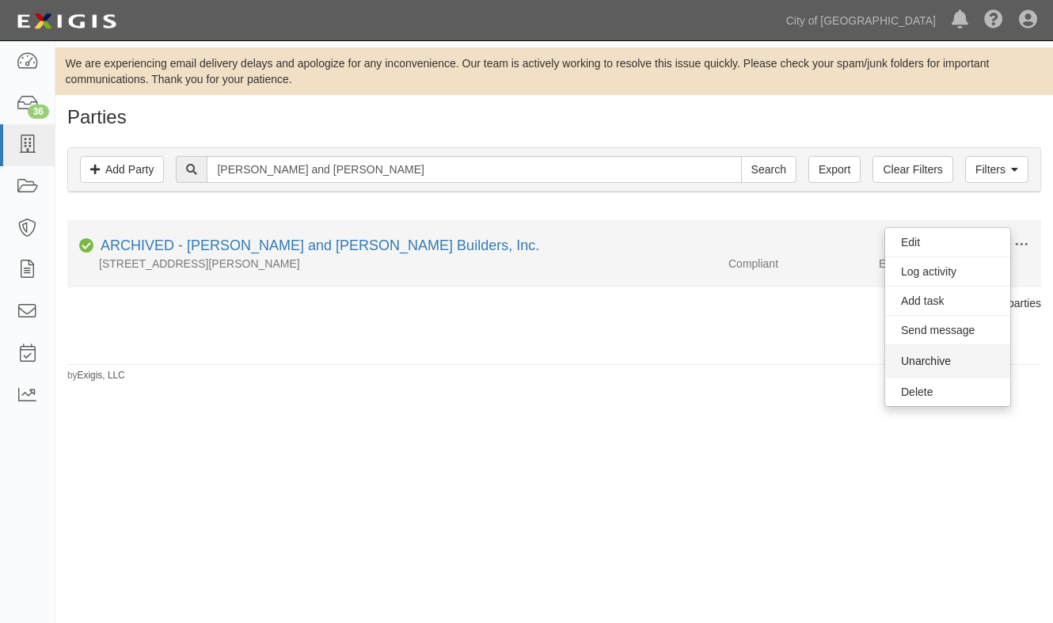
click at [951, 362] on button "Unarchive" at bounding box center [947, 361] width 125 height 32
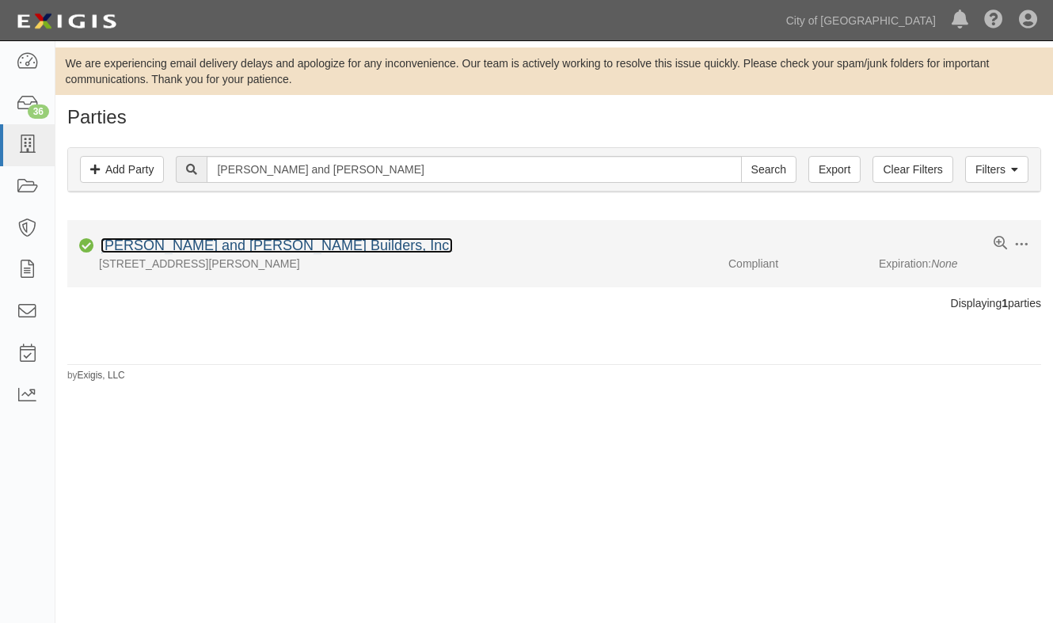
click at [230, 248] on link "[PERSON_NAME] and [PERSON_NAME] Builders, Inc." at bounding box center [277, 245] width 352 height 16
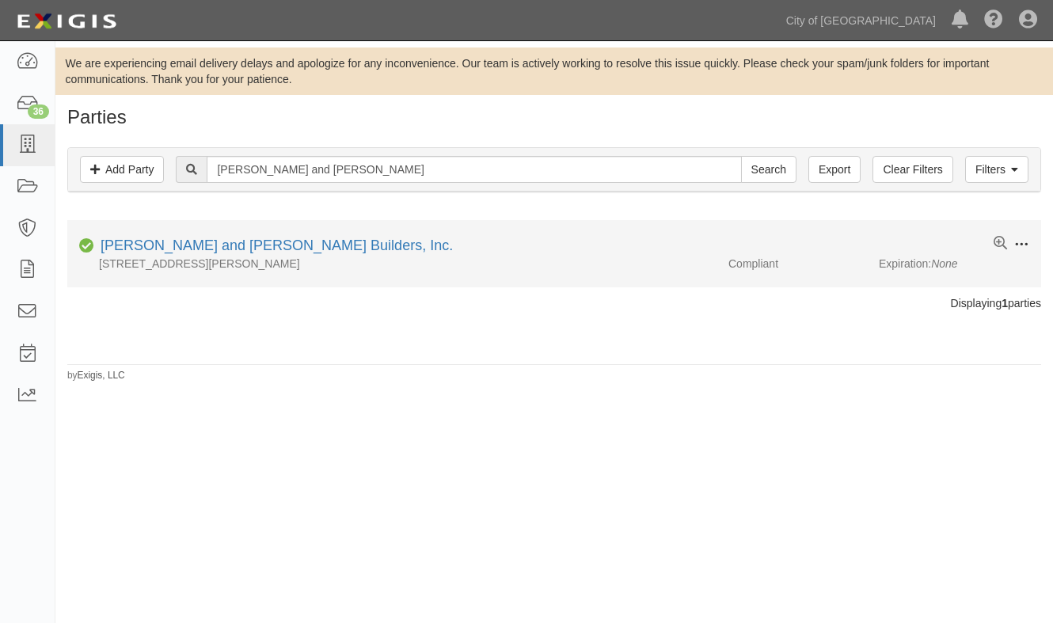
click at [1015, 245] on span at bounding box center [1021, 244] width 14 height 14
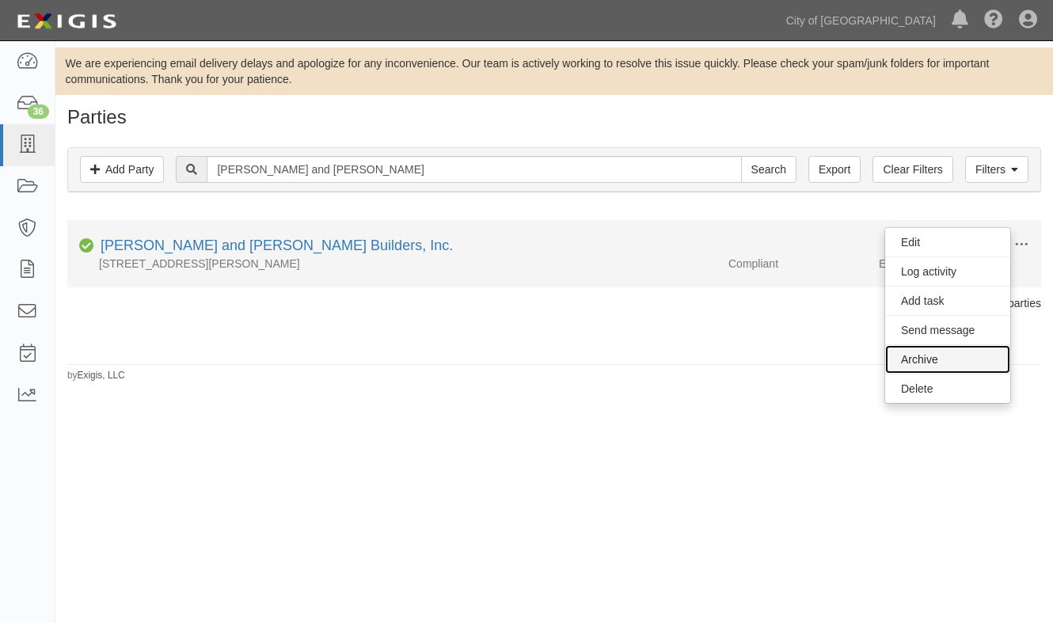
click at [931, 363] on link "Archive" at bounding box center [947, 359] width 125 height 28
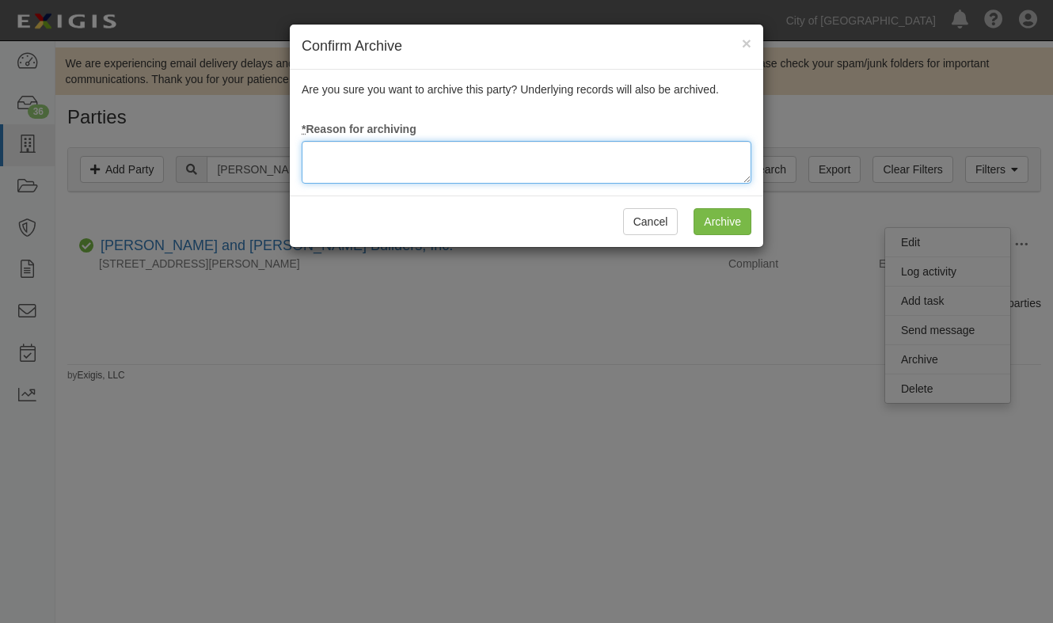
click at [395, 161] on textarea at bounding box center [527, 162] width 450 height 43
type textarea "update"
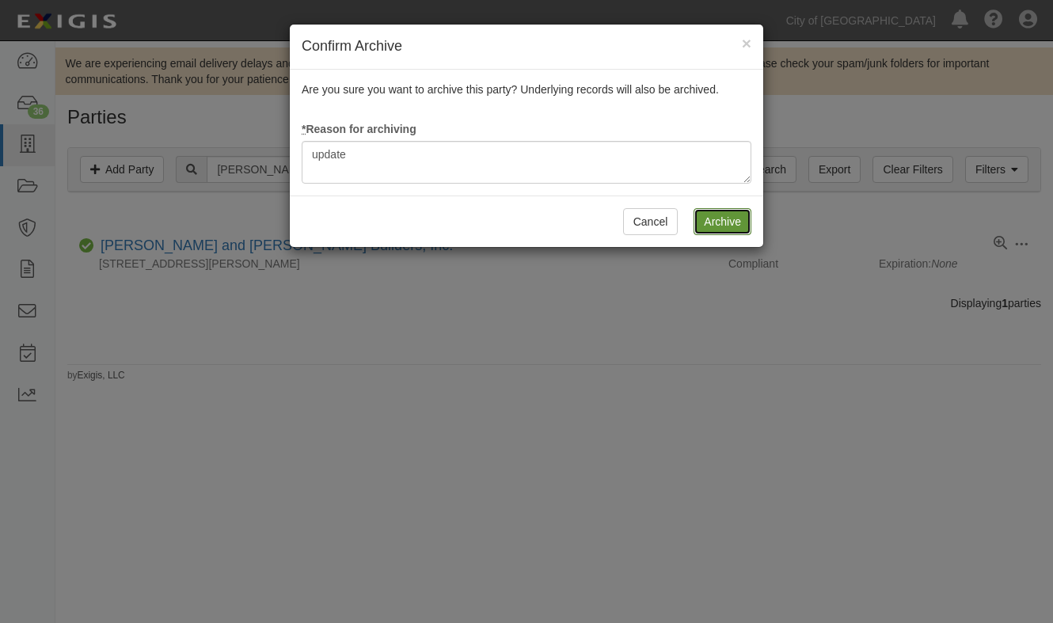
click at [725, 214] on input "Archive" at bounding box center [722, 221] width 58 height 27
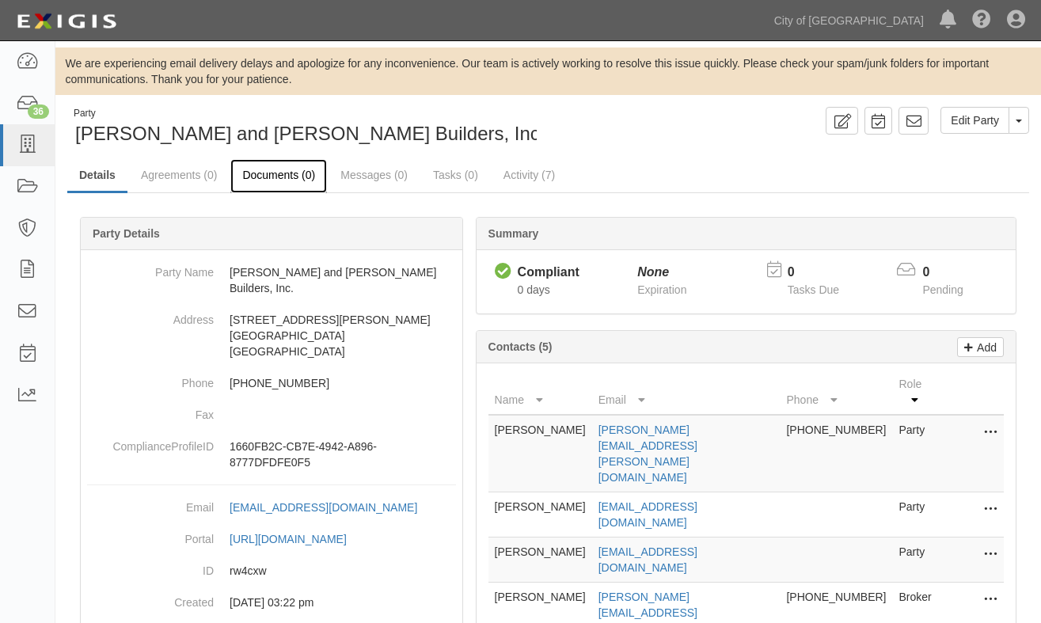
click at [269, 179] on link "Documents (0)" at bounding box center [278, 176] width 97 height 34
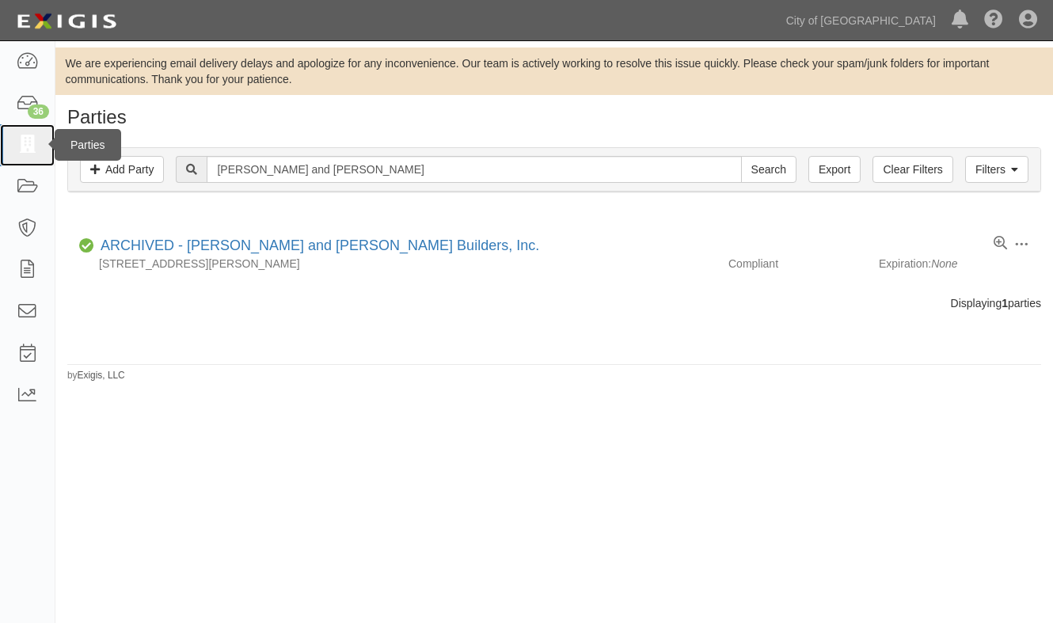
click at [32, 151] on icon at bounding box center [27, 145] width 22 height 18
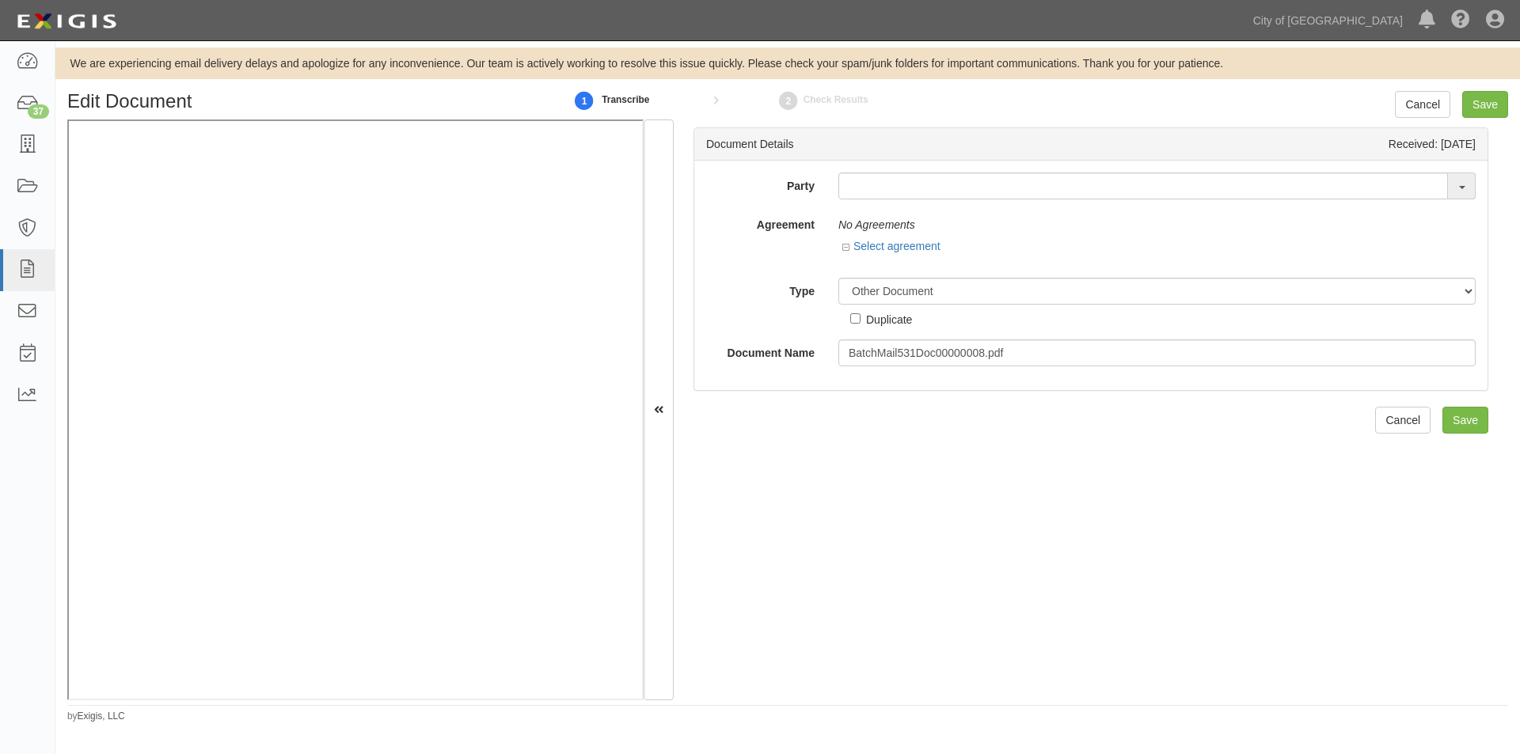
select select "OtherDetail"
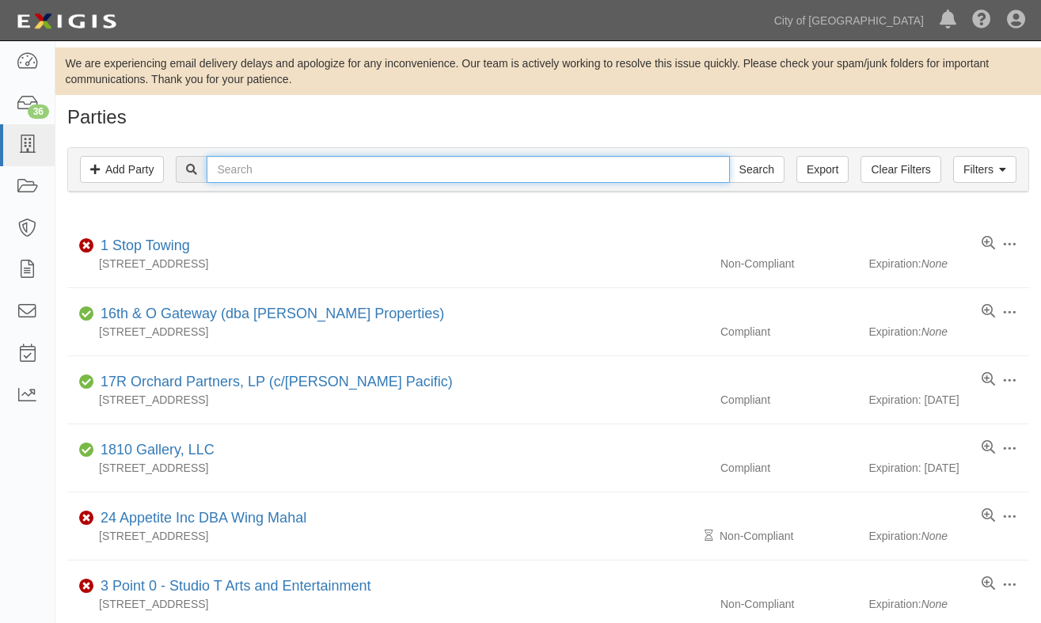
click at [511, 175] on input "text" at bounding box center [468, 169] width 522 height 27
type input "T2"
click at [729, 156] on input "Search" at bounding box center [756, 169] width 55 height 27
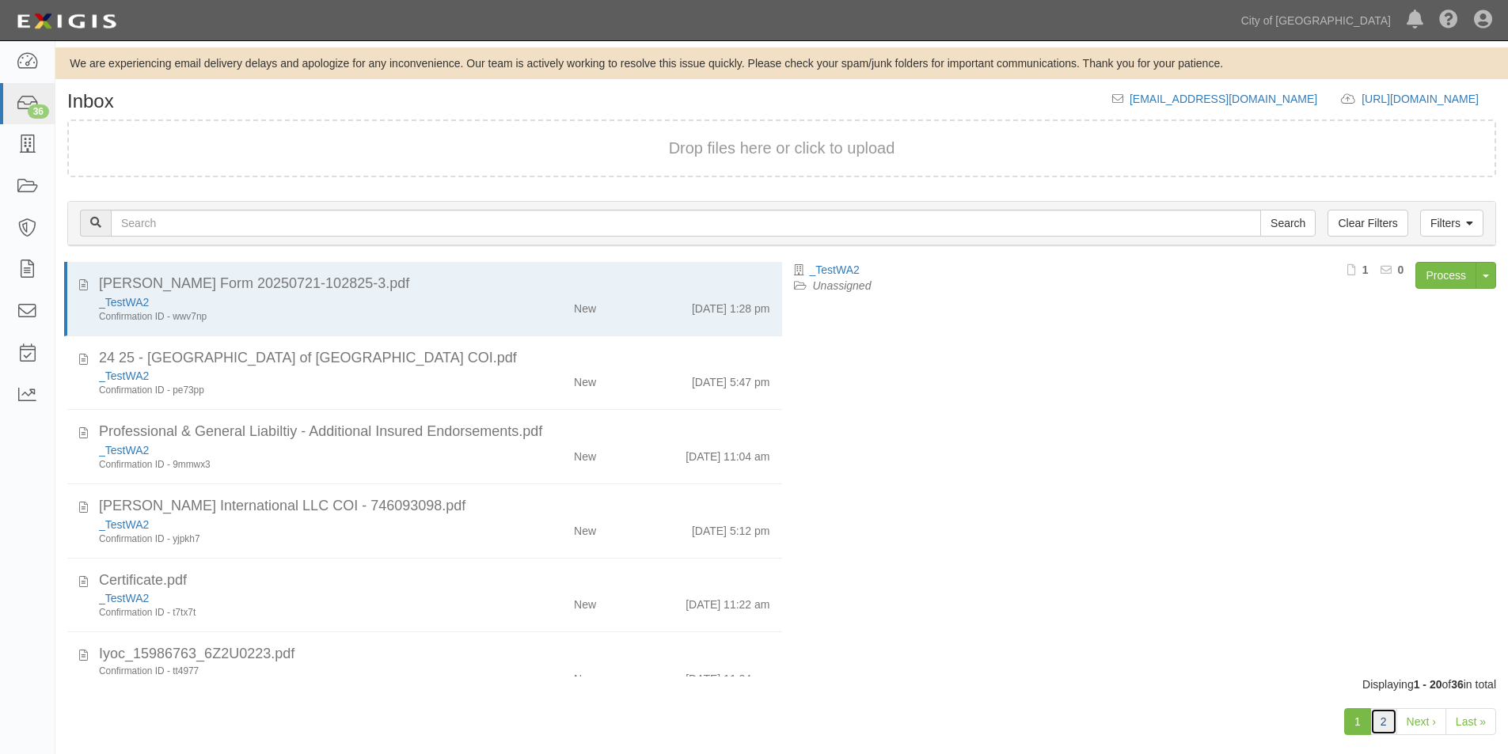
click at [1381, 731] on link "2" at bounding box center [1383, 721] width 27 height 27
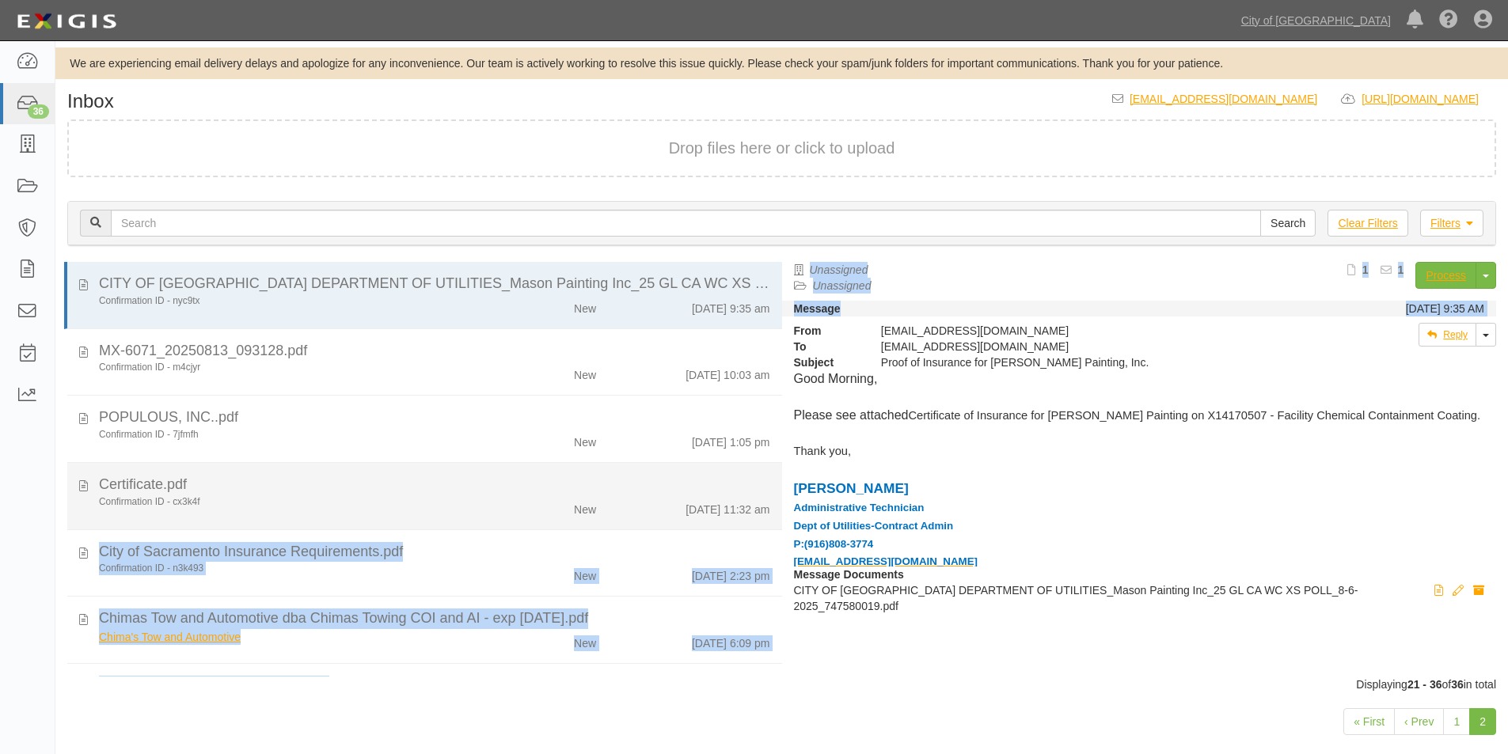
drag, startPoint x: 783, startPoint y: 327, endPoint x: 757, endPoint y: 525, distance: 199.6
click at [757, 525] on div "CITY OF SACRAMENTO DEPARTMENT OF UTILITIES_Mason Painting Inc_25 GL CA WC XS PO…" at bounding box center [781, 469] width 1453 height 415
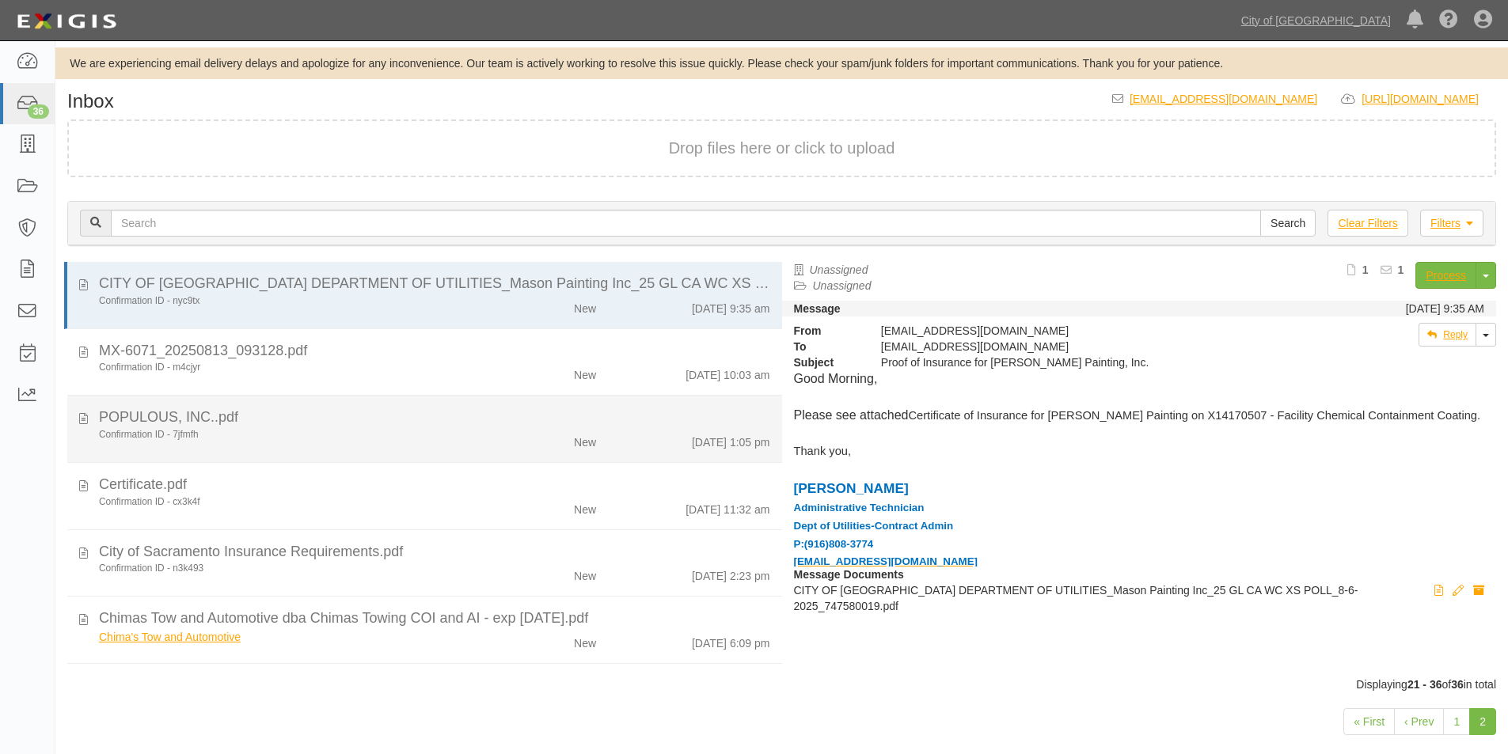
click at [769, 402] on li "POPULOUS, INC..pdf Confirmation ID - 7jfmfh New 8/13/25 1:05 pm" at bounding box center [424, 429] width 715 height 67
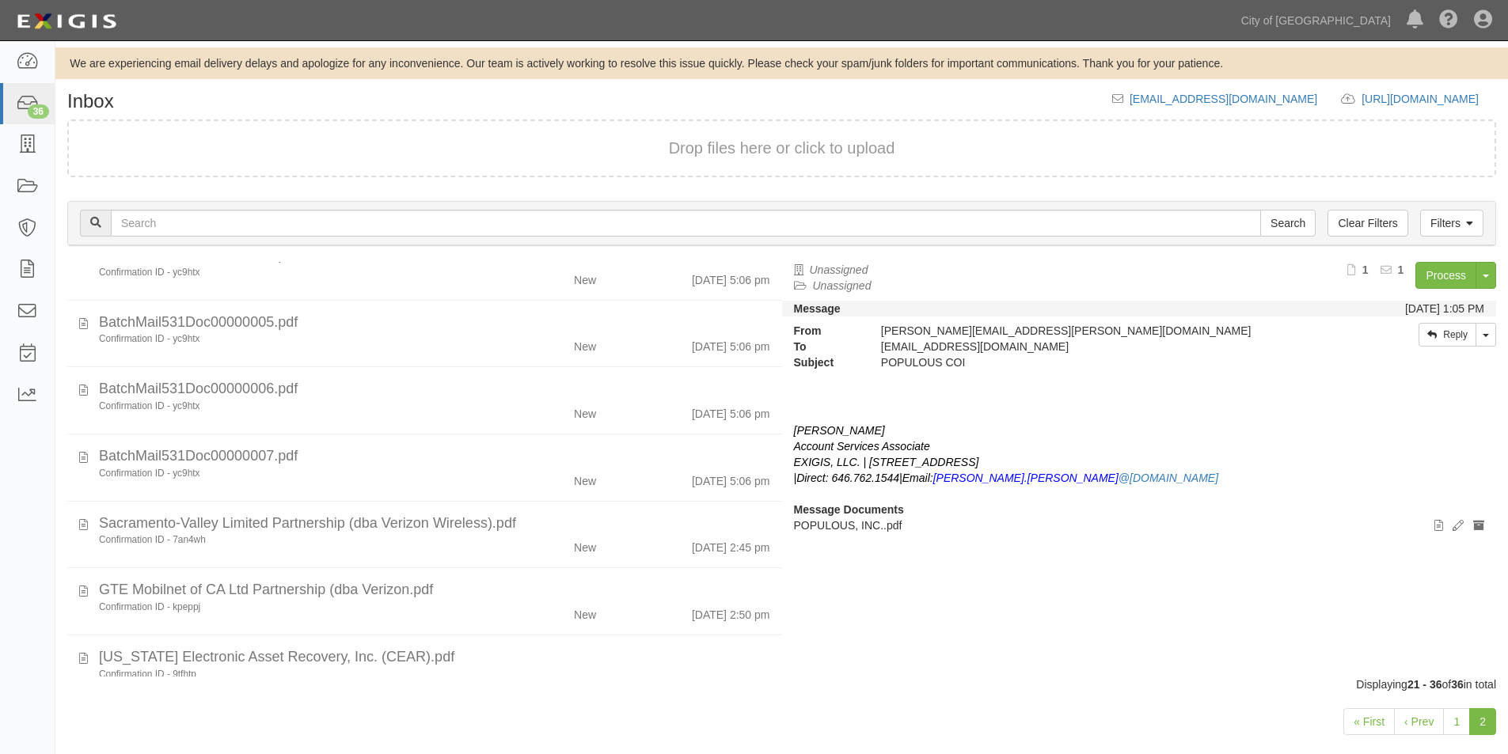
scroll to position [515, 0]
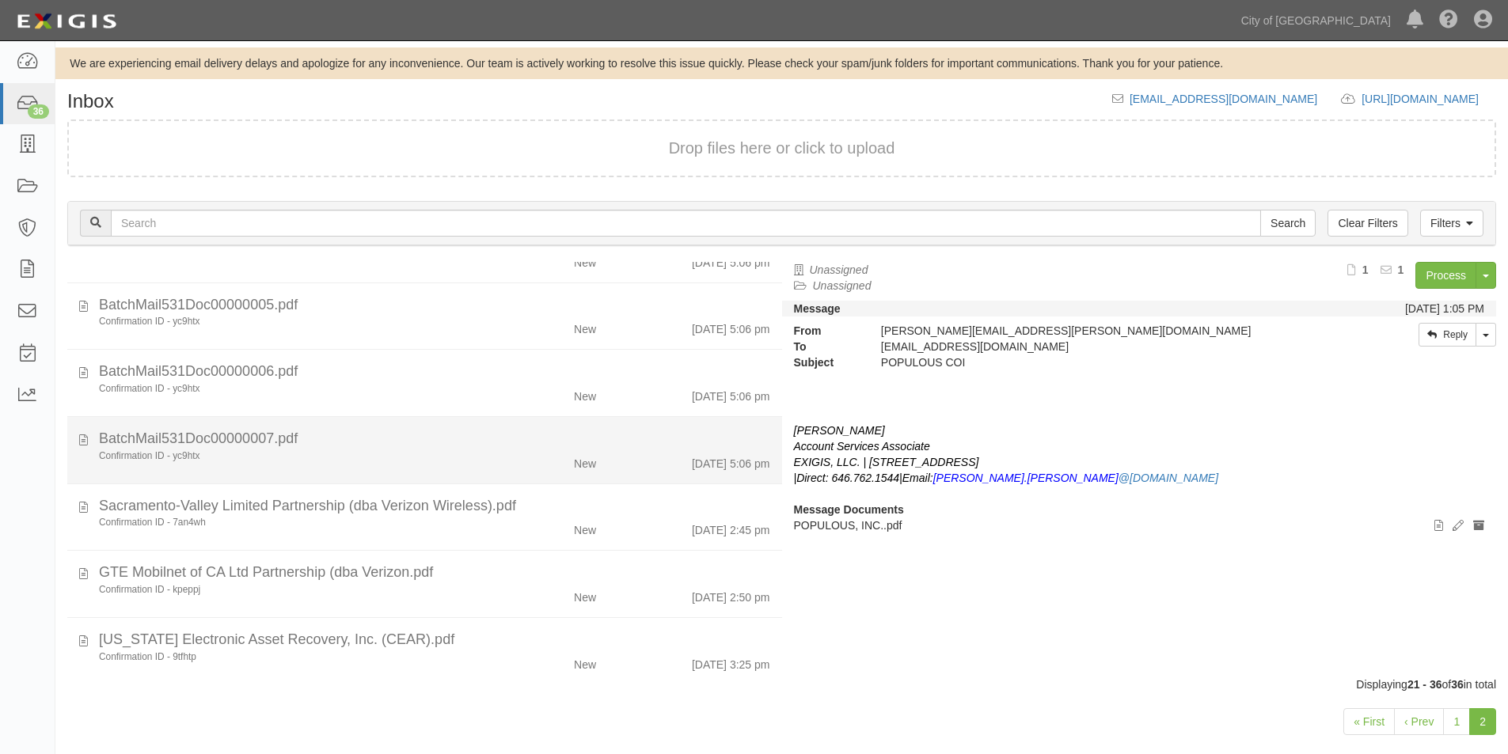
click at [372, 114] on div "BatchMail531Doc00000007.pdf" at bounding box center [434, 103] width 671 height 21
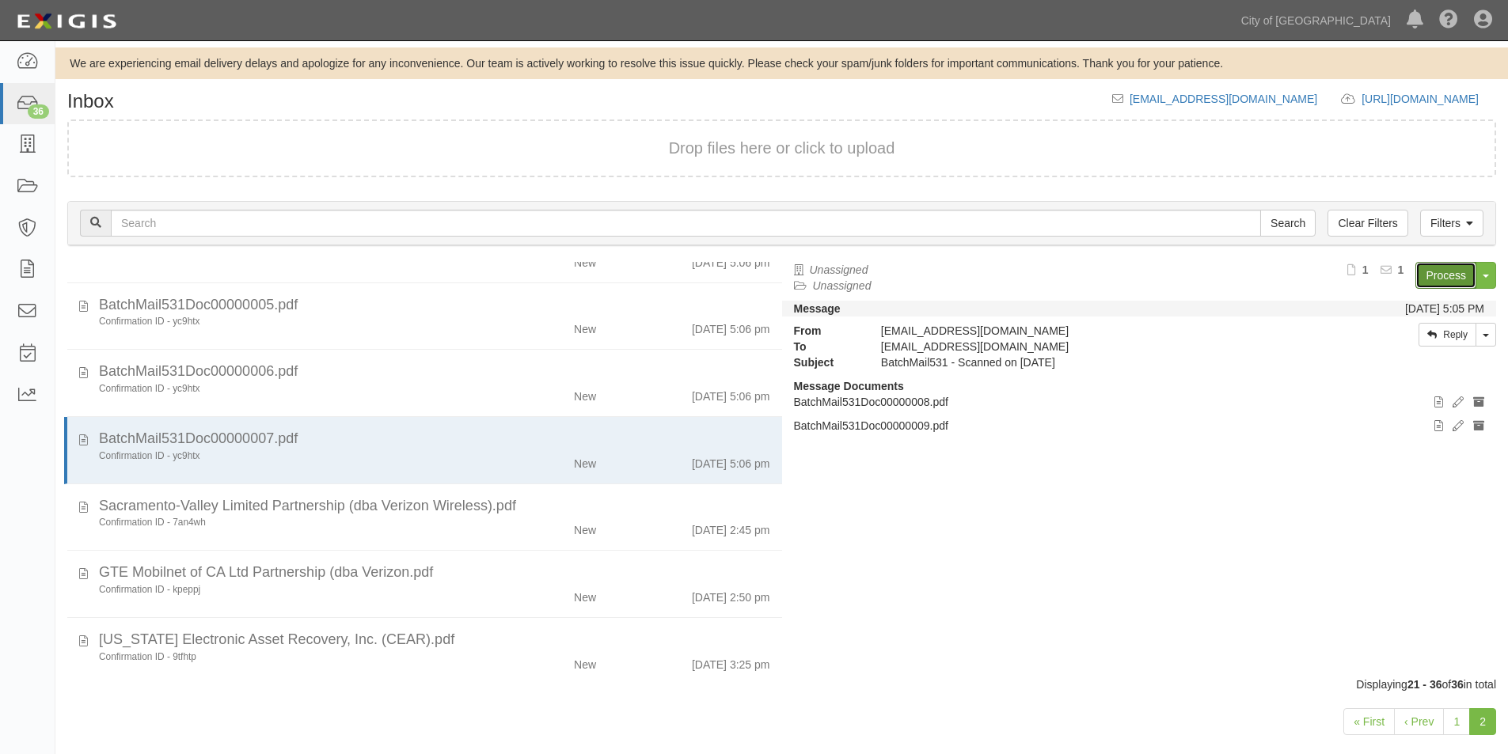
click at [1449, 273] on link "Process" at bounding box center [1445, 275] width 61 height 27
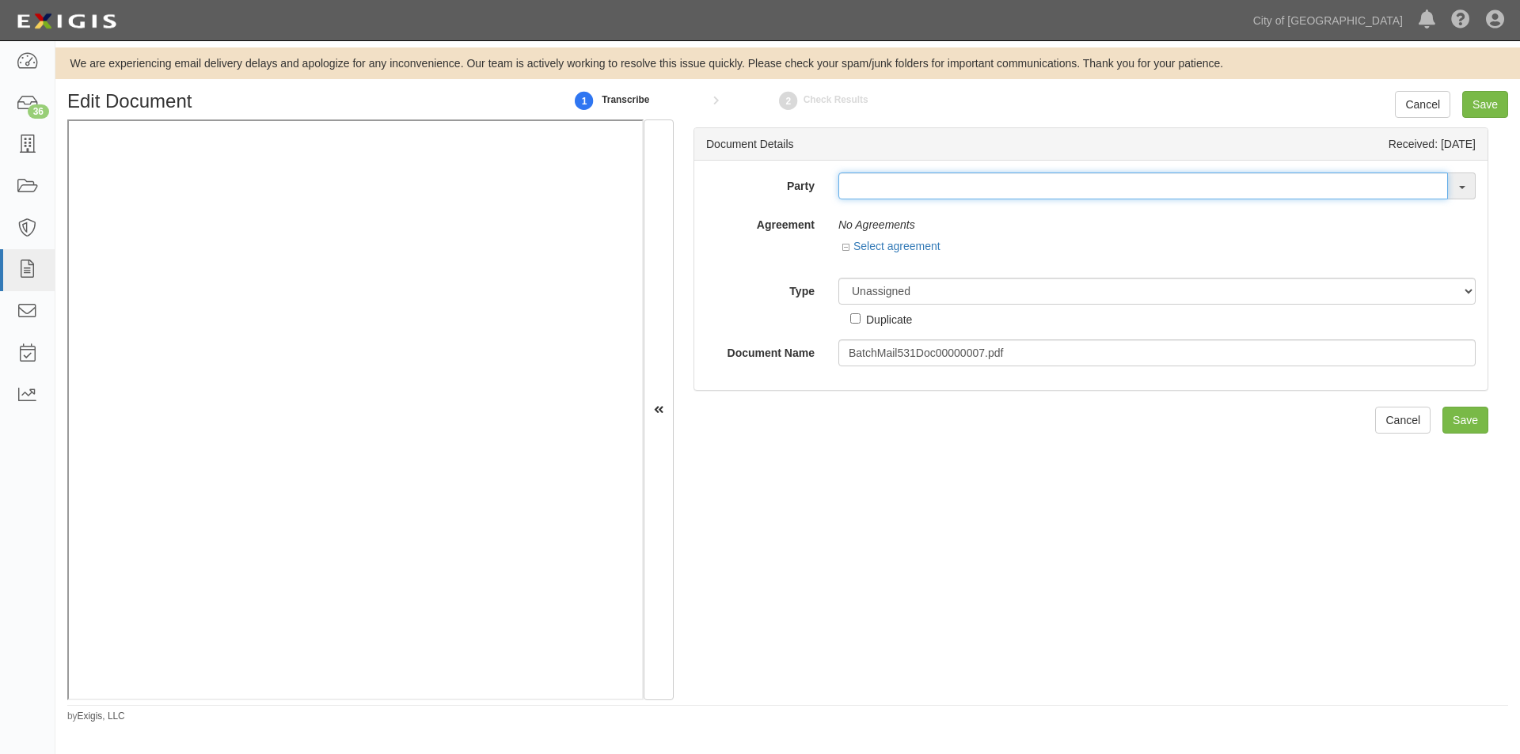
click at [852, 178] on input "text" at bounding box center [1143, 186] width 610 height 27
type input "T2"
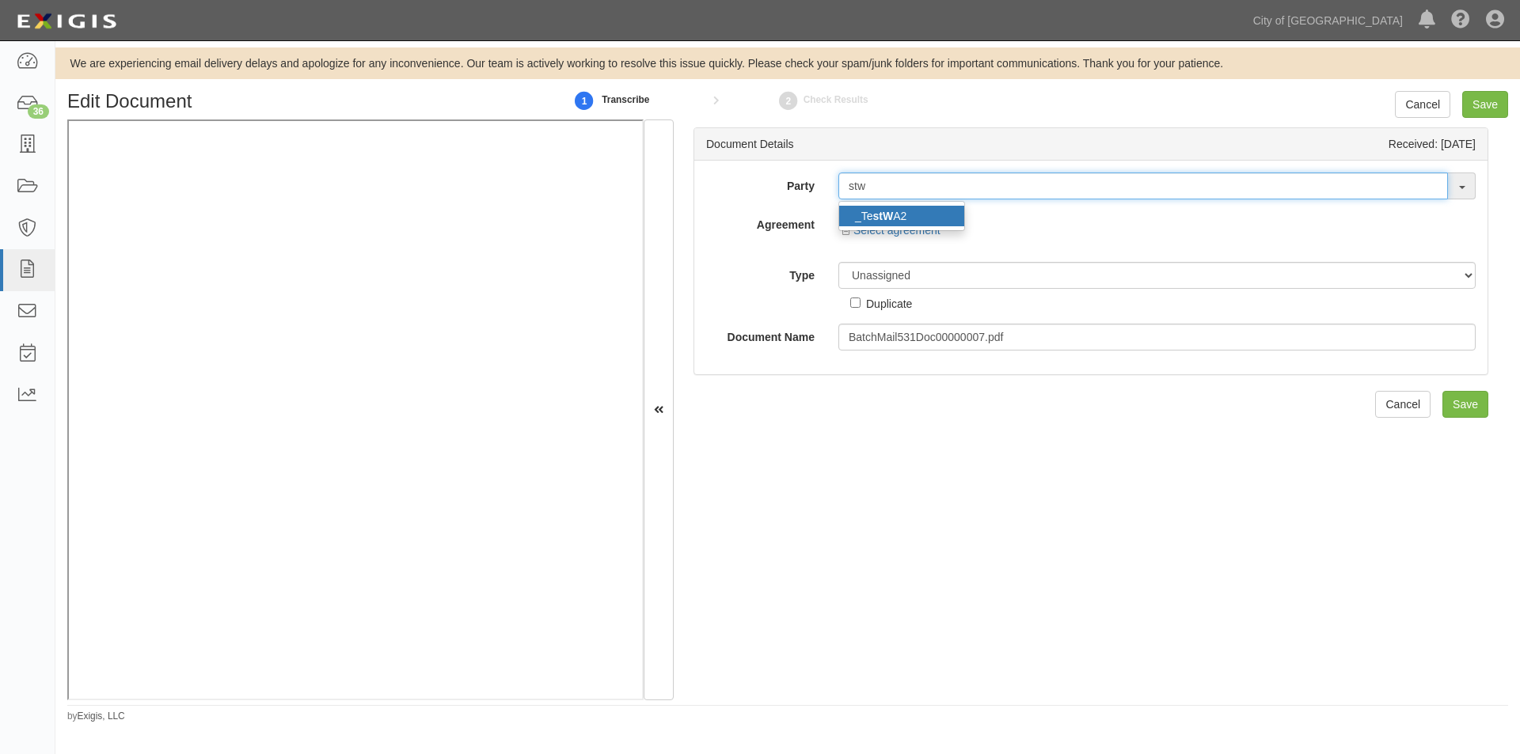
click at [910, 191] on input "stw" at bounding box center [1143, 186] width 610 height 27
type input "stw"
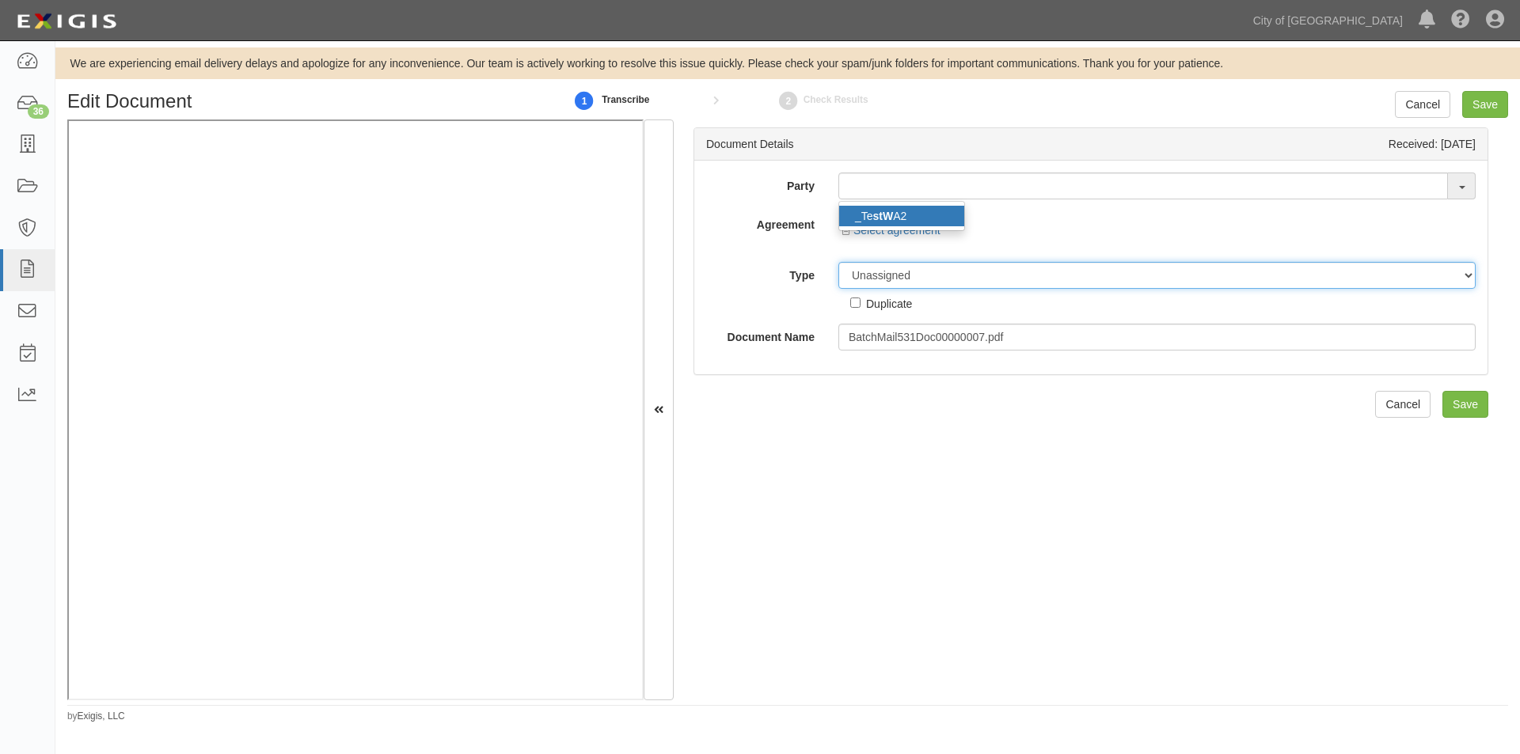
click at [888, 280] on select "Unassigned Binder Cancellation Notice Certificate Contract Endorsement Insuranc…" at bounding box center [1156, 275] width 637 height 27
select select "OtherDetail"
click at [838, 262] on select "Unassigned Binder Cancellation Notice Certificate Contract Endorsement Insuranc…" at bounding box center [1156, 275] width 637 height 27
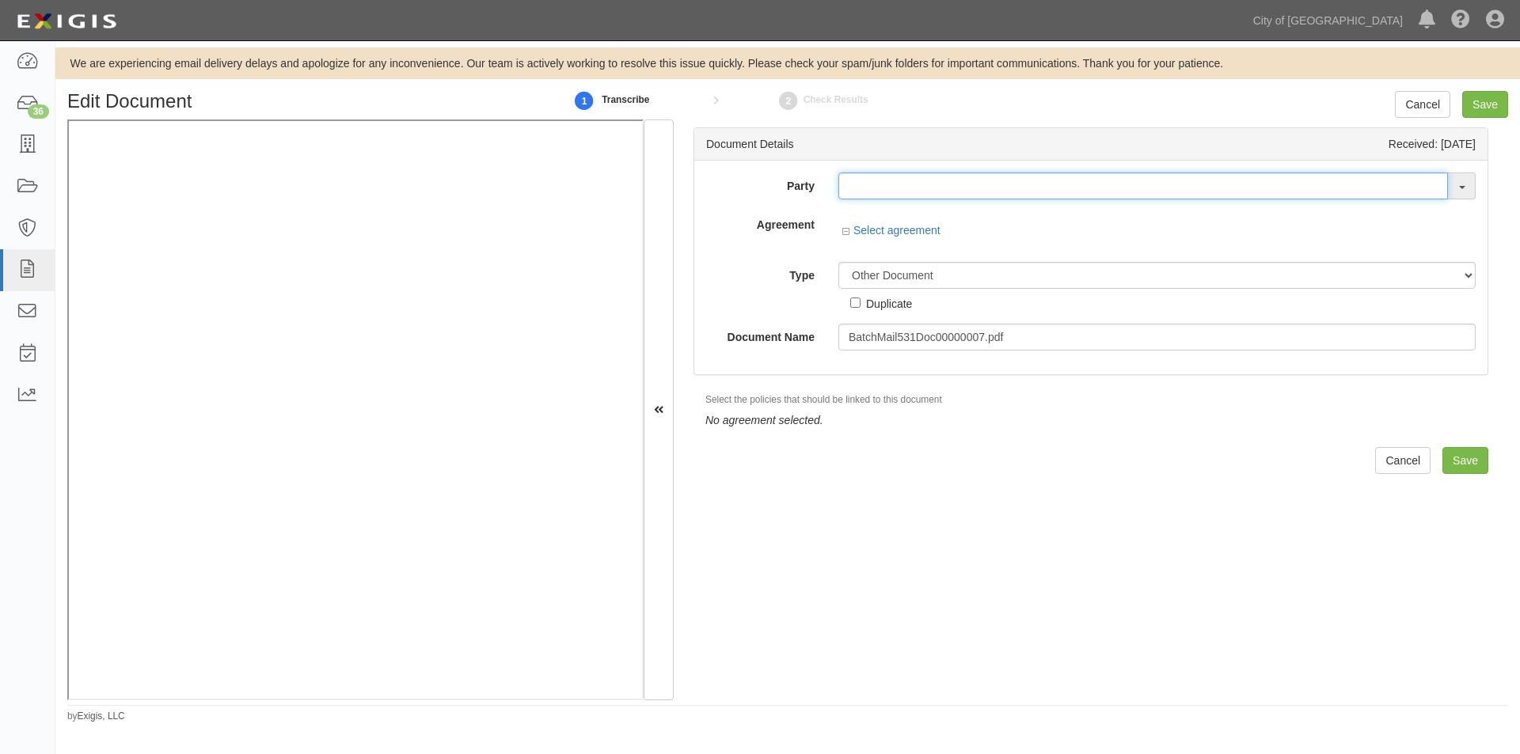
click at [858, 188] on input "text" at bounding box center [1143, 186] width 610 height 27
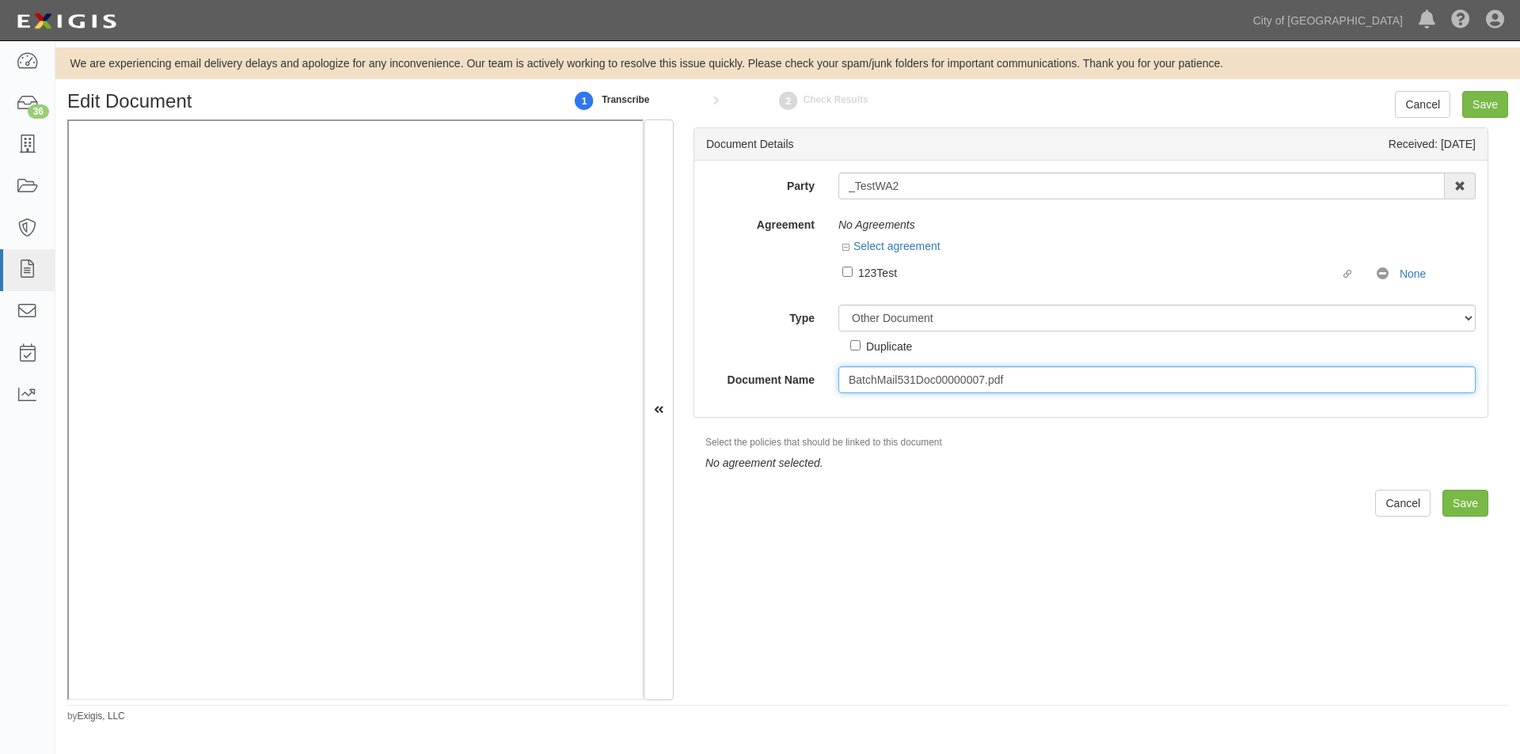
drag, startPoint x: 1015, startPoint y: 373, endPoint x: 836, endPoint y: 378, distance: 179.0
click at [838, 378] on input "BatchMail531Doc00000007.pdf" at bounding box center [1156, 380] width 637 height 27
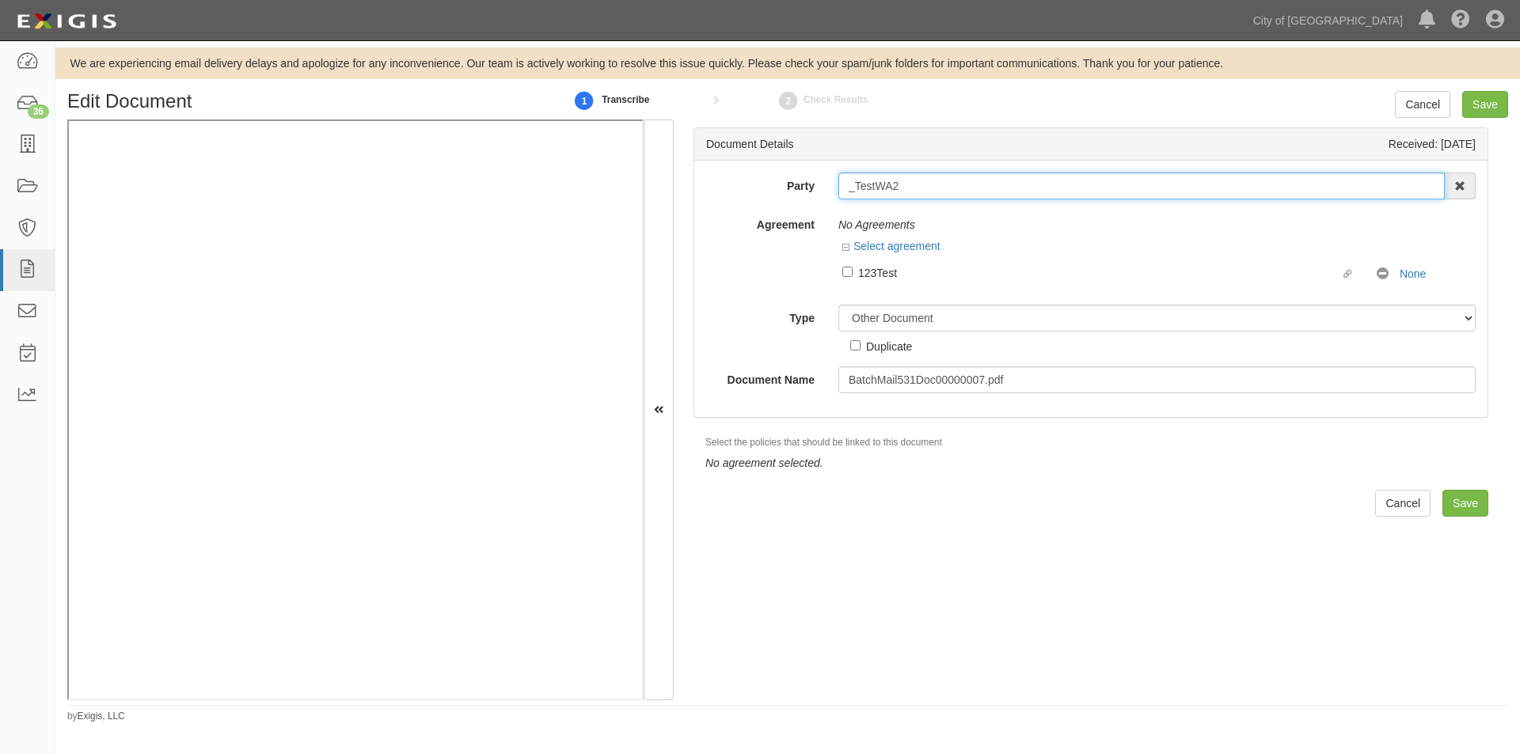
drag, startPoint x: 917, startPoint y: 188, endPoint x: 798, endPoint y: 211, distance: 121.7
click at [798, 211] on div "Party _TestWA2 _ TestW A2 16th & O Gateway (dba Ravel Rasmussen Properties) 17R…" at bounding box center [1090, 283] width 769 height 221
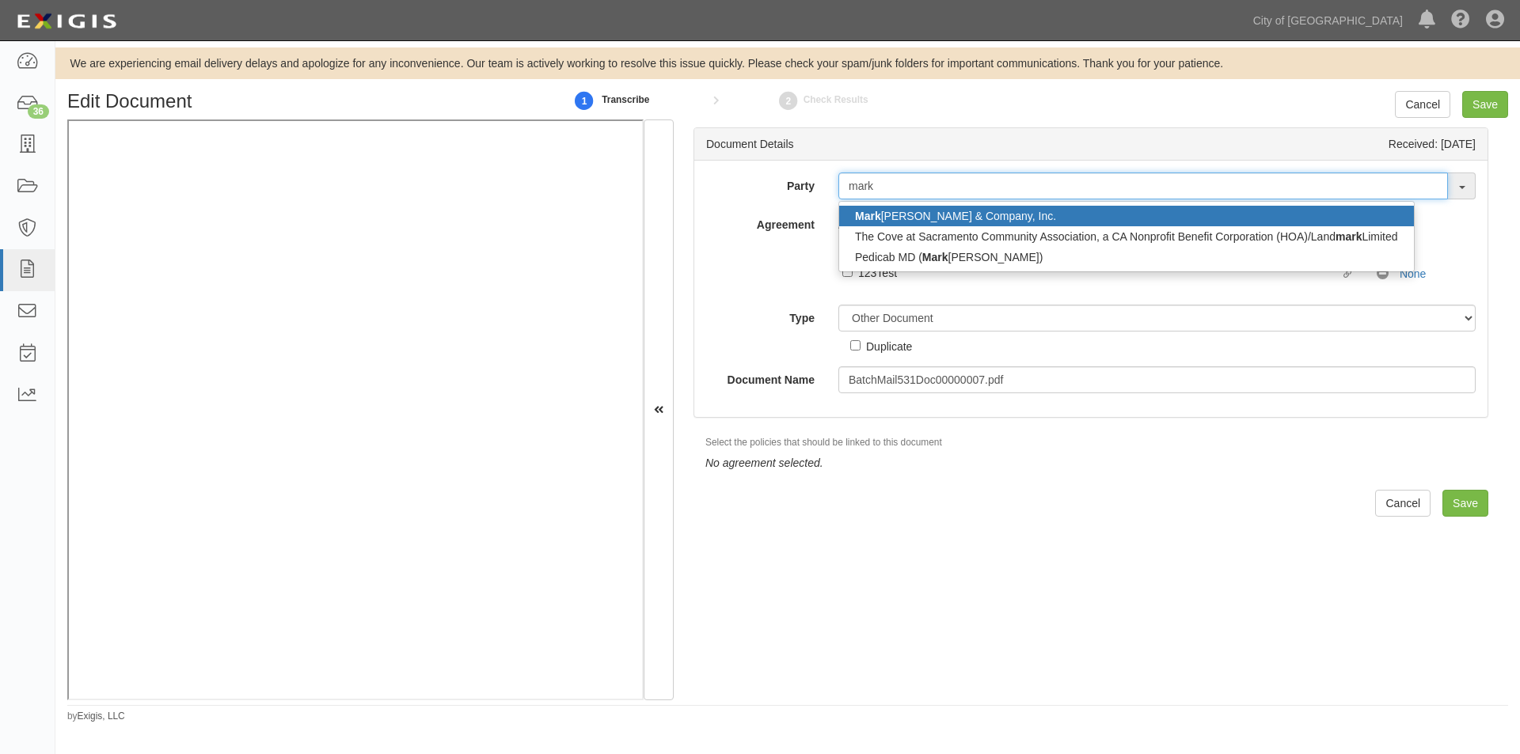
type input "mark"
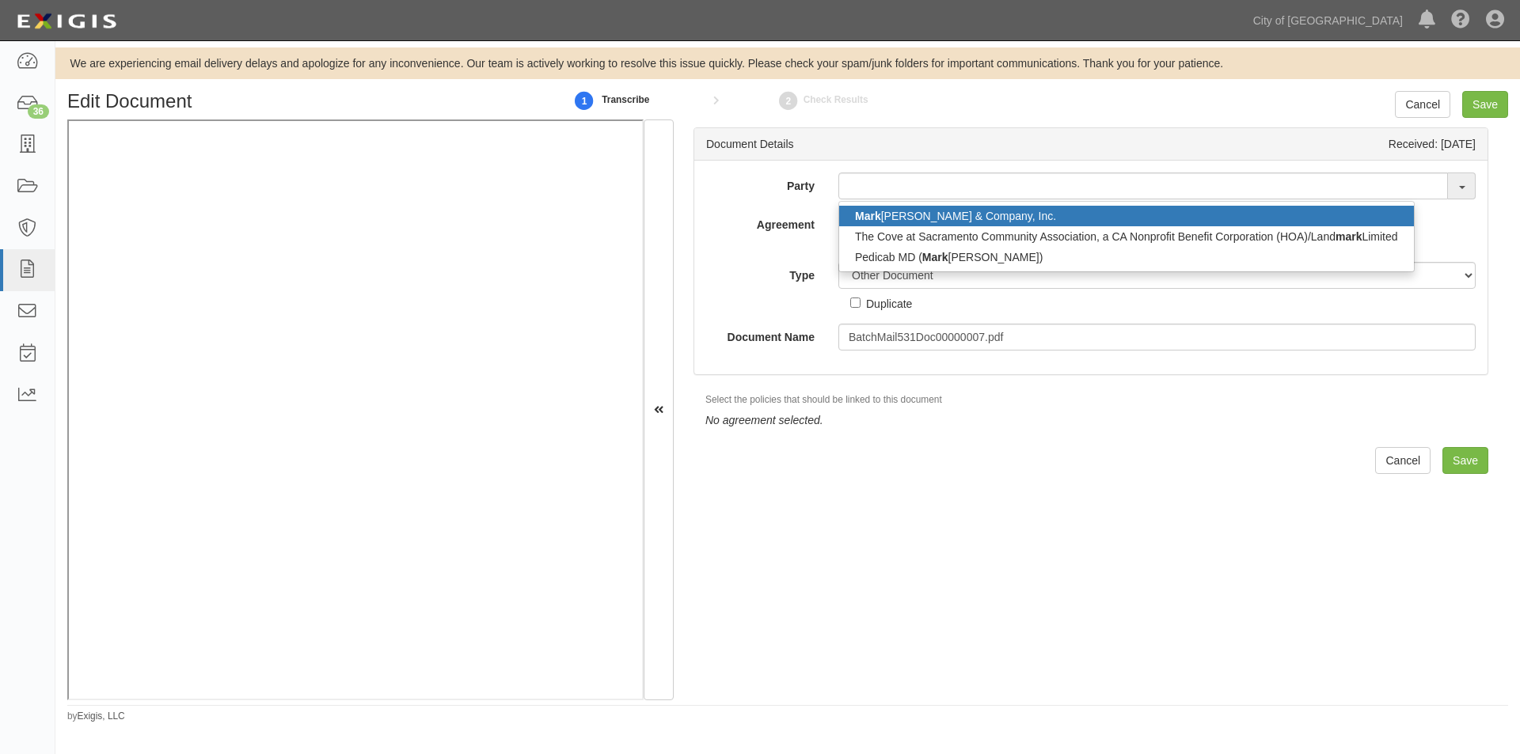
click at [893, 212] on link "Mark Thomas & Company, Inc." at bounding box center [1126, 216] width 575 height 21
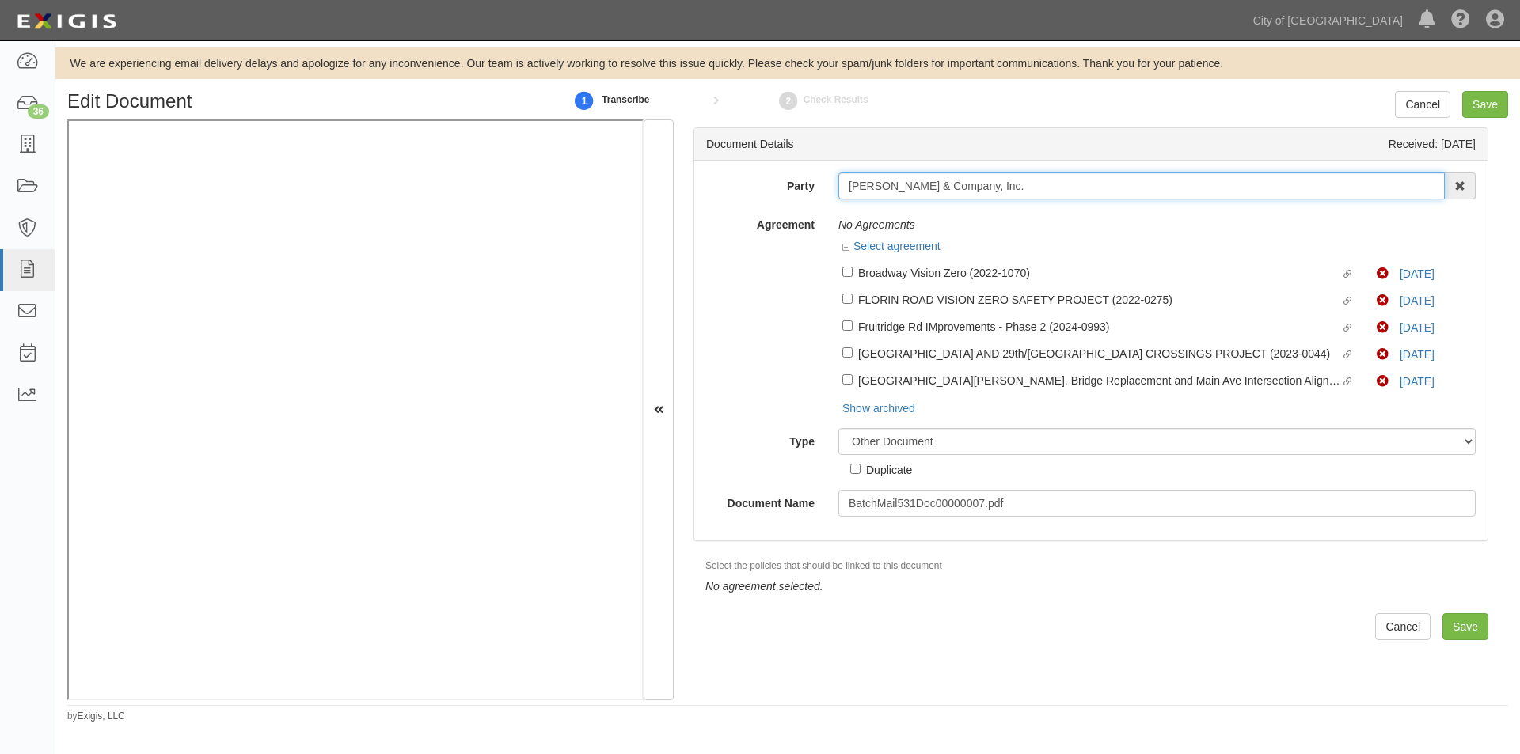
drag, startPoint x: 1004, startPoint y: 189, endPoint x: 794, endPoint y: 198, distance: 210.0
click at [794, 198] on div "Party Mark Thomas & Company, Inc. Mark Thomas & Company, Inc. The Cove at Sacra…" at bounding box center [1090, 186] width 793 height 27
type input "testw"
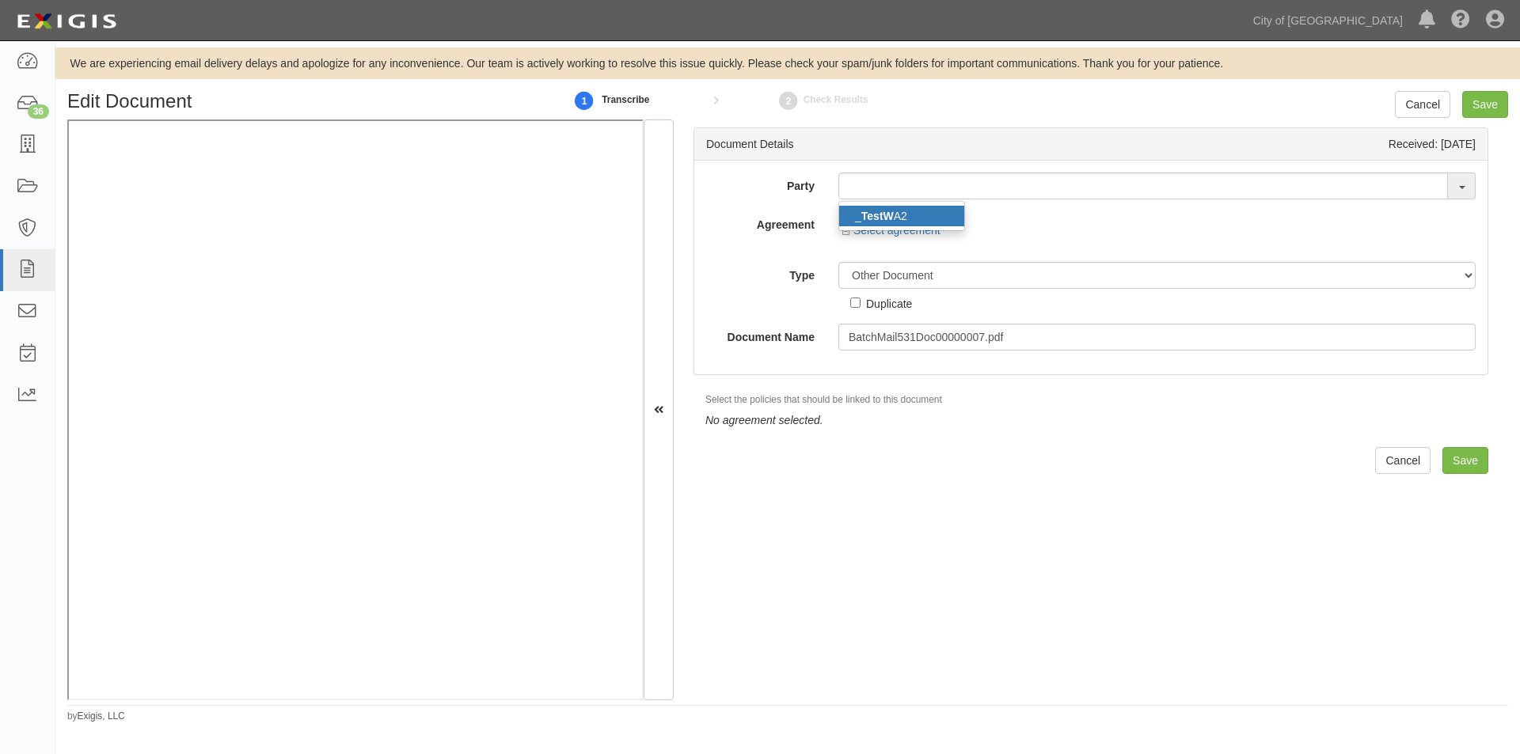
click at [851, 223] on link "_ TestW A2" at bounding box center [901, 216] width 125 height 21
type input "_TestWA2"
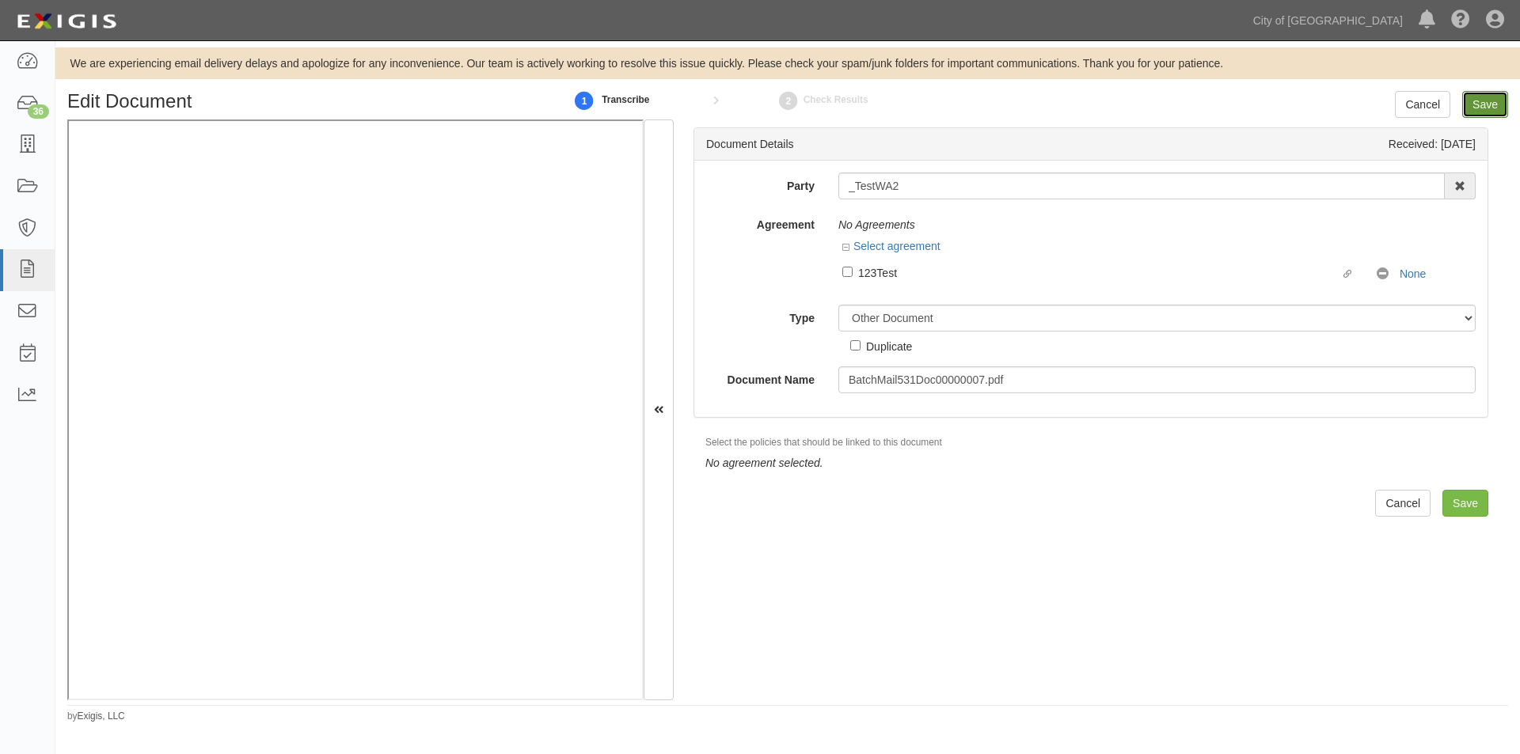
click at [1483, 104] on input "Save" at bounding box center [1485, 104] width 46 height 27
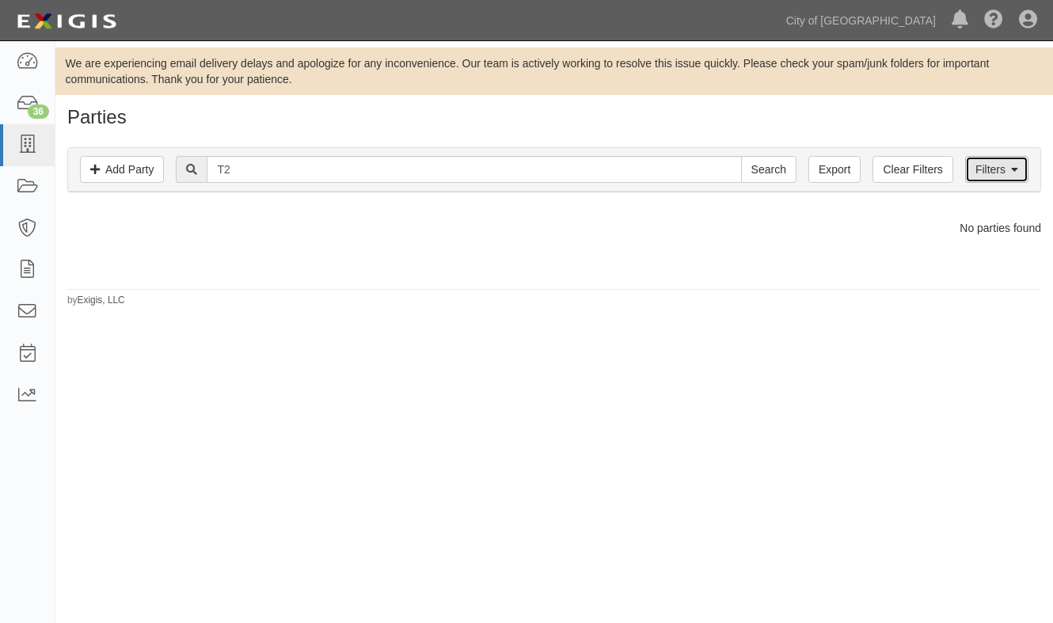
click at [1013, 173] on icon at bounding box center [1014, 170] width 7 height 11
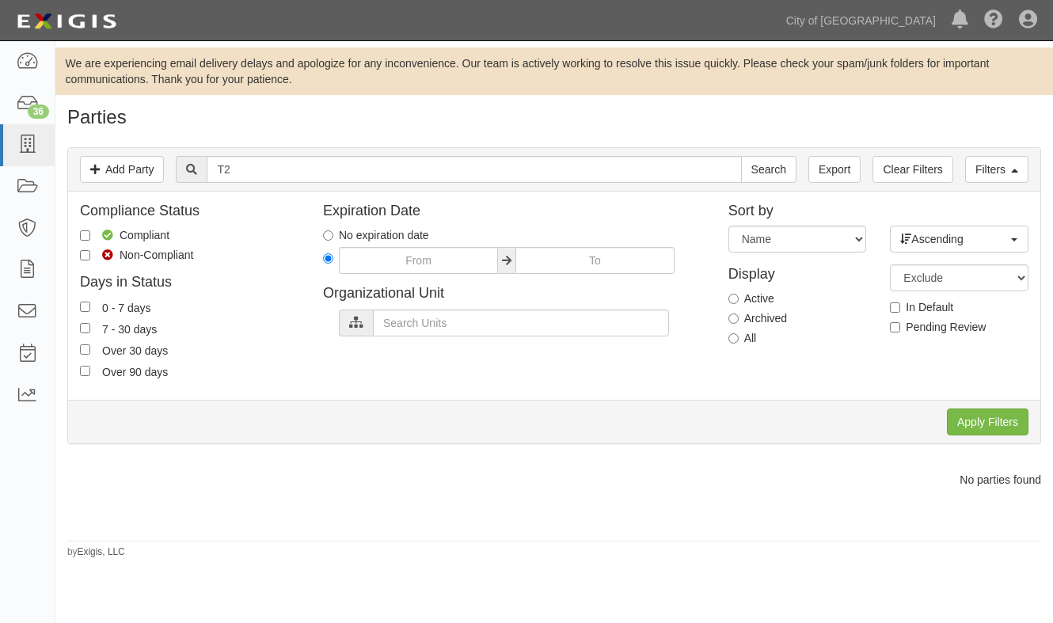
click at [739, 335] on label "All" at bounding box center [742, 338] width 28 height 16
click at [739, 335] on input "All" at bounding box center [733, 338] width 10 height 10
radio input "true"
click at [1005, 419] on input "Apply Filters" at bounding box center [988, 421] width 82 height 27
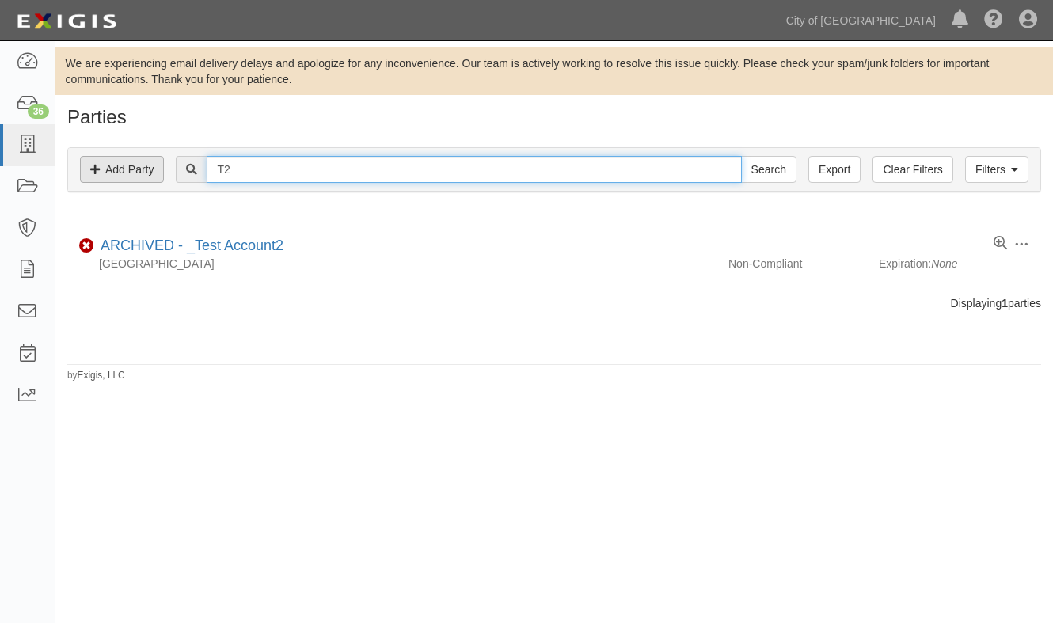
drag, startPoint x: 244, startPoint y: 169, endPoint x: 148, endPoint y: 168, distance: 95.8
click at [148, 168] on div "Filters Add Party Clear Filters Export T2 Search Filters" at bounding box center [554, 170] width 972 height 44
type input "ues"
click at [741, 156] on input "Search" at bounding box center [768, 169] width 55 height 27
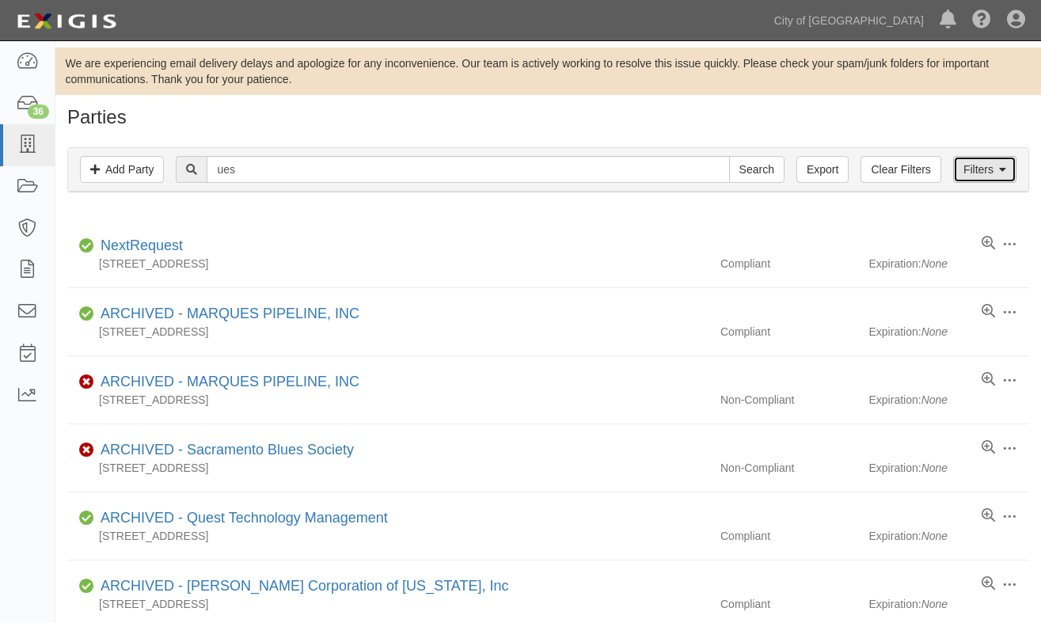
click at [981, 177] on link "Filters" at bounding box center [984, 169] width 63 height 27
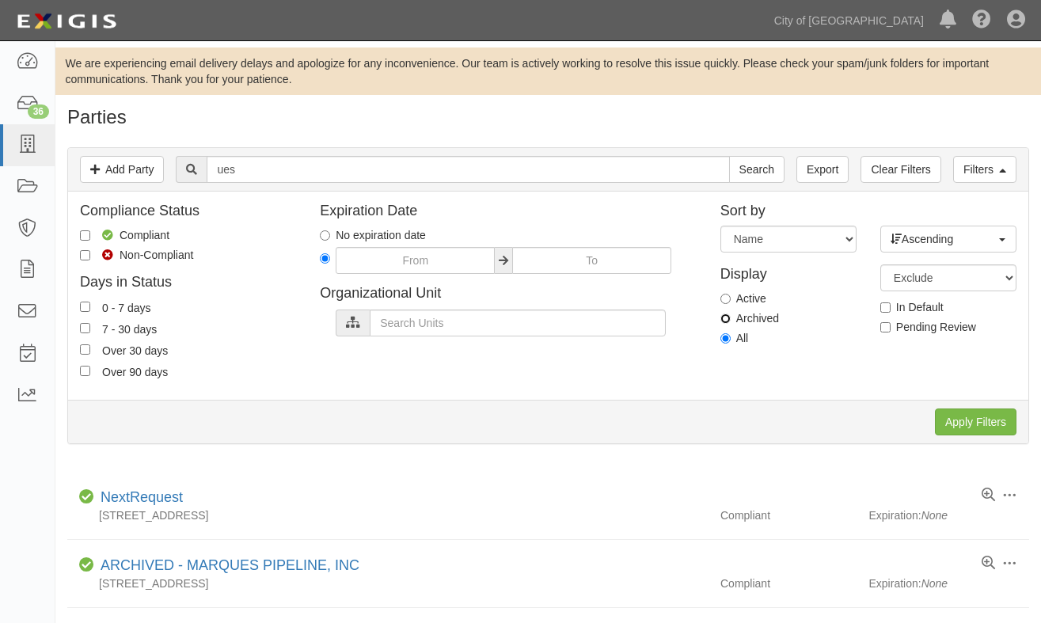
click at [725, 313] on input "Archived" at bounding box center [725, 318] width 10 height 10
radio input "true"
click at [958, 412] on input "Apply Filters" at bounding box center [976, 421] width 82 height 27
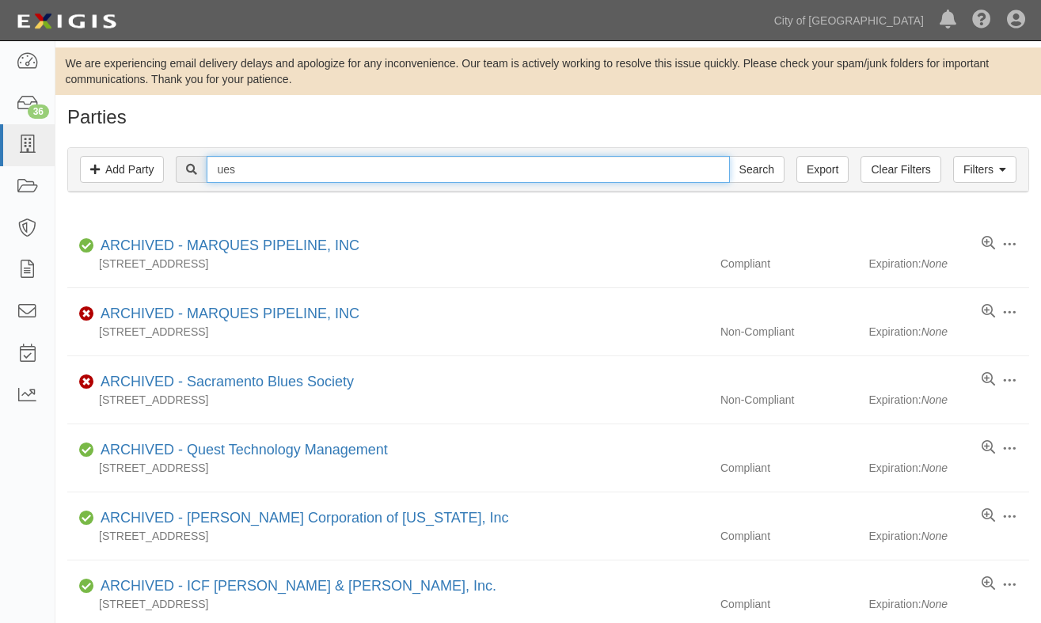
click at [217, 169] on input "ues" at bounding box center [468, 169] width 522 height 27
type input "T 2ues"
click at [729, 156] on input "Search" at bounding box center [756, 169] width 55 height 27
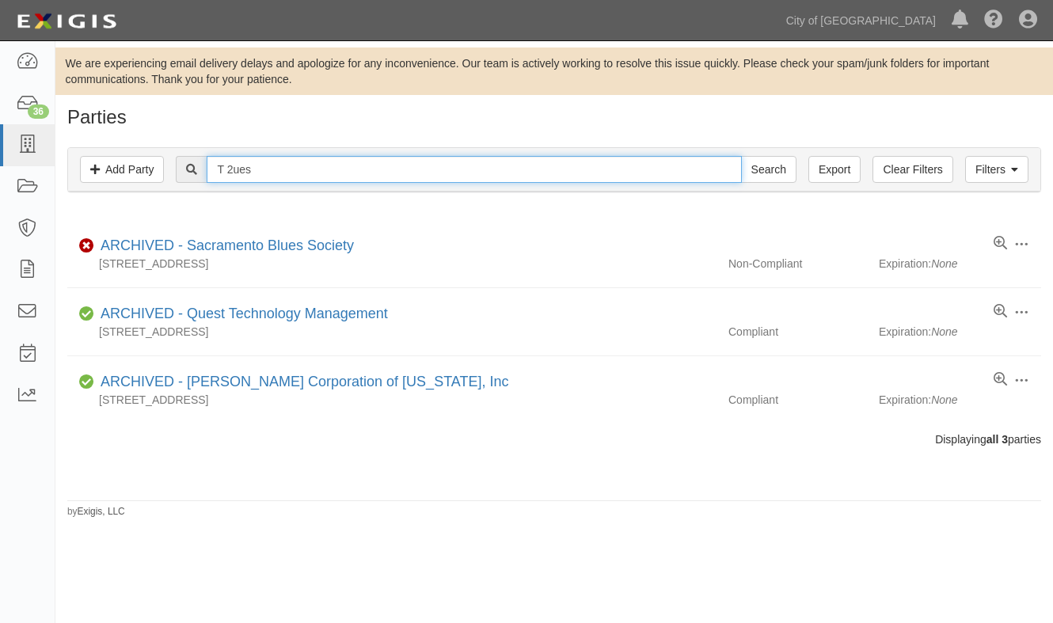
drag, startPoint x: 294, startPoint y: 174, endPoint x: 158, endPoint y: 184, distance: 135.8
click at [158, 184] on div "Filters Add Party Clear Filters Export T 2ues Search Filters" at bounding box center [554, 170] width 972 height 44
paste input "2 UES, Inc"
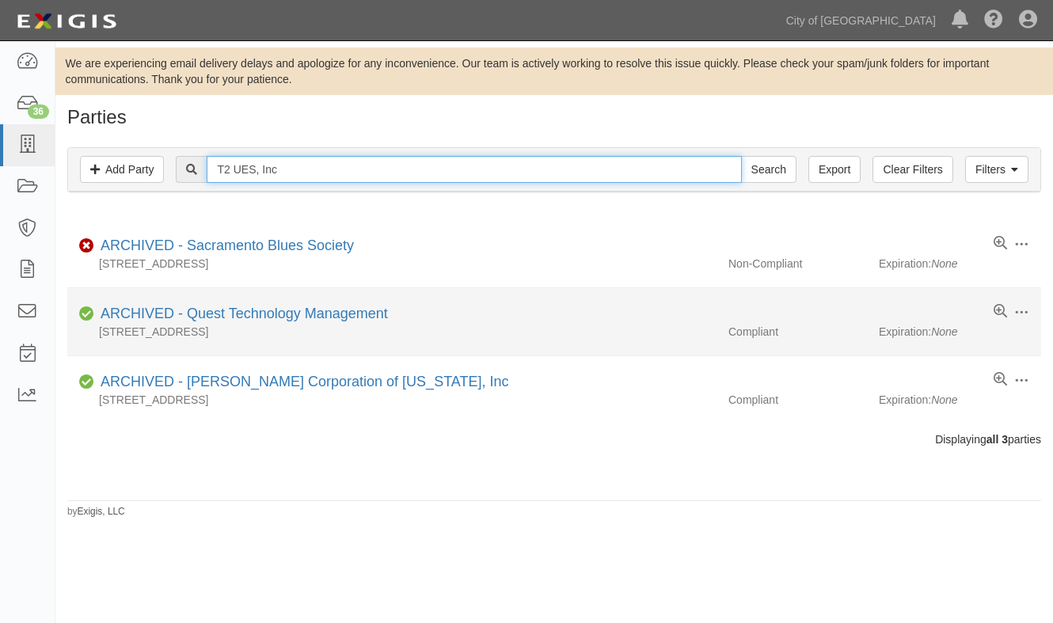
type input "T2 UES, Inc"
click at [741, 156] on input "Search" at bounding box center [768, 169] width 55 height 27
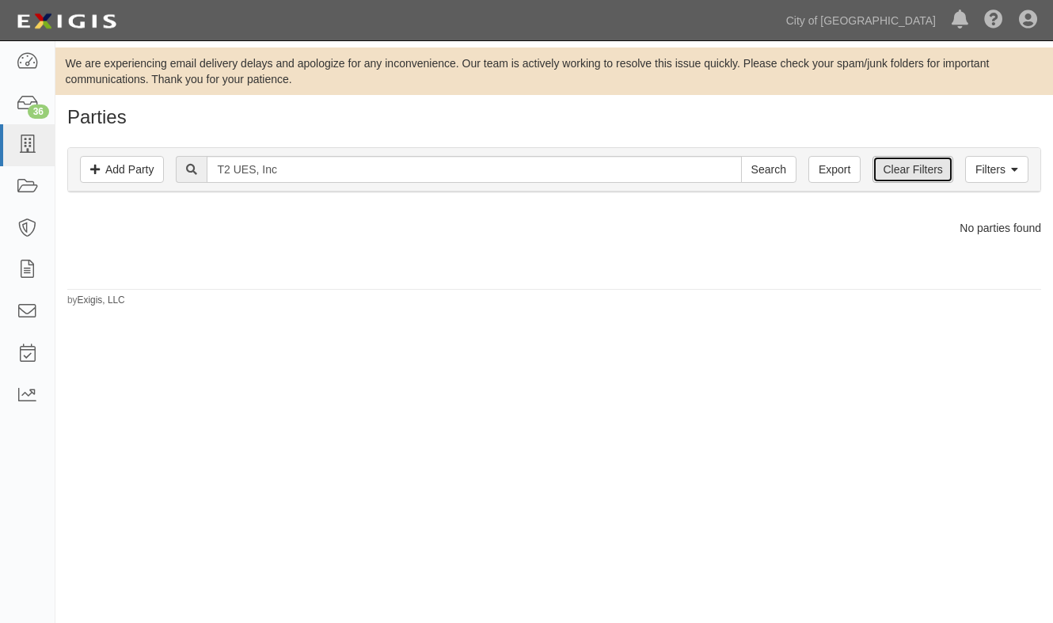
click at [900, 168] on link "Clear Filters" at bounding box center [912, 169] width 80 height 27
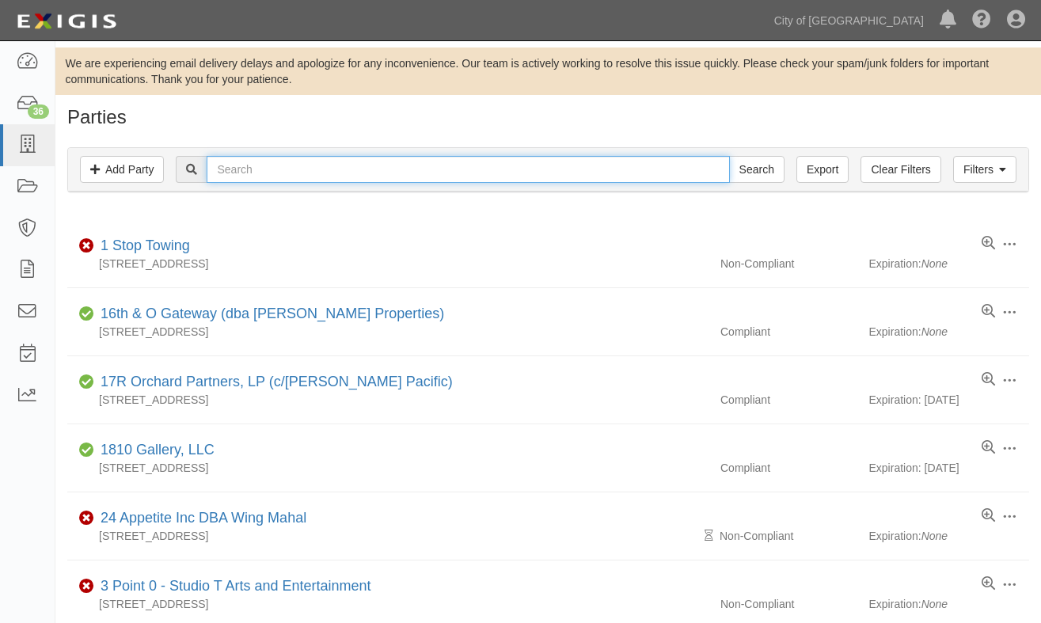
paste input "T2 UES, Inc"
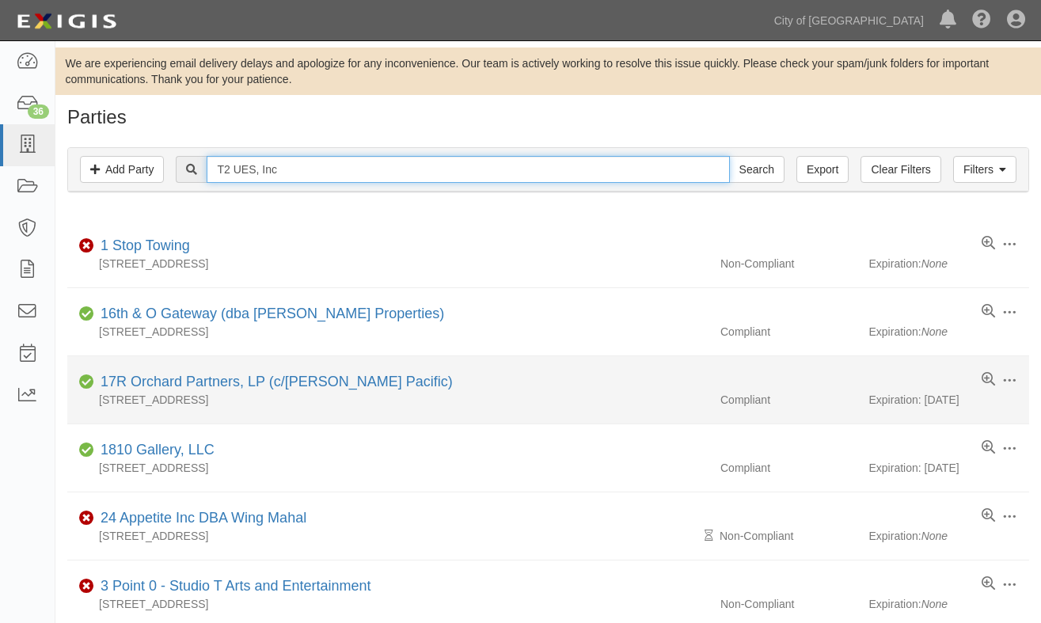
type input "T2 UES, Inc"
click at [729, 156] on input "Search" at bounding box center [756, 169] width 55 height 27
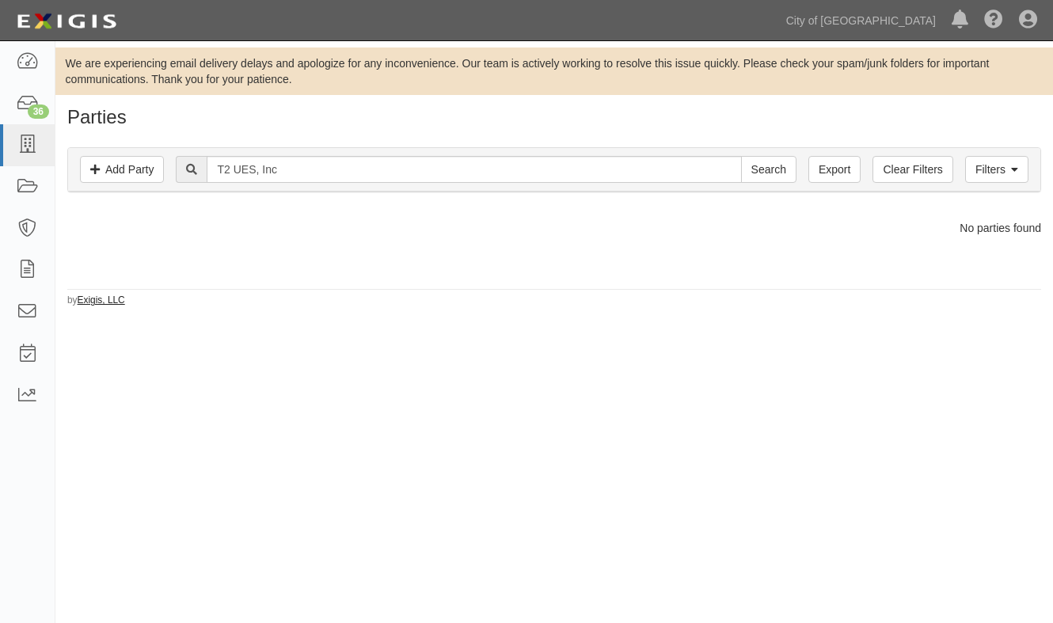
drag, startPoint x: 117, startPoint y: 353, endPoint x: 108, endPoint y: 304, distance: 50.0
click at [114, 353] on div "We are experiencing email delivery delays and apologize for any inconvenience. …" at bounding box center [526, 327] width 1053 height 560
click at [25, 136] on icon at bounding box center [27, 145] width 22 height 18
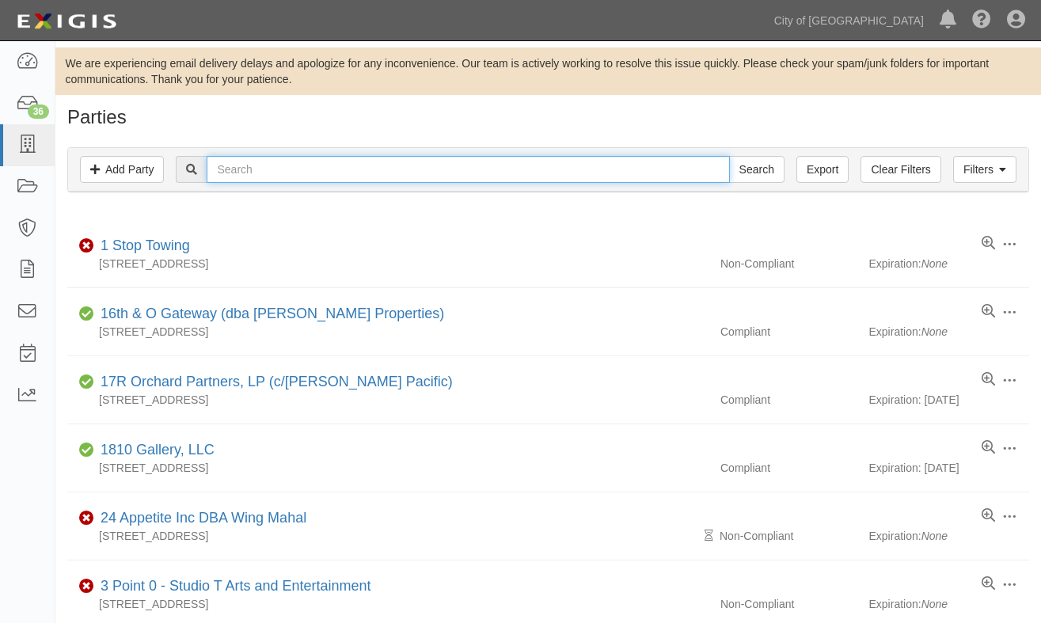
click at [279, 177] on input "text" at bounding box center [468, 169] width 522 height 27
type input "mark thomas"
click at [729, 156] on input "Search" at bounding box center [756, 169] width 55 height 27
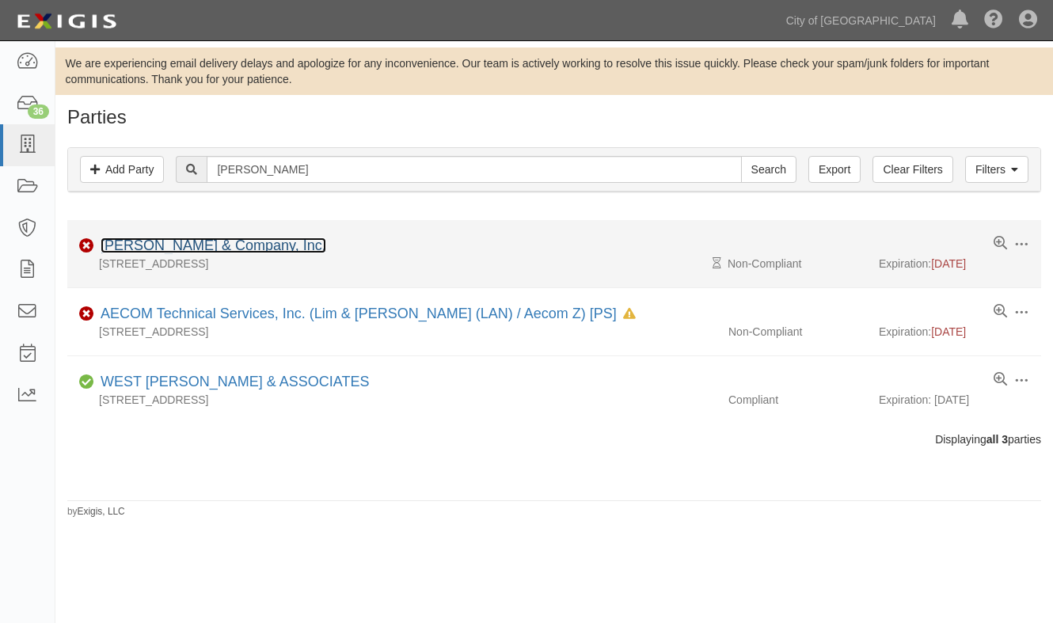
click at [242, 244] on link "[PERSON_NAME] & Company, Inc." at bounding box center [214, 245] width 226 height 16
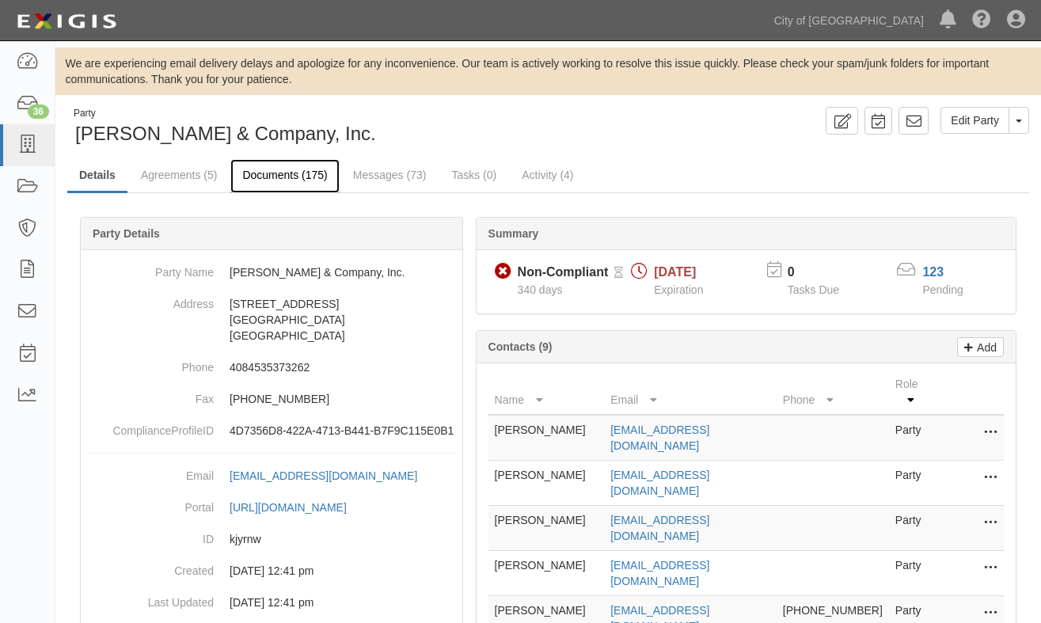
click at [262, 172] on link "Documents (175)" at bounding box center [284, 176] width 108 height 34
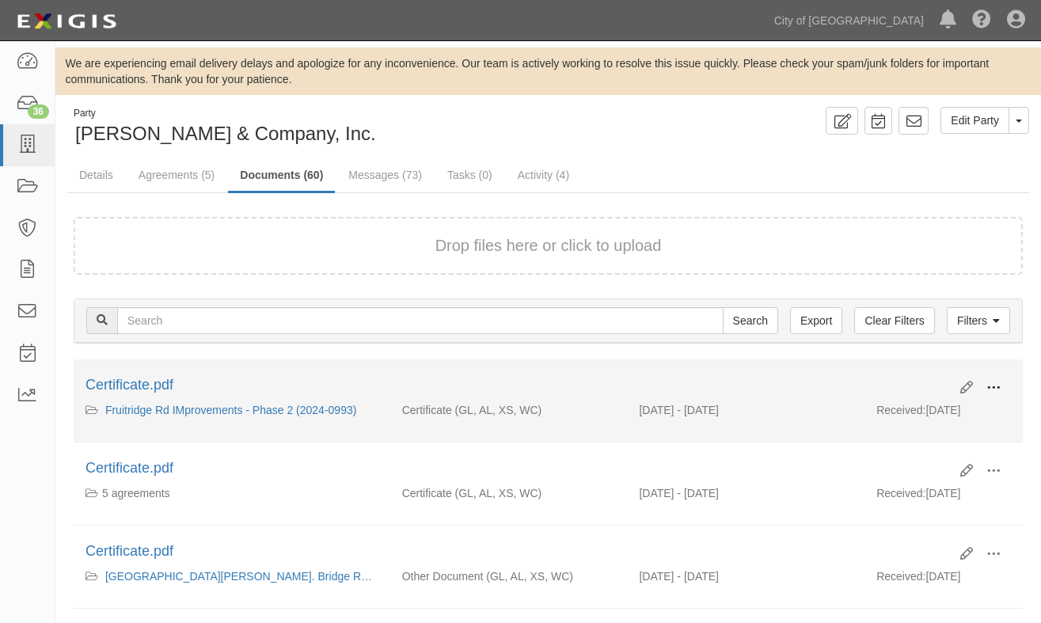
click at [989, 391] on span at bounding box center [993, 388] width 14 height 14
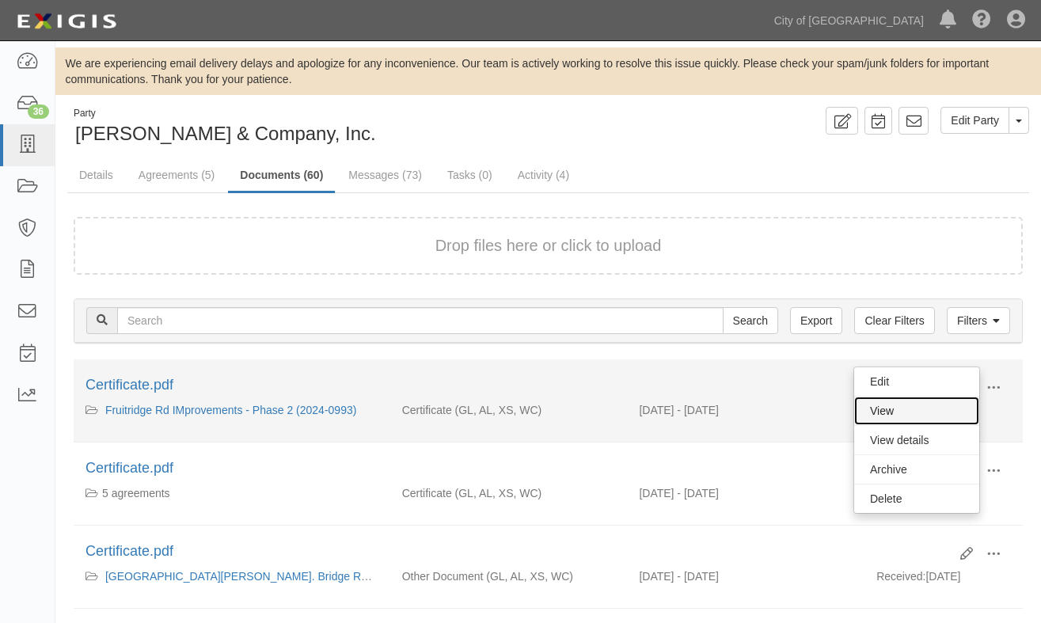
click at [921, 413] on link "View" at bounding box center [916, 411] width 125 height 28
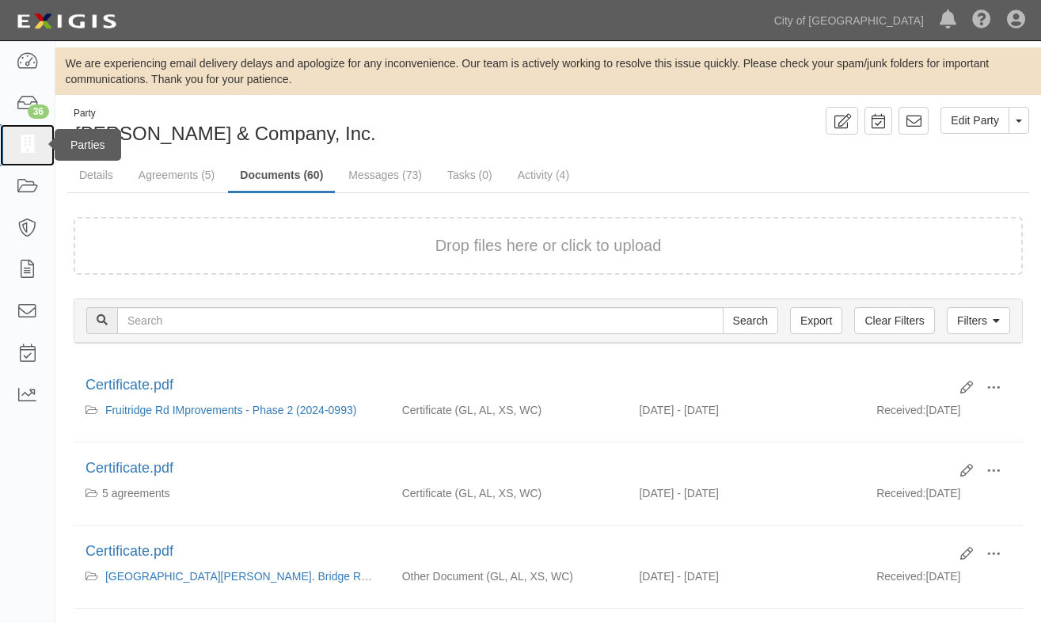
click at [24, 145] on icon at bounding box center [27, 145] width 22 height 18
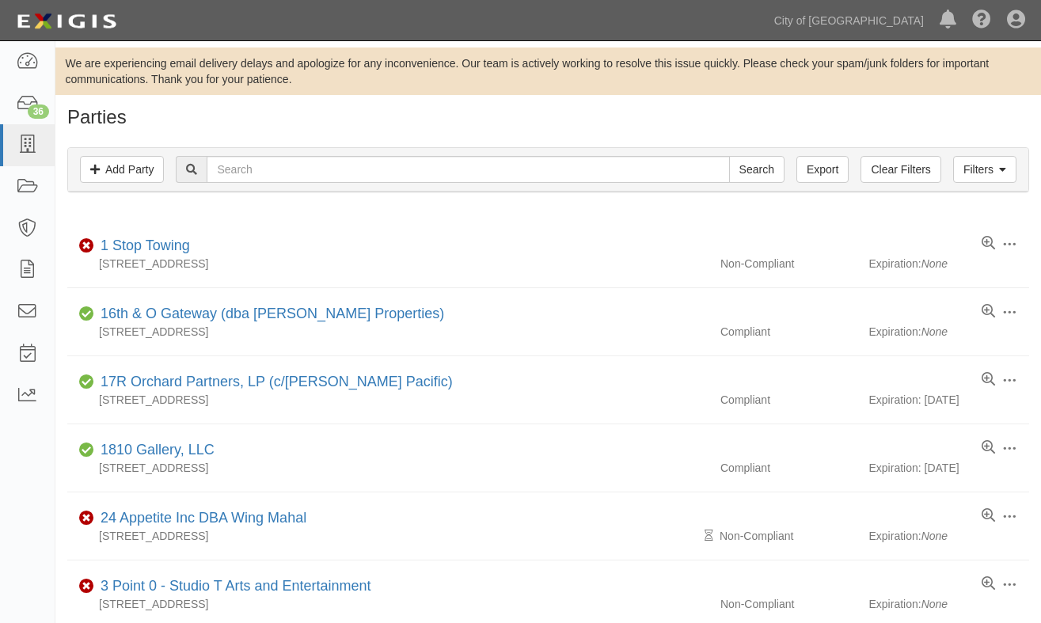
click at [42, 574] on div "Dashboard 36 Inbox Parties Agreements Coverages Documents Messages Tasks Reports" at bounding box center [27, 332] width 55 height 582
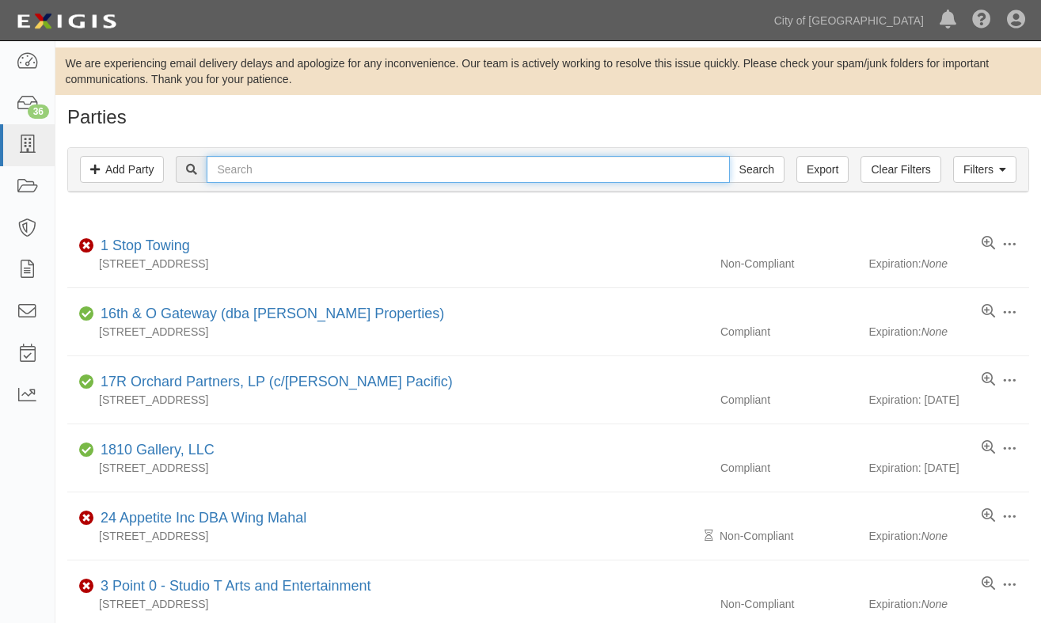
click at [277, 179] on input "text" at bounding box center [468, 169] width 522 height 27
paste input "california-nevada"
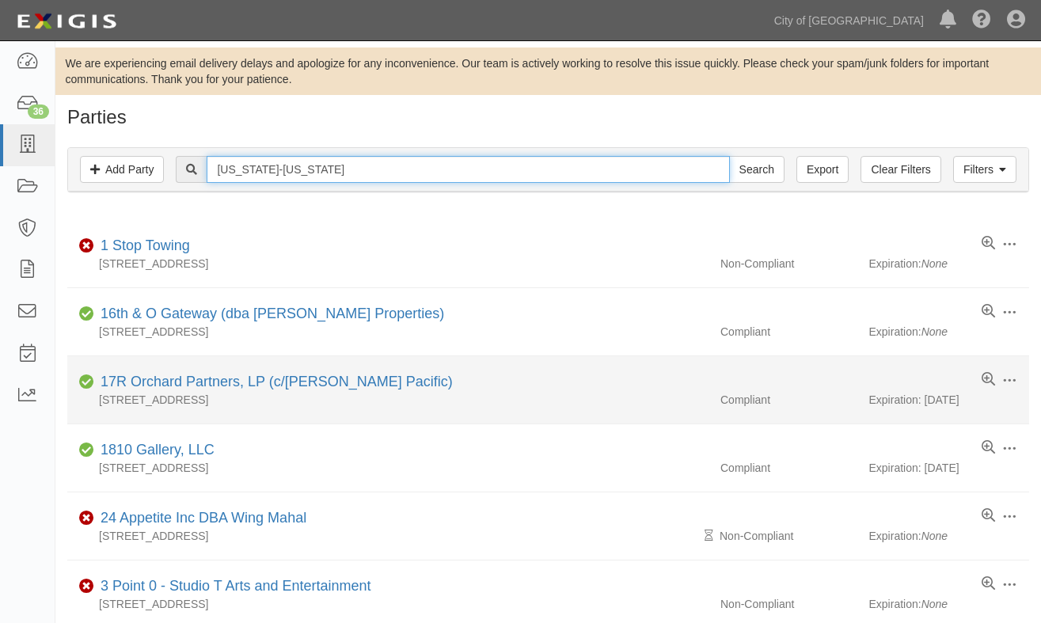
type input "california-nevada"
click at [729, 156] on input "Search" at bounding box center [756, 169] width 55 height 27
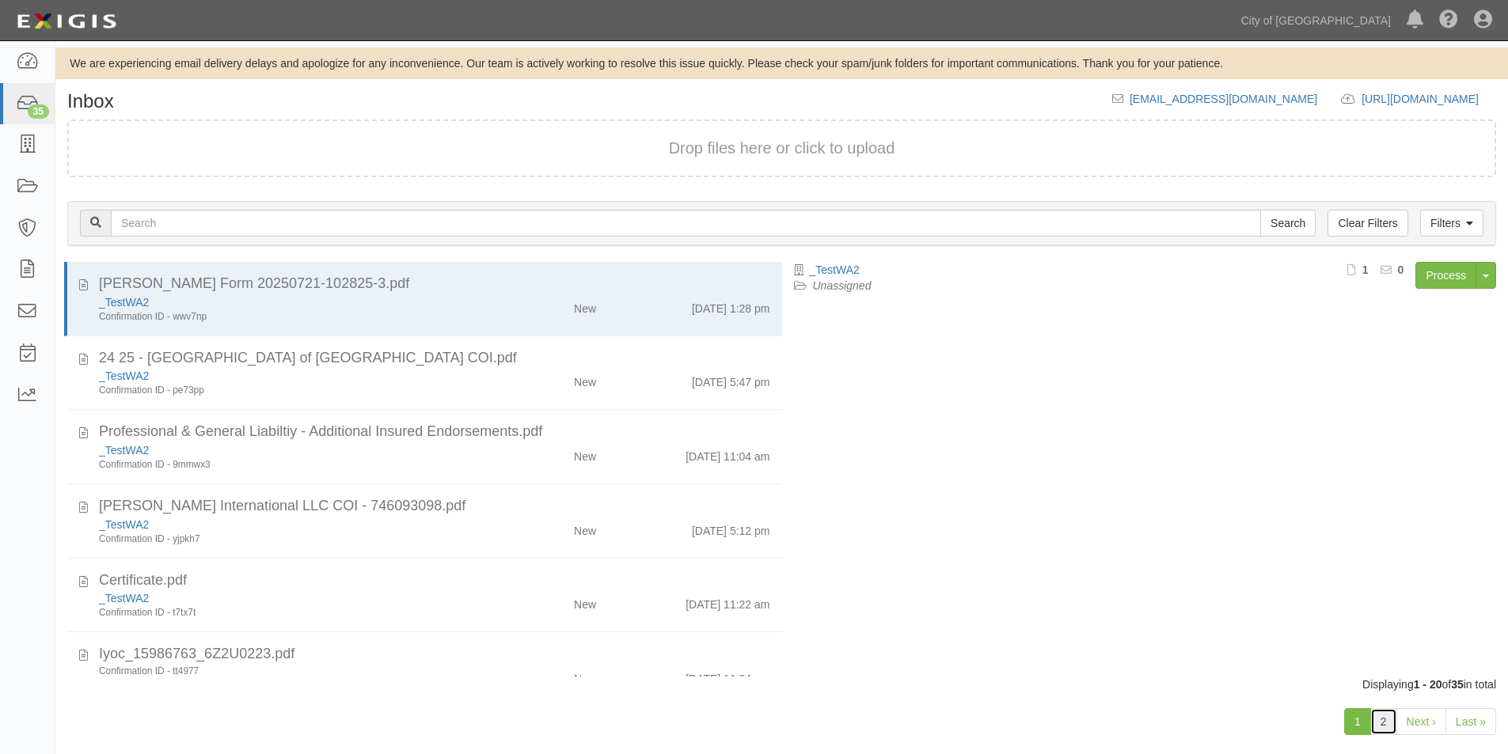
click at [1377, 727] on link "2" at bounding box center [1383, 721] width 27 height 27
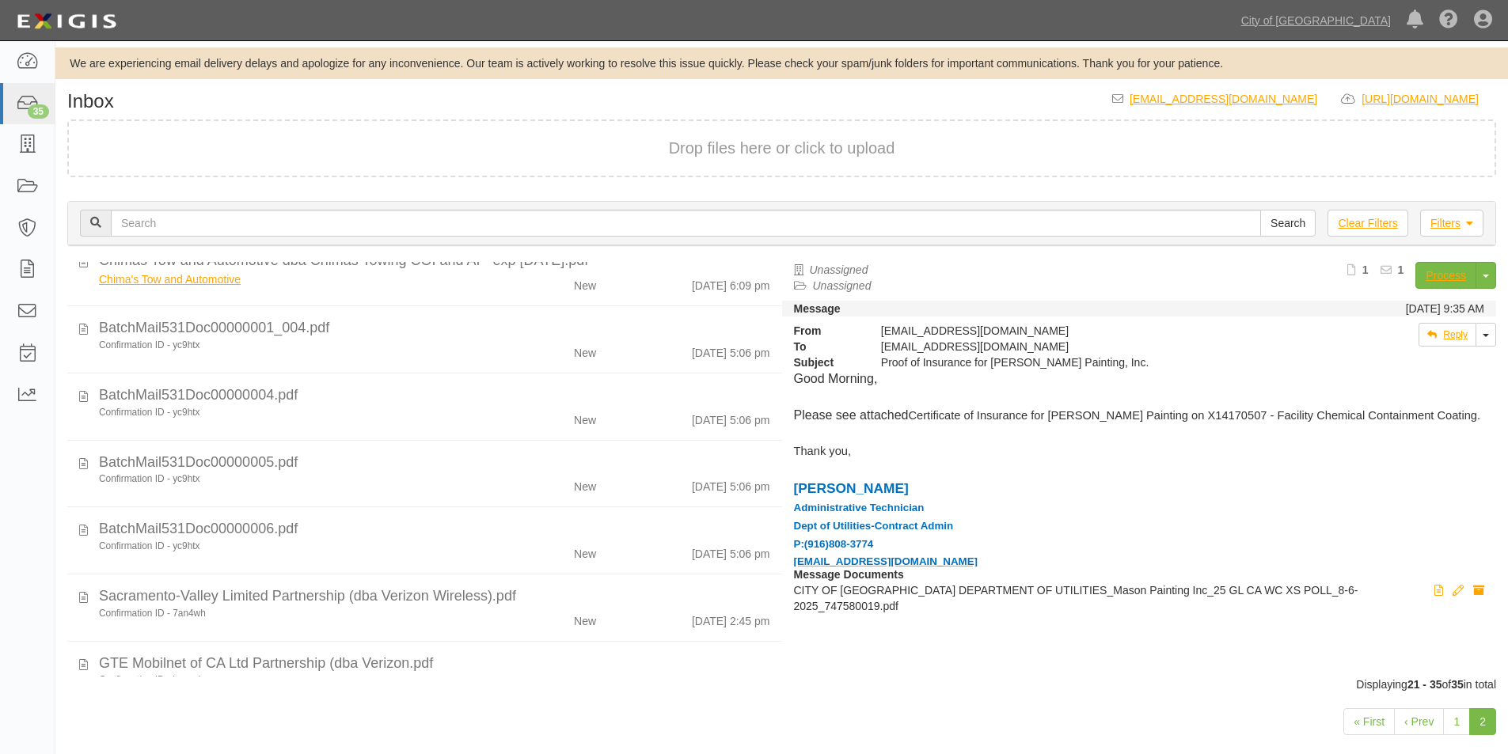
scroll to position [307, 0]
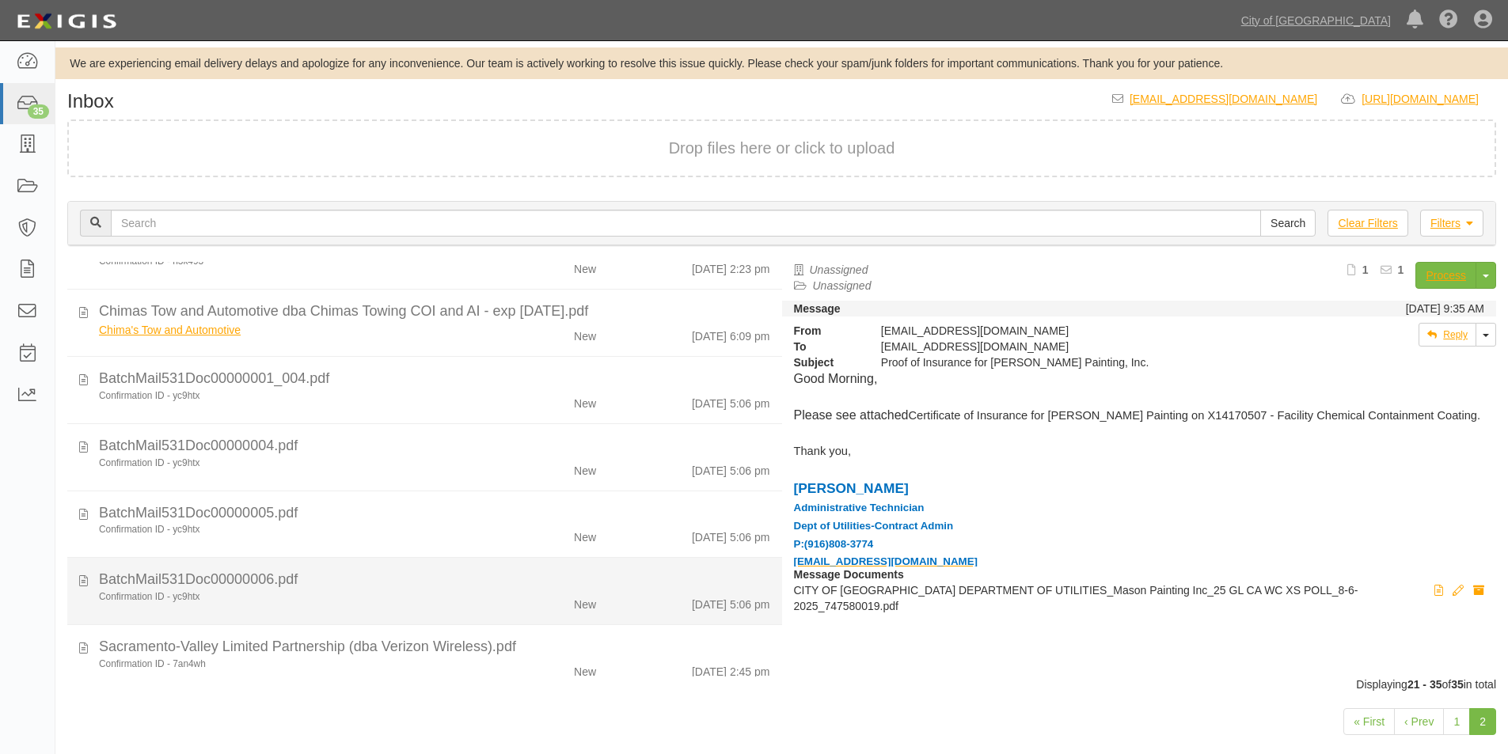
click at [286, 322] on div "BatchMail531Doc00000006.pdf" at bounding box center [434, 312] width 671 height 21
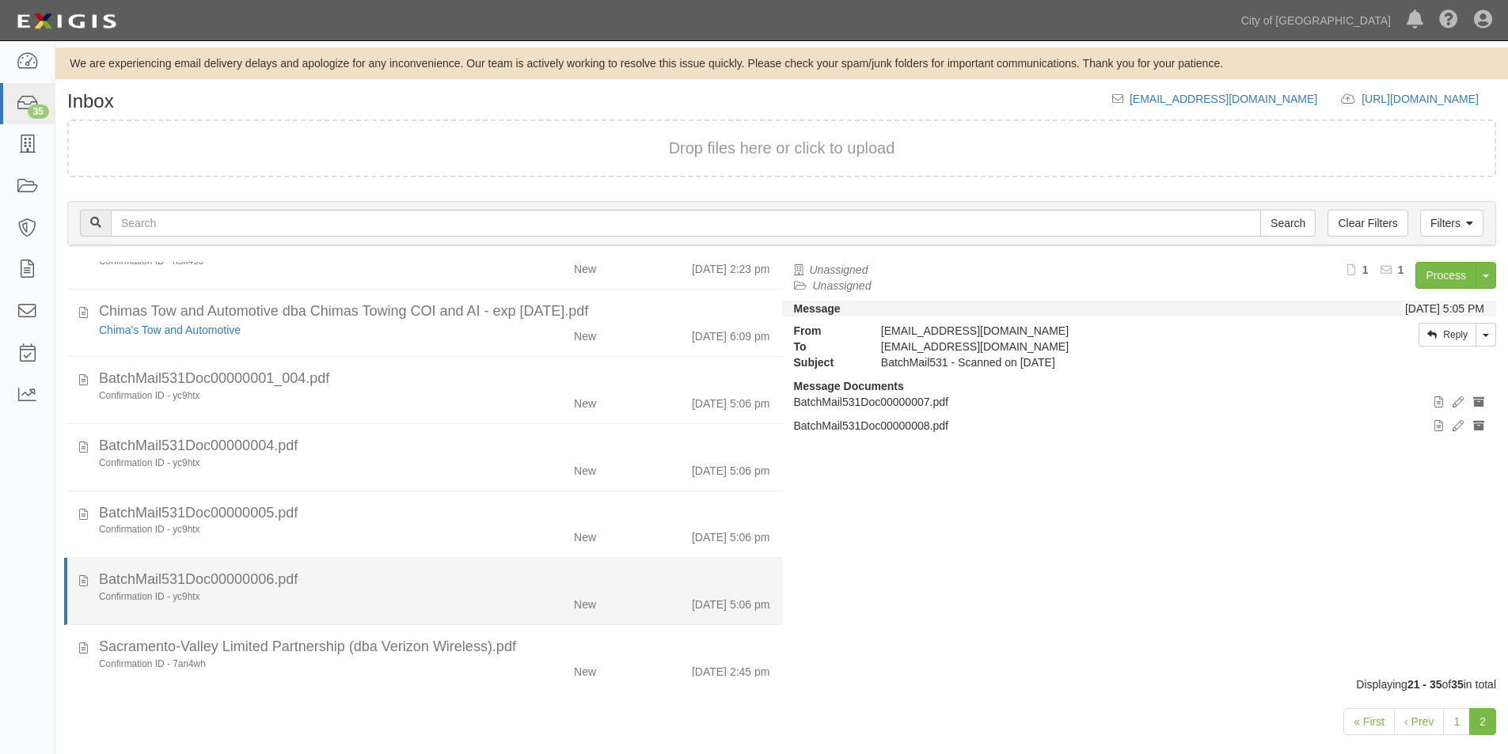
click at [401, 597] on div "Confirmation ID - yc9htx" at bounding box center [290, 597] width 382 height 13
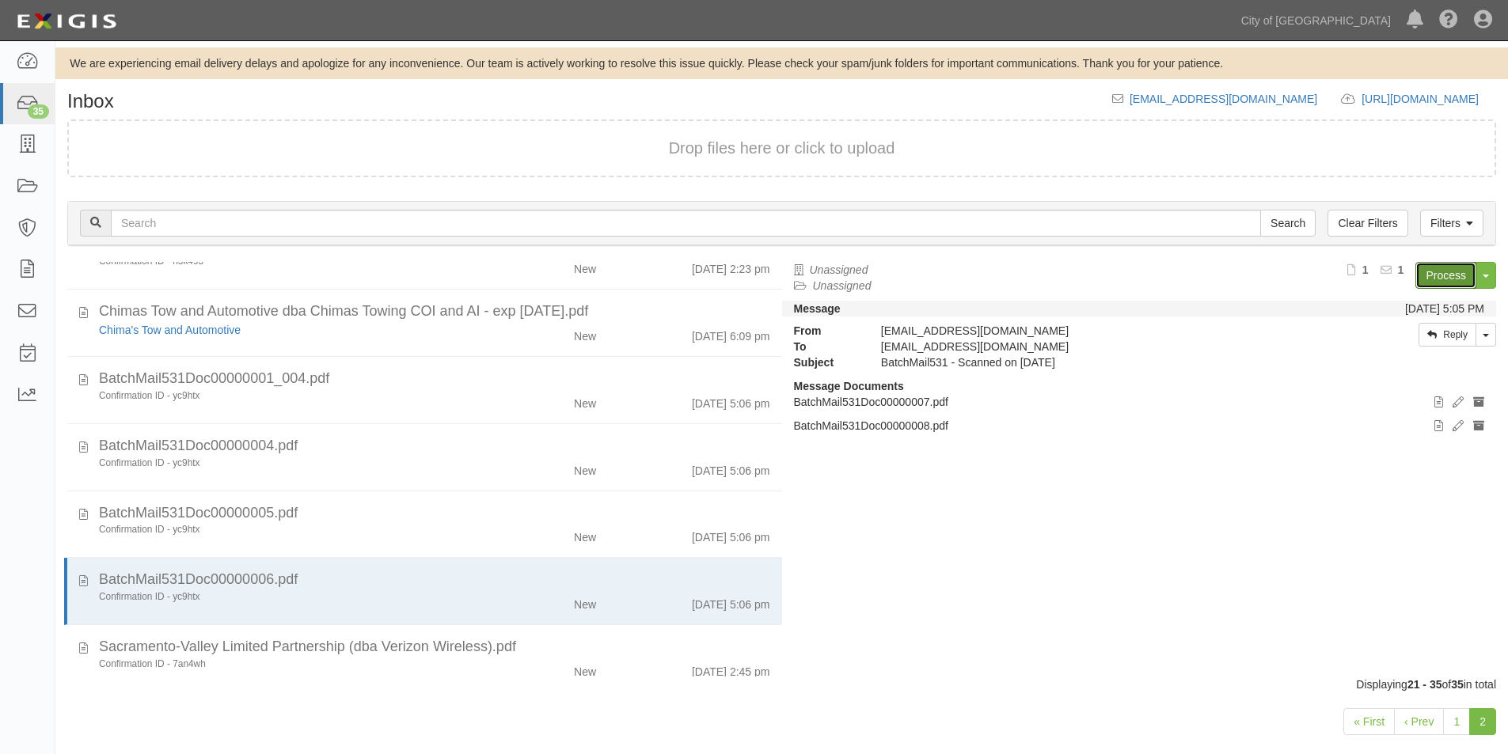
click at [1436, 283] on link "Process" at bounding box center [1445, 275] width 61 height 27
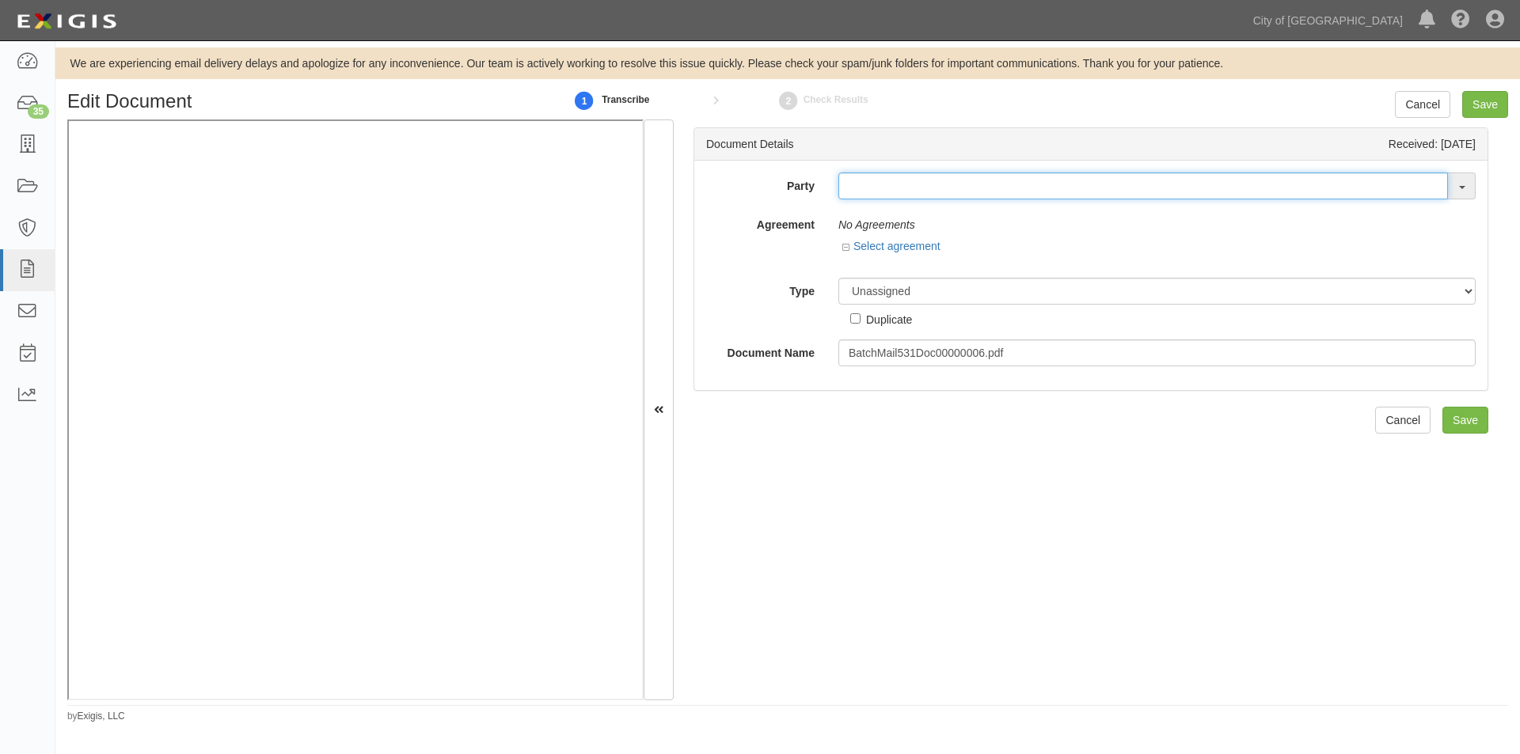
click at [906, 191] on input "text" at bounding box center [1143, 186] width 610 height 27
type input "[US_STATE]-[US_STATE]"
drag, startPoint x: 949, startPoint y: 183, endPoint x: 773, endPoint y: 187, distance: 175.8
click at [773, 187] on div "Party california-nevada California Advisors, LLC California Auto House Californ…" at bounding box center [1090, 186] width 793 height 27
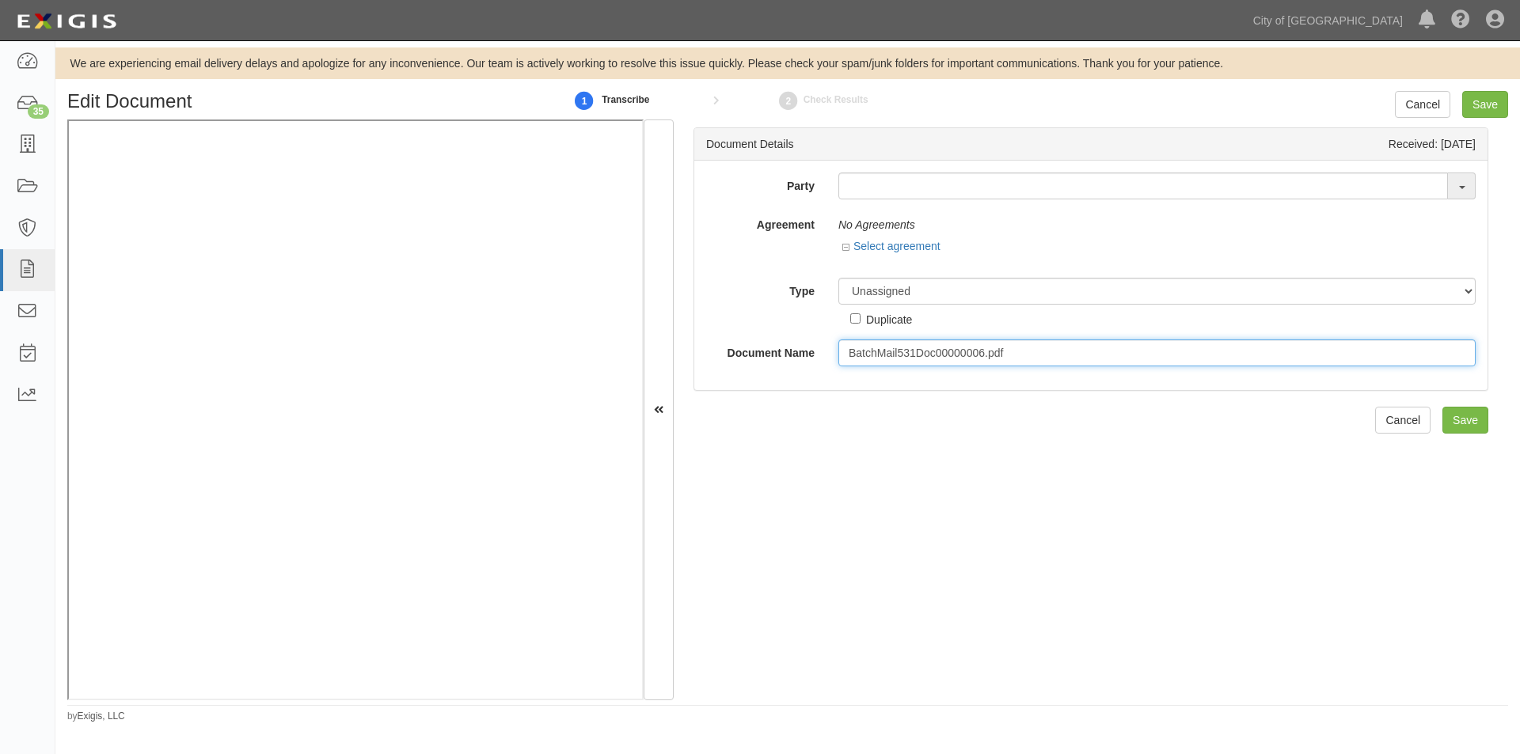
drag, startPoint x: 1011, startPoint y: 349, endPoint x: 819, endPoint y: 363, distance: 192.9
click at [819, 366] on div "Document Name BatchMail531Doc00000006.pdf" at bounding box center [1090, 353] width 793 height 27
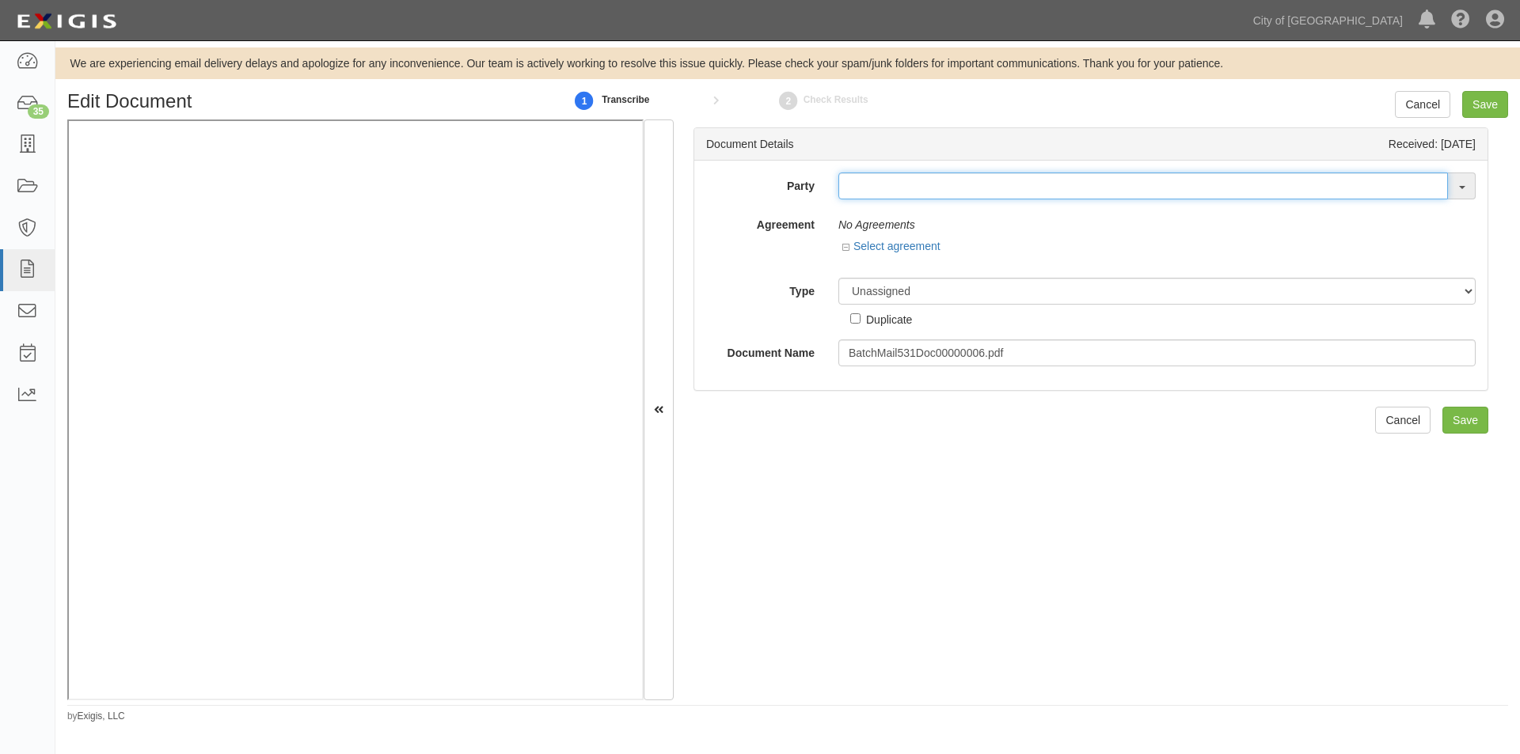
click at [852, 177] on input "text" at bounding box center [1143, 186] width 610 height 27
type input "testw"
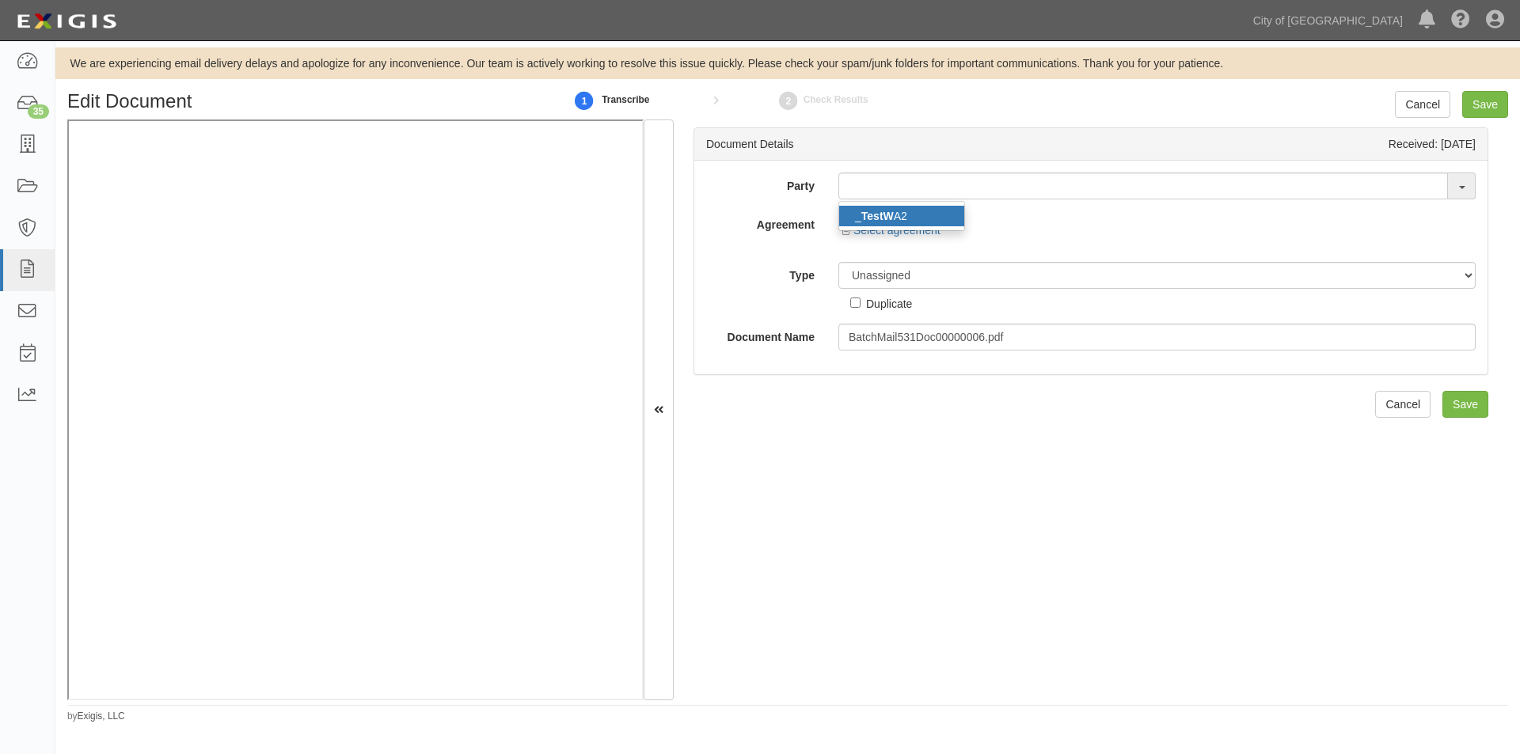
click at [874, 218] on strong "TestW" at bounding box center [877, 216] width 32 height 13
type input "_TestWA2"
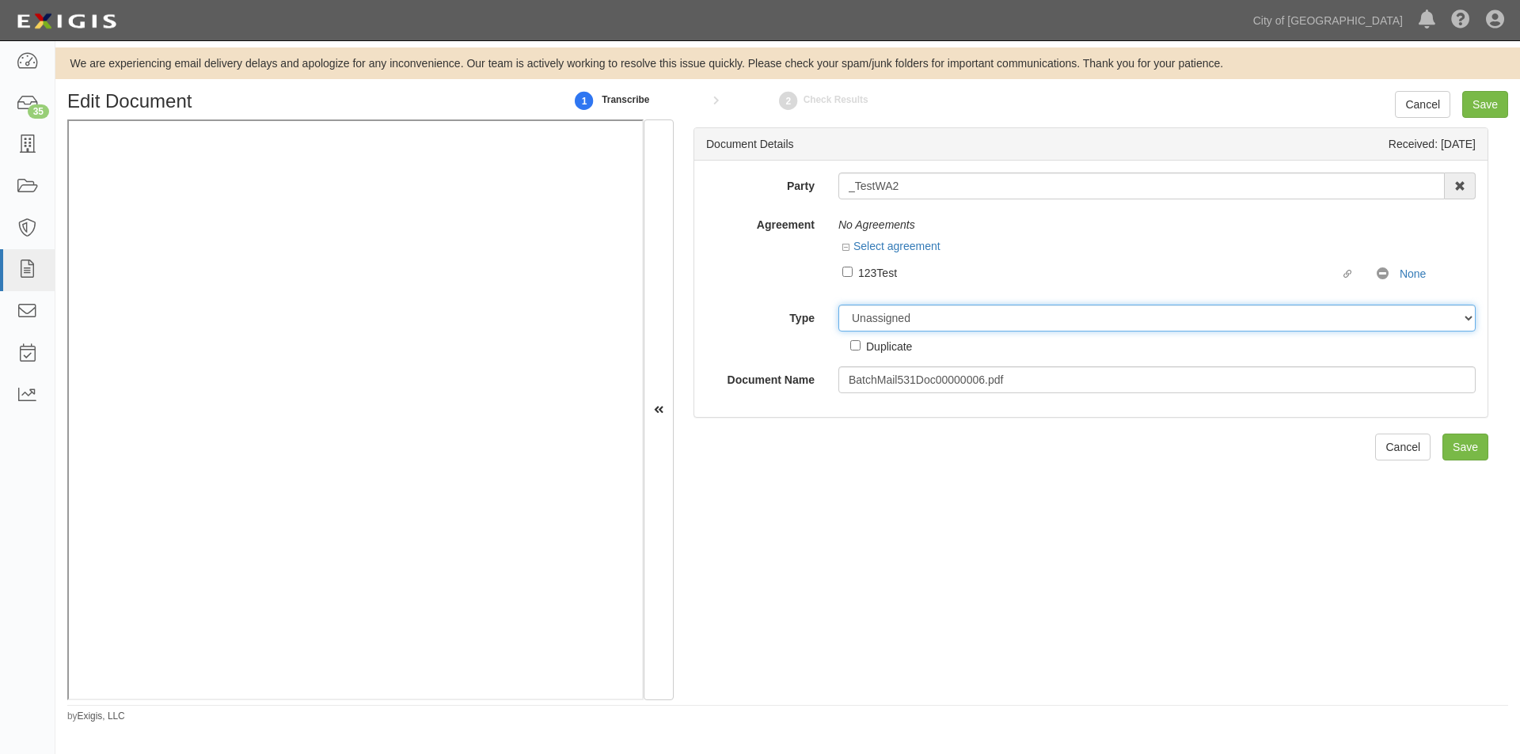
click at [875, 321] on select "Unassigned Binder Cancellation Notice Certificate Contract Endorsement Insuranc…" at bounding box center [1156, 318] width 637 height 27
select select "OtherDetail"
click at [838, 305] on select "Unassigned Binder Cancellation Notice Certificate Contract Endorsement Insuranc…" at bounding box center [1156, 318] width 637 height 27
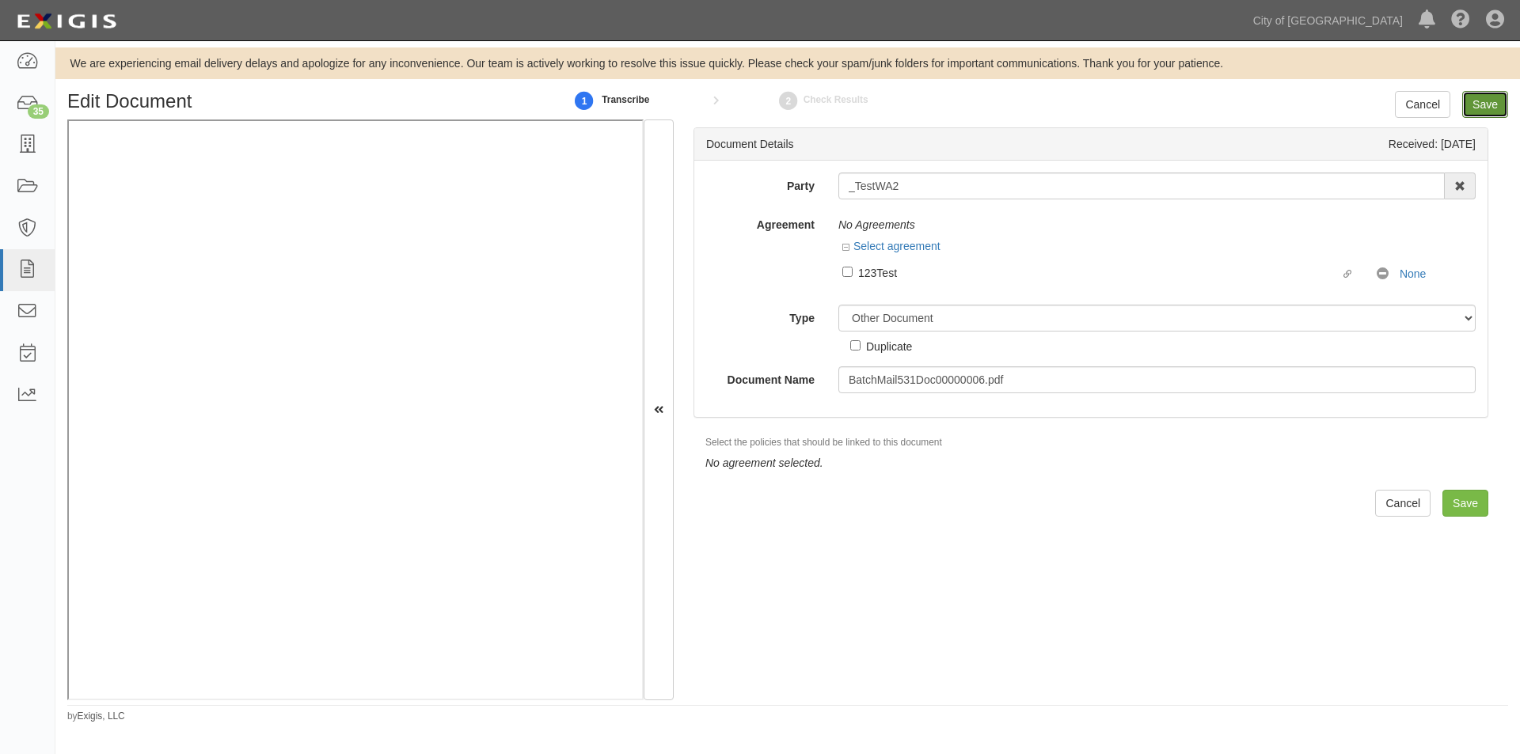
click at [1476, 112] on input "Save" at bounding box center [1485, 104] width 46 height 27
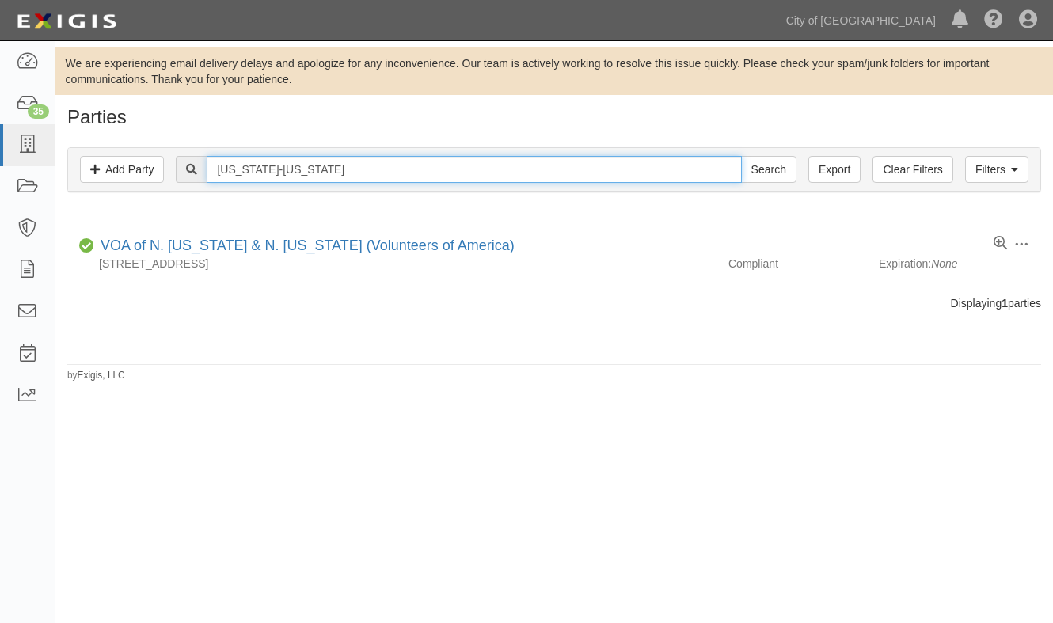
click at [340, 177] on input "[US_STATE]-[US_STATE]" at bounding box center [474, 169] width 534 height 27
type input "[US_STATE]-[US_STATE] conference"
click at [741, 156] on input "Search" at bounding box center [768, 169] width 55 height 27
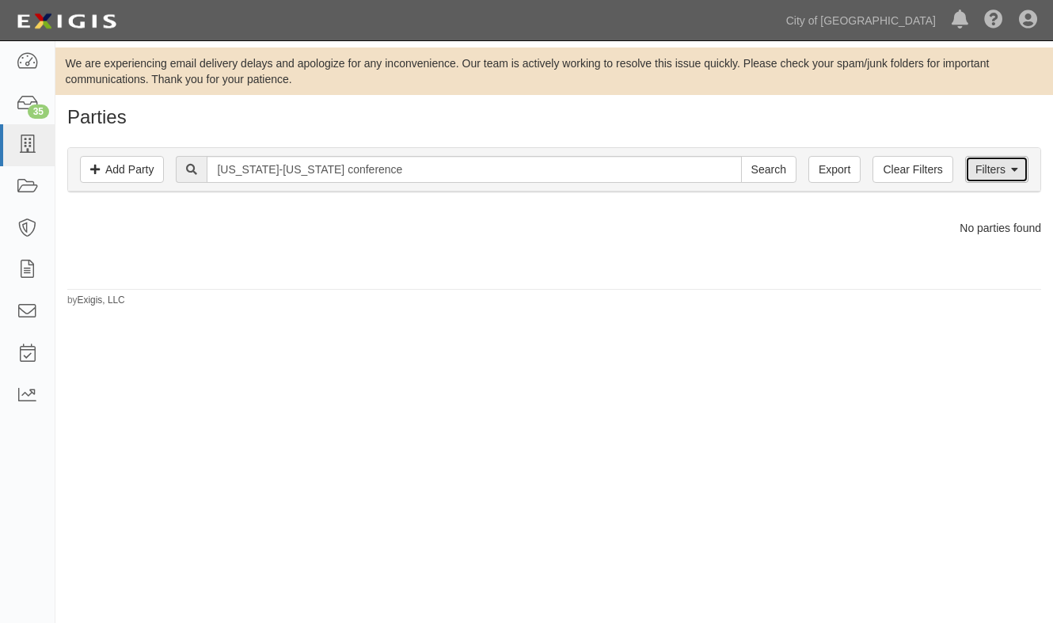
click at [966, 177] on link "Filters" at bounding box center [996, 169] width 63 height 27
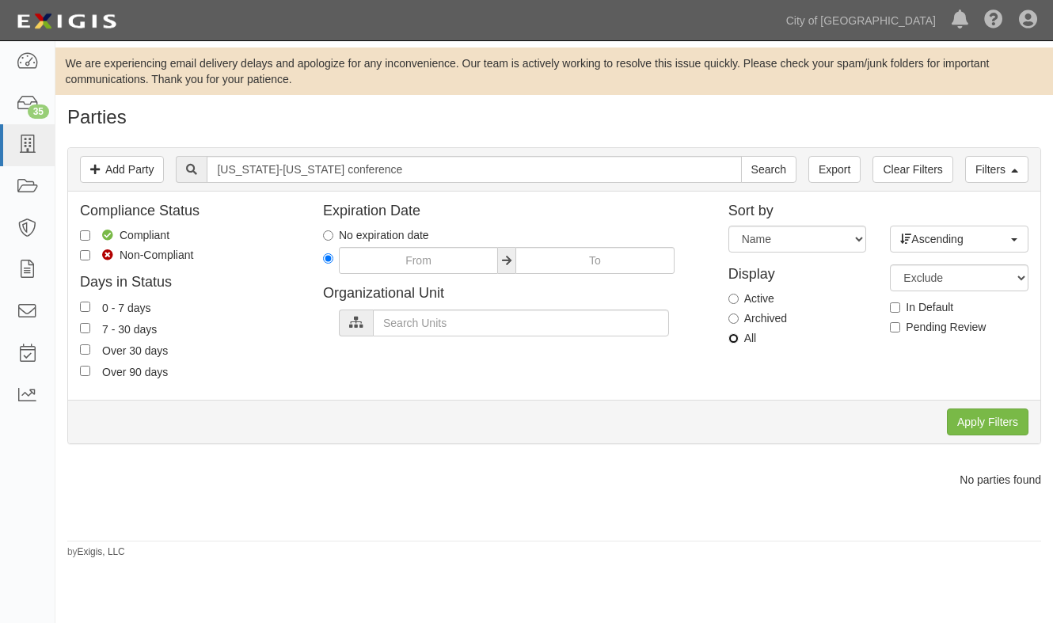
click at [737, 340] on input "All" at bounding box center [733, 338] width 10 height 10
radio input "true"
click at [993, 427] on input "Apply Filters" at bounding box center [988, 421] width 82 height 27
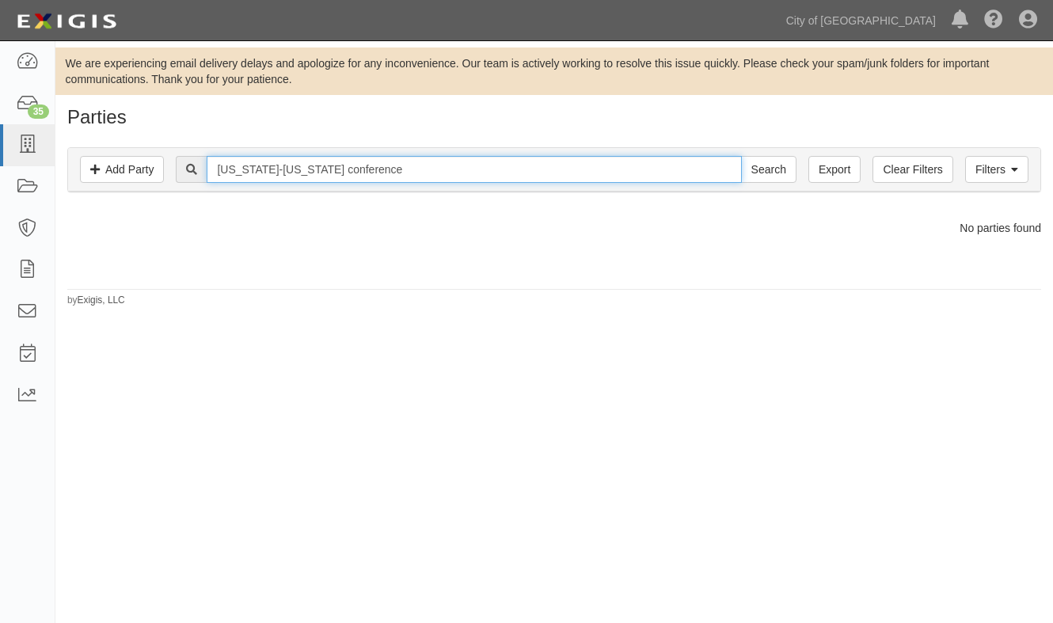
drag, startPoint x: 385, startPoint y: 169, endPoint x: 200, endPoint y: 169, distance: 184.4
click at [200, 169] on div "california-nevada conference Search" at bounding box center [486, 169] width 620 height 27
type input "[DEMOGRAPHIC_DATA]"
click at [741, 156] on input "Search" at bounding box center [768, 169] width 55 height 27
drag, startPoint x: 326, startPoint y: 167, endPoint x: 203, endPoint y: 161, distance: 123.6
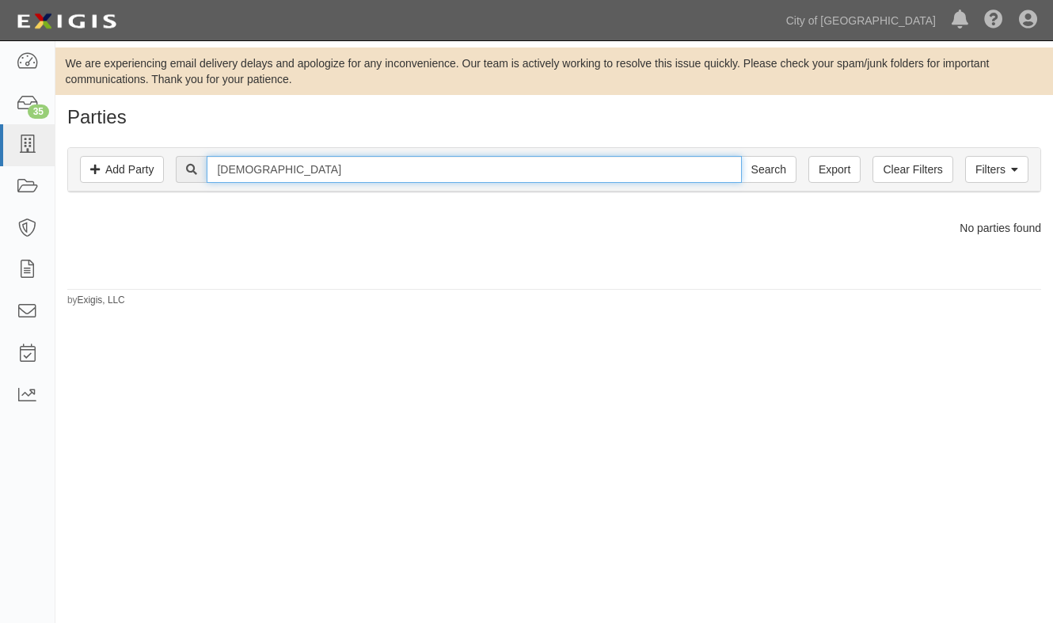
click at [189, 161] on div "[DEMOGRAPHIC_DATA] Search" at bounding box center [486, 169] width 620 height 27
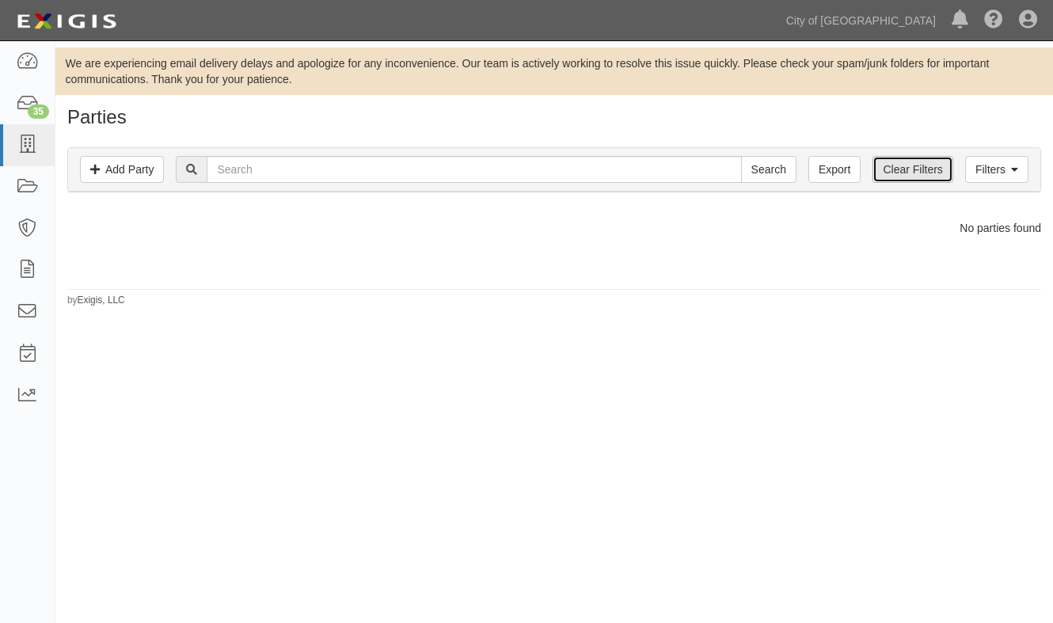
click at [888, 168] on link "Clear Filters" at bounding box center [912, 169] width 80 height 27
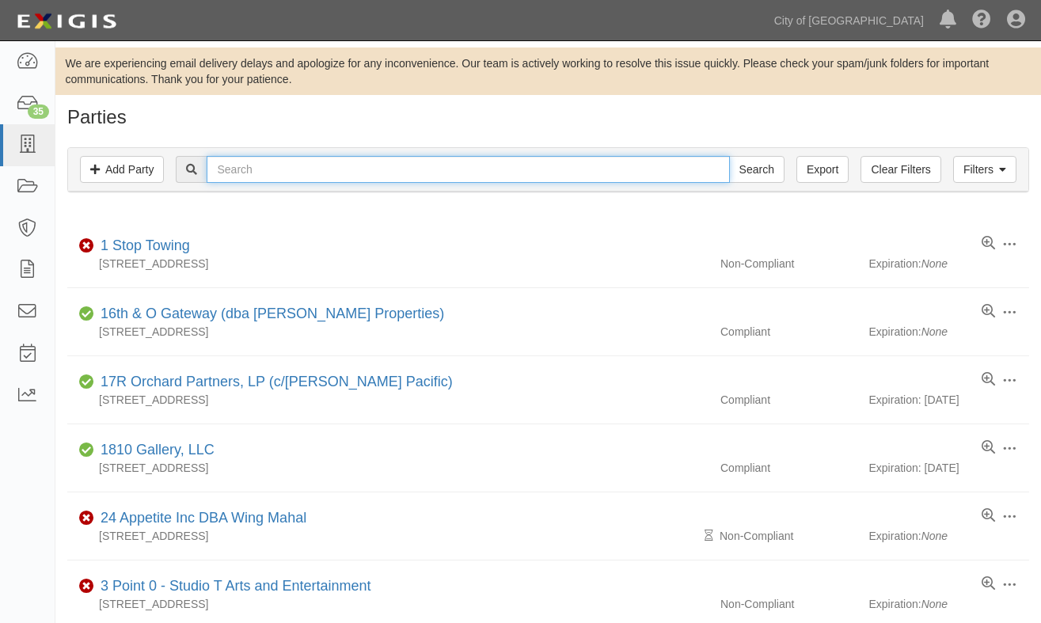
paste input "[DEMOGRAPHIC_DATA]"
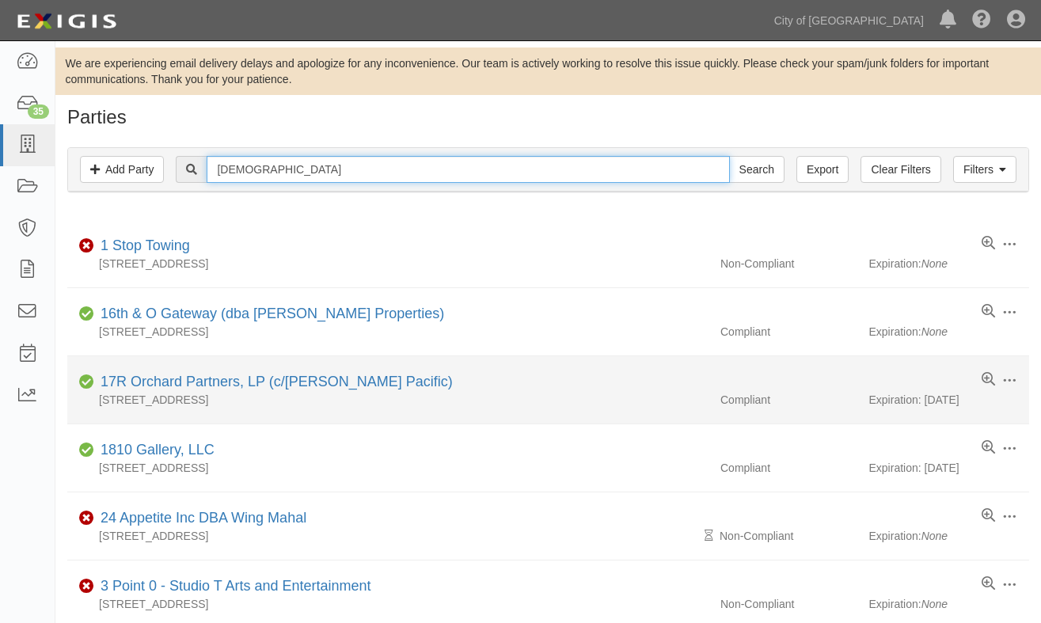
type input "[DEMOGRAPHIC_DATA]"
click at [729, 156] on input "Search" at bounding box center [756, 169] width 55 height 27
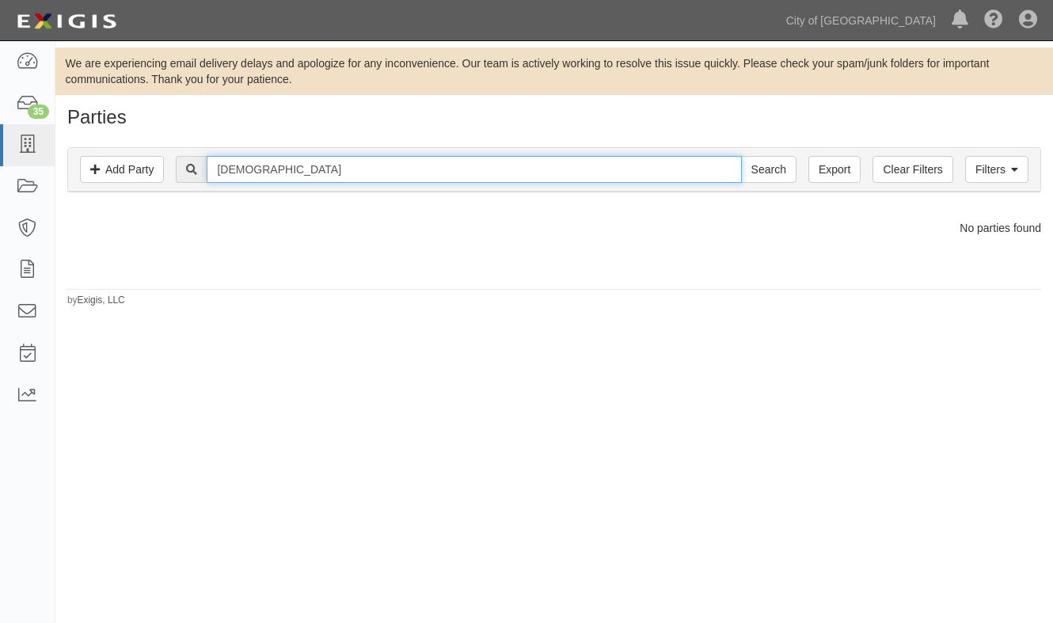
drag, startPoint x: 344, startPoint y: 177, endPoint x: 178, endPoint y: 178, distance: 165.4
click at [178, 178] on div "[DEMOGRAPHIC_DATA] Search" at bounding box center [486, 169] width 620 height 27
type input "c"
type input "[US_STATE]-[US_STATE]"
click at [741, 156] on input "Search" at bounding box center [768, 169] width 55 height 27
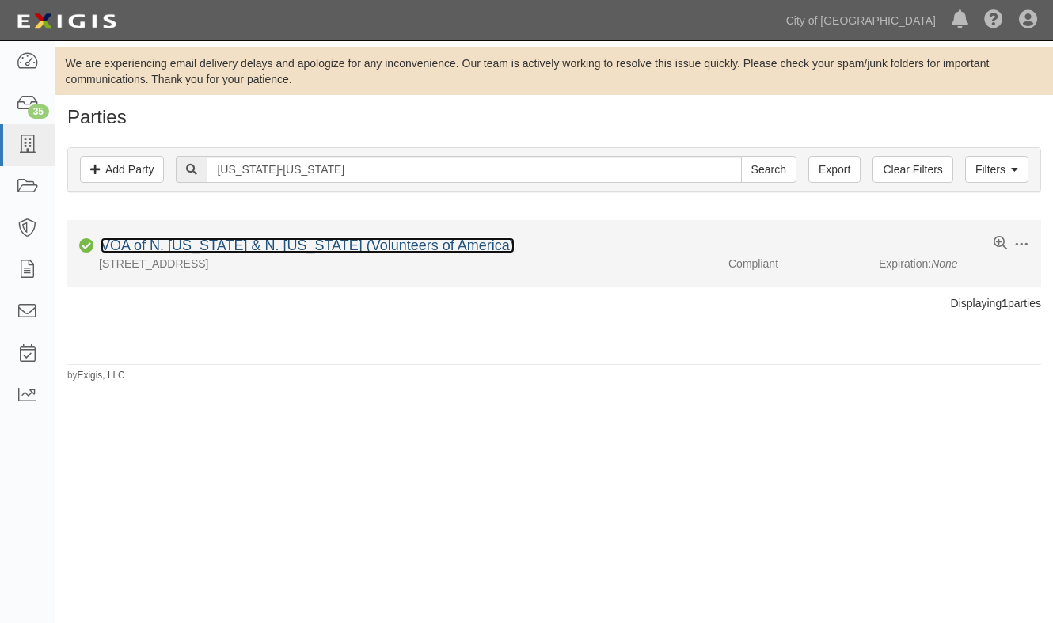
click at [278, 238] on link "VOA of N. [US_STATE] & N. [US_STATE] (Volunteers of America)" at bounding box center [308, 245] width 414 height 16
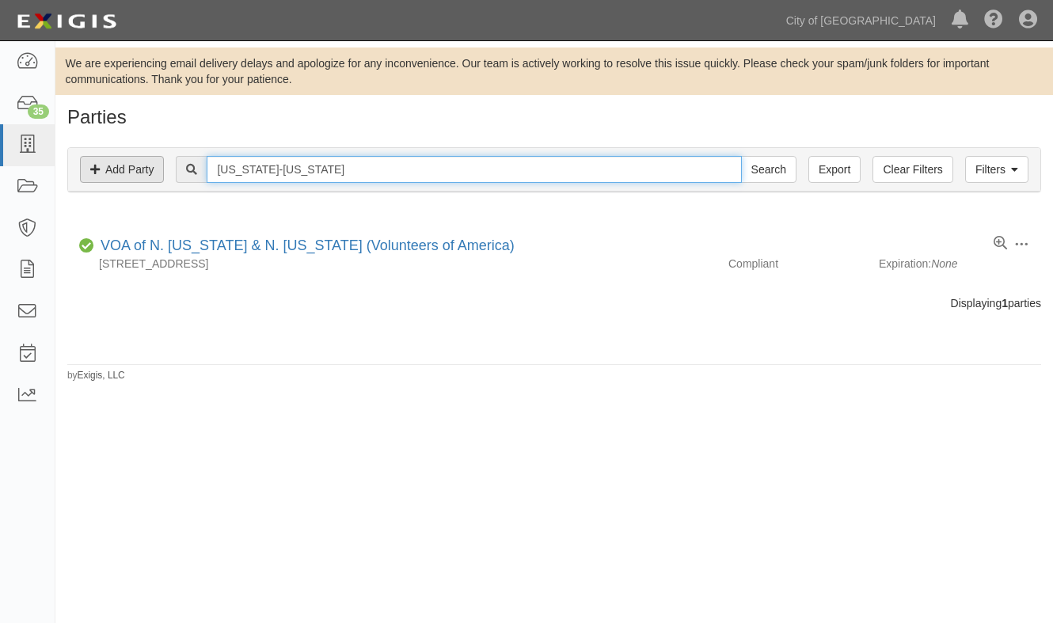
drag, startPoint x: 327, startPoint y: 175, endPoint x: 161, endPoint y: 178, distance: 165.5
click at [161, 178] on div "Filters Add Party Clear Filters Export california-nevada Search Filters" at bounding box center [554, 170] width 972 height 44
type input "[DEMOGRAPHIC_DATA]"
click at [741, 156] on input "Search" at bounding box center [768, 169] width 55 height 27
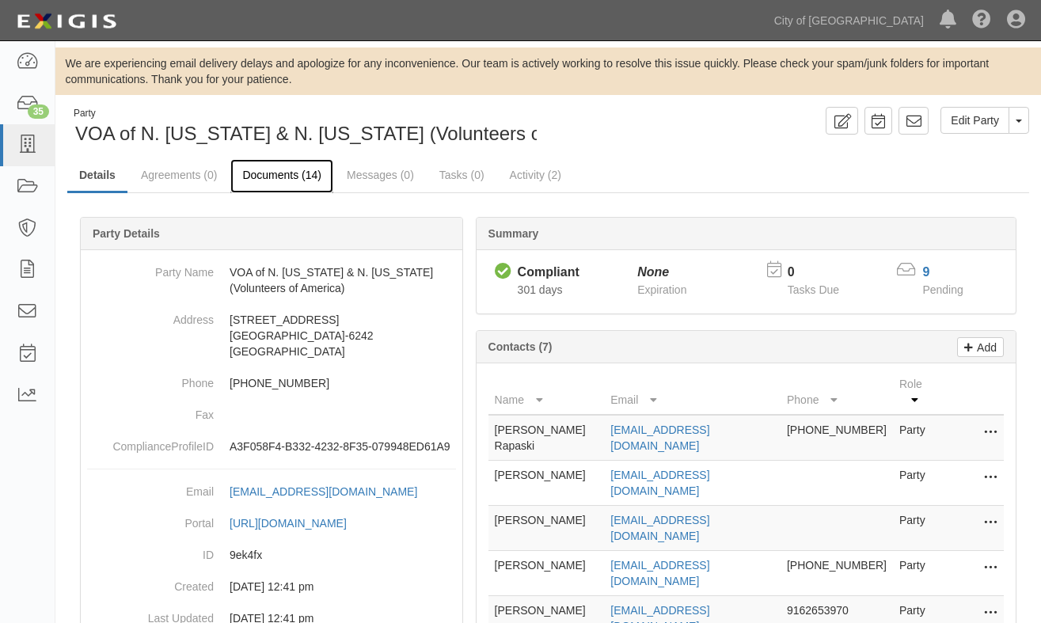
click at [256, 179] on link "Documents (14)" at bounding box center [281, 176] width 103 height 34
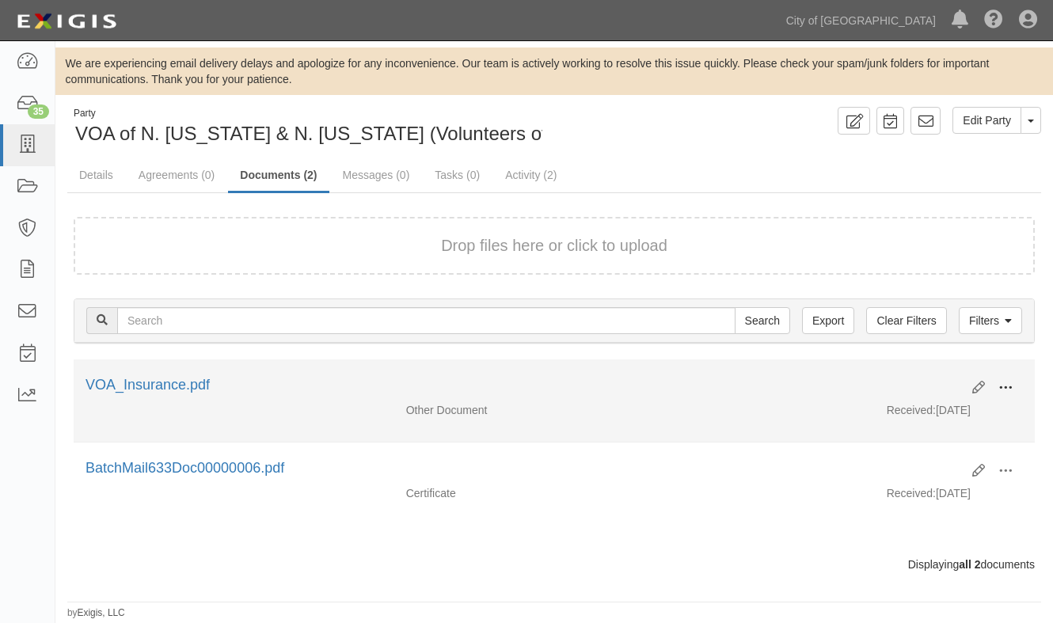
click at [1007, 387] on span at bounding box center [1005, 388] width 14 height 14
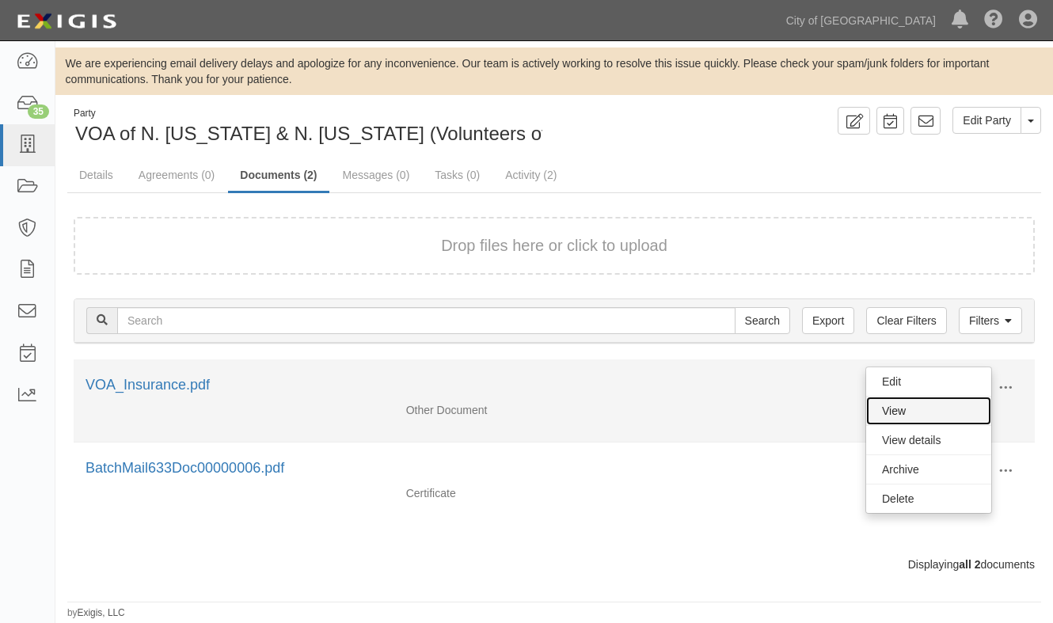
click at [919, 420] on link "View" at bounding box center [928, 411] width 125 height 28
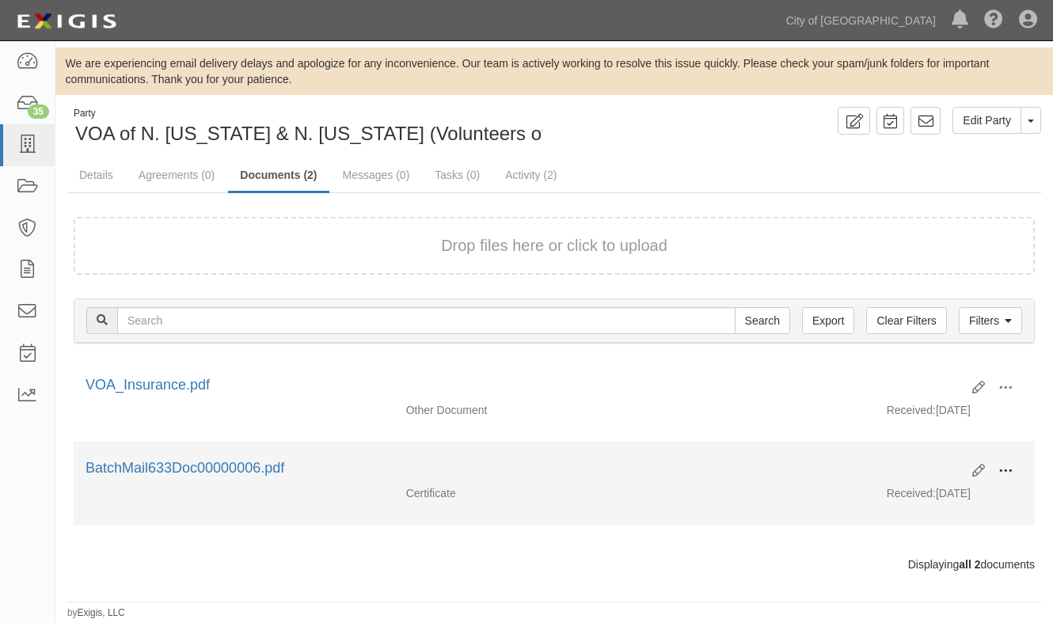
click at [998, 470] on span at bounding box center [1005, 471] width 14 height 14
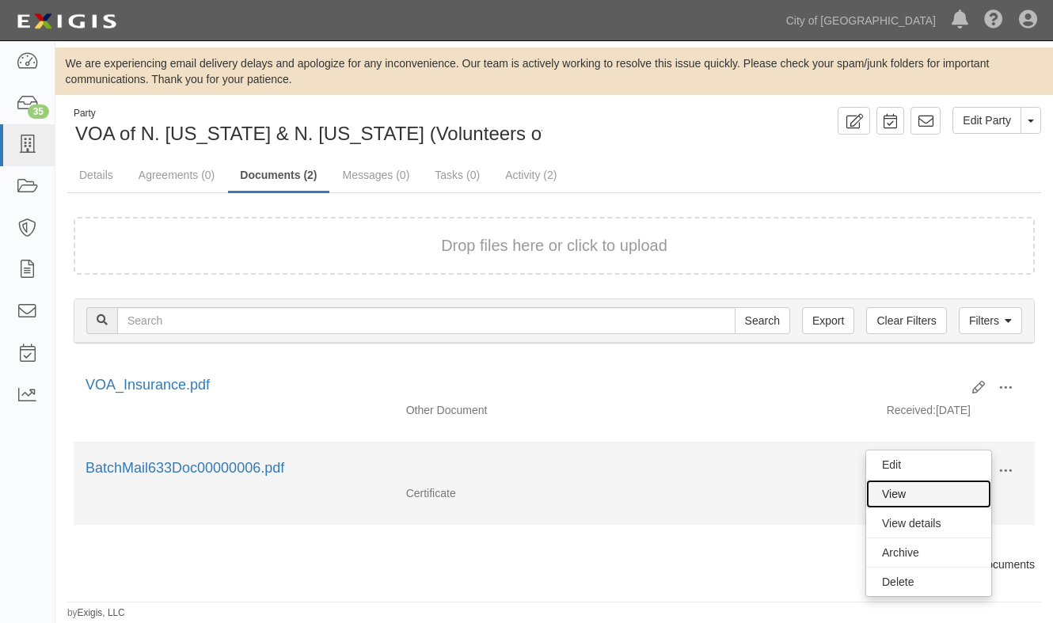
click at [901, 495] on link "View" at bounding box center [928, 494] width 125 height 28
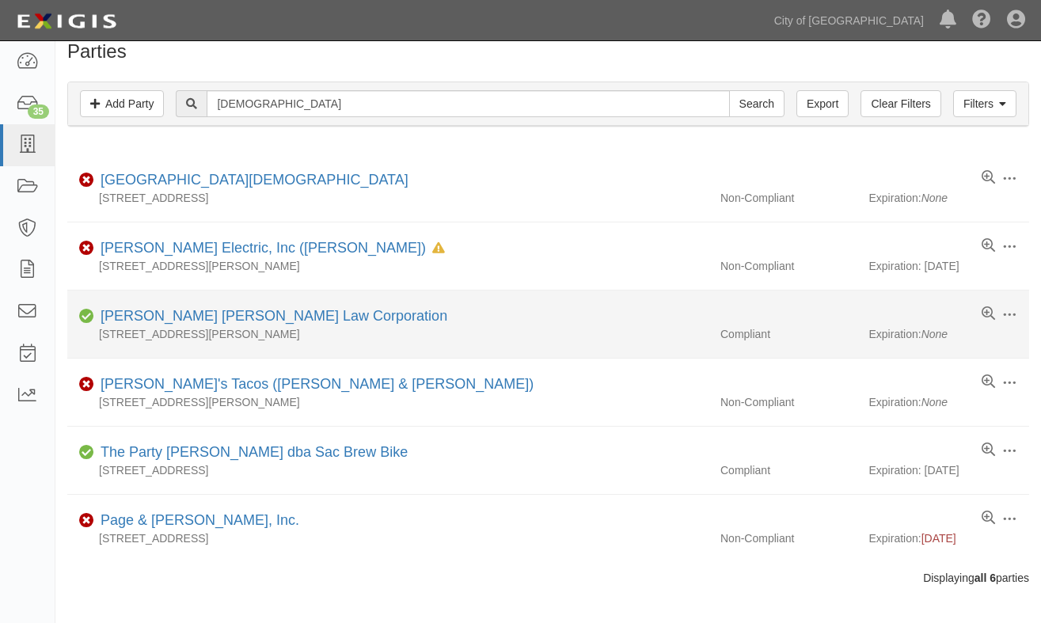
scroll to position [100, 0]
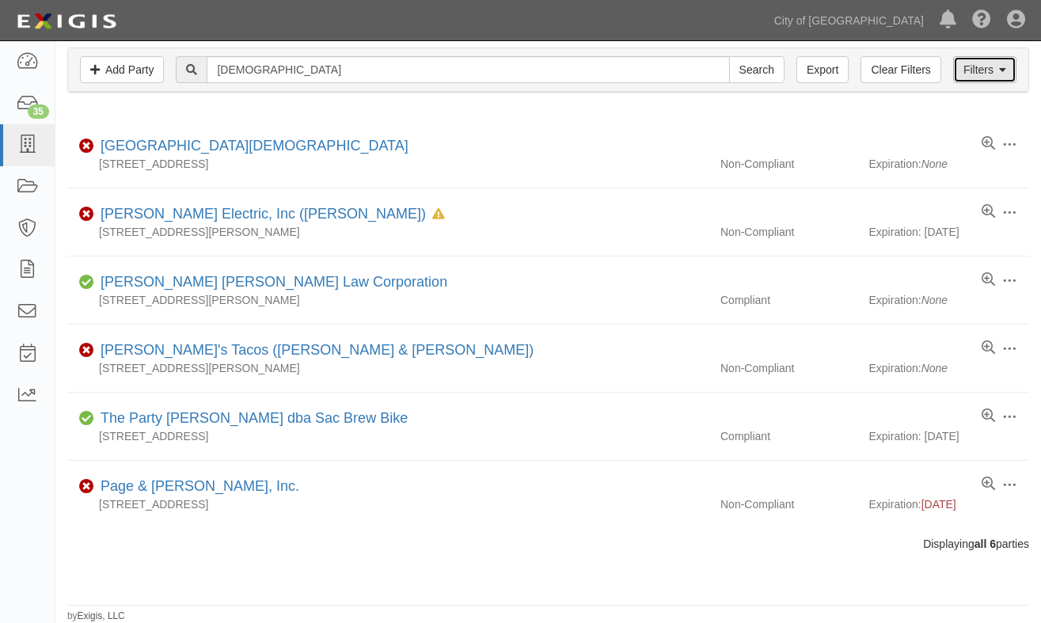
click at [1012, 72] on link "Filters" at bounding box center [984, 69] width 63 height 27
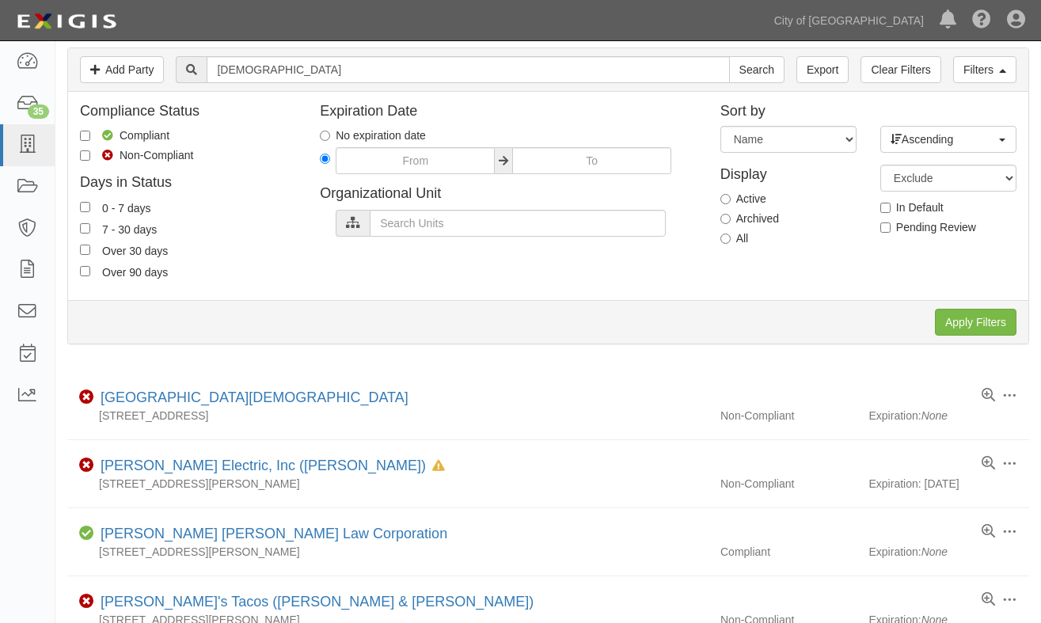
click at [731, 241] on label "All" at bounding box center [734, 238] width 28 height 16
click at [731, 241] on input "All" at bounding box center [725, 239] width 10 height 10
radio input "true"
click at [968, 321] on input "Apply Filters" at bounding box center [976, 322] width 82 height 27
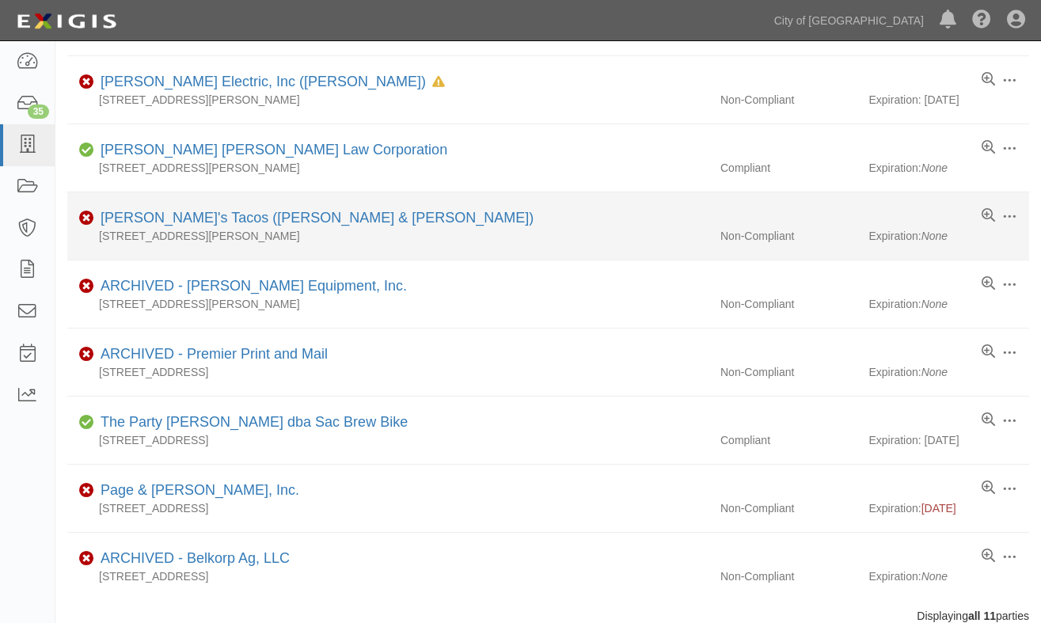
scroll to position [440, 0]
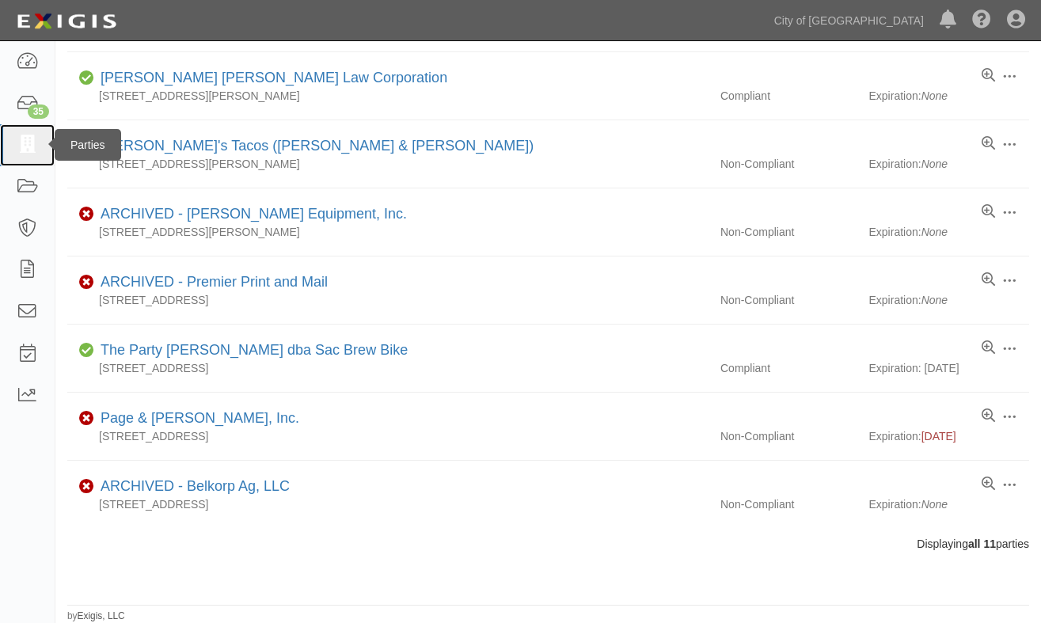
click at [21, 143] on icon at bounding box center [27, 145] width 22 height 18
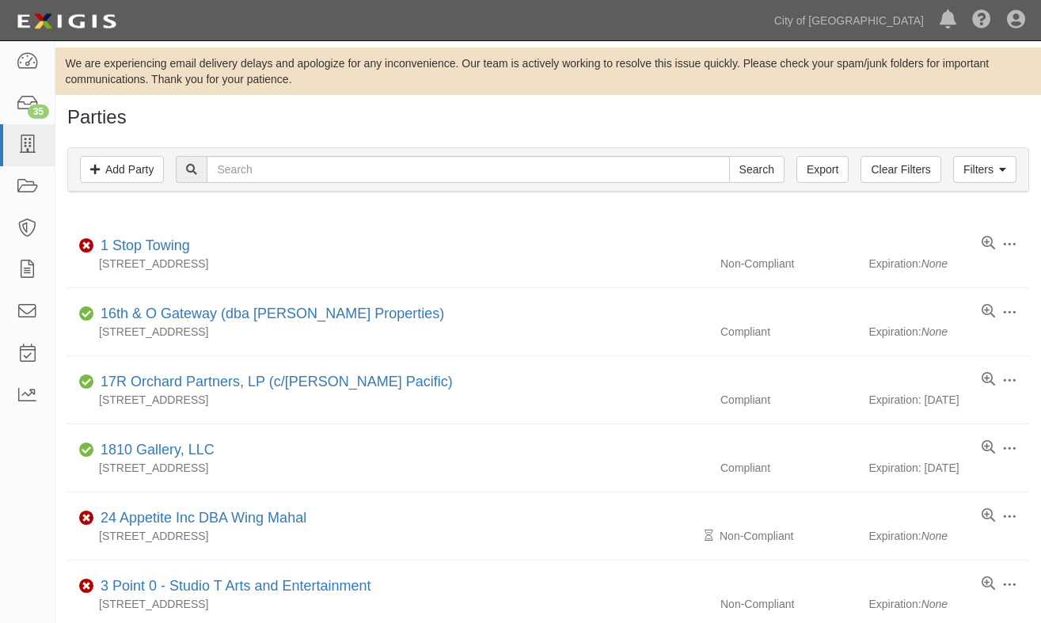
click at [115, 204] on div "Filters Add Party Clear Filters Export Search Filters Compliance Status Complia…" at bounding box center [548, 171] width 986 height 73
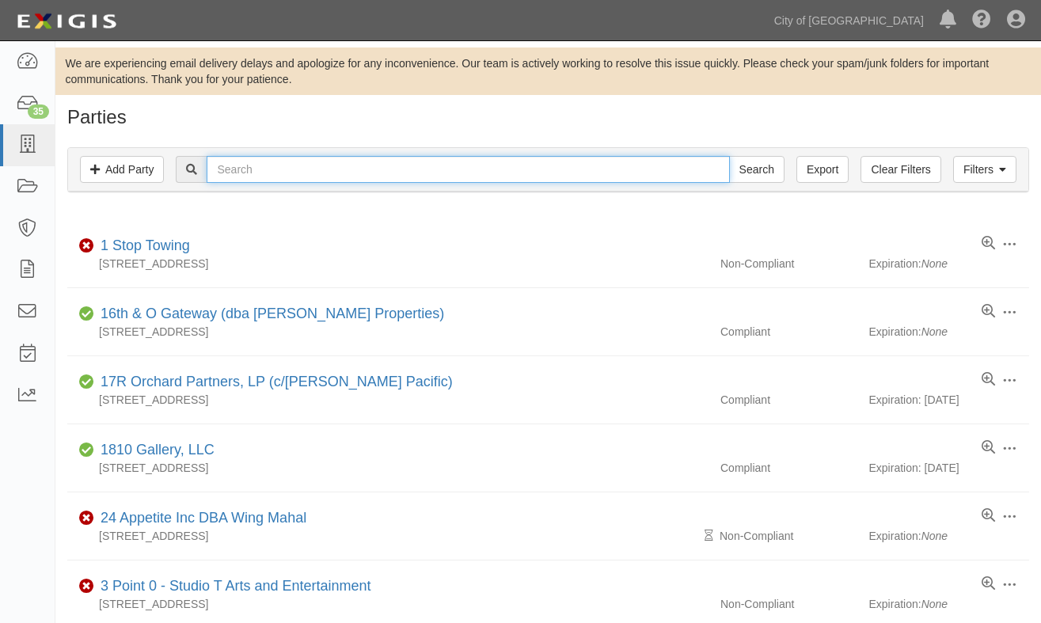
click at [243, 161] on input "text" at bounding box center [468, 169] width 522 height 27
type input "Elite pressure"
click at [729, 156] on input "Search" at bounding box center [756, 169] width 55 height 27
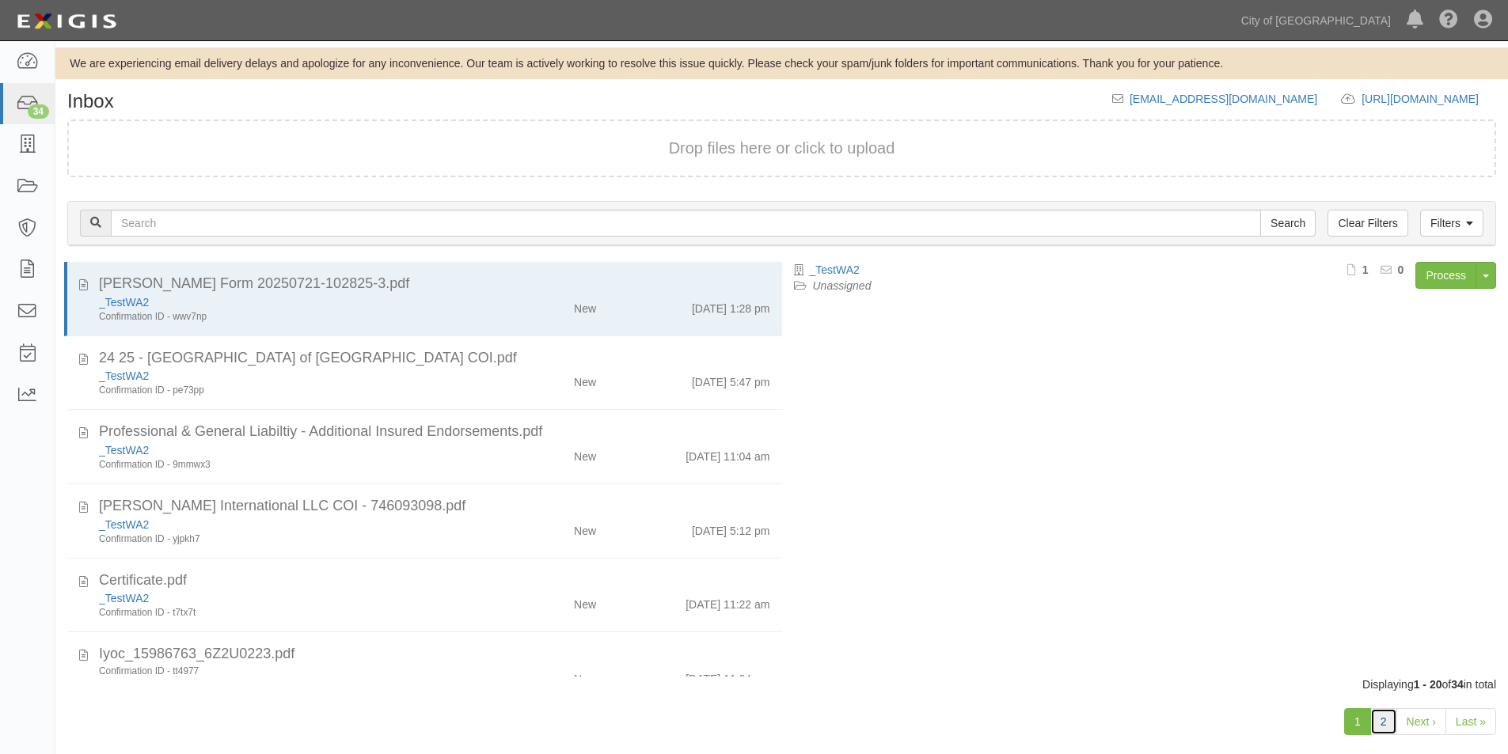
click at [1377, 718] on link "2" at bounding box center [1383, 721] width 27 height 27
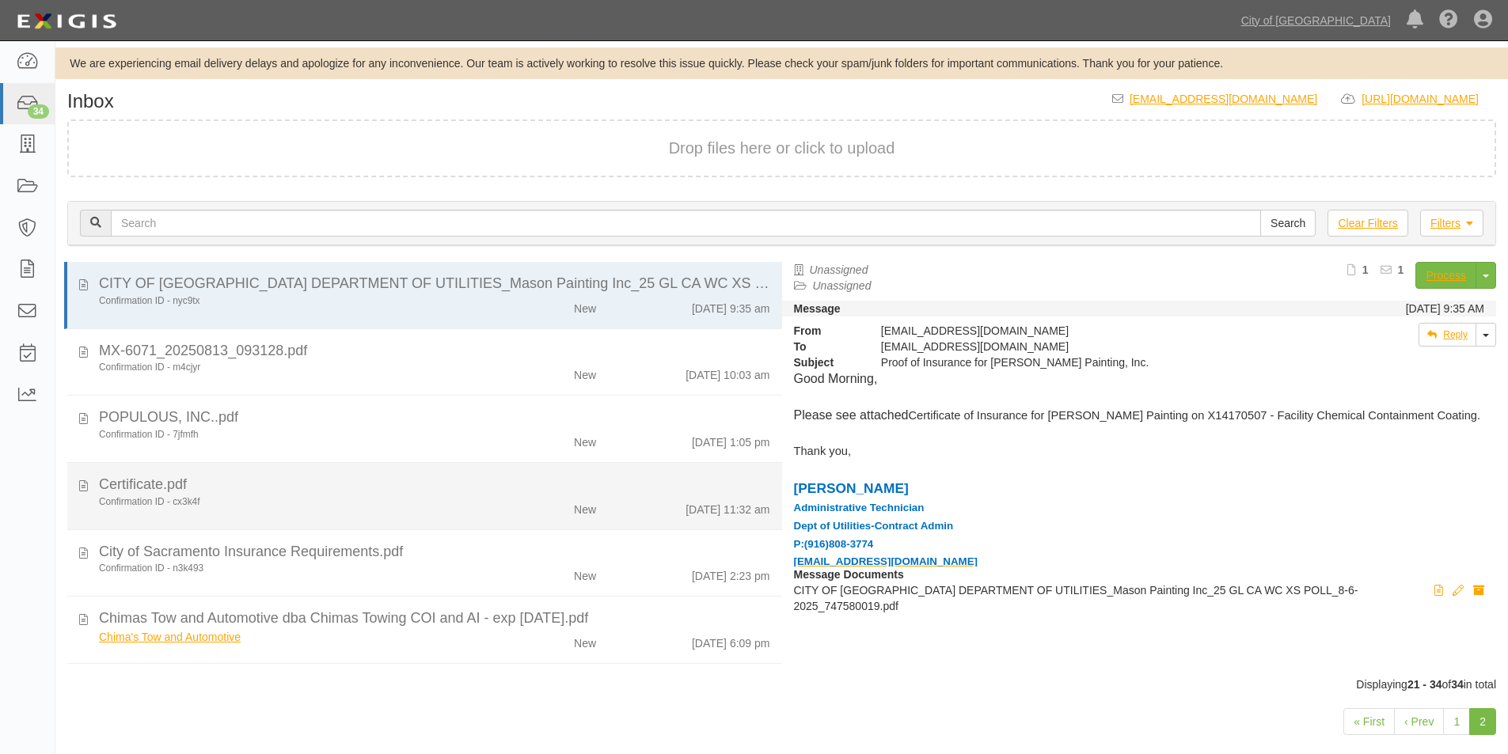
scroll to position [317, 0]
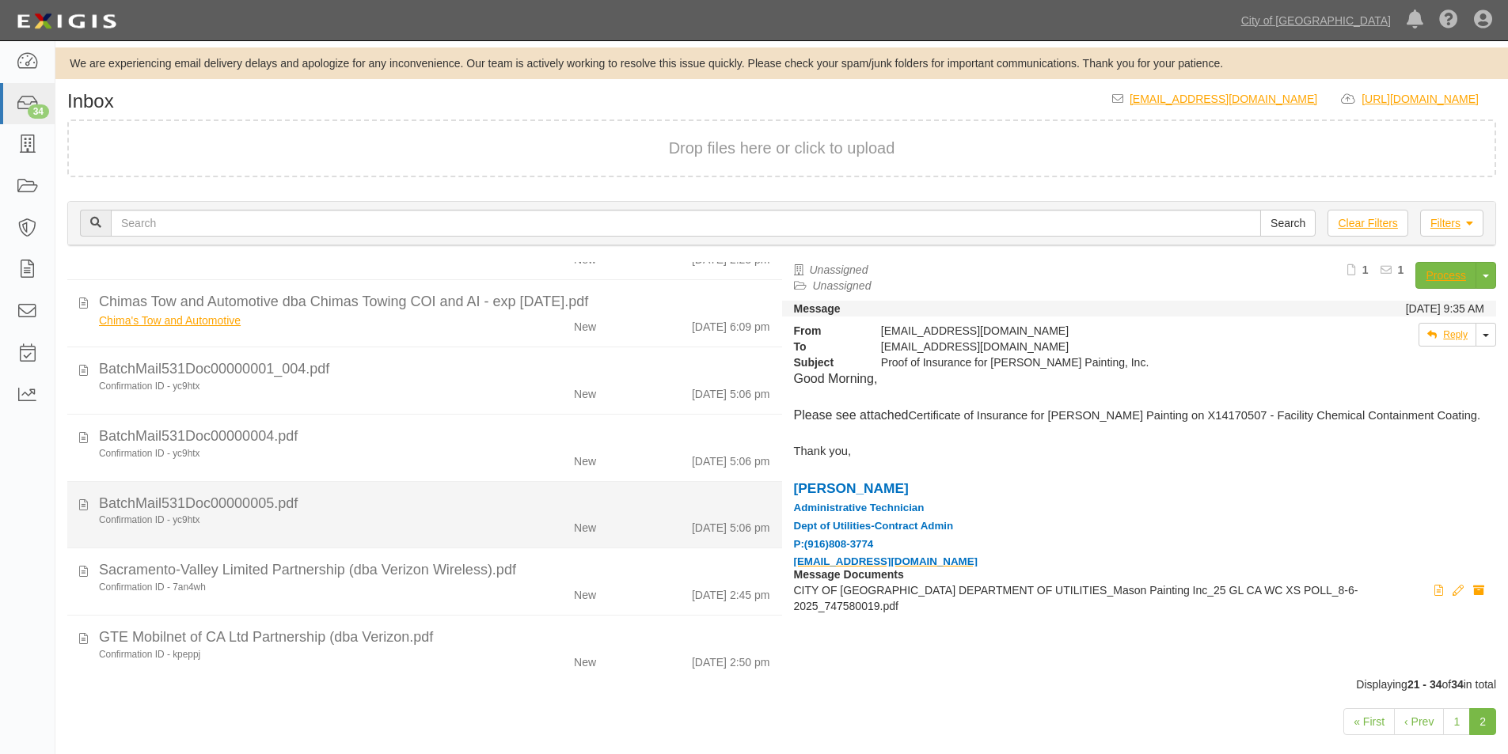
click at [422, 313] on div "BatchMail531Doc00000005.pdf" at bounding box center [434, 302] width 671 height 21
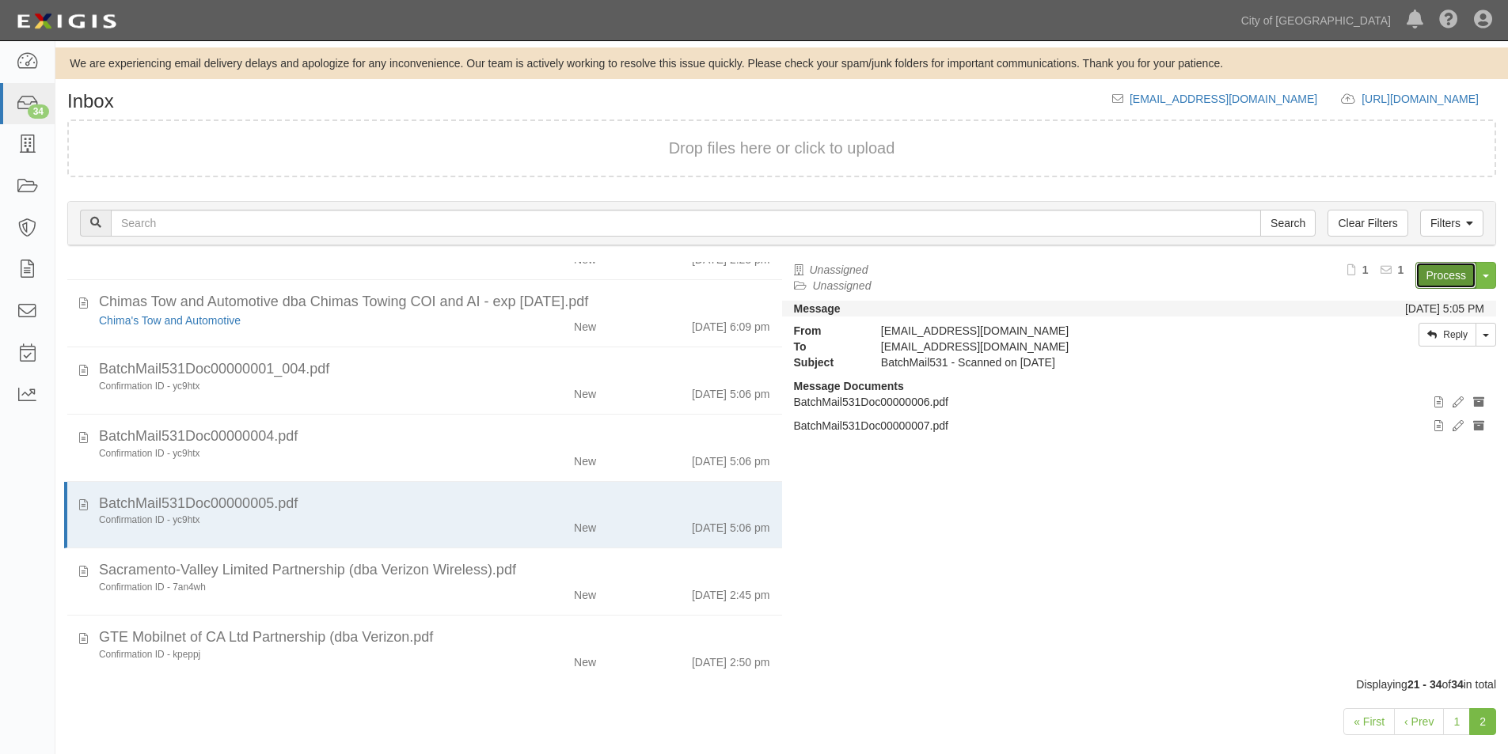
click at [1440, 269] on link "Process" at bounding box center [1445, 275] width 61 height 27
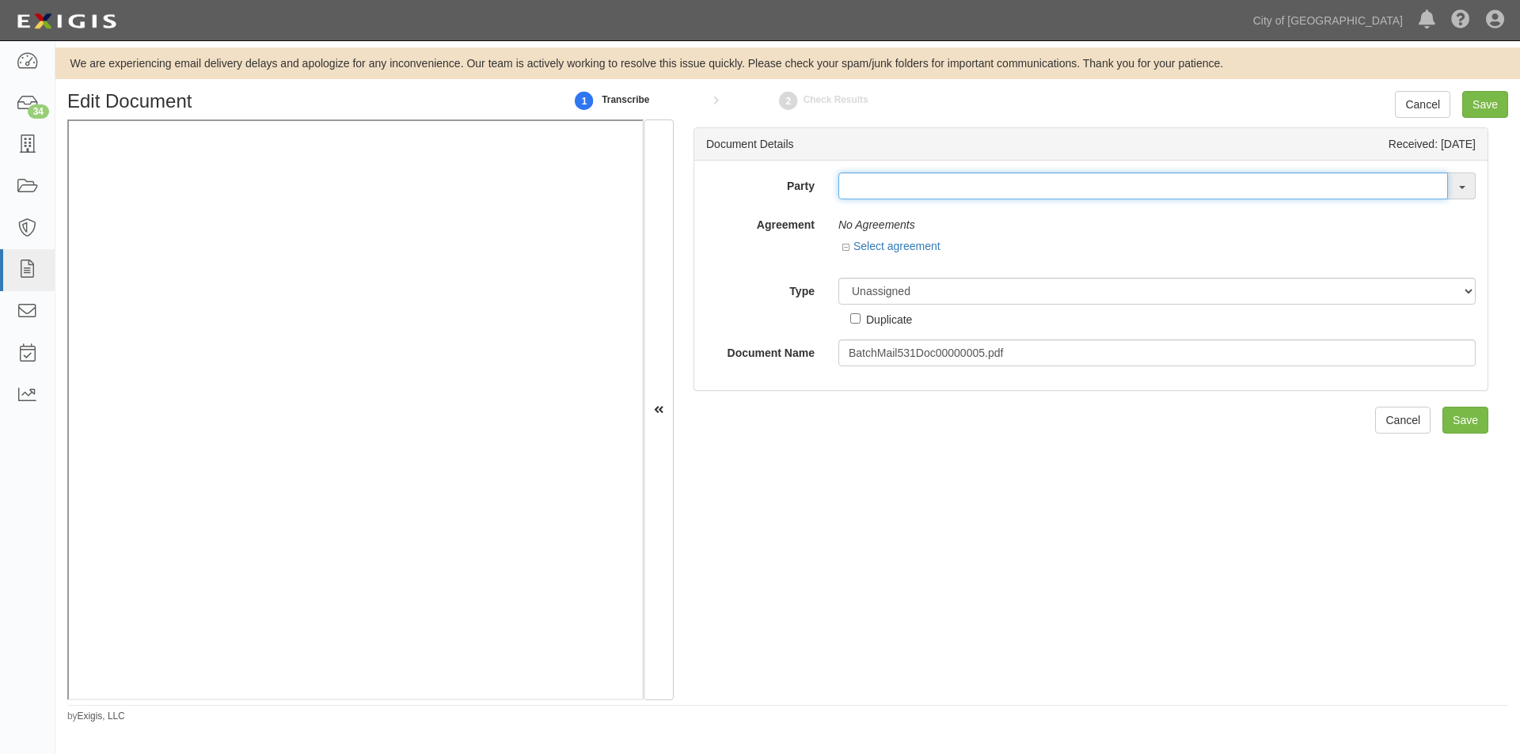
click at [926, 193] on input "text" at bounding box center [1143, 186] width 610 height 27
type input "elite pressure"
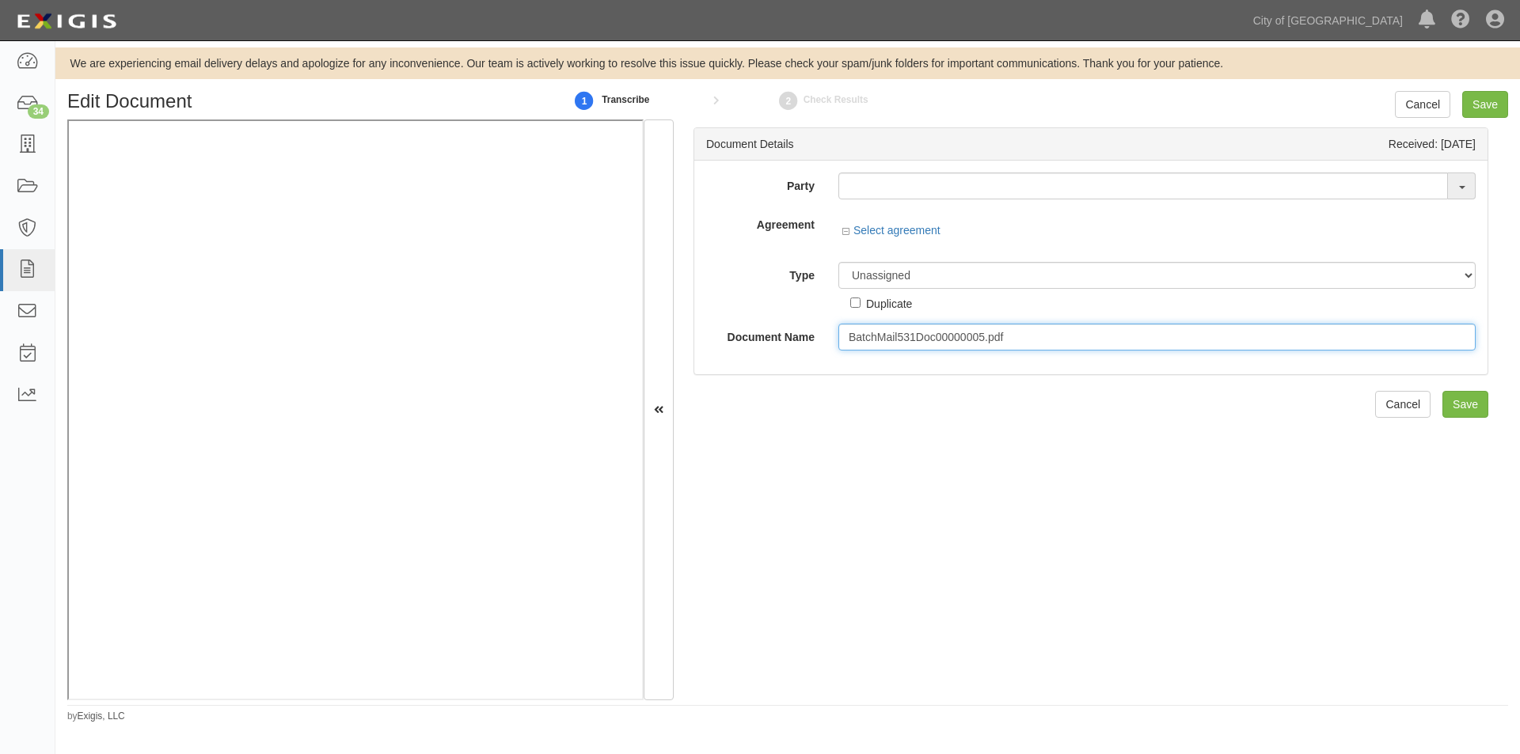
drag, startPoint x: 1012, startPoint y: 338, endPoint x: 782, endPoint y: 346, distance: 229.7
click at [782, 346] on div "Document Name BatchMail531Doc00000005.pdf" at bounding box center [1090, 337] width 793 height 27
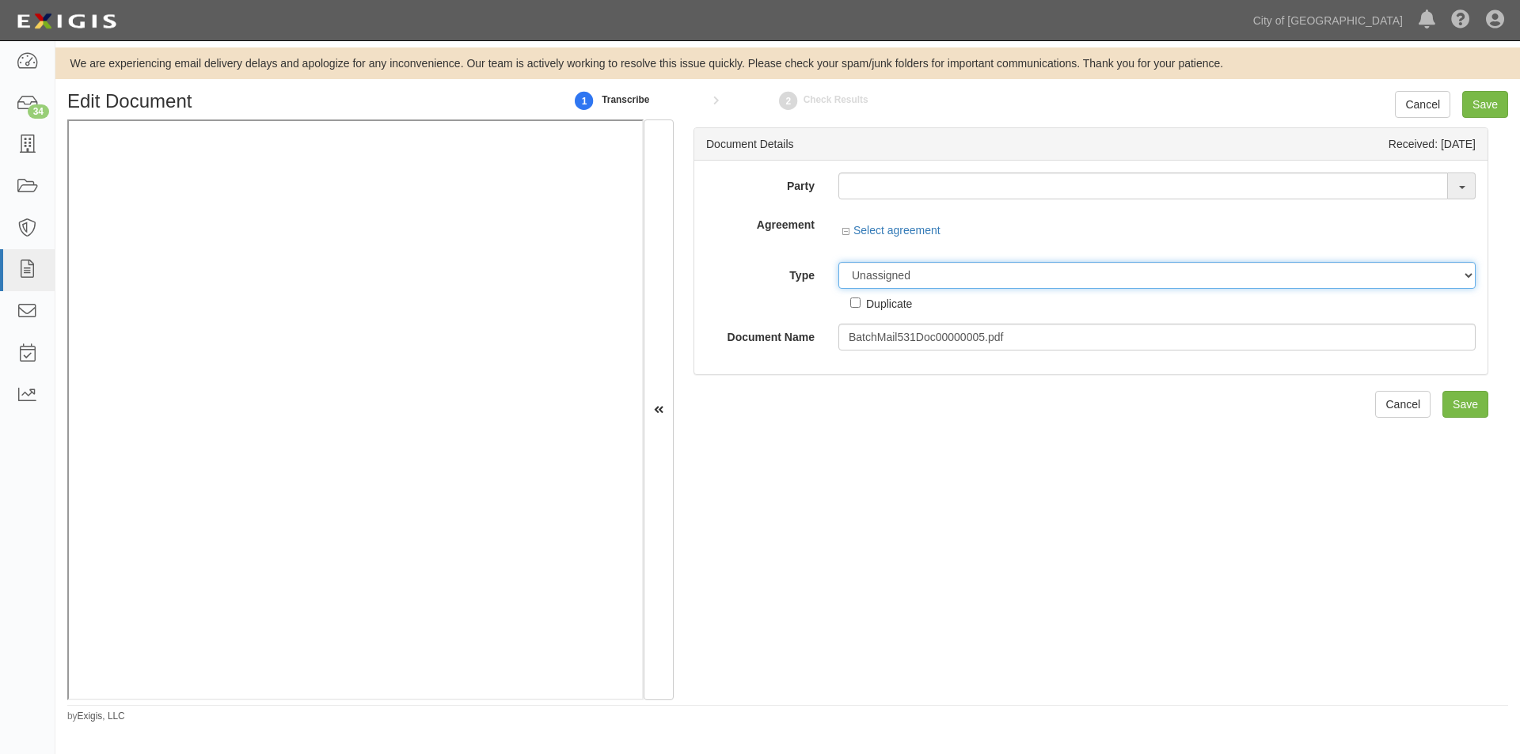
click at [860, 275] on select "Unassigned Binder Cancellation Notice Certificate Contract Endorsement Insuranc…" at bounding box center [1156, 275] width 637 height 27
select select "OtherDetail"
click at [838, 262] on select "Unassigned Binder Cancellation Notice Certificate Contract Endorsement Insuranc…" at bounding box center [1156, 275] width 637 height 27
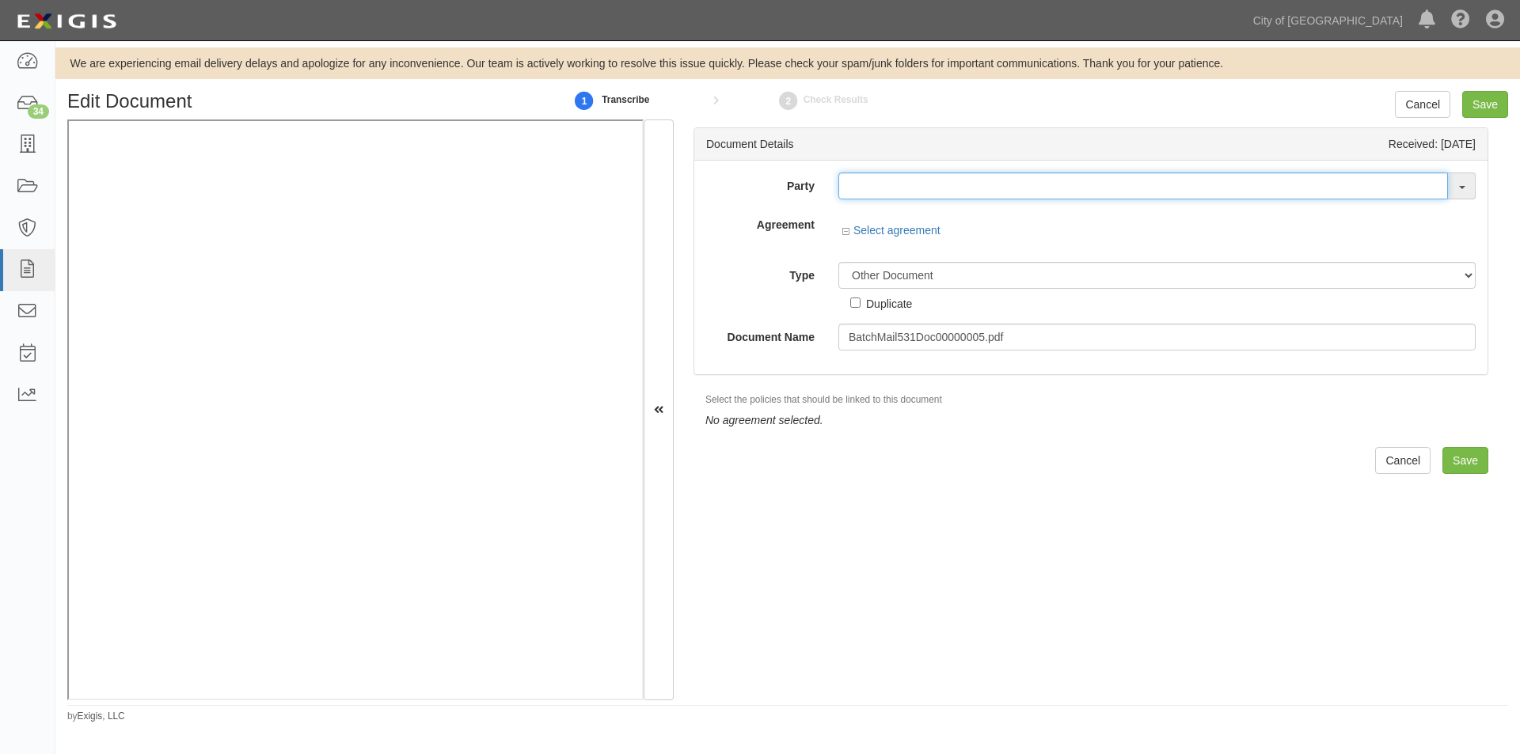
click at [865, 188] on input "text" at bounding box center [1143, 186] width 610 height 27
type input "testwa"
click at [872, 222] on strong "TestWA" at bounding box center [881, 216] width 40 height 13
type input "_TestWA2"
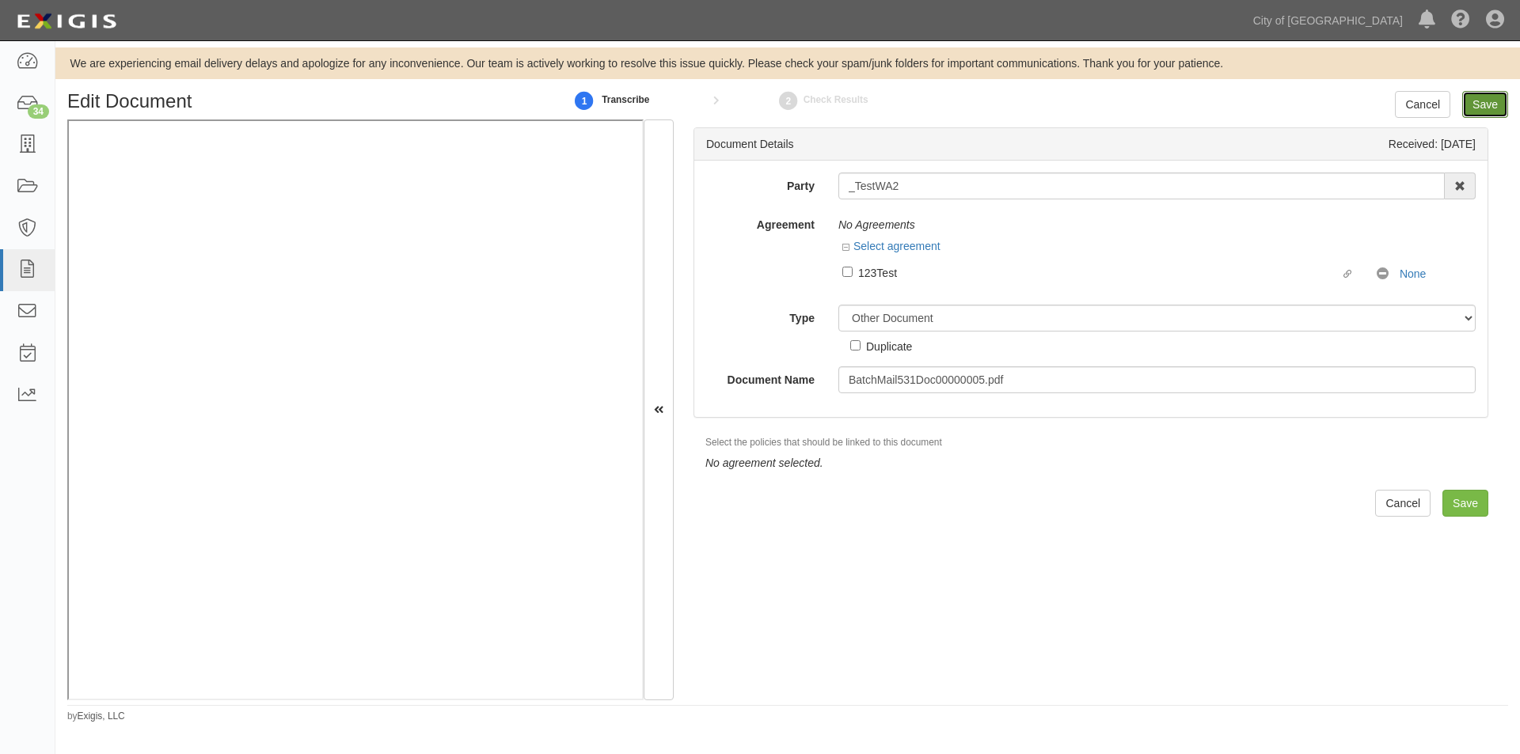
click at [1488, 100] on input "Save" at bounding box center [1485, 104] width 46 height 27
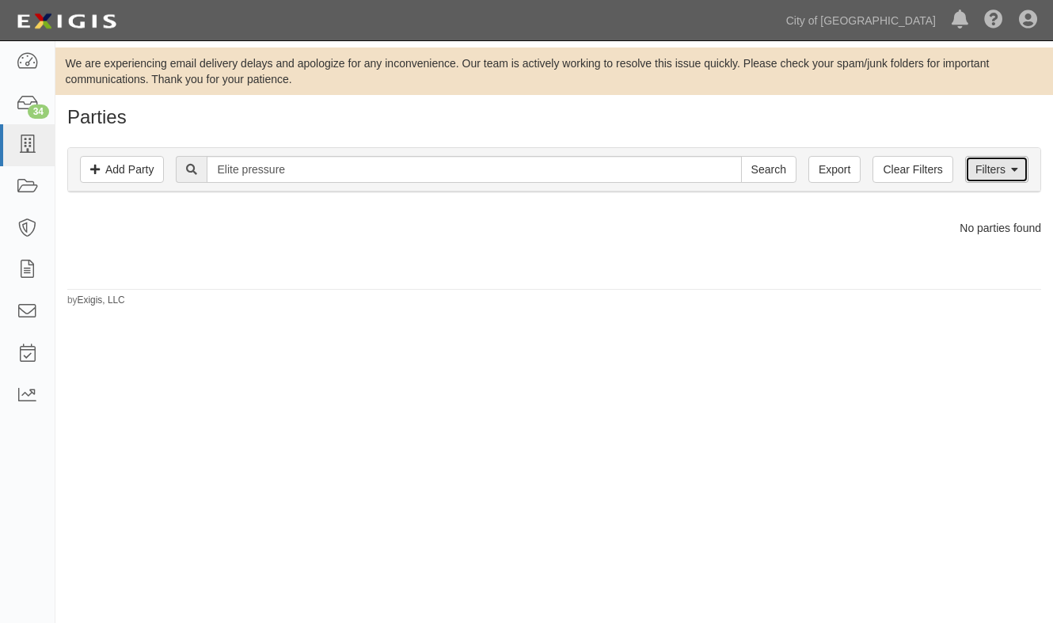
click at [985, 173] on link "Filters" at bounding box center [996, 169] width 63 height 27
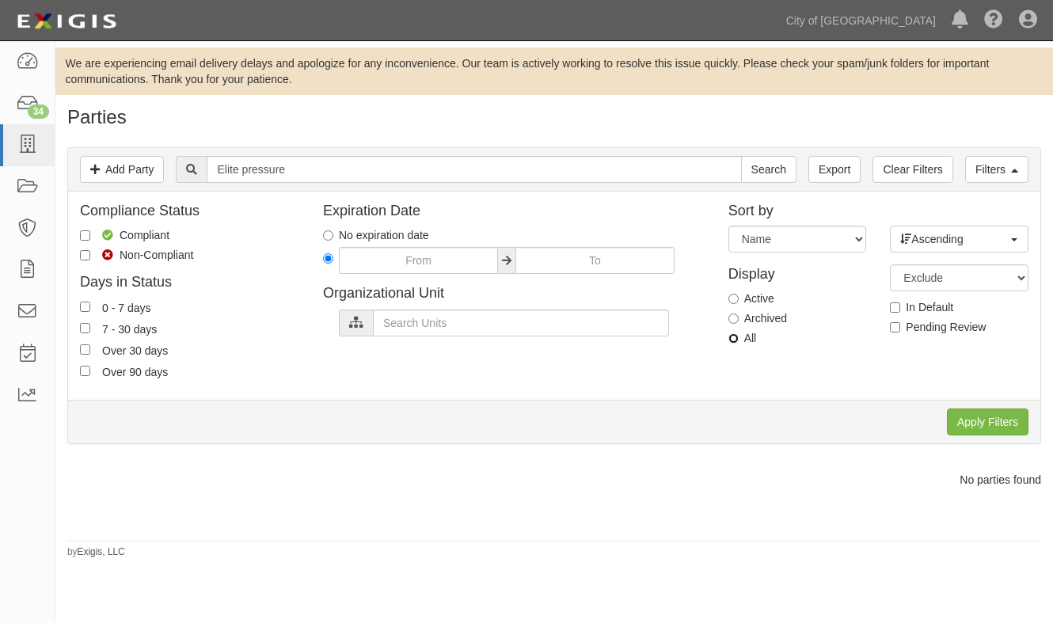
drag, startPoint x: 736, startPoint y: 336, endPoint x: 778, endPoint y: 351, distance: 44.6
click at [736, 339] on input "All" at bounding box center [733, 338] width 10 height 10
radio input "true"
click at [978, 418] on input "Apply Filters" at bounding box center [988, 421] width 82 height 27
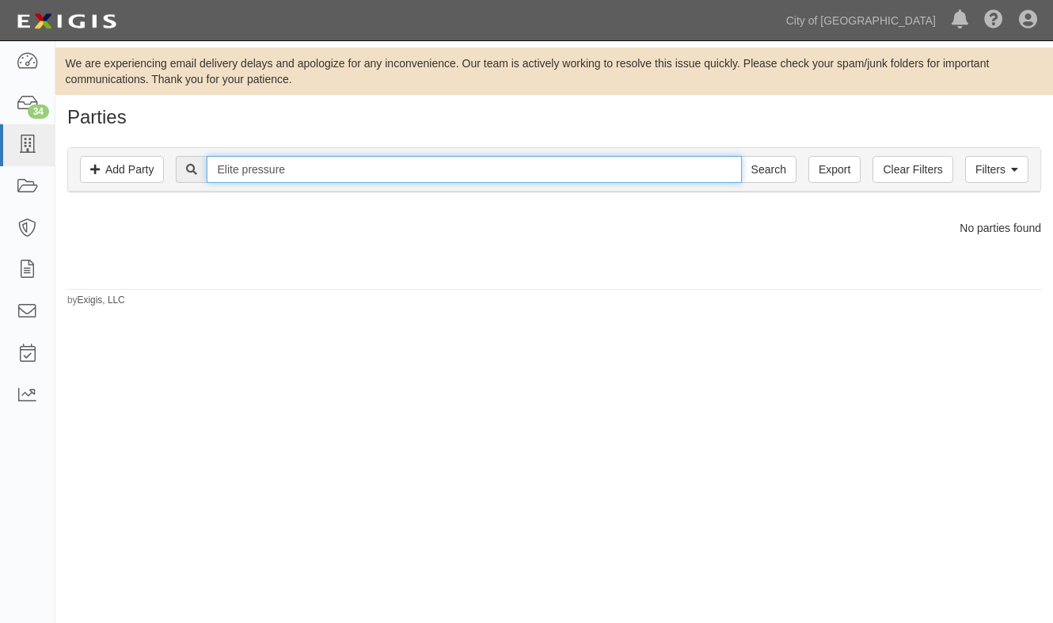
click at [245, 169] on input "Elite pressure" at bounding box center [474, 169] width 534 height 27
click at [310, 170] on input "pressure" at bounding box center [474, 169] width 534 height 27
type input "pressure wash"
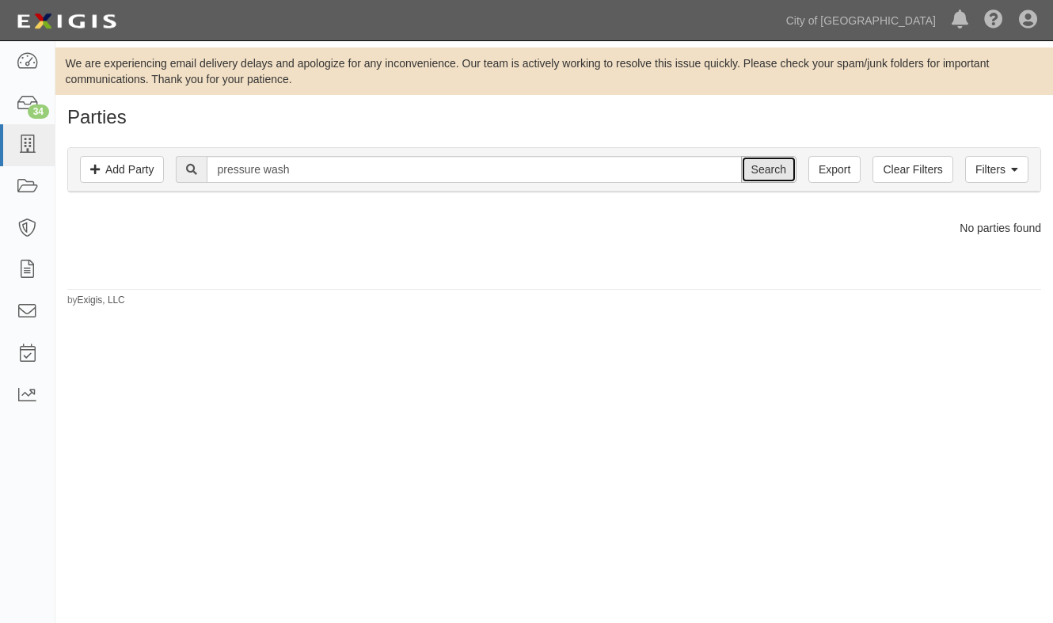
click at [769, 166] on input "Search" at bounding box center [768, 169] width 55 height 27
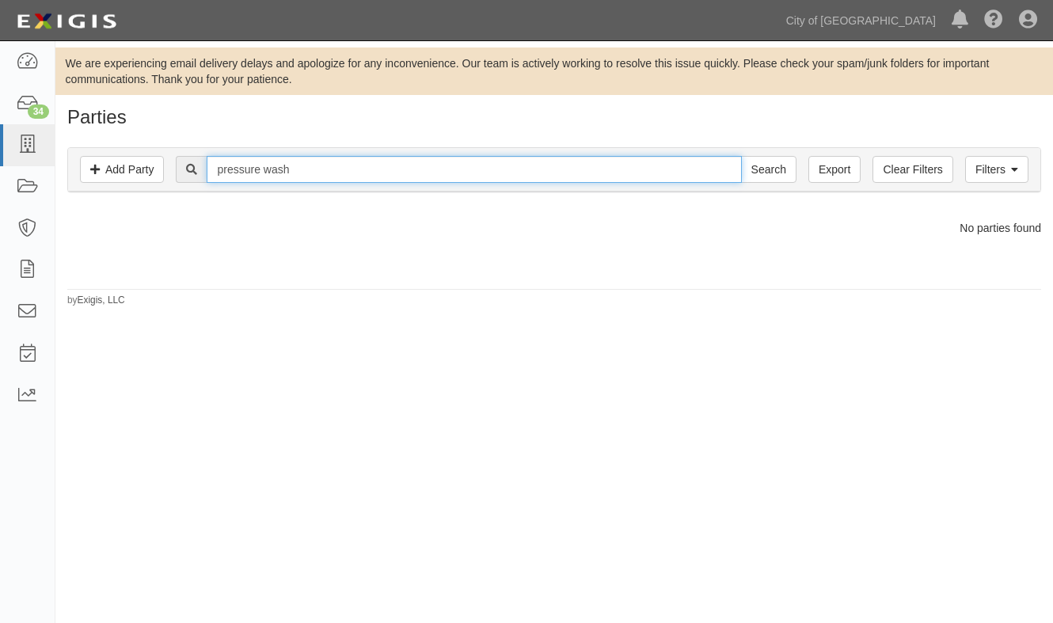
drag, startPoint x: 301, startPoint y: 176, endPoint x: 202, endPoint y: 176, distance: 98.9
click at [202, 176] on div "pressure wash Search" at bounding box center [486, 169] width 620 height 27
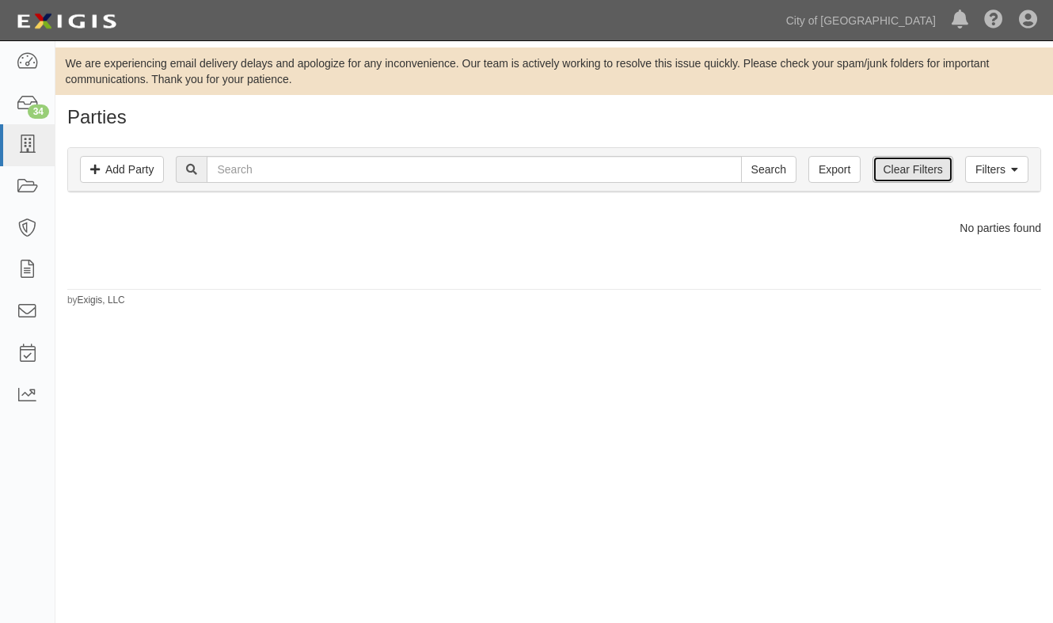
click at [905, 172] on link "Clear Filters" at bounding box center [912, 169] width 80 height 27
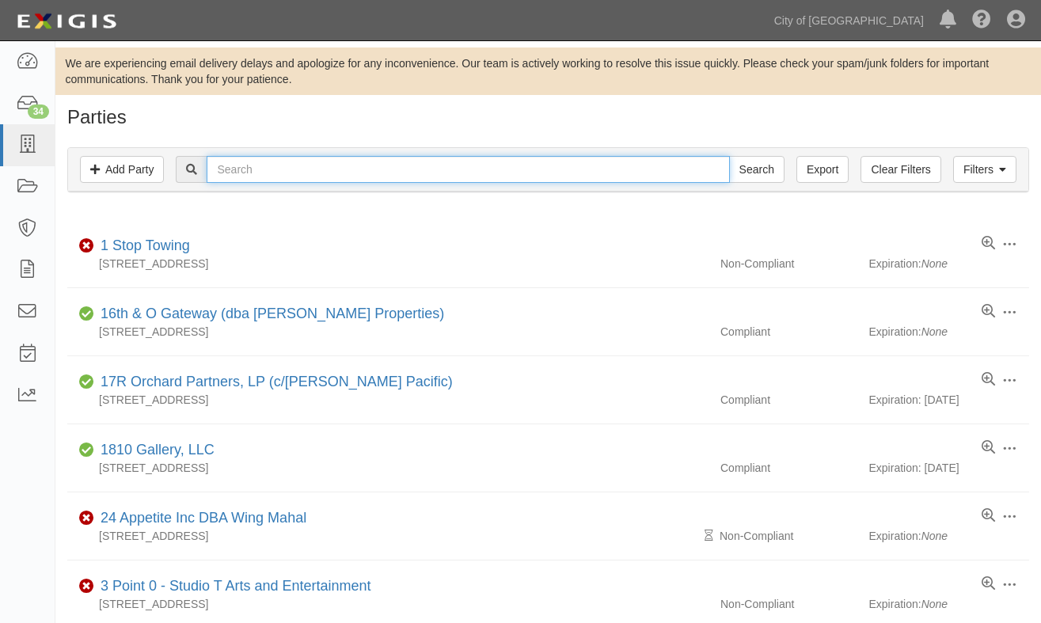
paste input "pressure wash"
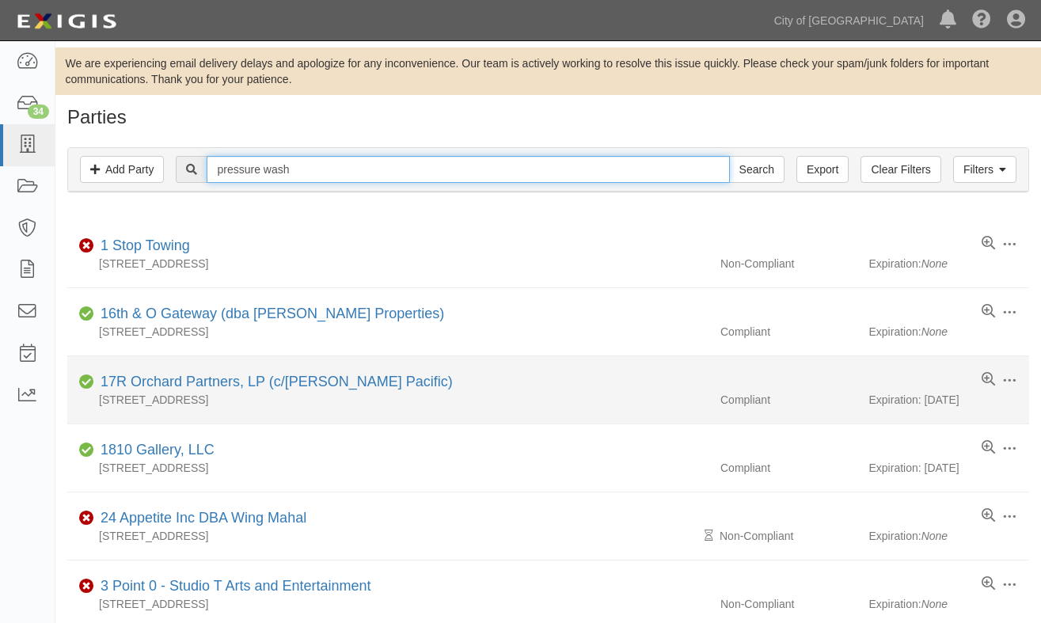
type input "pressure wash"
click at [729, 156] on input "Search" at bounding box center [756, 169] width 55 height 27
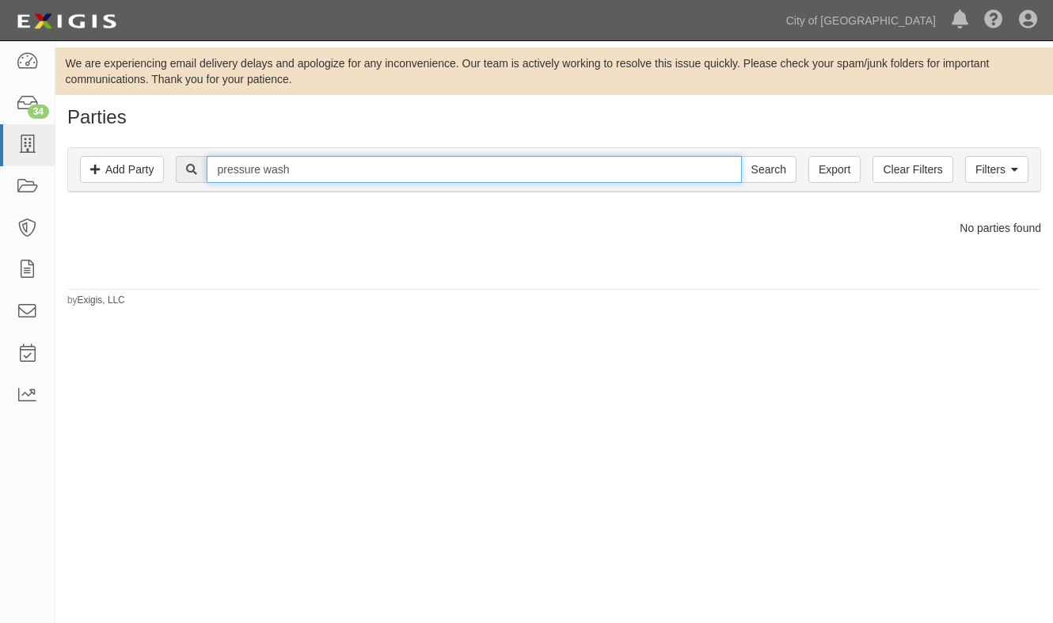
click at [268, 165] on input "pressure wash" at bounding box center [474, 169] width 534 height 27
drag, startPoint x: 310, startPoint y: 166, endPoint x: 218, endPoint y: 175, distance: 93.0
click at [218, 175] on input "pressure wash" at bounding box center [474, 169] width 534 height 27
paste input "ELITE PRESSURE WASHING SERVICES LLC"
type input "ELITE PRESSURE WASHING SERVICES LLC"
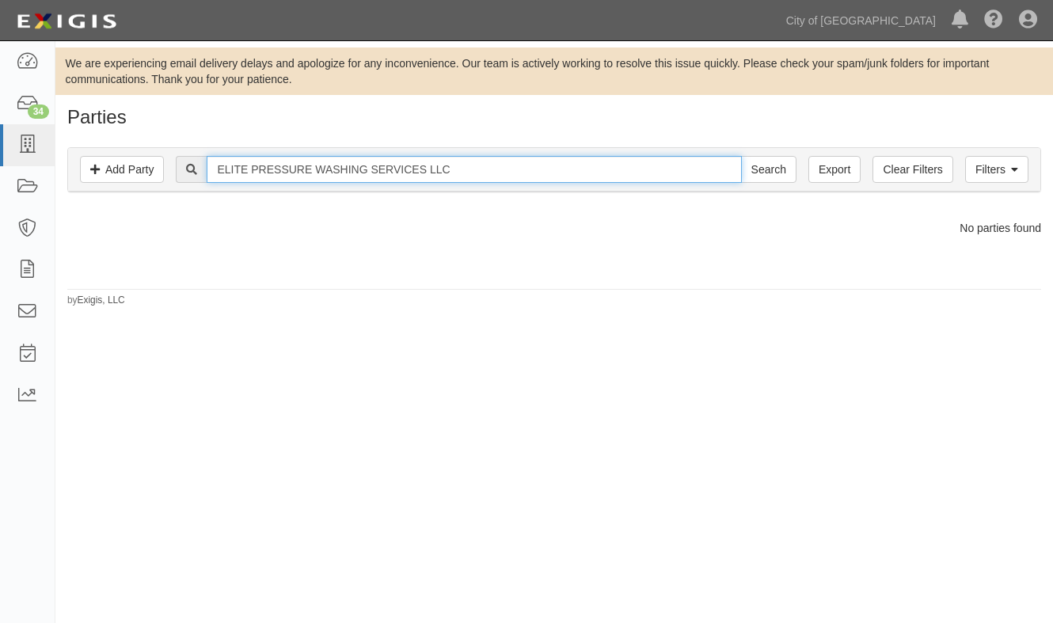
click at [741, 156] on input "Search" at bounding box center [768, 169] width 55 height 27
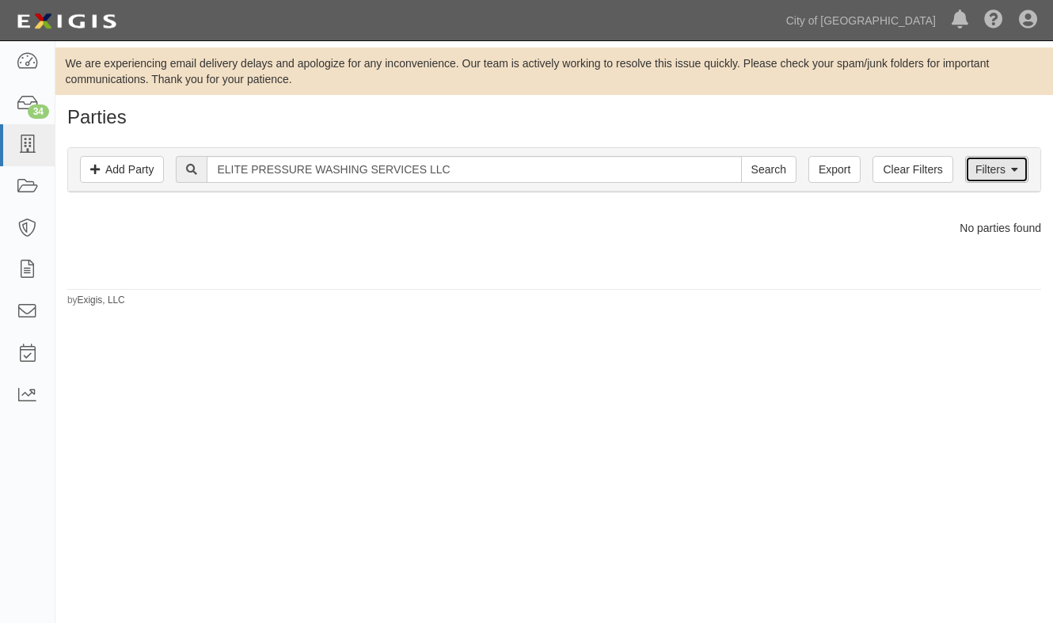
click at [982, 179] on link "Filters" at bounding box center [996, 169] width 63 height 27
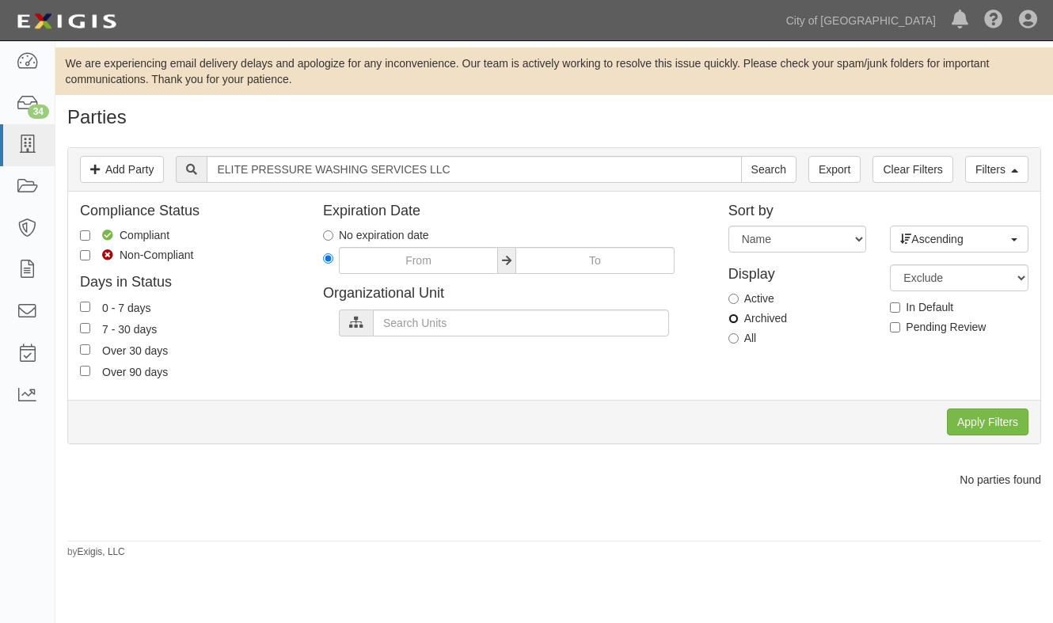
click at [733, 323] on input "Archived" at bounding box center [733, 318] width 10 height 10
radio input "true"
click at [965, 421] on input "Apply Filters" at bounding box center [988, 421] width 82 height 27
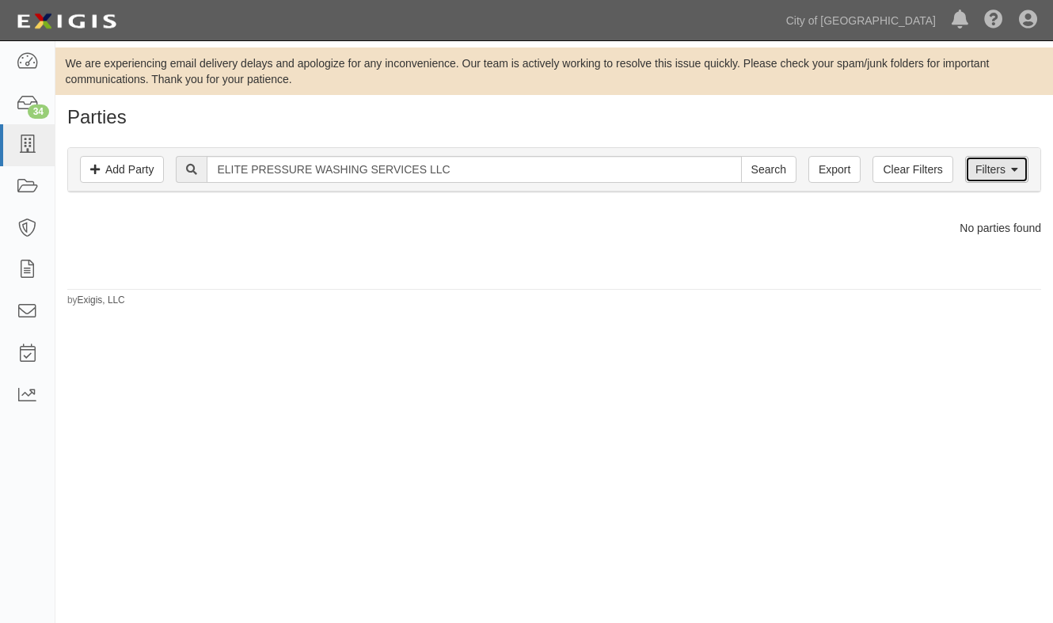
click at [989, 176] on link "Filters" at bounding box center [996, 169] width 63 height 27
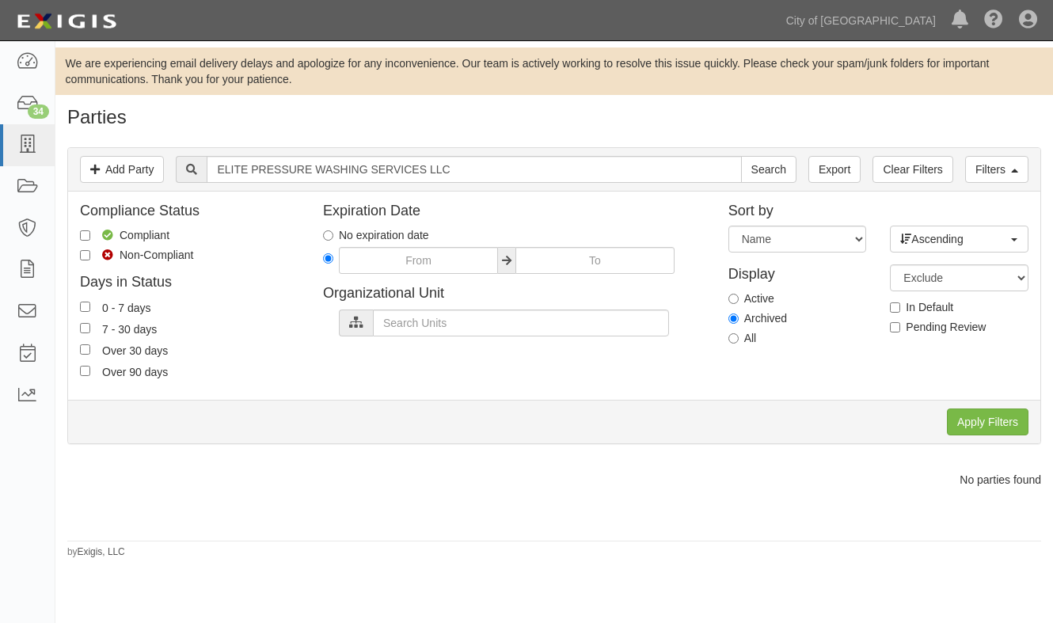
click at [740, 340] on label "All" at bounding box center [742, 338] width 28 height 16
click at [739, 340] on input "All" at bounding box center [733, 338] width 10 height 10
radio input "true"
click at [970, 418] on input "Apply Filters" at bounding box center [988, 421] width 82 height 27
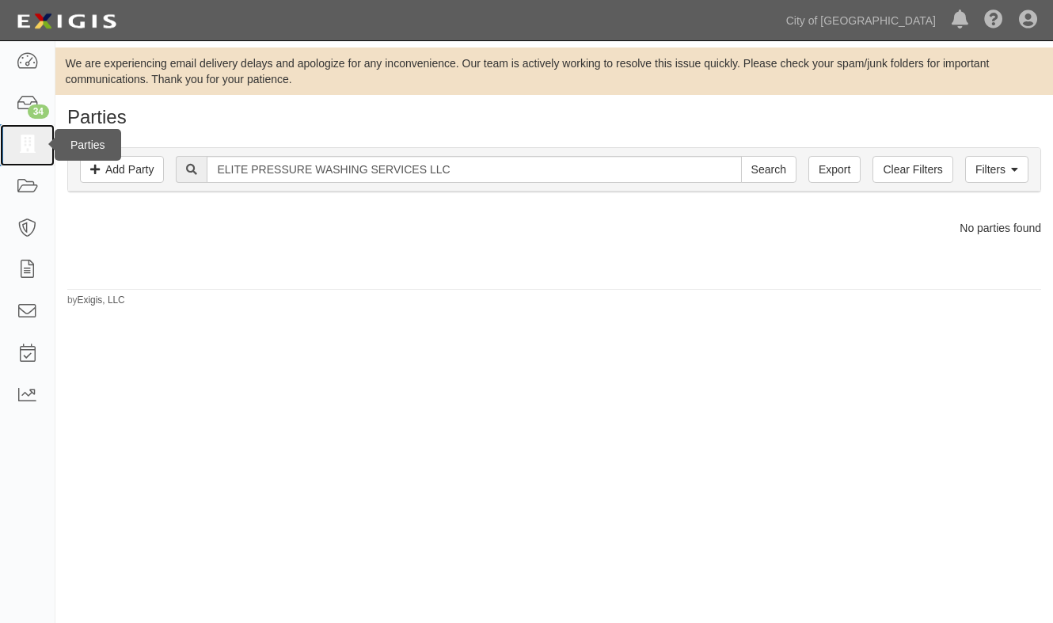
click at [14, 149] on link at bounding box center [27, 145] width 55 height 42
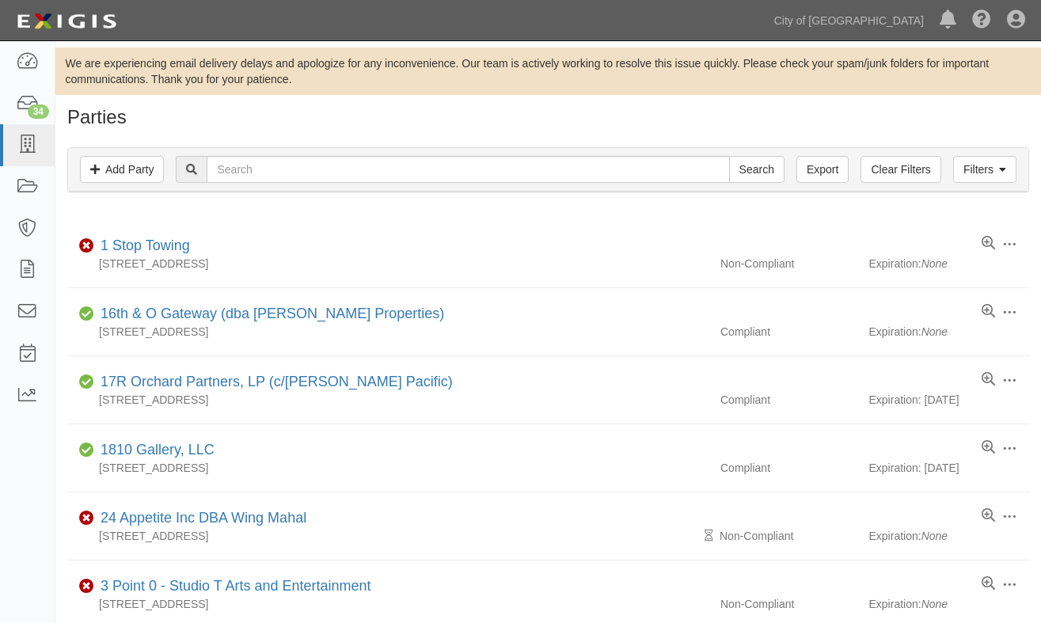
drag, startPoint x: 96, startPoint y: 222, endPoint x: 126, endPoint y: 204, distance: 35.2
click at [97, 222] on li "Edit Log activity Add task Send message Archive Delete Non-Compliant 1 Stop Tow…" at bounding box center [548, 254] width 962 height 68
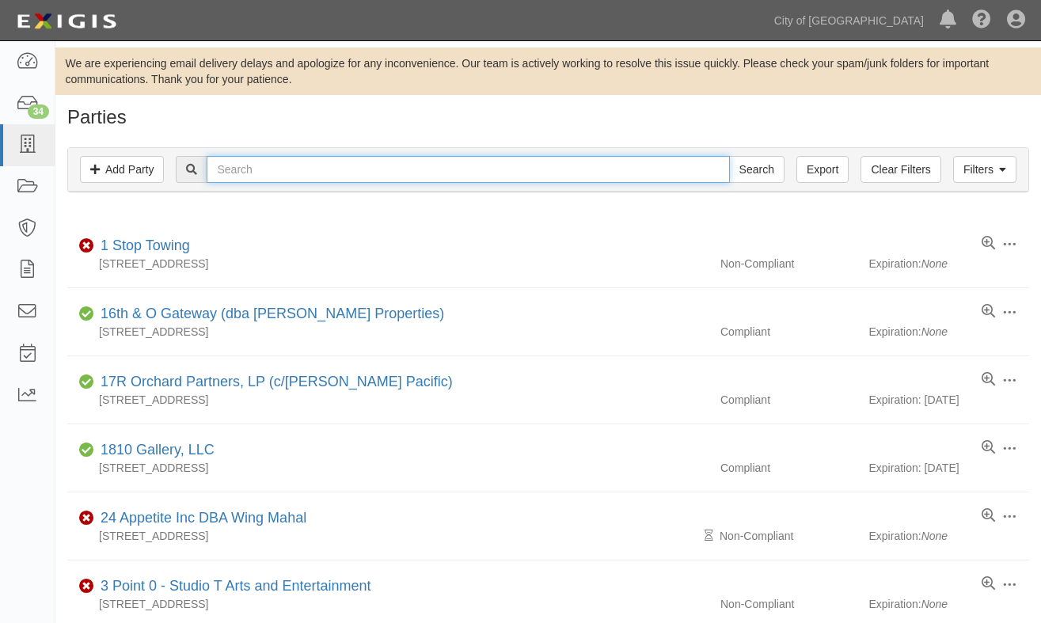
click at [247, 179] on input "text" at bounding box center [468, 169] width 522 height 27
type input "la estrell"
click at [729, 156] on input "Search" at bounding box center [756, 169] width 55 height 27
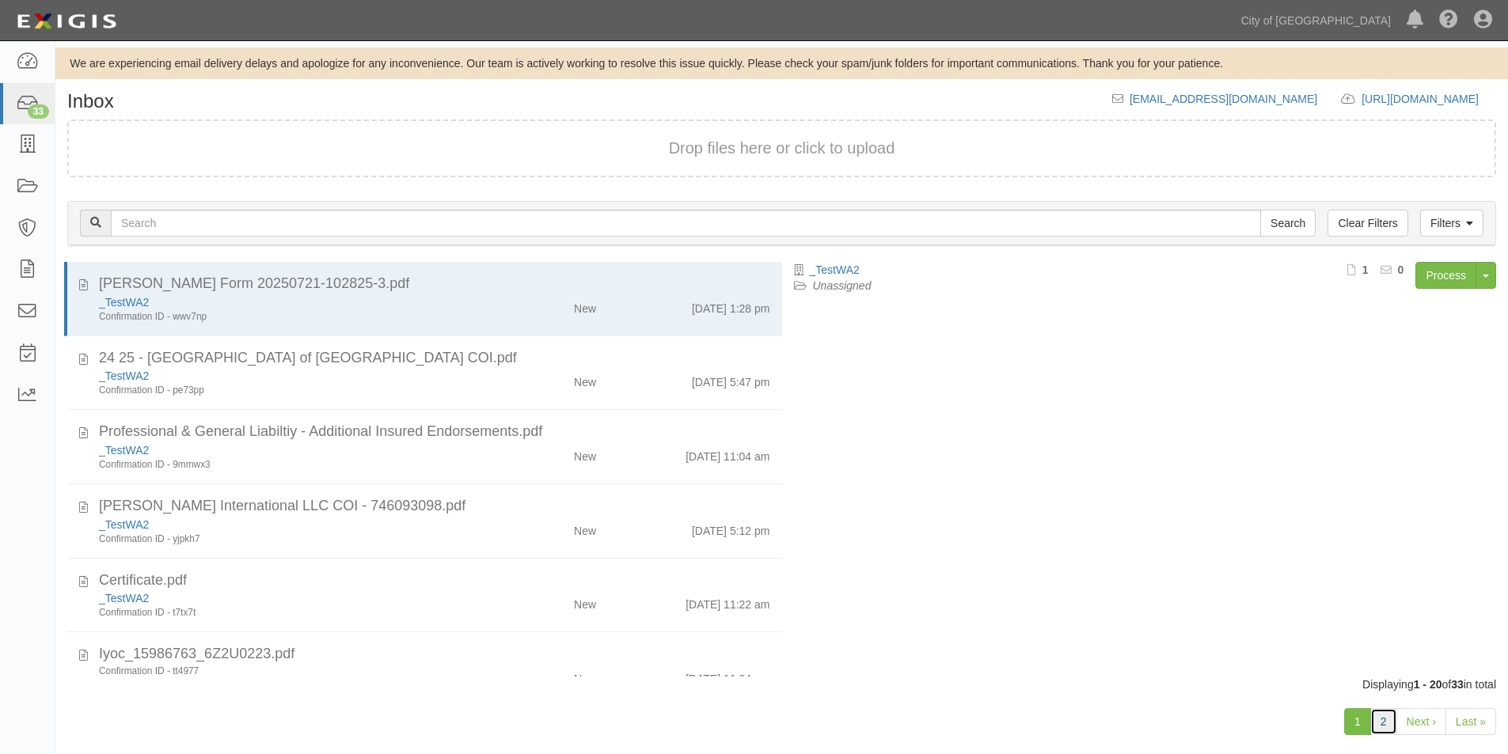
click at [1385, 718] on link "2" at bounding box center [1383, 721] width 27 height 27
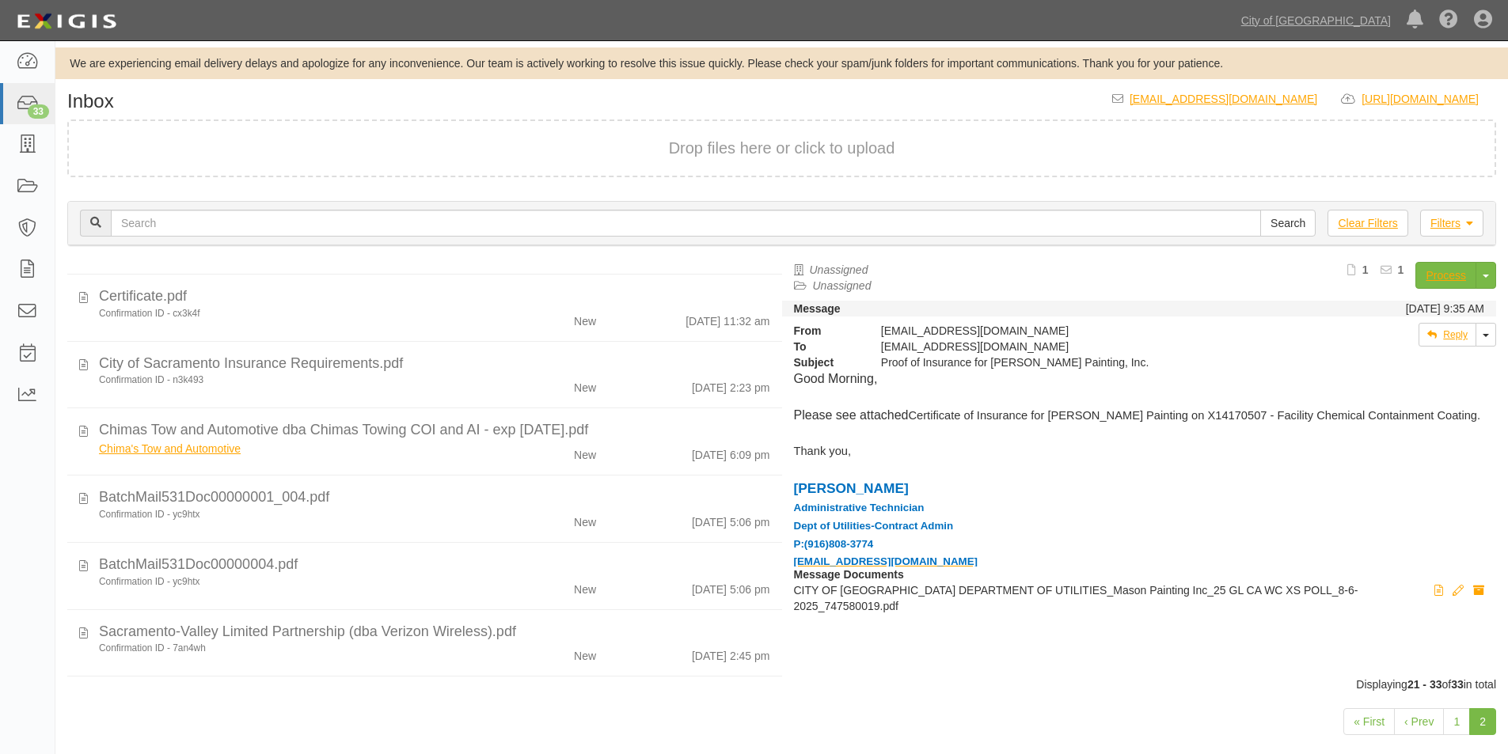
scroll to position [205, 0]
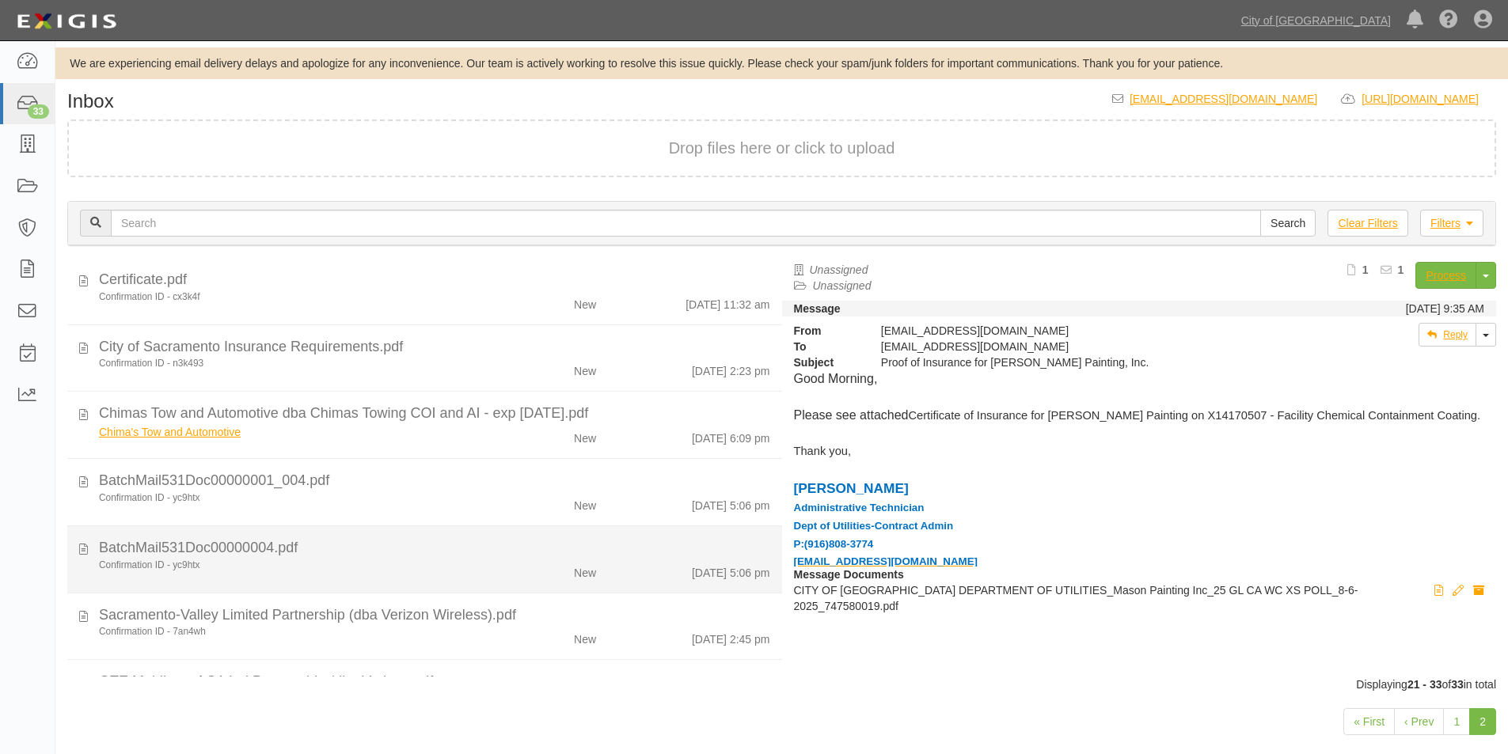
click at [426, 424] on div "BatchMail531Doc00000004.pdf" at bounding box center [434, 414] width 671 height 21
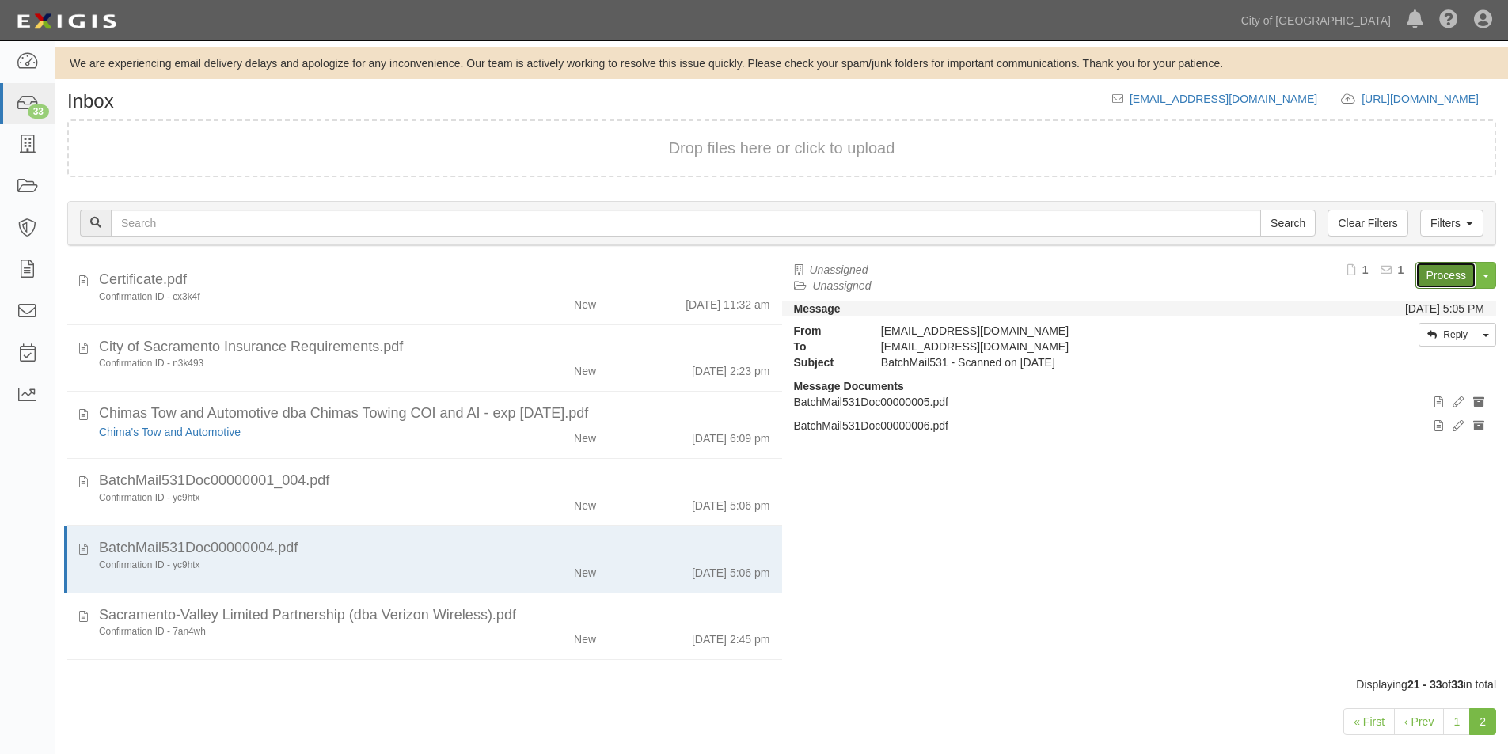
click at [1443, 267] on link "Process" at bounding box center [1445, 275] width 61 height 27
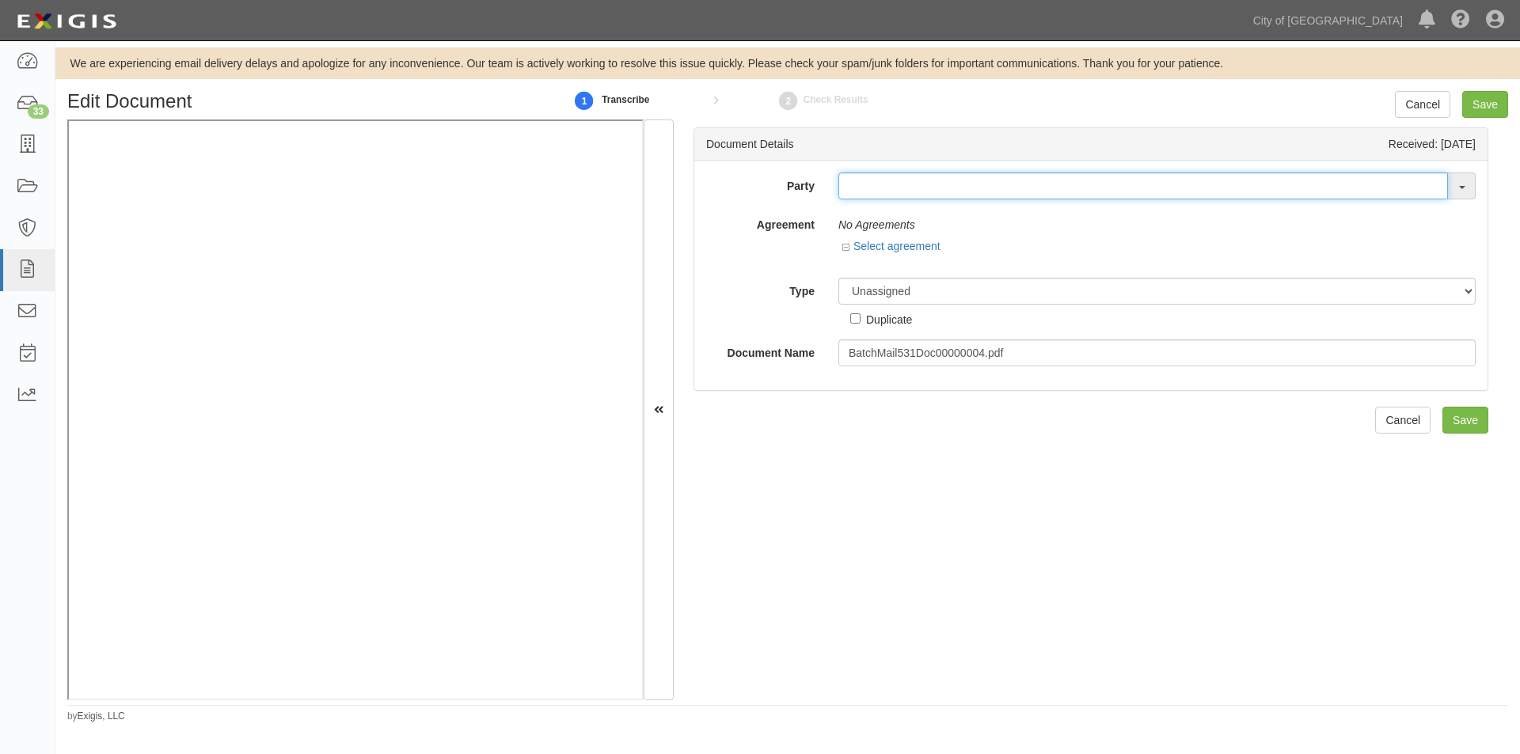
click at [854, 191] on input "text" at bounding box center [1143, 186] width 610 height 27
type input "la estr"
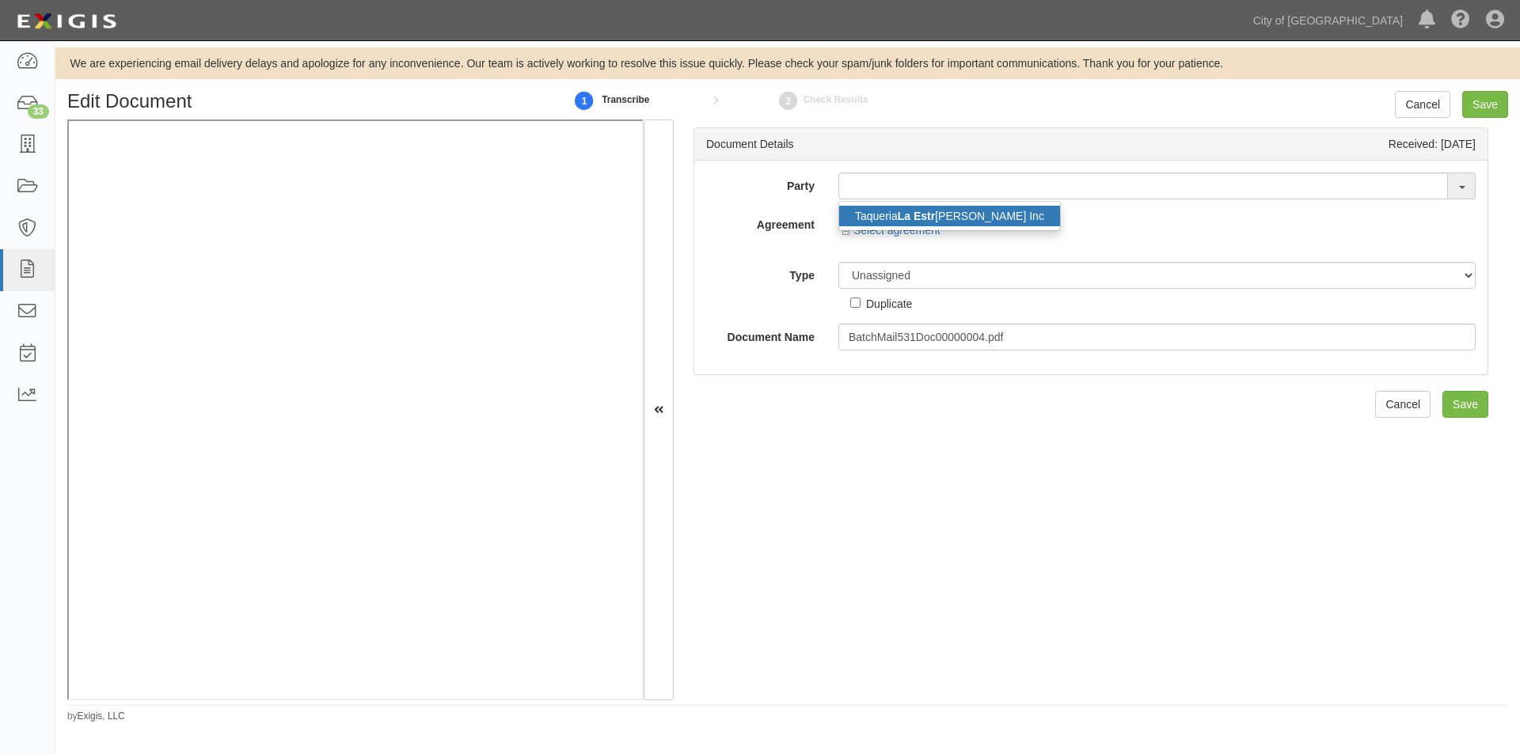
click at [868, 212] on link "Taqueria La Estr [PERSON_NAME] Inc" at bounding box center [949, 216] width 221 height 21
type input "Taqueria La [PERSON_NAME] Inc"
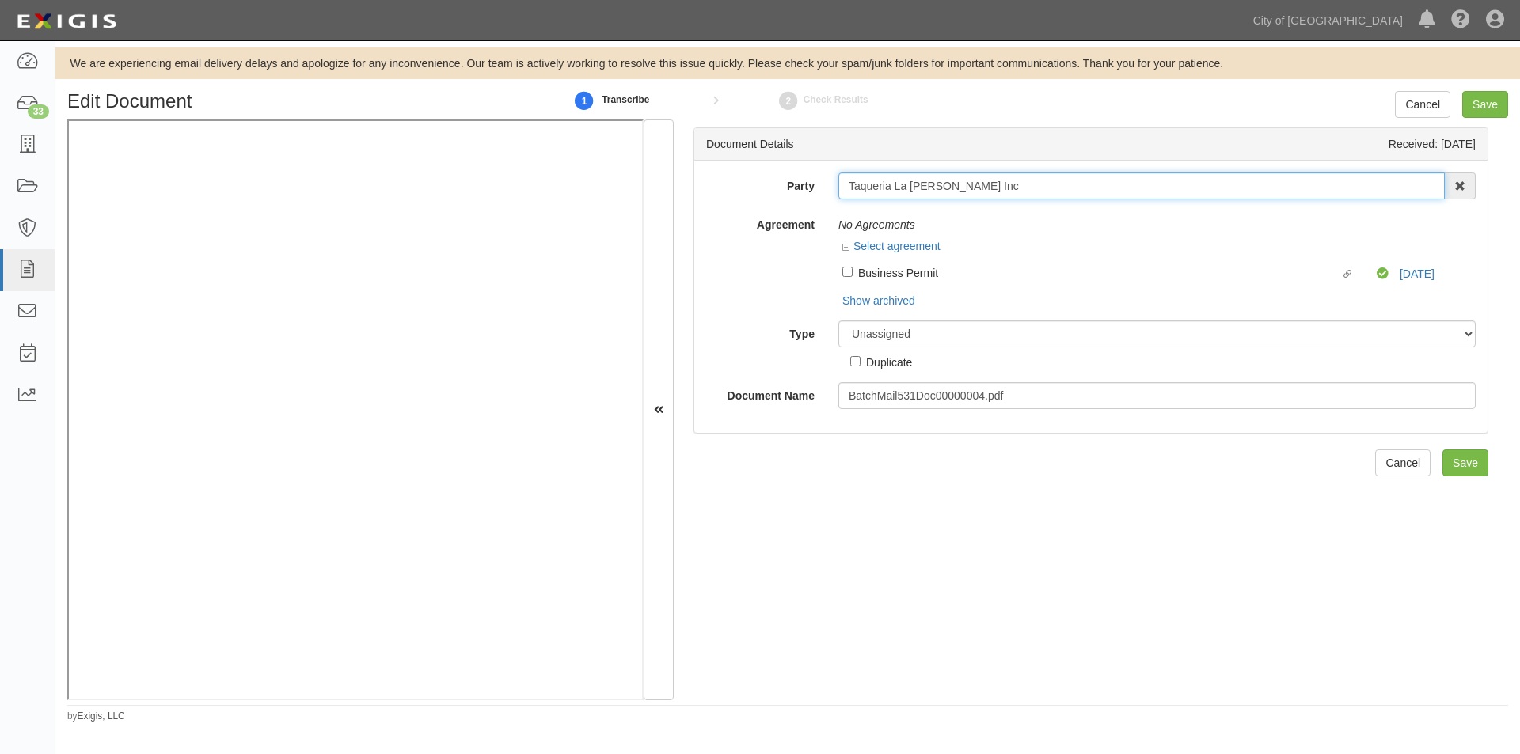
drag, startPoint x: 970, startPoint y: 184, endPoint x: 837, endPoint y: 194, distance: 132.6
click at [838, 194] on input "Taqueria La [PERSON_NAME] Inc" at bounding box center [1141, 186] width 606 height 27
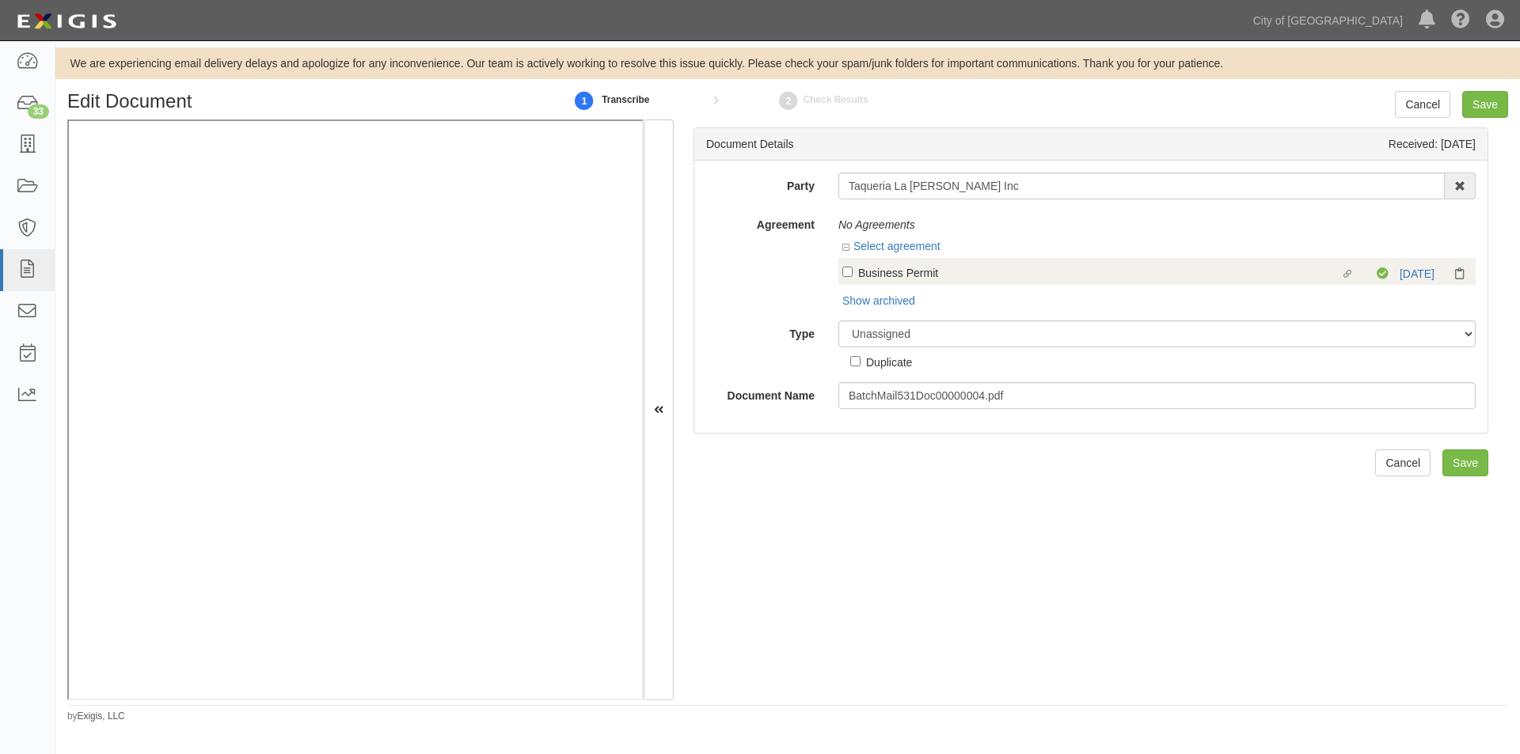
click at [846, 279] on label "Linked agreement Business Permit Linked agreement" at bounding box center [1109, 274] width 534 height 21
click at [846, 277] on input "Linked agreement Business Permit Linked agreement" at bounding box center [847, 272] width 10 height 10
checkbox input "true"
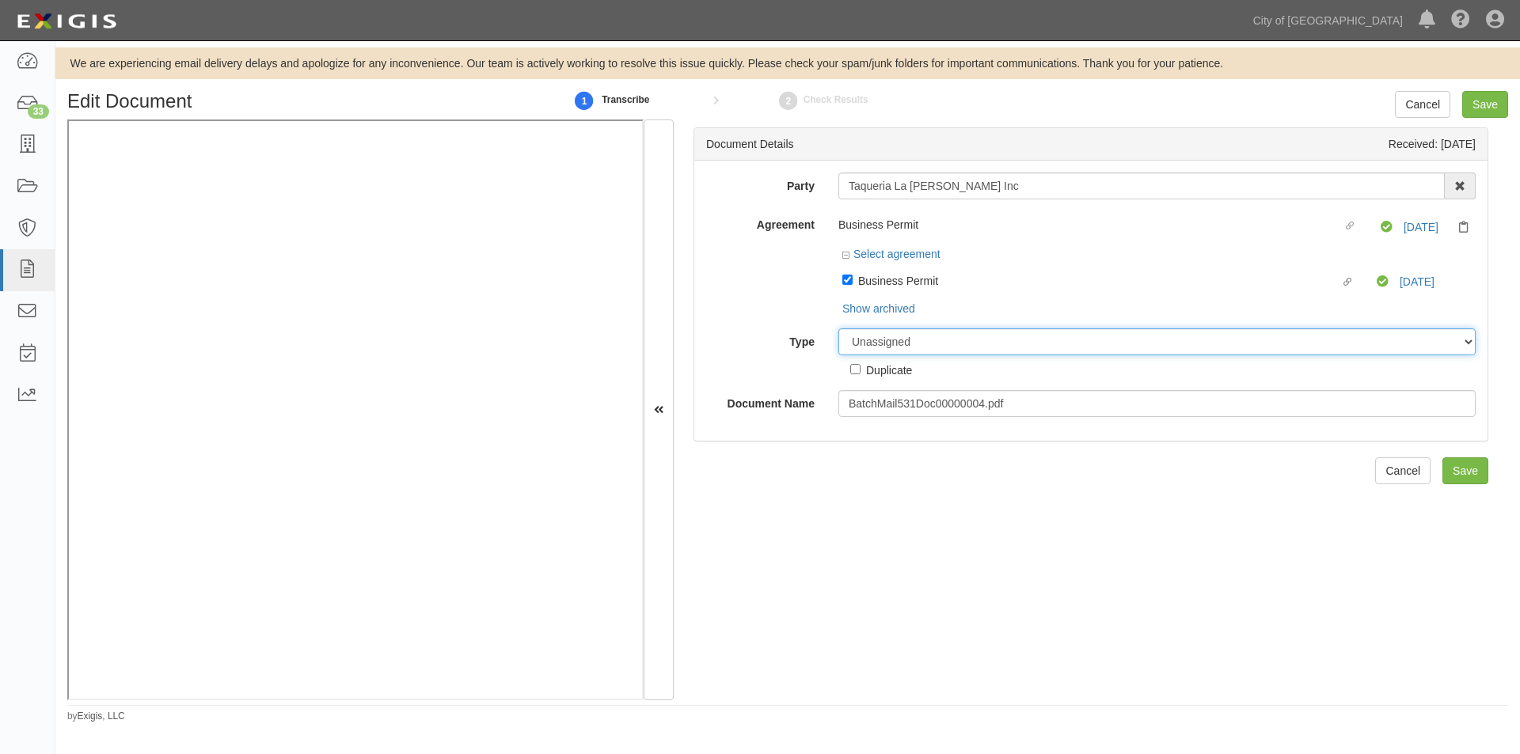
click at [871, 345] on select "Unassigned Binder Cancellation Notice Certificate Contract Endorsement Insuranc…" at bounding box center [1156, 342] width 637 height 27
select select "OtherDetail"
click at [838, 329] on select "Unassigned Binder Cancellation Notice Certificate Contract Endorsement Insuranc…" at bounding box center [1156, 342] width 637 height 27
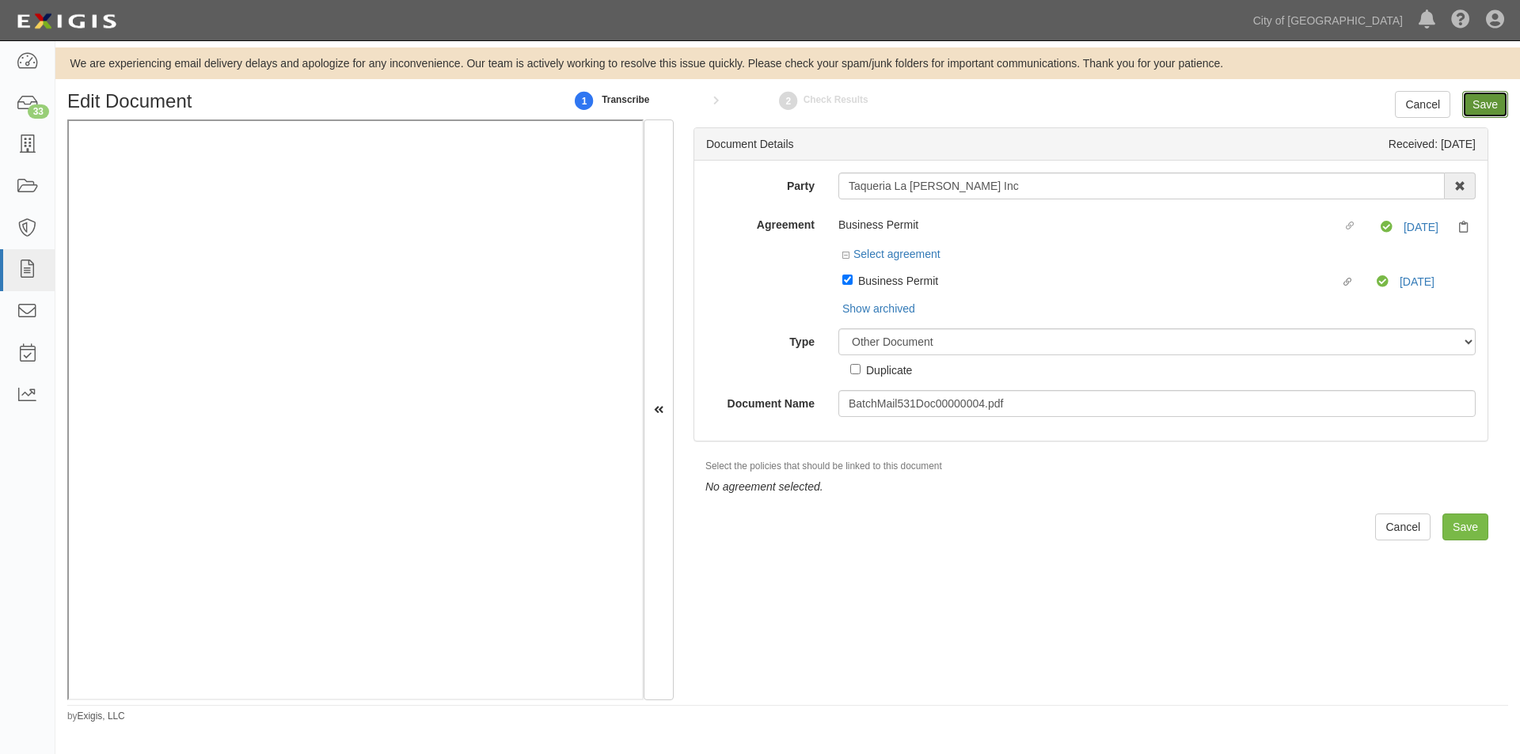
click at [1493, 101] on input "Save" at bounding box center [1485, 104] width 46 height 27
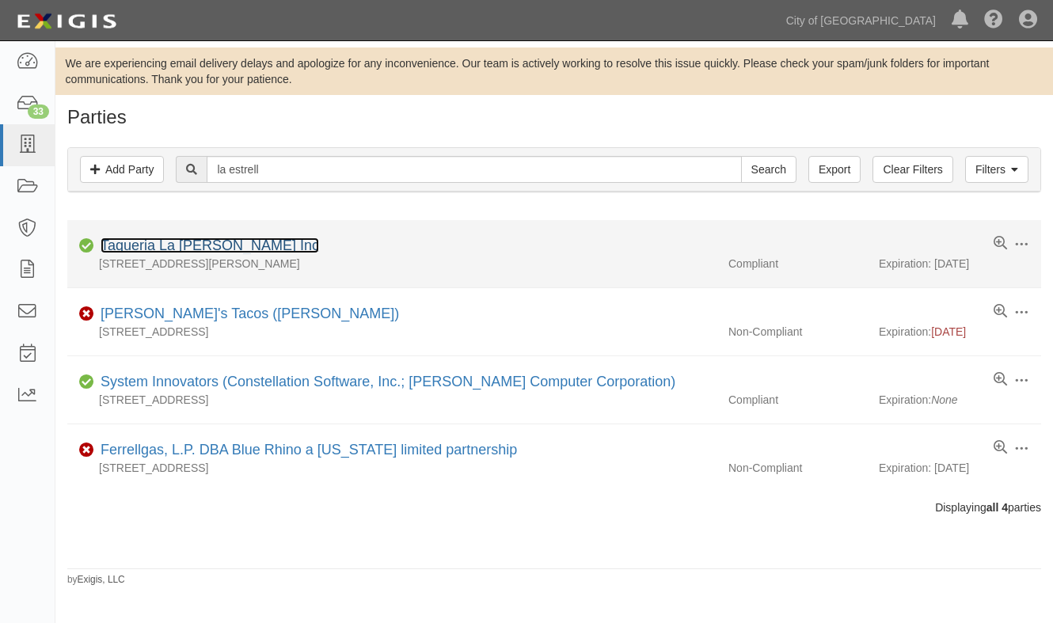
click at [205, 244] on link "Taqueria La [PERSON_NAME] Inc" at bounding box center [210, 245] width 218 height 16
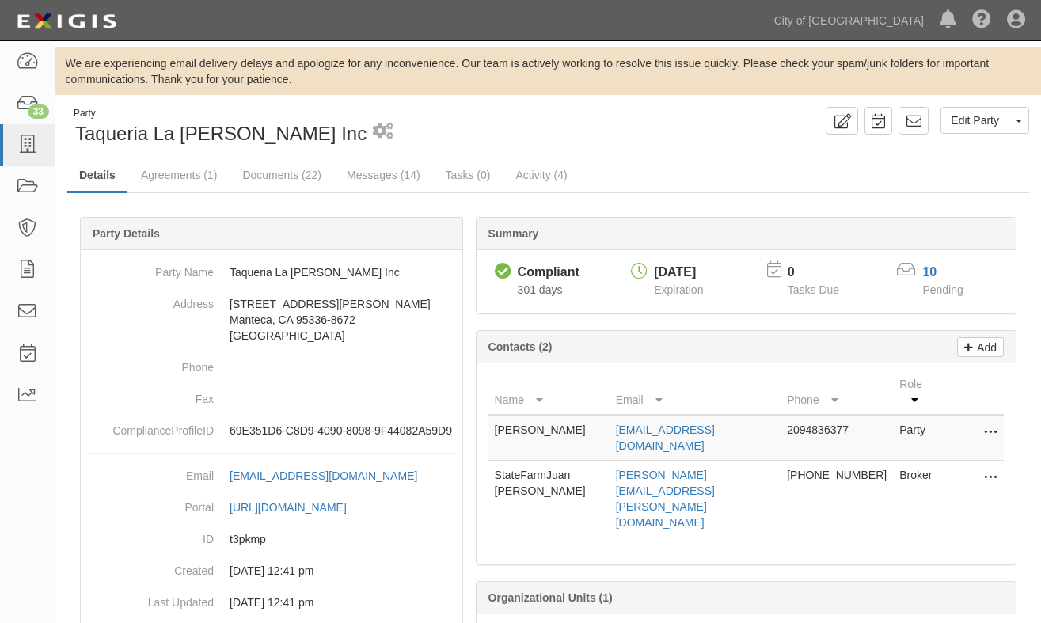
drag, startPoint x: 150, startPoint y: 356, endPoint x: 80, endPoint y: 234, distance: 141.1
click at [150, 356] on dt "Phone" at bounding box center [150, 363] width 127 height 24
click at [34, 140] on icon at bounding box center [27, 145] width 22 height 18
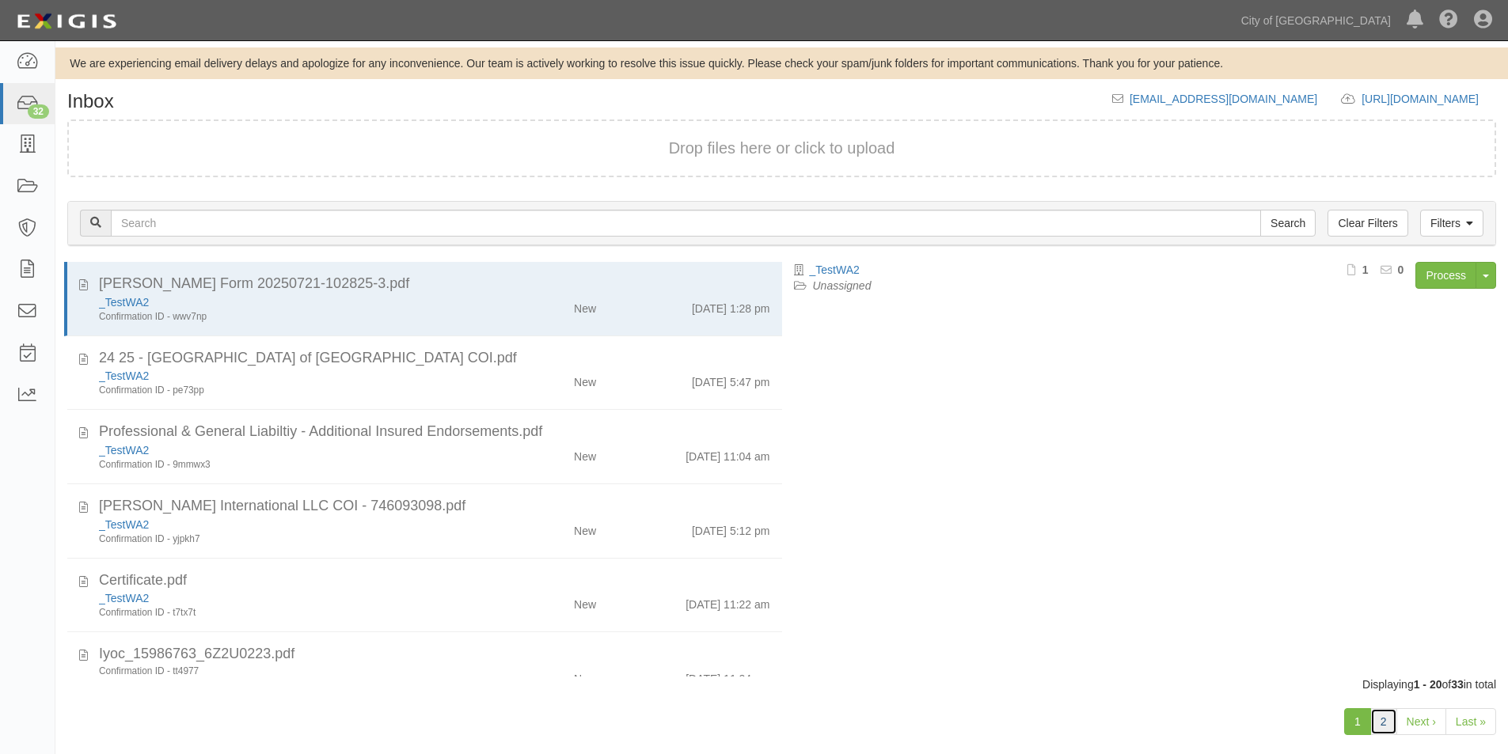
click at [1381, 712] on link "2" at bounding box center [1383, 721] width 27 height 27
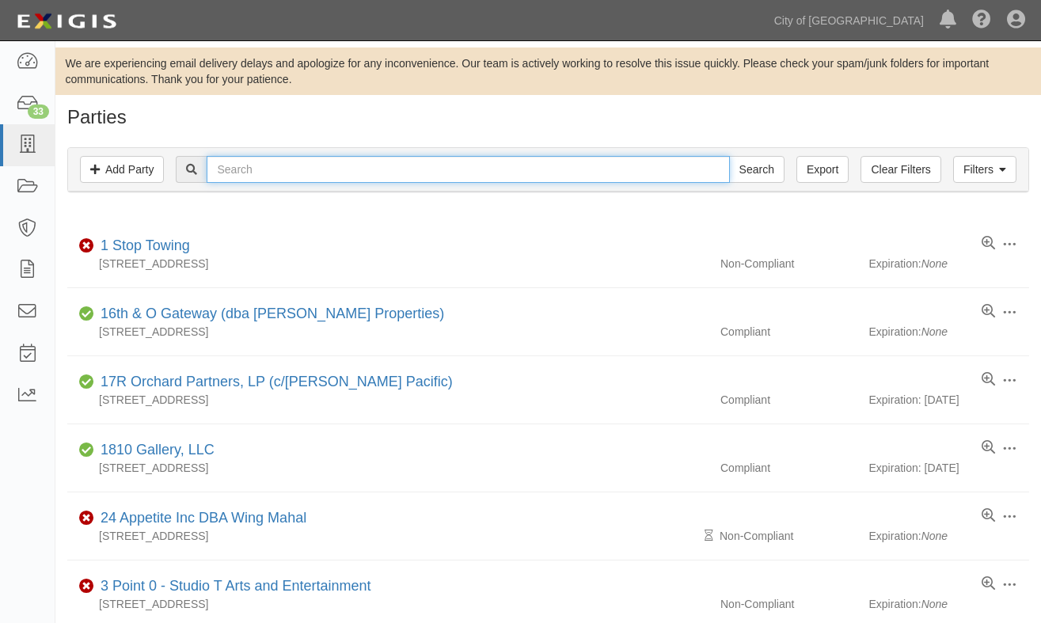
click at [294, 172] on input "text" at bounding box center [468, 169] width 522 height 27
paste input "California Electronic Asset Recovery, Inc"
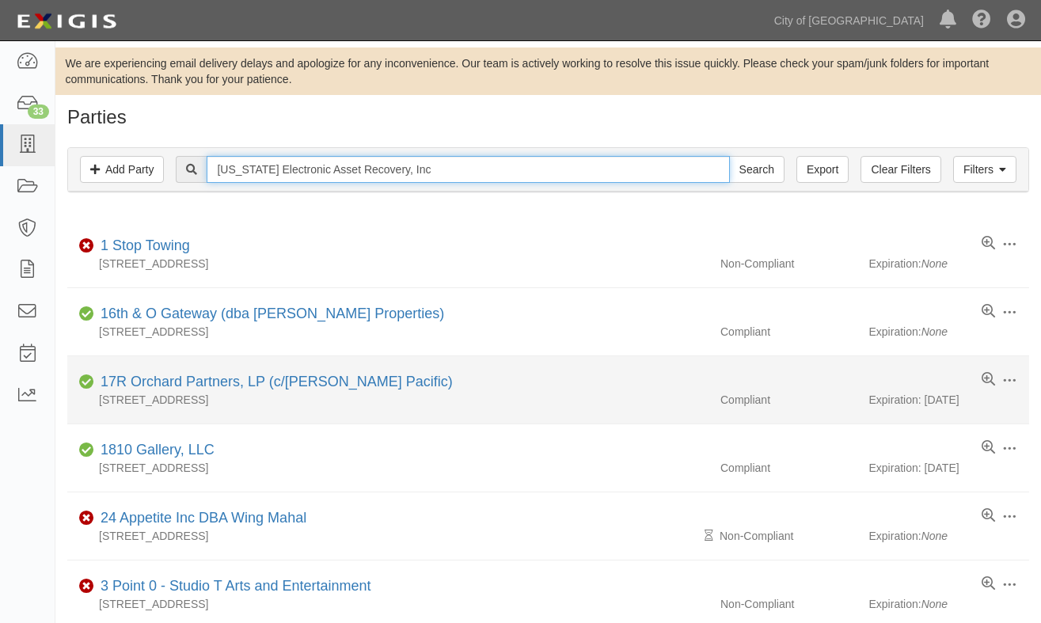
type input "California Electronic Asset Recovery, Inc"
click at [729, 156] on input "Search" at bounding box center [756, 169] width 55 height 27
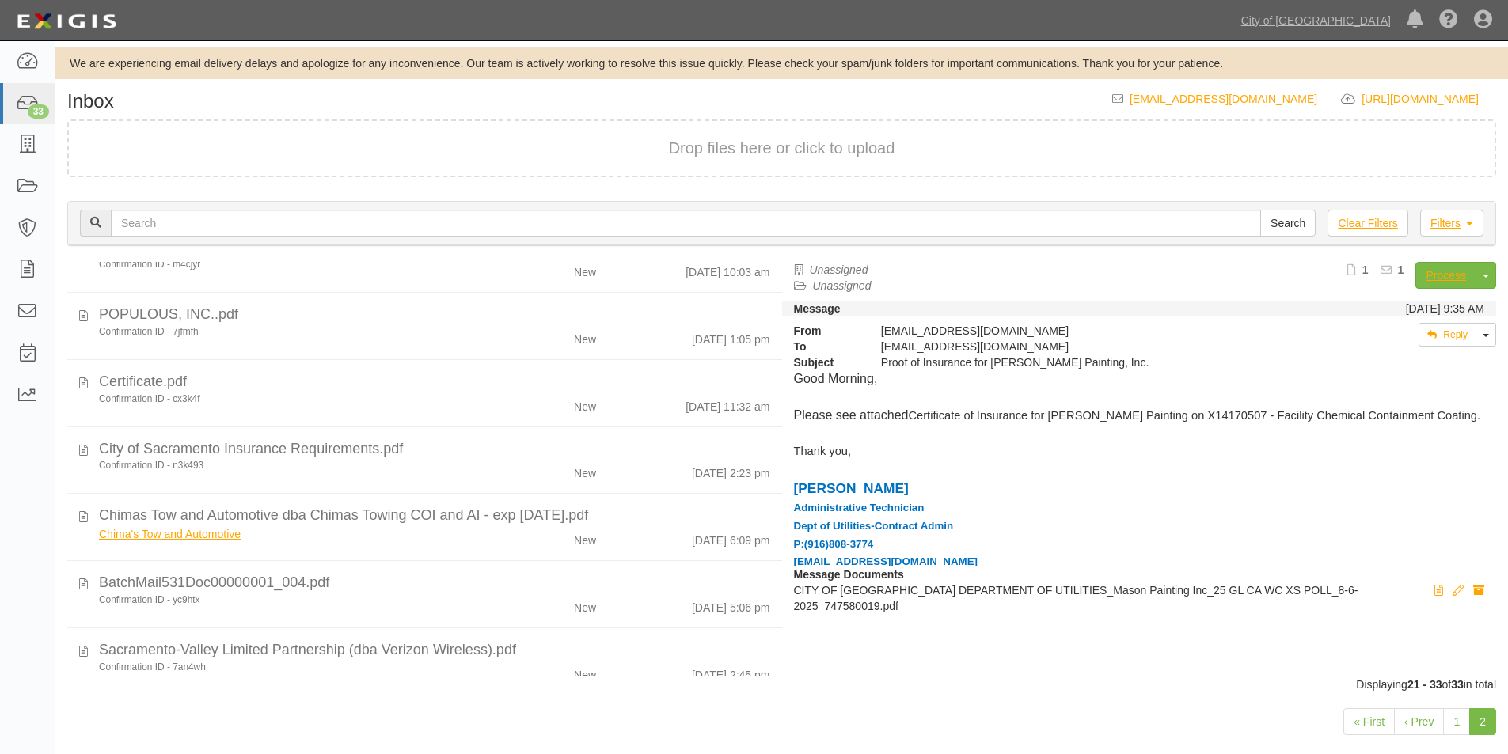
scroll to position [127, 0]
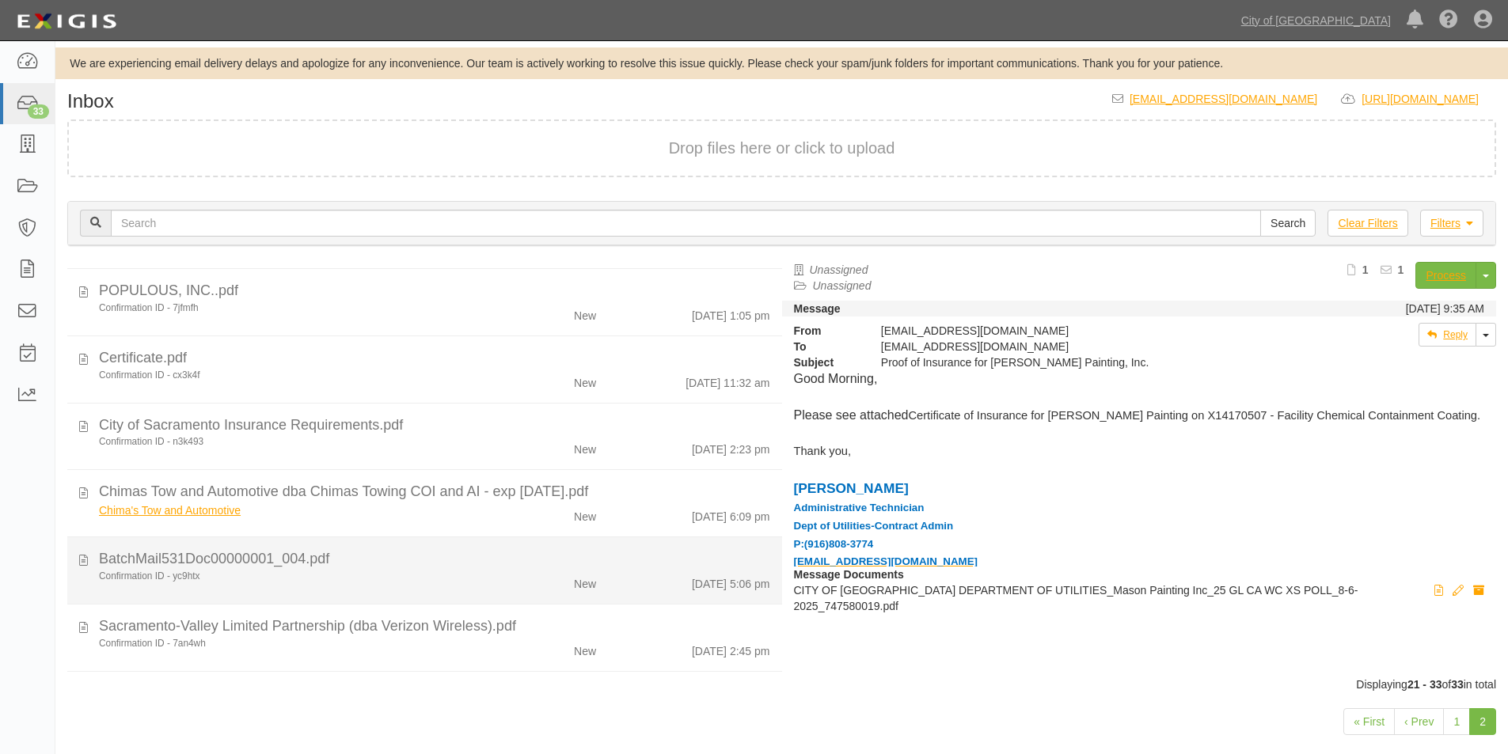
click at [325, 570] on div "Confirmation ID - yc9htx" at bounding box center [290, 576] width 382 height 13
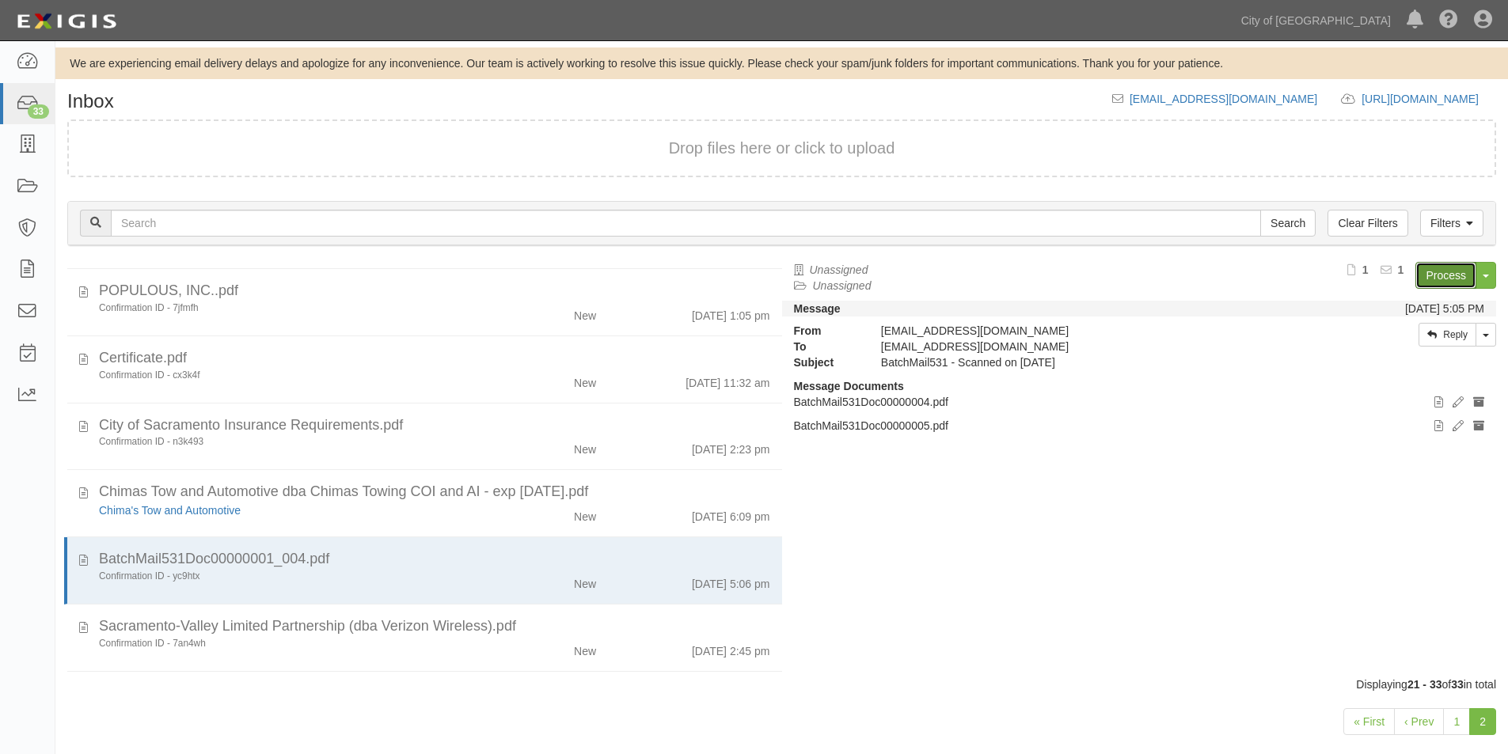
click at [1424, 272] on link "Process" at bounding box center [1445, 275] width 61 height 27
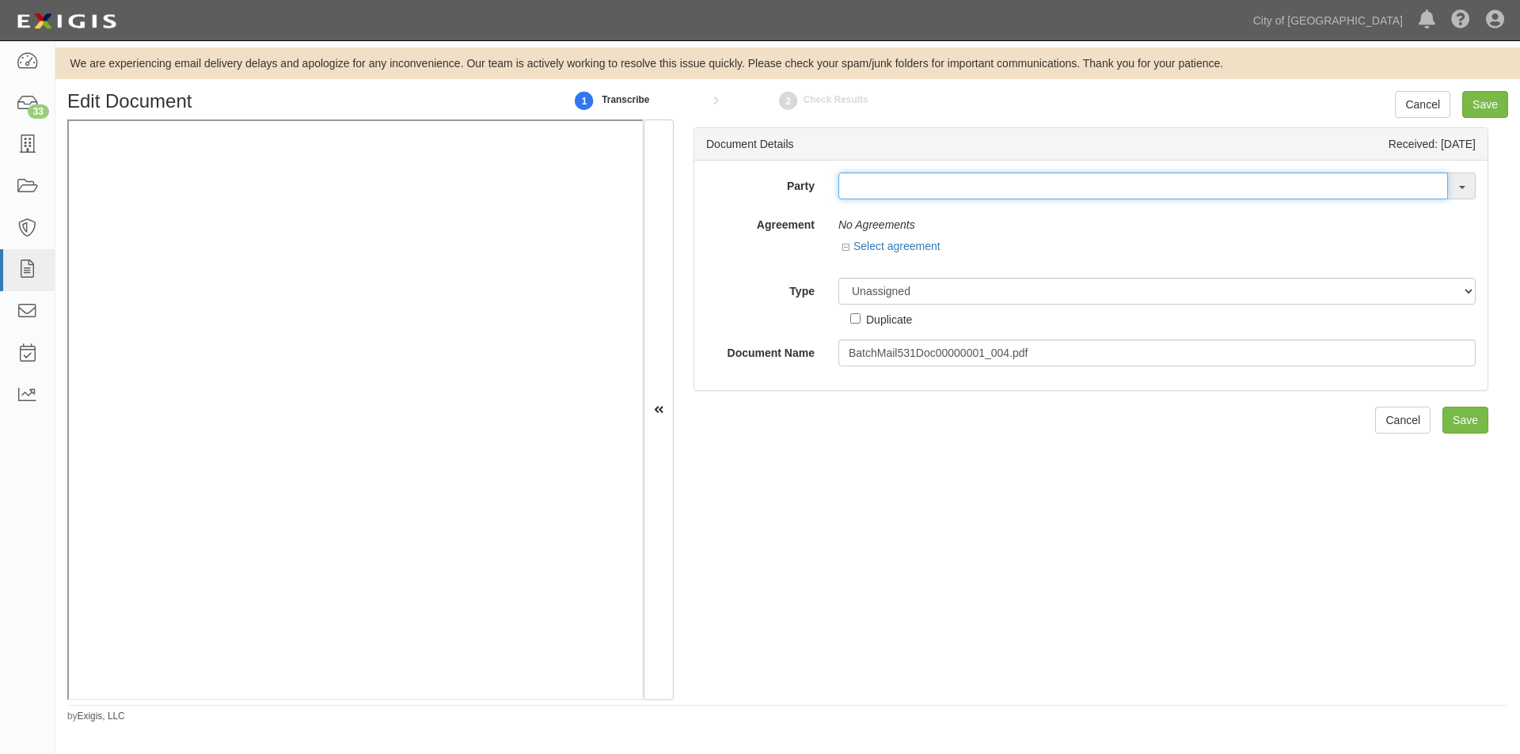
click at [868, 188] on input "text" at bounding box center [1143, 186] width 610 height 27
type input "c"
type input "california ele"
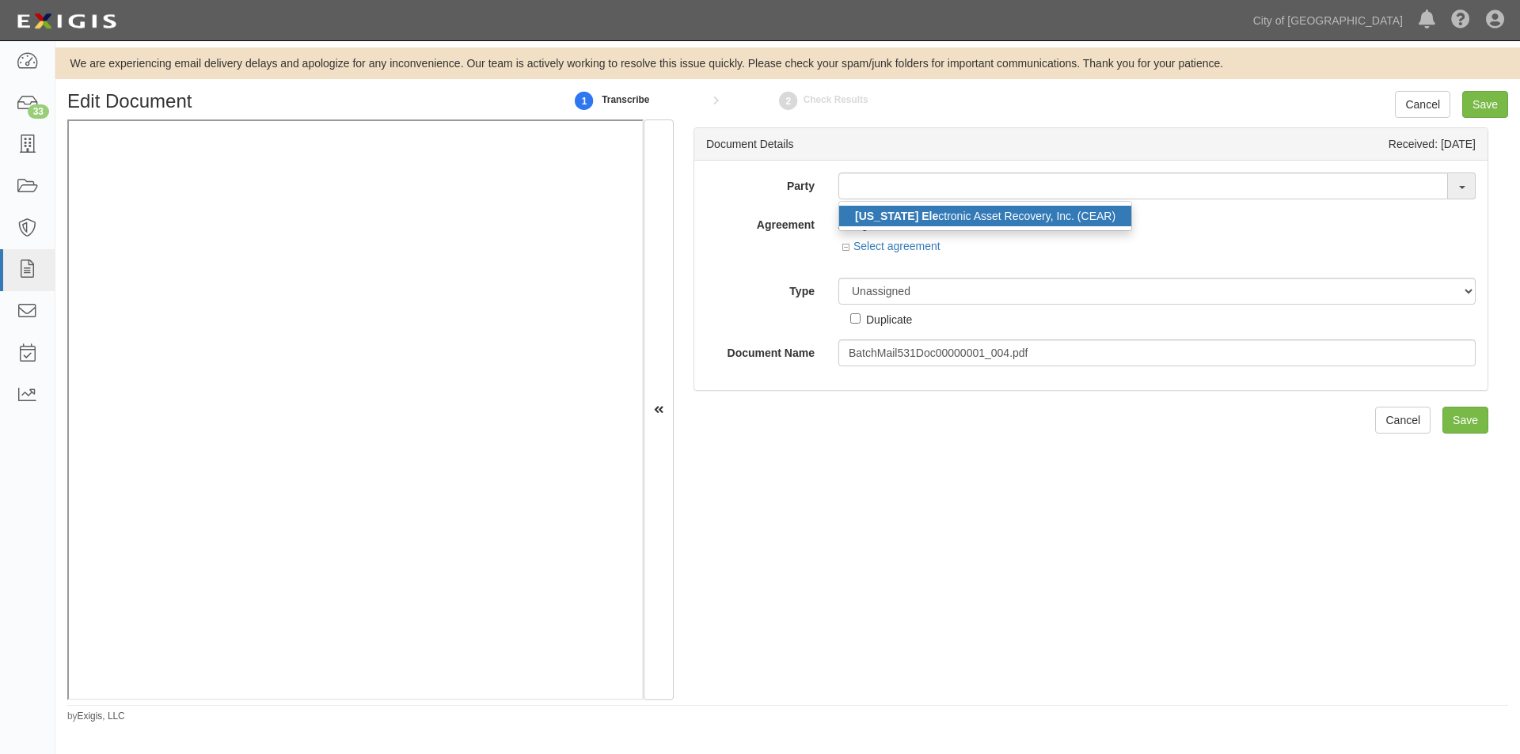
click at [881, 218] on strong "California Ele" at bounding box center [896, 216] width 83 height 13
type input "California Electronic Asset Recovery, Inc. (CEAR)"
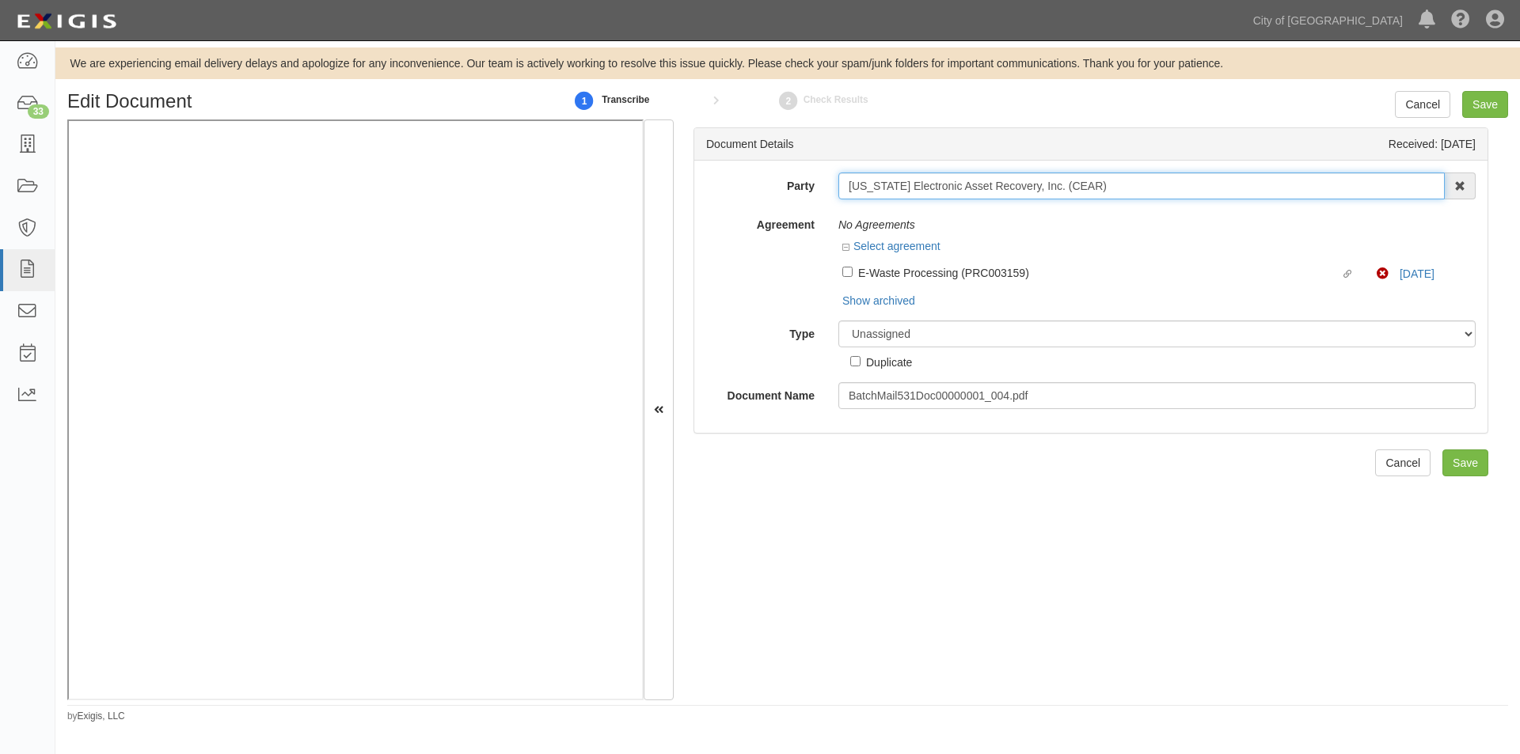
drag, startPoint x: 1046, startPoint y: 188, endPoint x: 830, endPoint y: 190, distance: 216.9
click at [830, 190] on div "California Electronic Asset Recovery, Inc. (CEAR) California Ele ctronic Asset …" at bounding box center [1156, 186] width 661 height 27
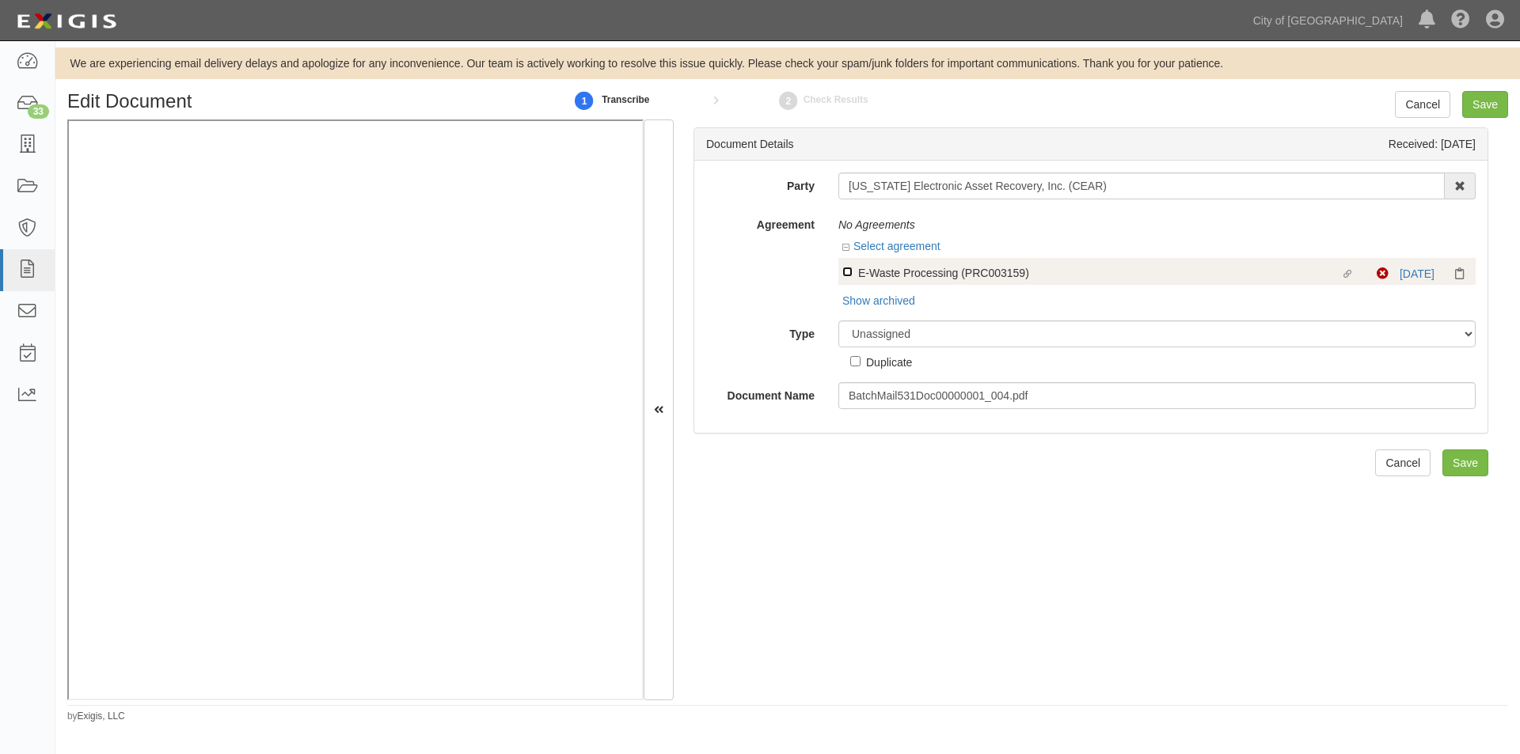
click at [846, 277] on input "Linked agreement E-Waste Processing (PRC003159) Linked agreement" at bounding box center [847, 272] width 10 height 10
checkbox input "true"
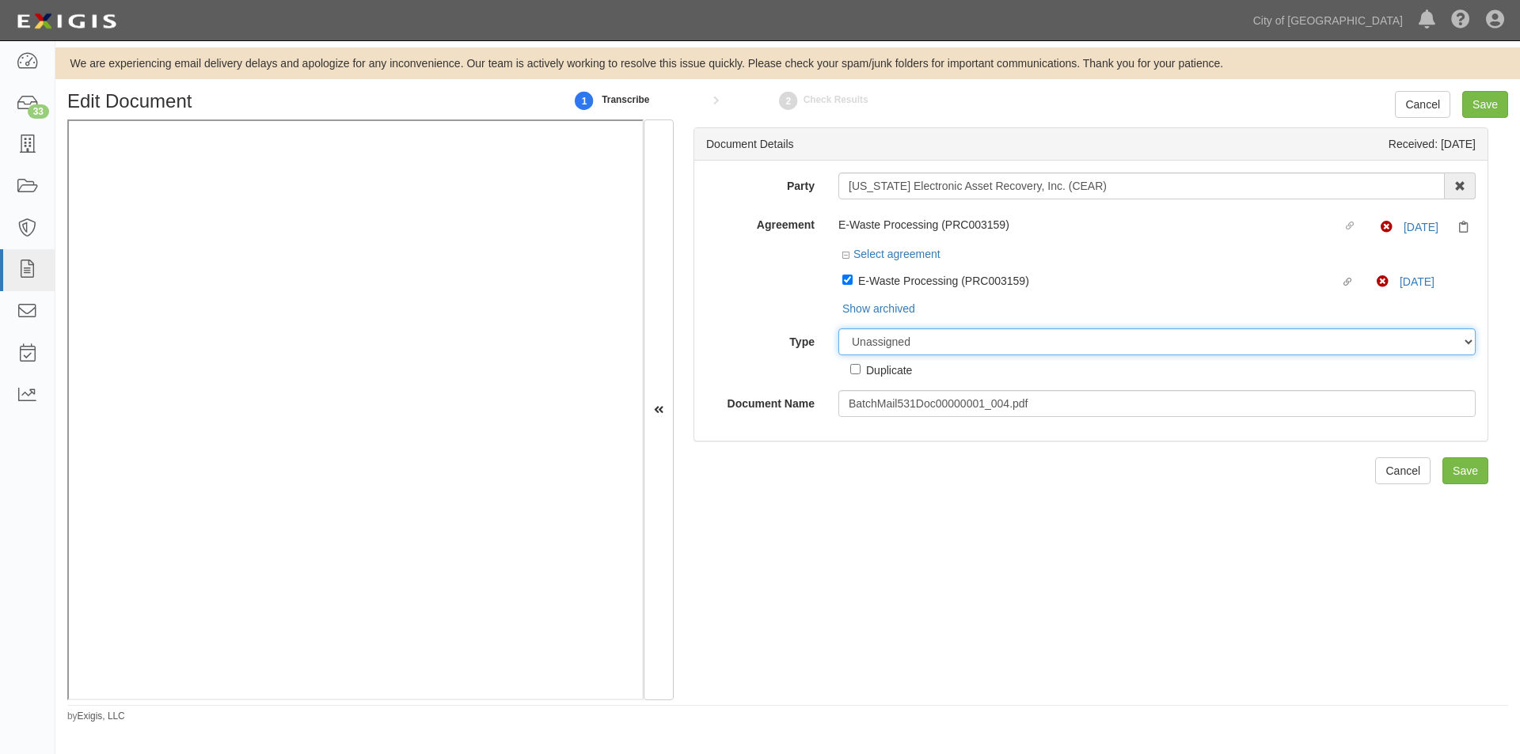
click at [863, 336] on select "Unassigned Binder Cancellation Notice Certificate Contract Endorsement Insuranc…" at bounding box center [1156, 342] width 637 height 27
select select "OtherDetail"
click at [838, 329] on select "Unassigned Binder Cancellation Notice Certificate Contract Endorsement Insuranc…" at bounding box center [1156, 342] width 637 height 27
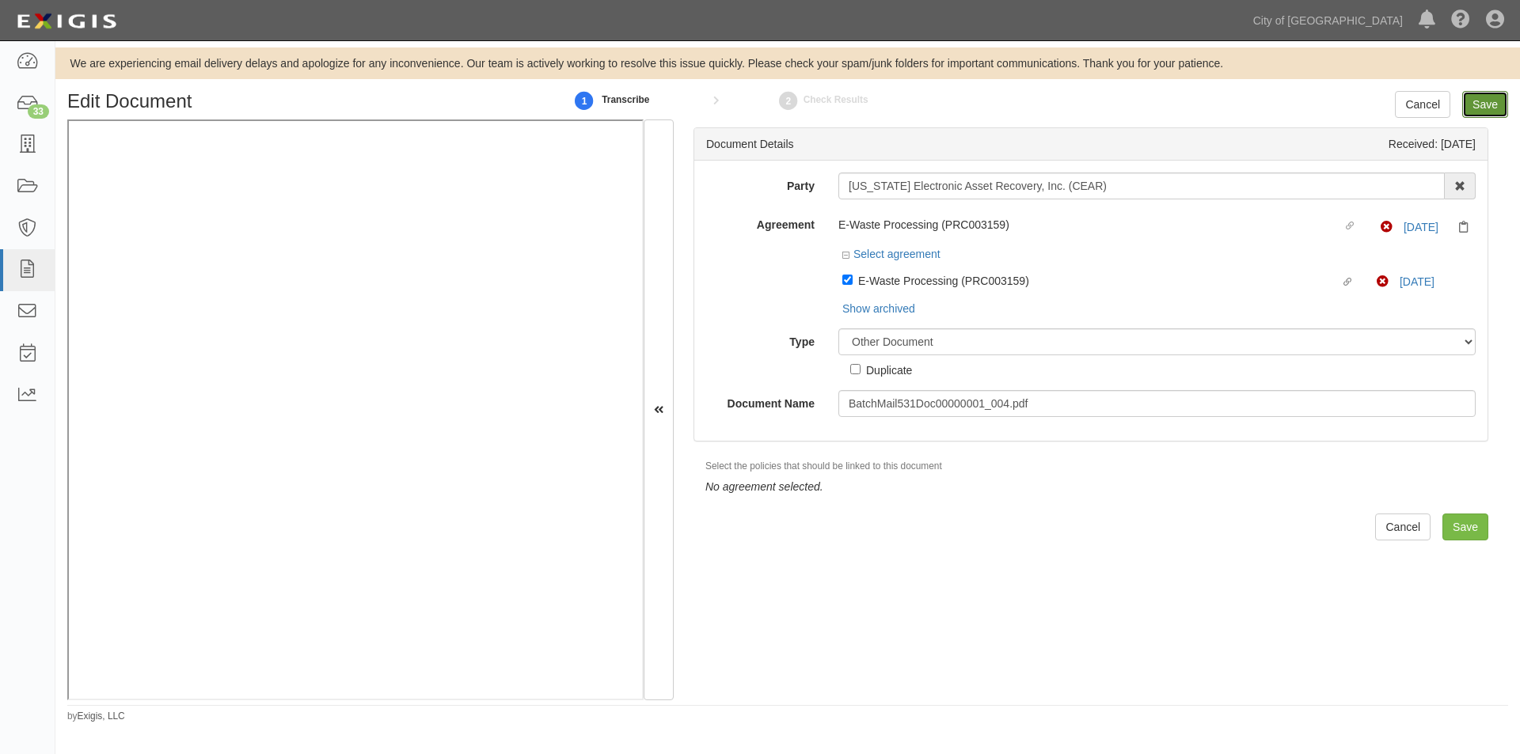
click at [1480, 107] on input "Save" at bounding box center [1485, 104] width 46 height 27
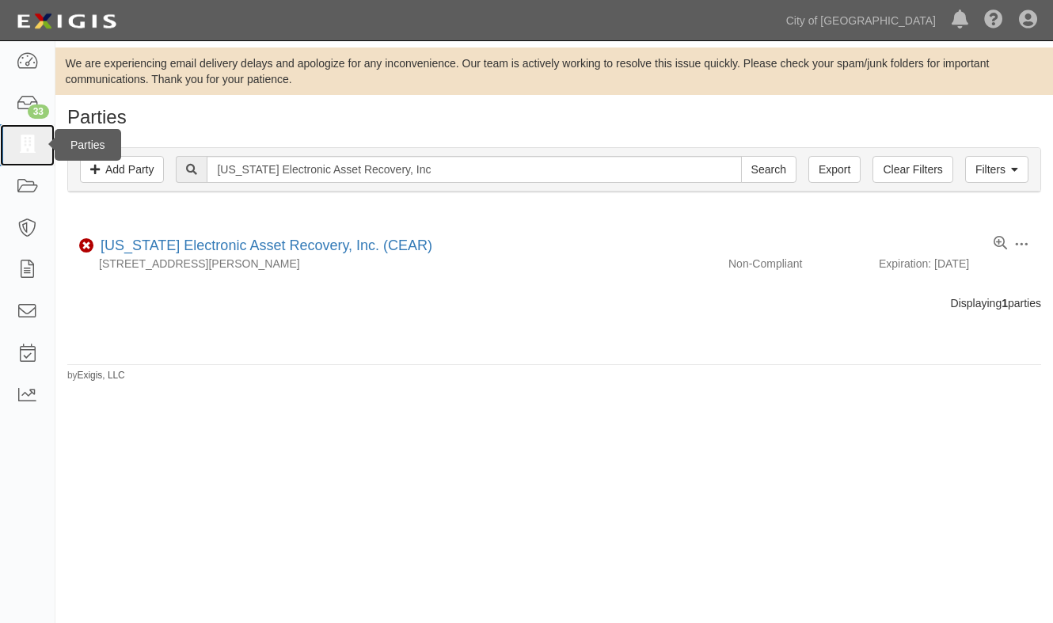
click at [26, 147] on icon at bounding box center [27, 145] width 22 height 18
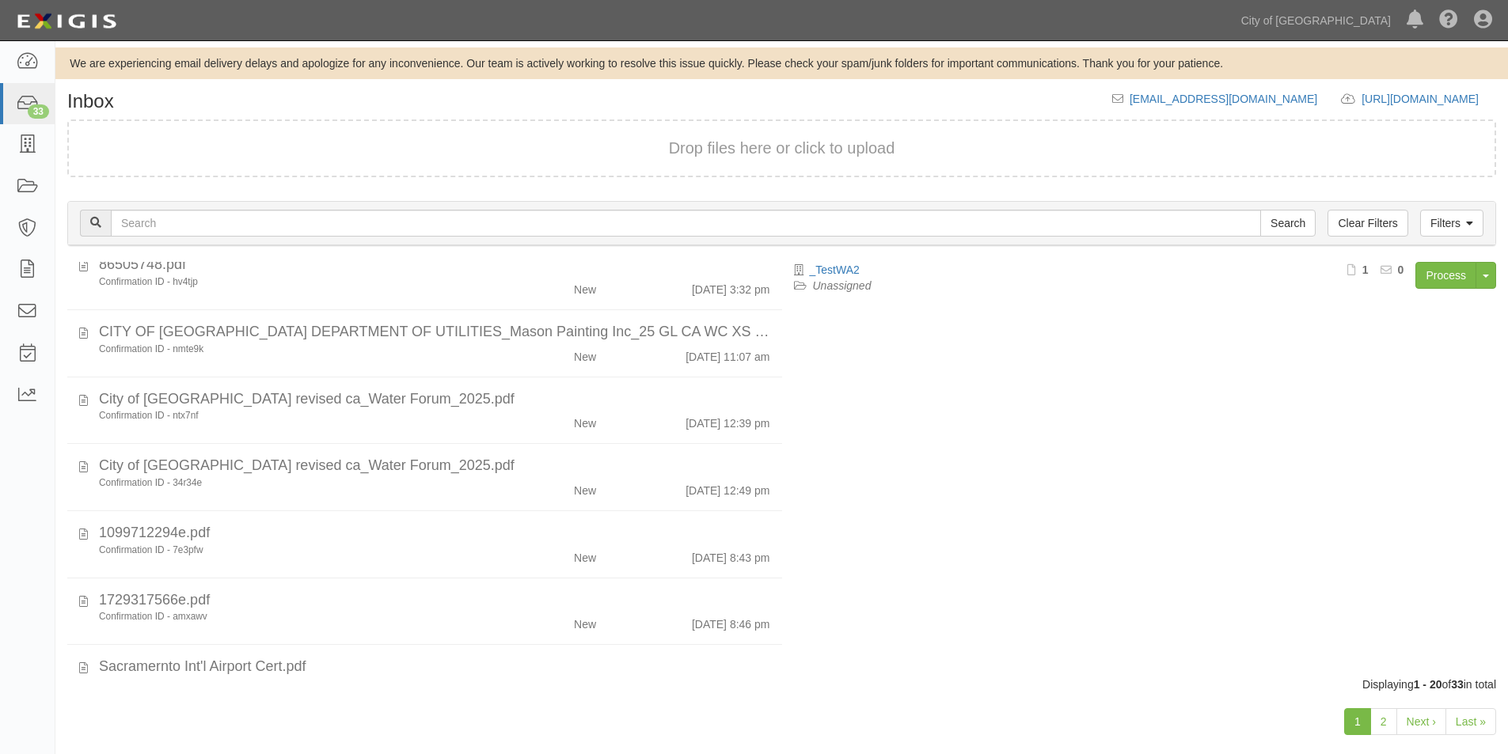
scroll to position [983, 0]
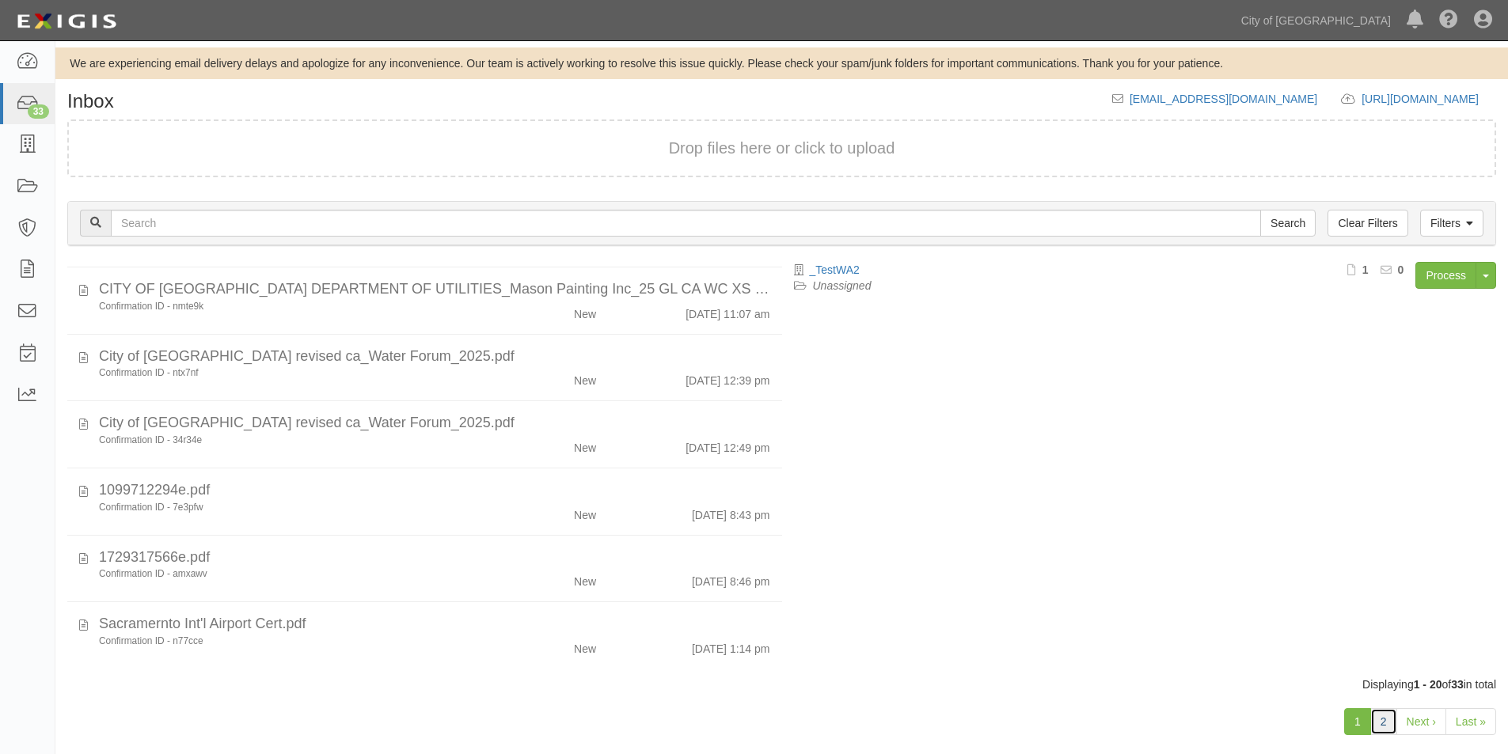
click at [1387, 729] on link "2" at bounding box center [1383, 721] width 27 height 27
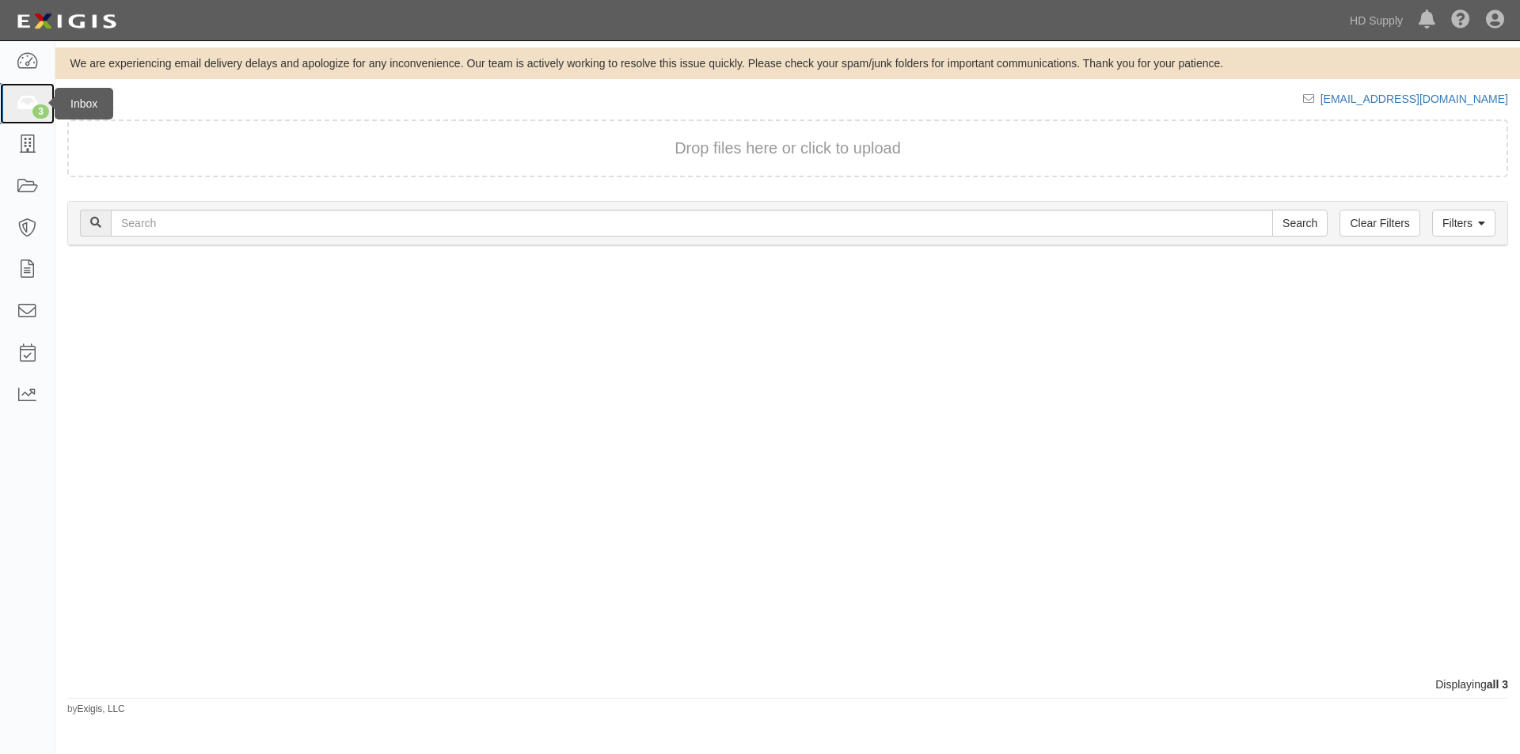
click at [32, 112] on div "3" at bounding box center [40, 111] width 17 height 14
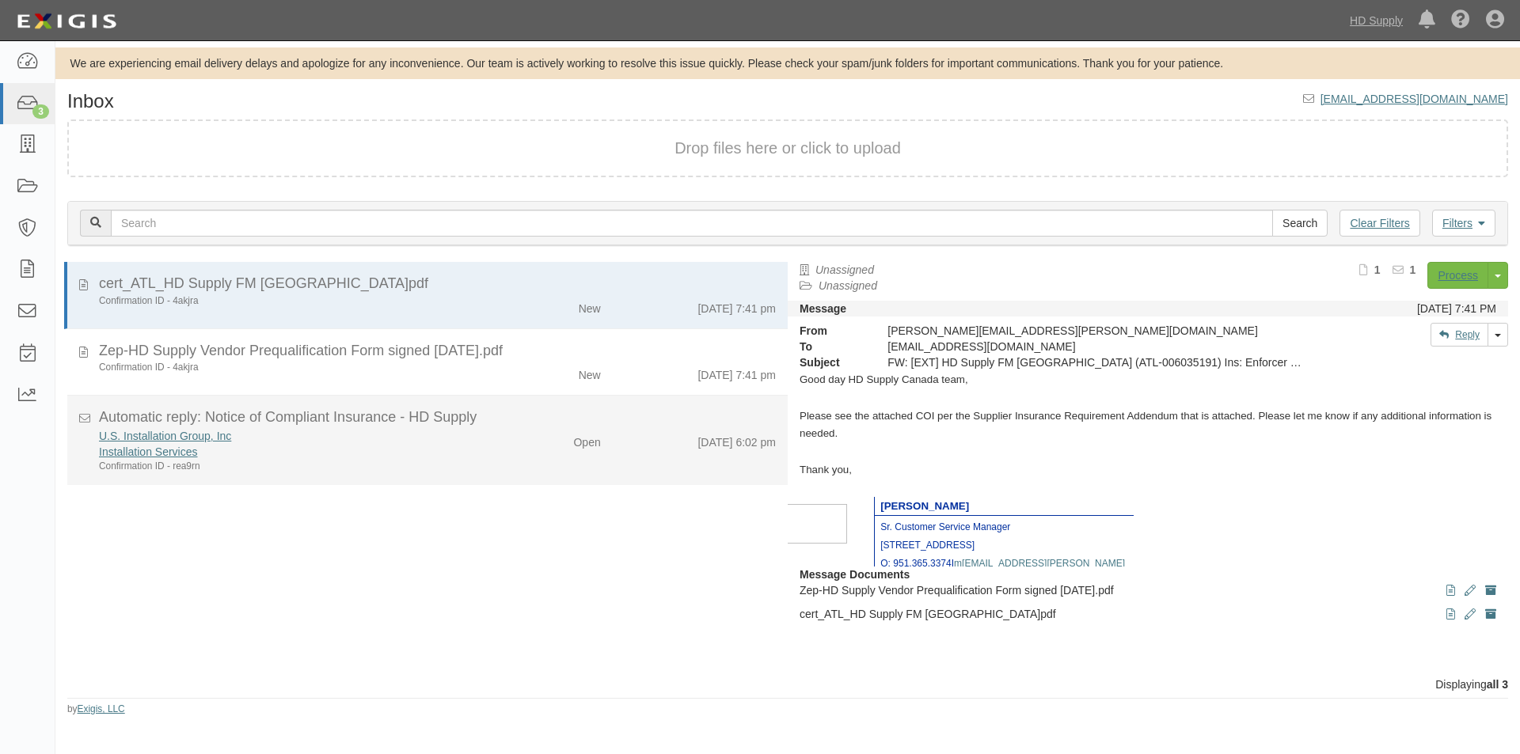
click at [303, 461] on div "Confirmation ID - rea9rn" at bounding box center [291, 466] width 385 height 13
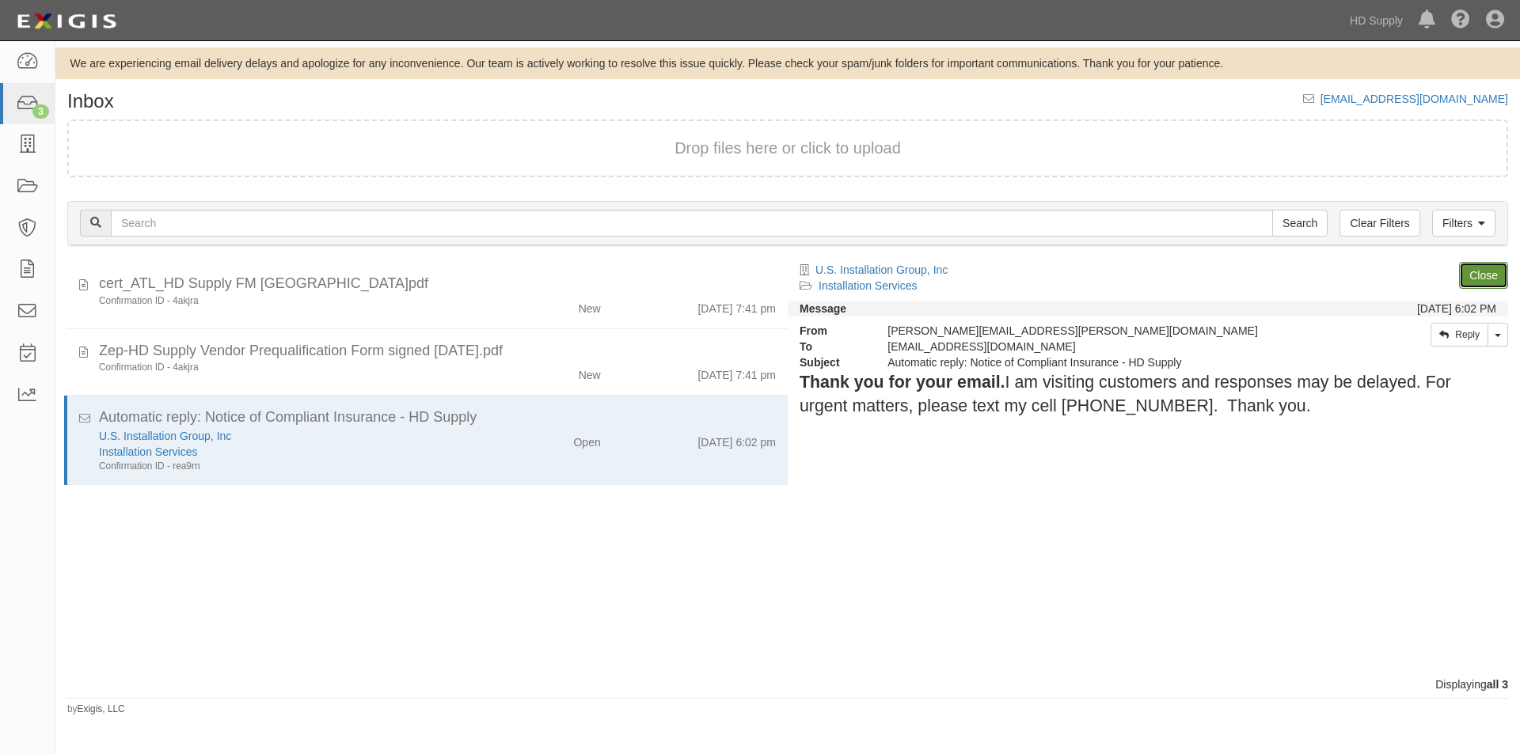
click at [1476, 276] on link "Close" at bounding box center [1483, 275] width 49 height 27
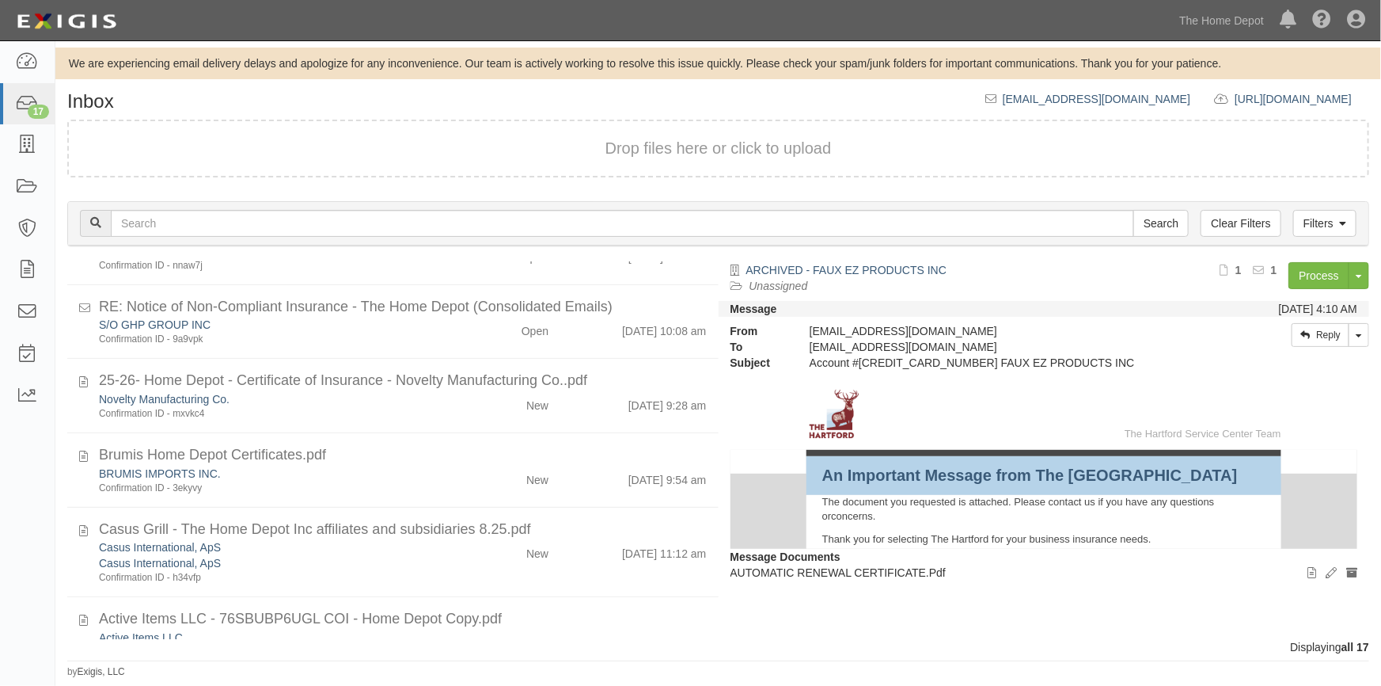
scroll to position [938, 0]
